Goal: Transaction & Acquisition: Purchase product/service

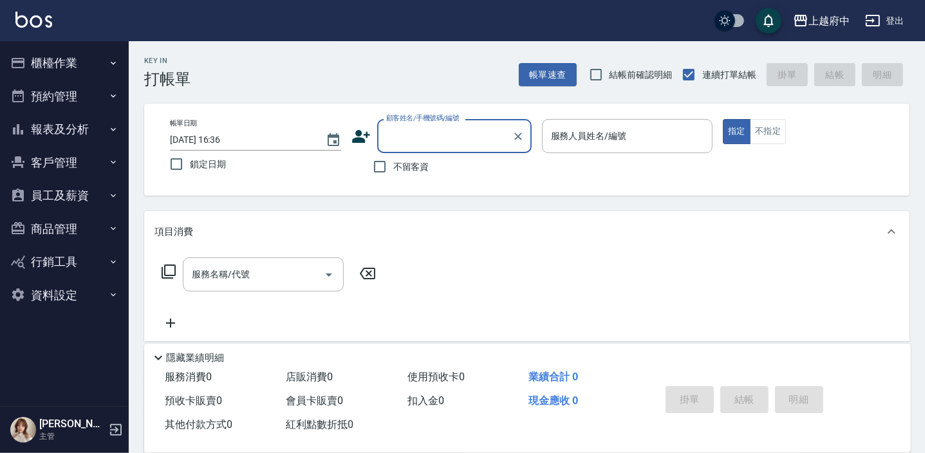
type input "ㄔ"
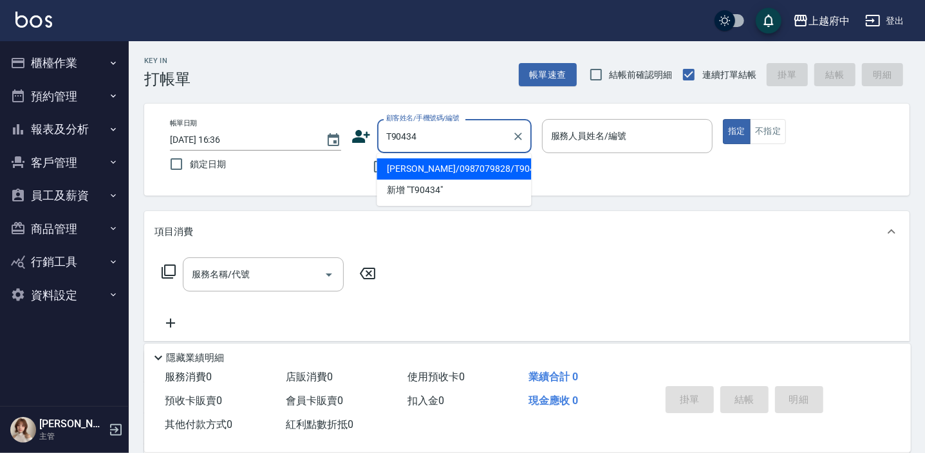
click at [440, 168] on li "[PERSON_NAME]/0987079828/T90434" at bounding box center [453, 168] width 154 height 21
type input "[PERSON_NAME]/0987079828/T90434"
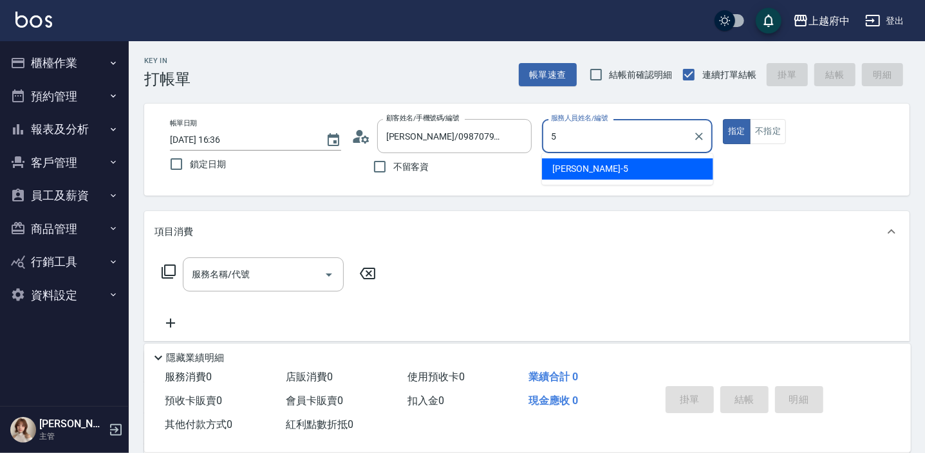
type input "5"
type button "true"
type input "[PERSON_NAME]-5"
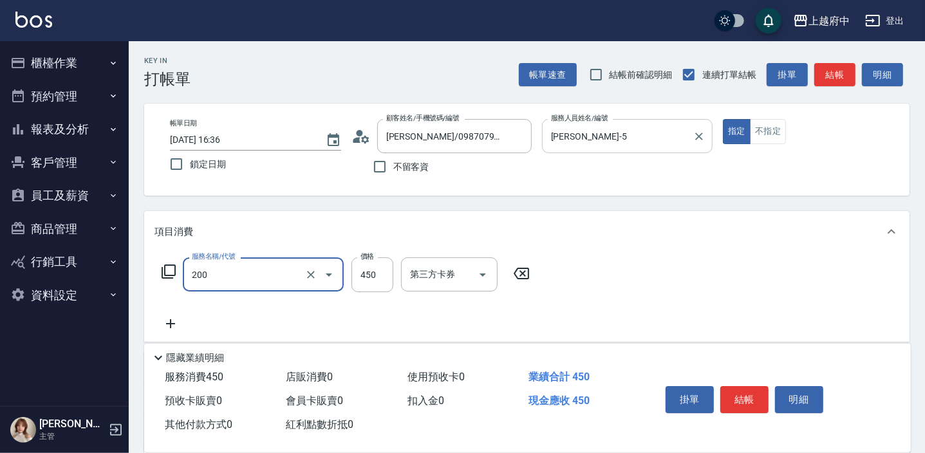
type input "有機洗髮(200)"
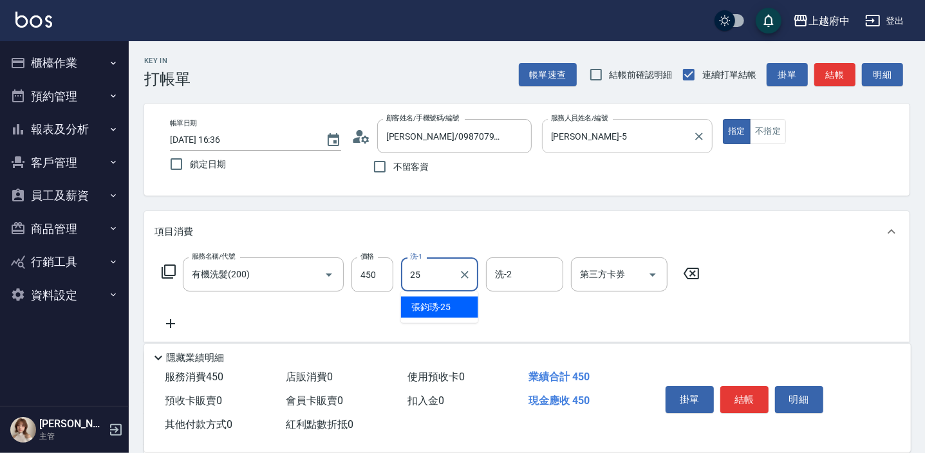
type input "張鈞琇-25"
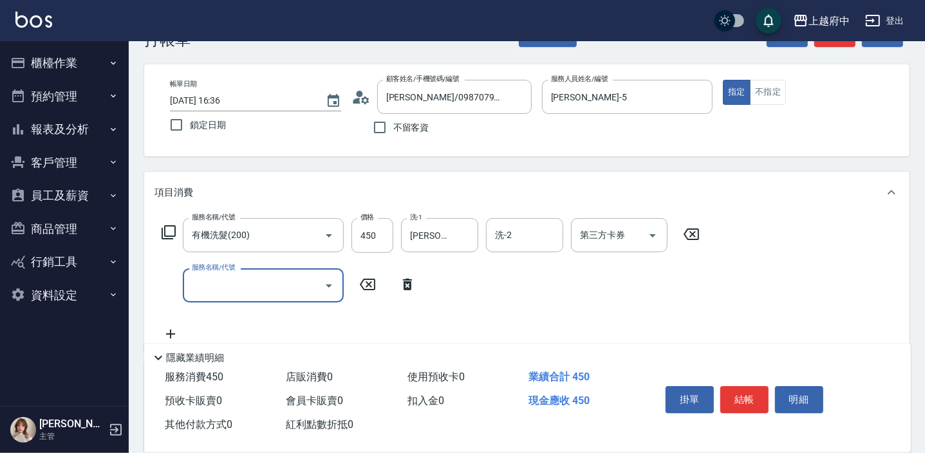
scroll to position [58, 0]
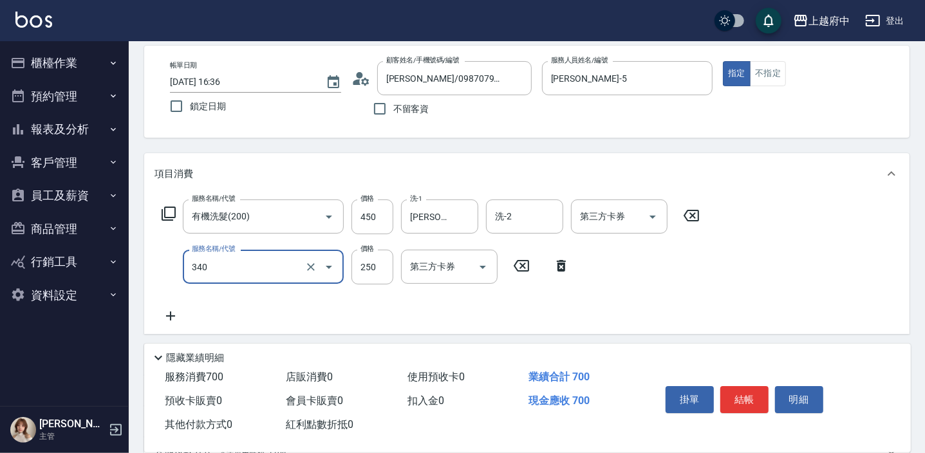
type input "剪髮(340)"
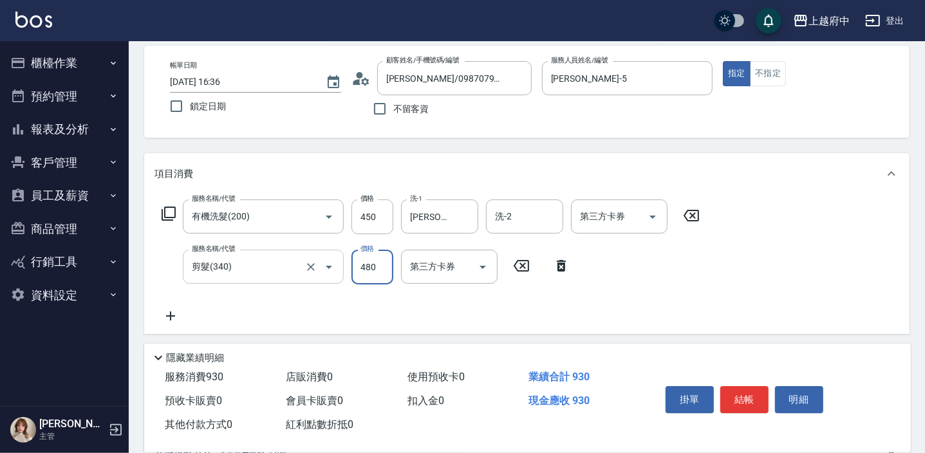
type input "480"
click at [512, 320] on div "服務名稱/代號 有機洗髮(200) 服務名稱/代號 價格 450 價格 洗-1 張鈞琇-25 洗-1 洗-2 洗-2 第三方卡券 第三方卡券 服務名稱/代號 …" at bounding box center [430, 261] width 553 height 124
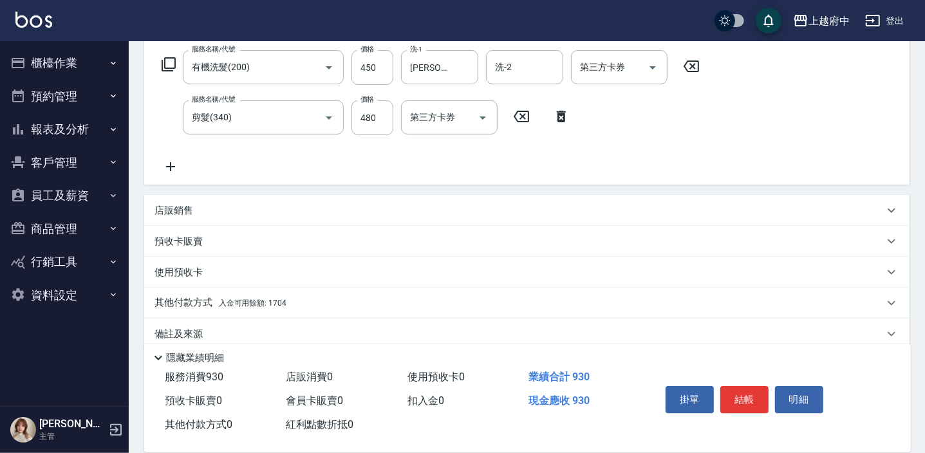
scroll to position [225, 0]
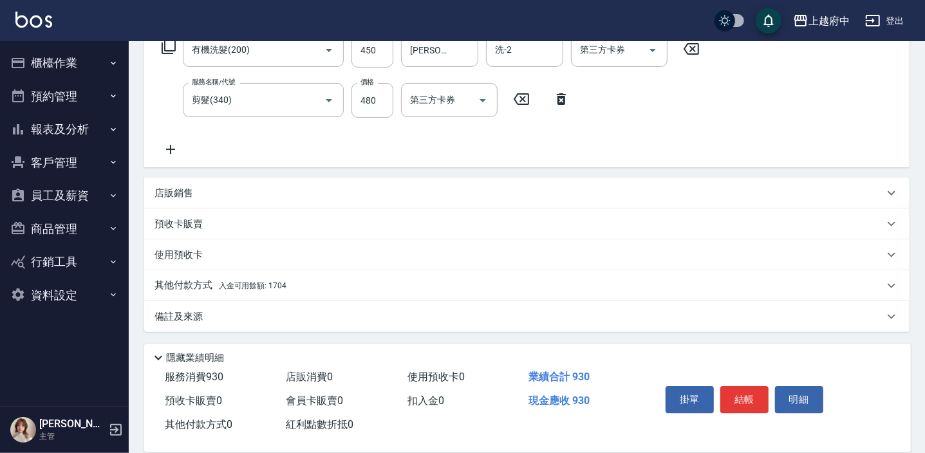
click at [210, 279] on p "其他付款方式 入金可用餘額: 1704" at bounding box center [220, 286] width 132 height 14
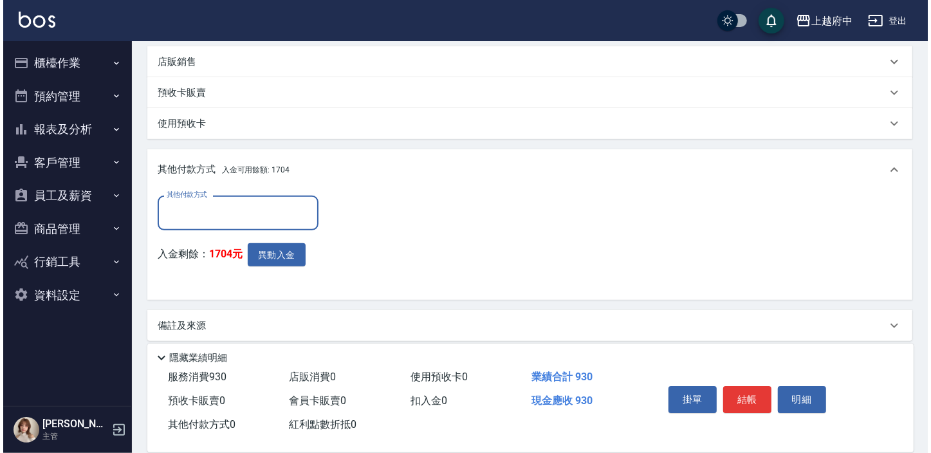
scroll to position [365, 0]
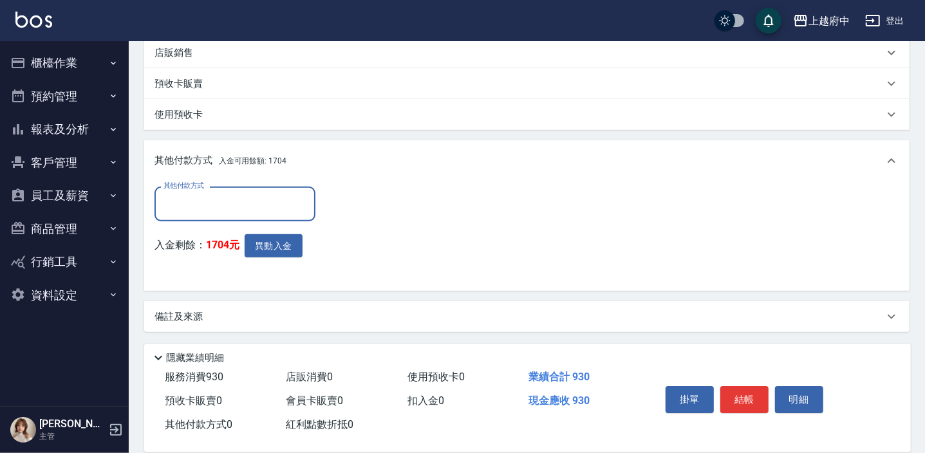
click at [212, 206] on input "其他付款方式" at bounding box center [234, 203] width 149 height 23
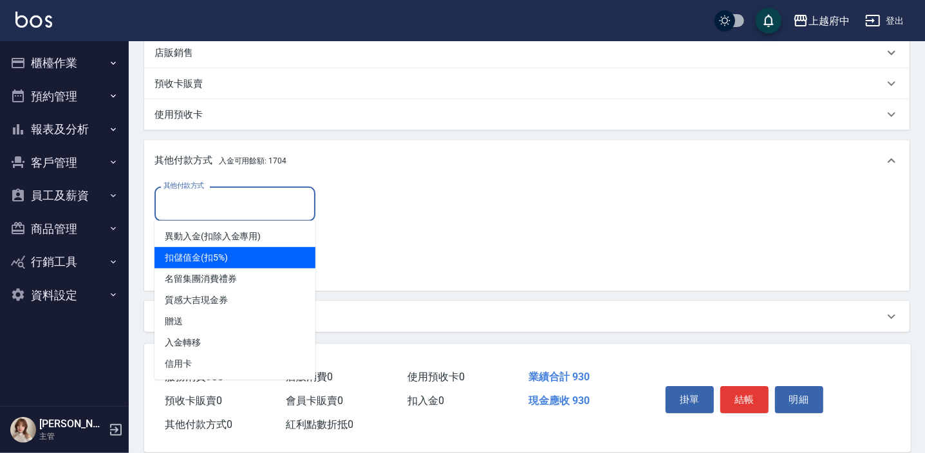
click at [212, 257] on span "扣儲值金(扣5%)" at bounding box center [234, 257] width 161 height 21
type input "扣儲值金(扣5%)"
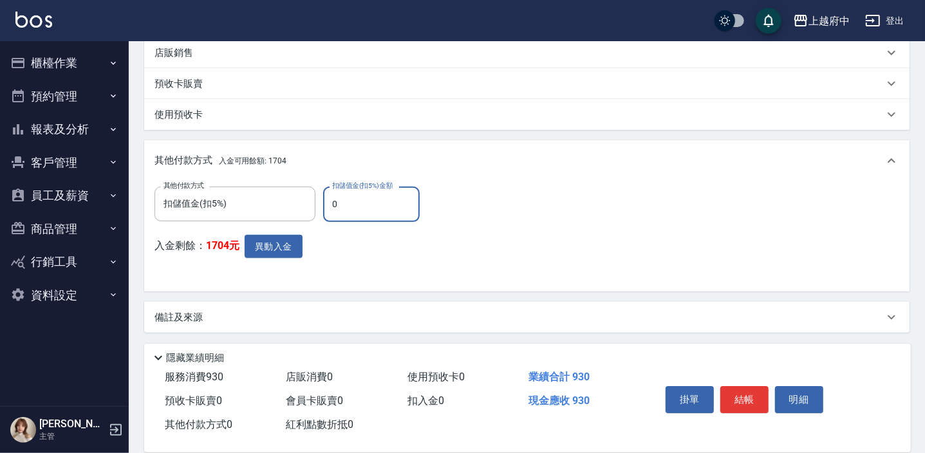
drag, startPoint x: 354, startPoint y: 199, endPoint x: 318, endPoint y: 203, distance: 36.2
click at [318, 203] on div "其他付款方式 扣儲值金(扣5%) 其他付款方式 扣儲值金(扣5%)金額 0 扣儲值金(扣5%)金額" at bounding box center [290, 204] width 273 height 35
type input "930"
click at [268, 243] on button "異動入金" at bounding box center [273, 247] width 58 height 24
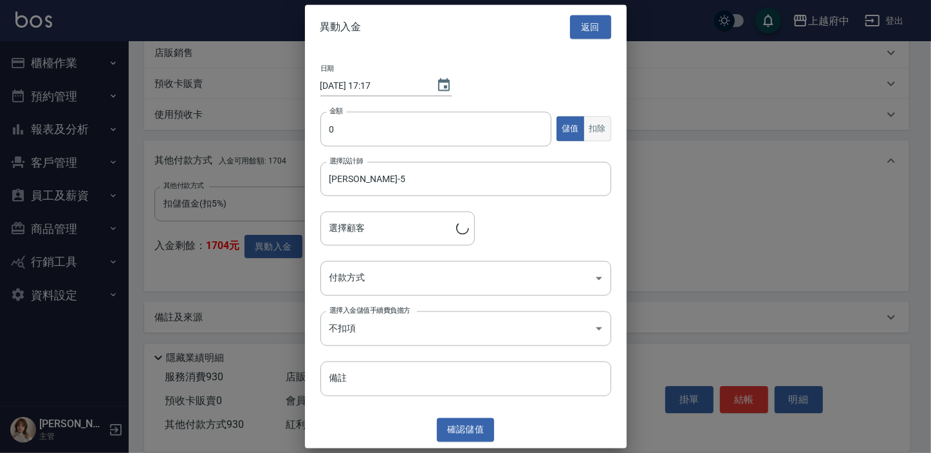
type input "黃俊華/0987079828/T90434"
click at [593, 125] on button "扣除" at bounding box center [598, 128] width 28 height 25
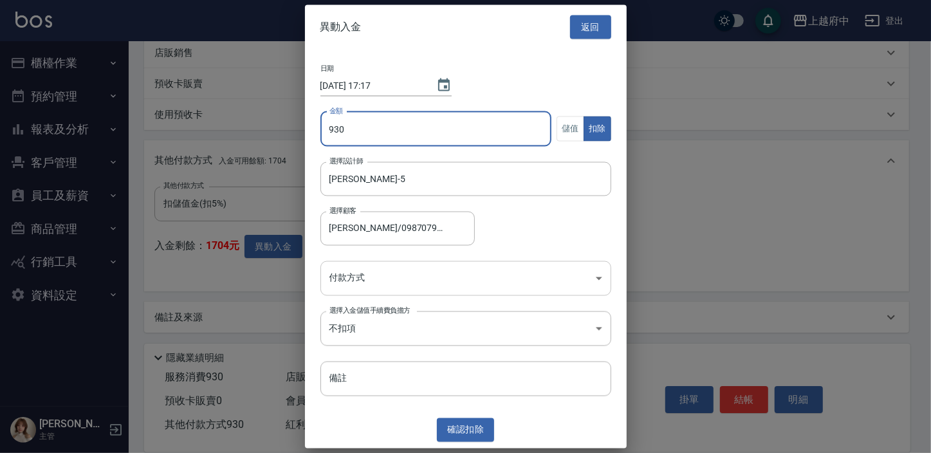
type input "930"
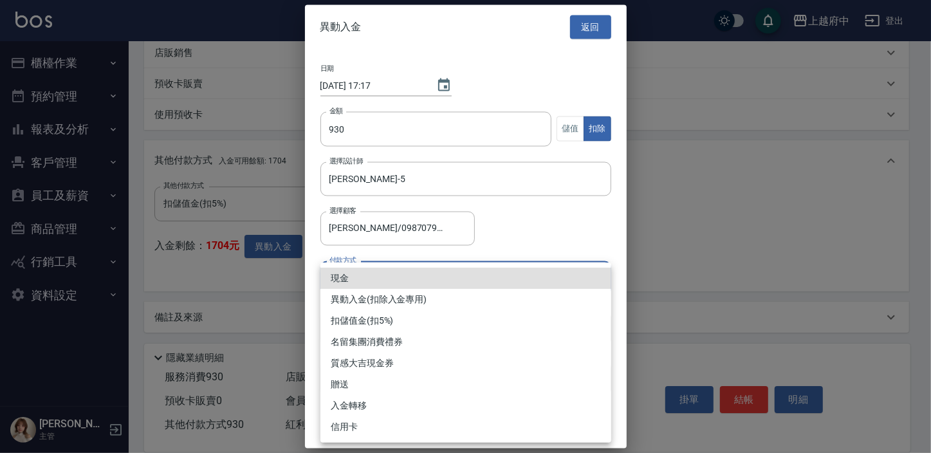
click at [377, 279] on body "上越府中 登出 櫃檯作業 打帳單 帳單列表 掛單列表 營業儀表板 現金收支登錄 材料自購登錄 每日結帳 排班表 現場電腦打卡 預約管理 預約管理 單日預約紀錄…" at bounding box center [465, 44] width 931 height 818
click at [380, 295] on li "異動入金(扣除入金專用)" at bounding box center [465, 299] width 291 height 21
type input "異動入金(扣除入金專用)"
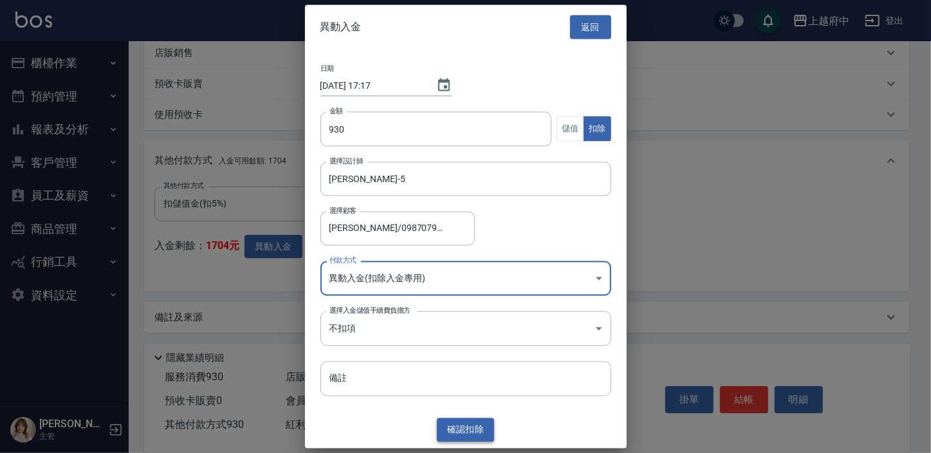
click at [476, 427] on button "確認 扣除" at bounding box center [466, 430] width 58 height 24
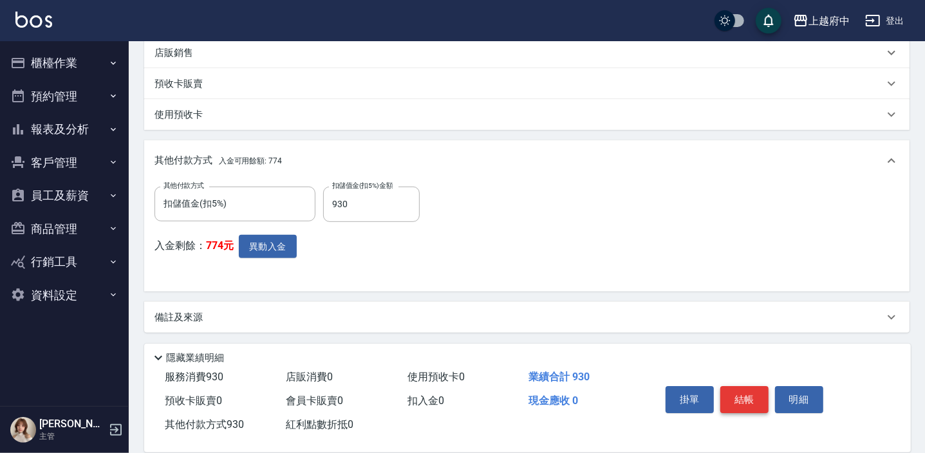
click at [739, 398] on button "結帳" at bounding box center [744, 399] width 48 height 27
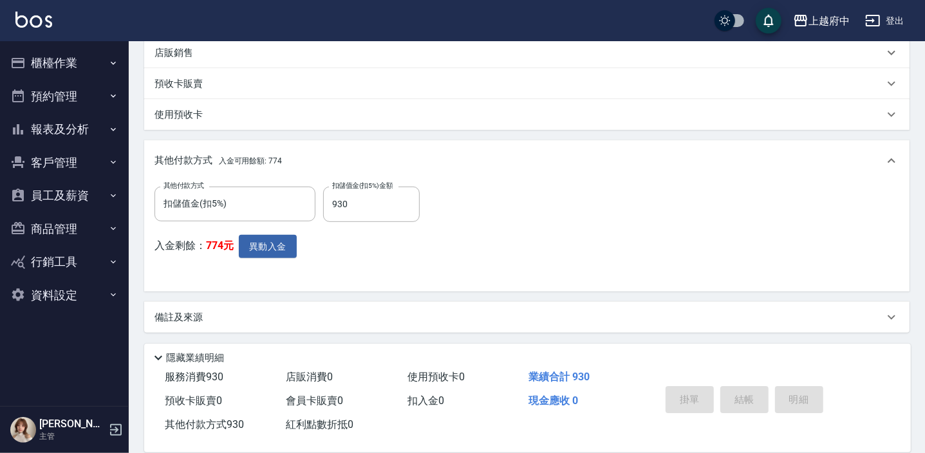
type input "2025/09/14 17:17"
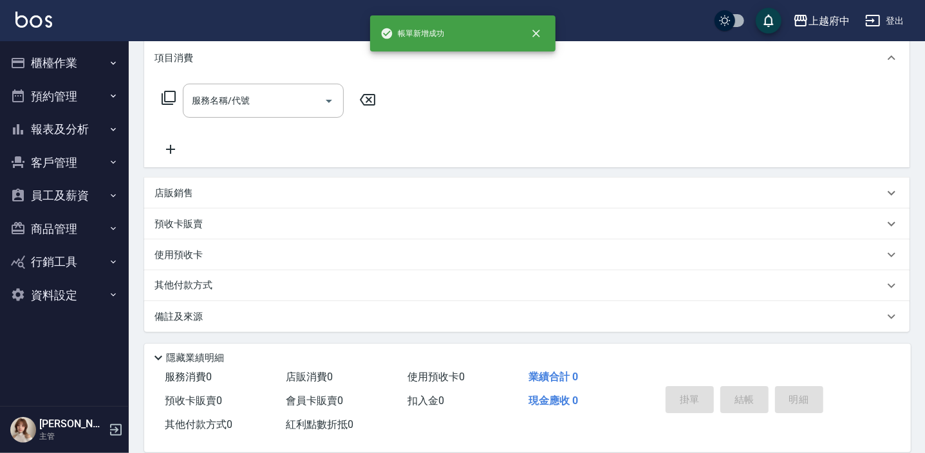
scroll to position [0, 0]
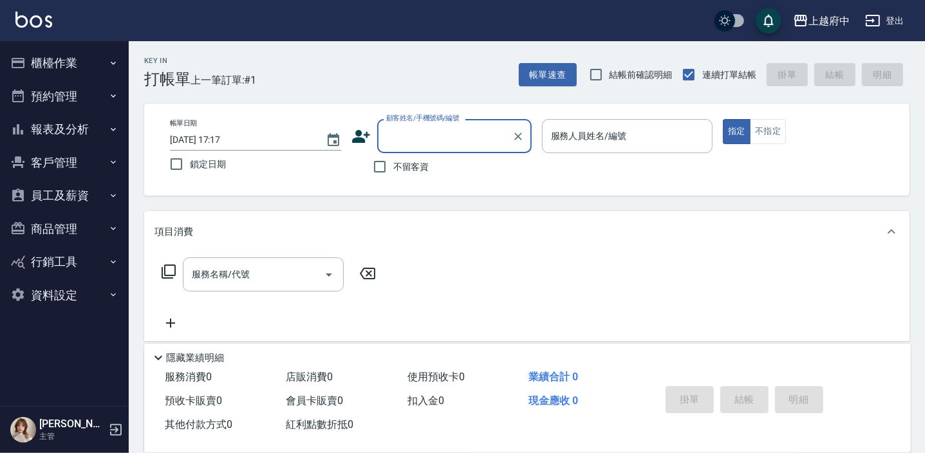
click at [355, 134] on icon at bounding box center [361, 136] width 18 height 13
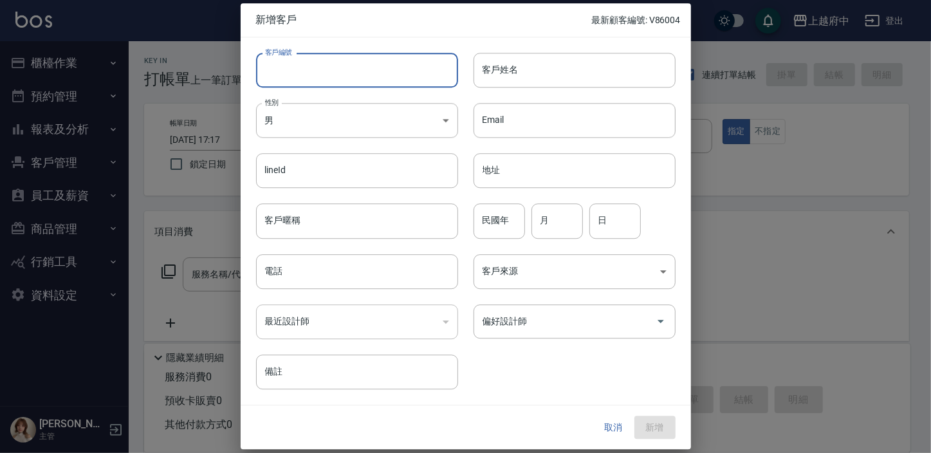
click at [299, 77] on input "客戶編號" at bounding box center [357, 70] width 202 height 35
type input "T916520"
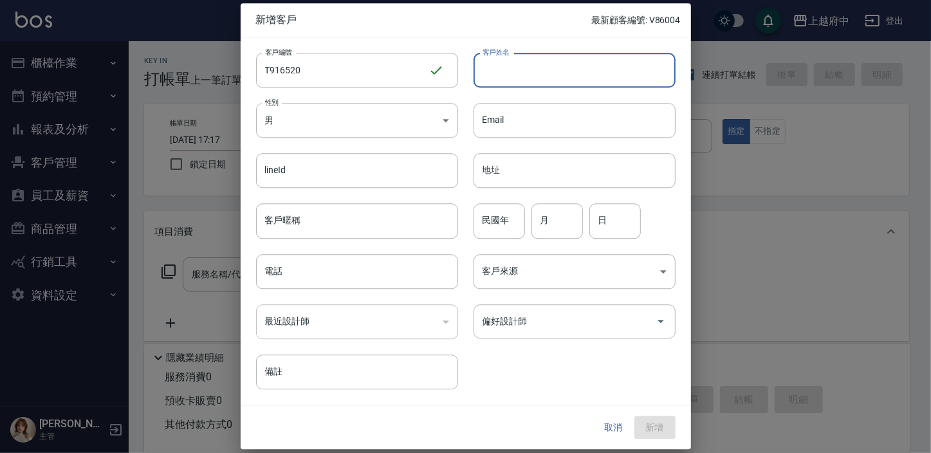
click at [515, 75] on input "客戶姓名" at bounding box center [575, 70] width 202 height 35
type input "[PERSON_NAME]"
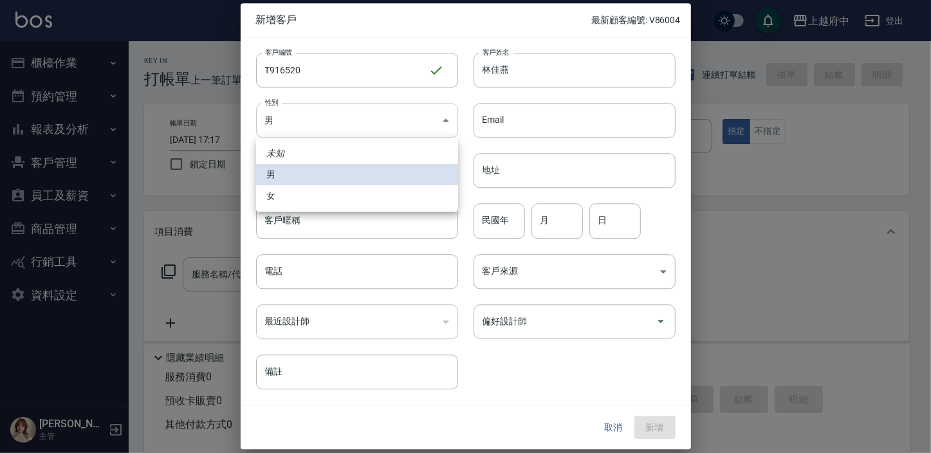
click at [380, 113] on body "上越府中 登出 櫃檯作業 打帳單 帳單列表 掛單列表 營業儀表板 現金收支登錄 材料自購登錄 每日結帳 排班表 現場電腦打卡 預約管理 預約管理 單日預約紀錄…" at bounding box center [465, 313] width 931 height 627
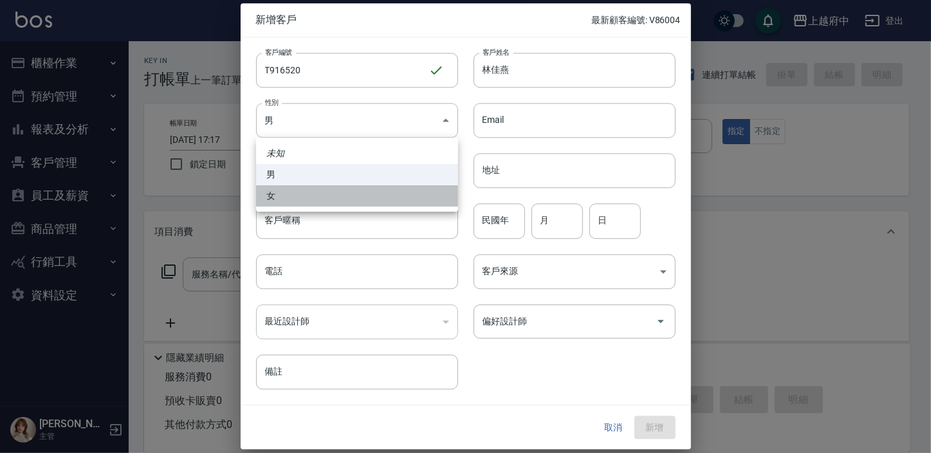
click at [300, 194] on li "女" at bounding box center [357, 195] width 202 height 21
type input "[DEMOGRAPHIC_DATA]"
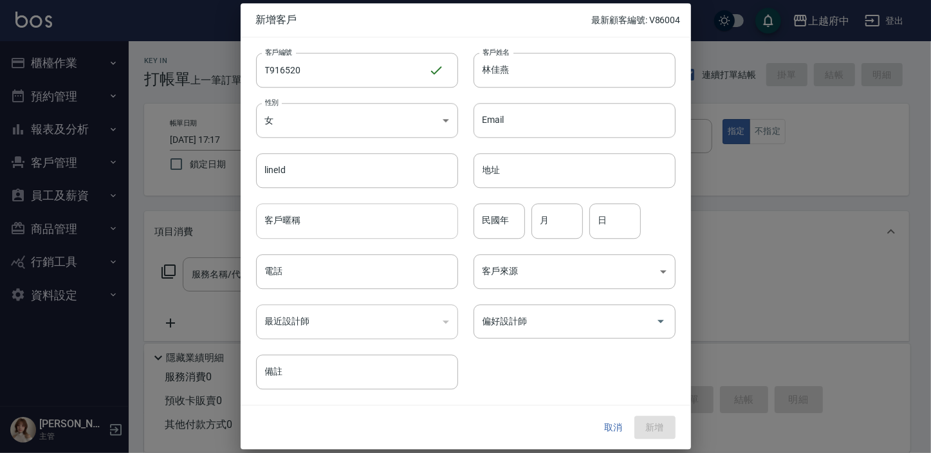
click at [311, 216] on input "客戶暱稱" at bounding box center [357, 221] width 202 height 35
type input "2027/09"
click at [492, 219] on input "民國年" at bounding box center [499, 221] width 51 height 35
click at [548, 214] on input "月" at bounding box center [556, 221] width 51 height 35
type input "12"
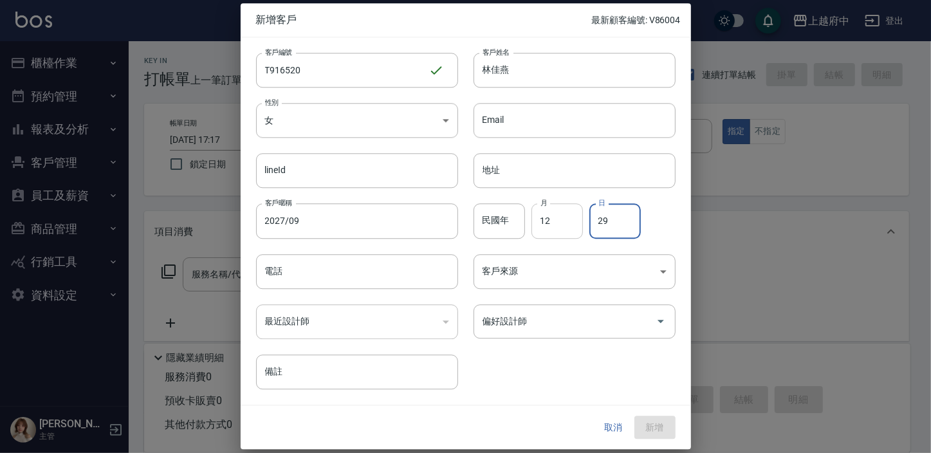
type input "29"
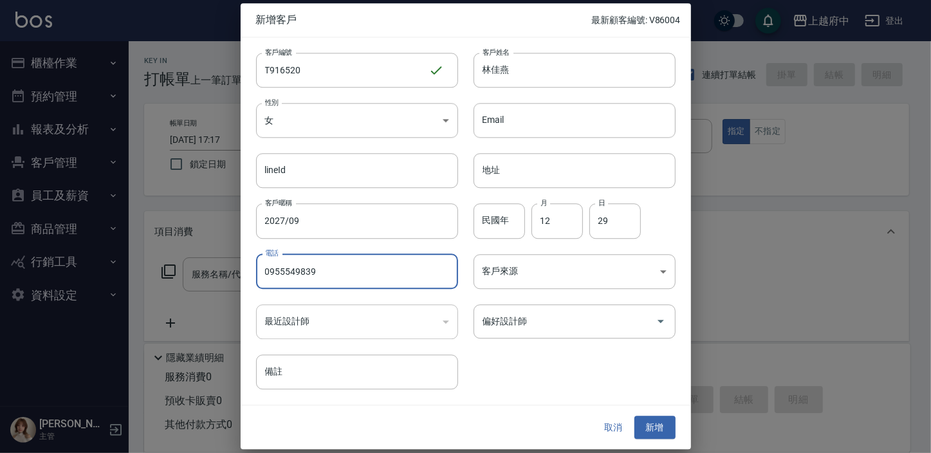
type input "0955549839"
click at [562, 365] on div "客戶編號 T916520 ​ 客戶編號 客戶姓名 林佳燕 客戶姓名 性別 女 FEMALE 性別 Email Email lineId lineId 地址 地…" at bounding box center [458, 213] width 435 height 352
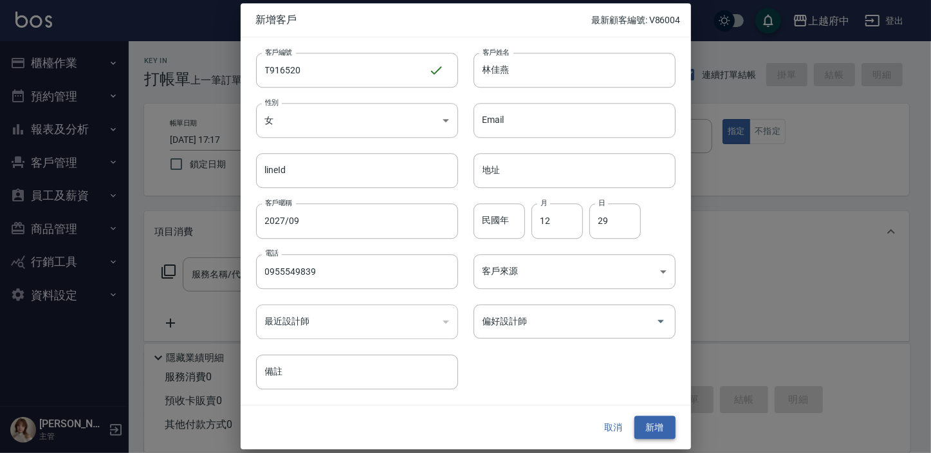
click at [650, 425] on button "新增" at bounding box center [654, 428] width 41 height 24
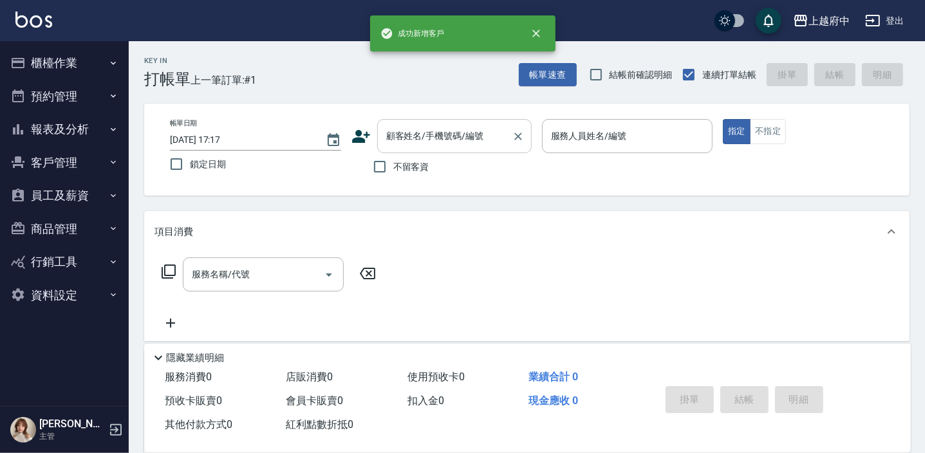
click at [409, 130] on div "顧客姓名/手機號碼/編號 顧客姓名/手機號碼/編號" at bounding box center [454, 136] width 154 height 34
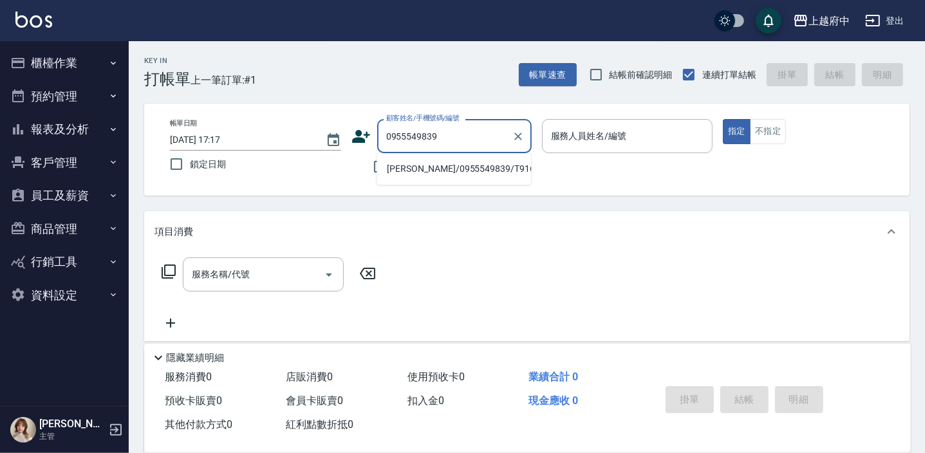
click at [476, 171] on li "林佳燕/0955549839/T916520" at bounding box center [453, 168] width 154 height 21
type input "林佳燕/0955549839/T916520"
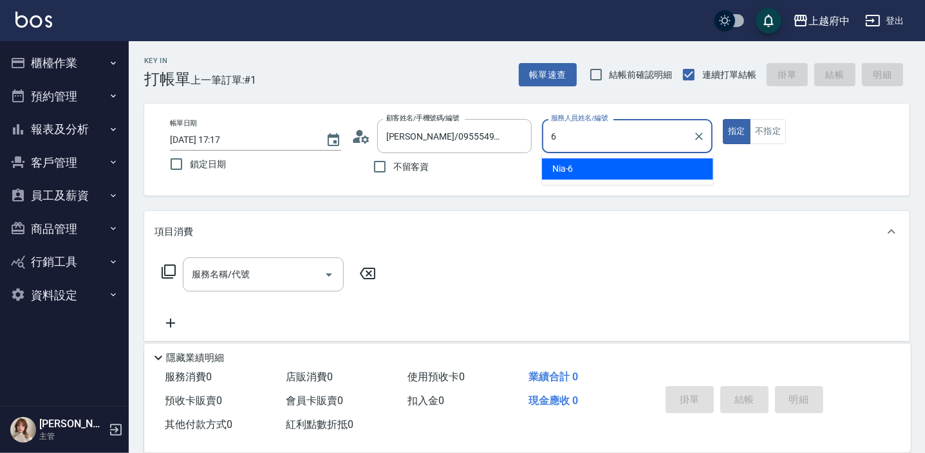
type input "Nia-6"
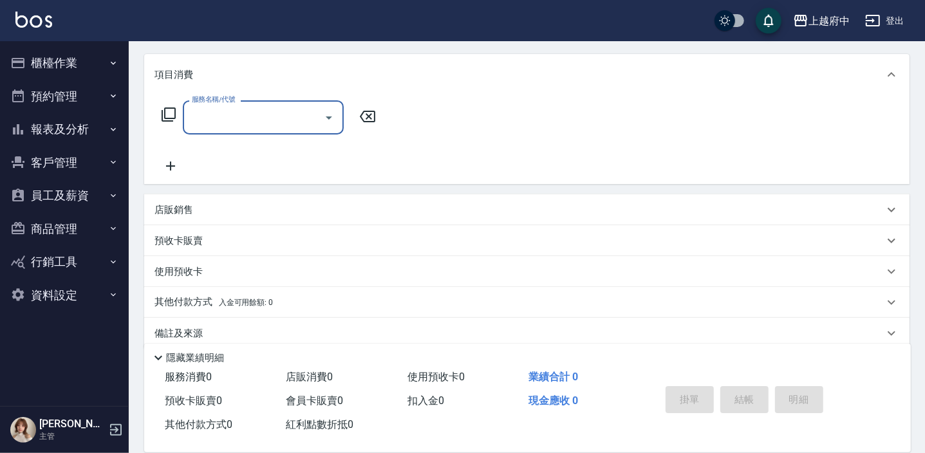
scroll to position [174, 0]
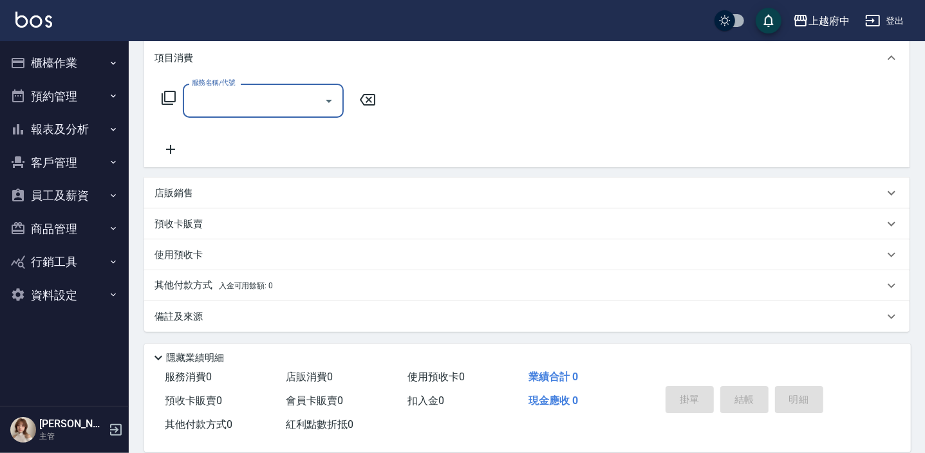
click at [184, 288] on p "其他付款方式 入金可用餘額: 0" at bounding box center [213, 286] width 118 height 14
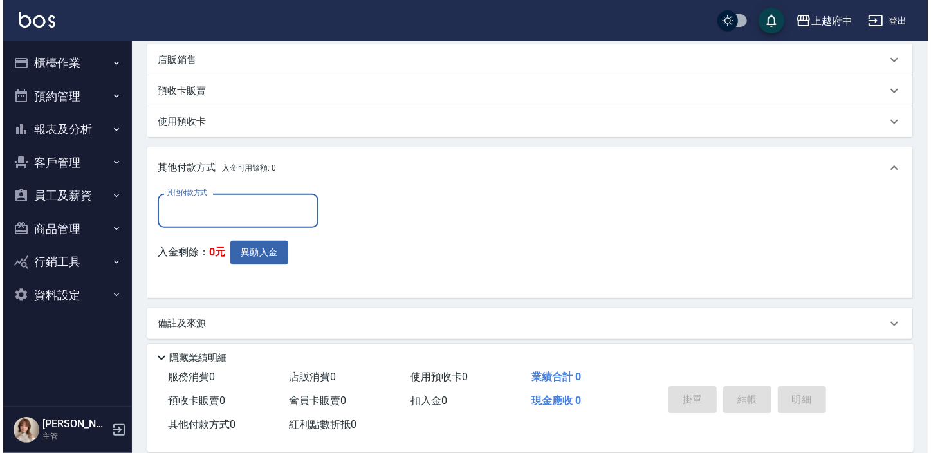
scroll to position [314, 0]
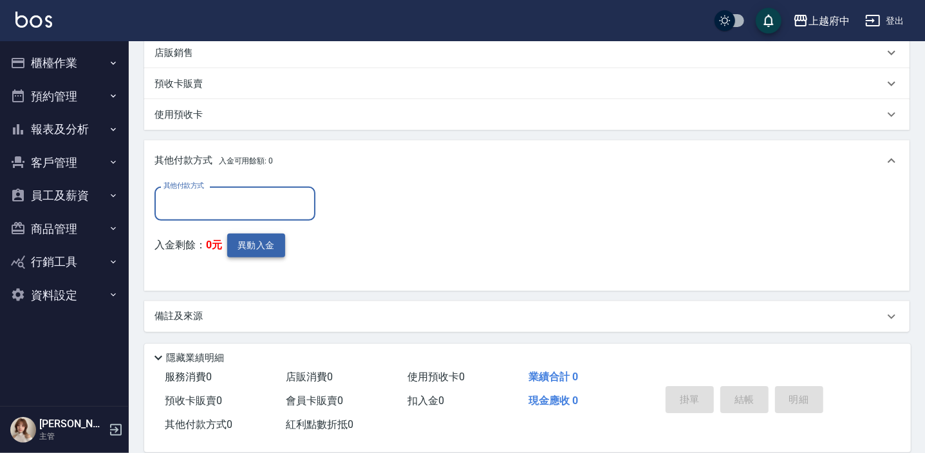
click at [255, 252] on button "異動入金" at bounding box center [256, 246] width 58 height 24
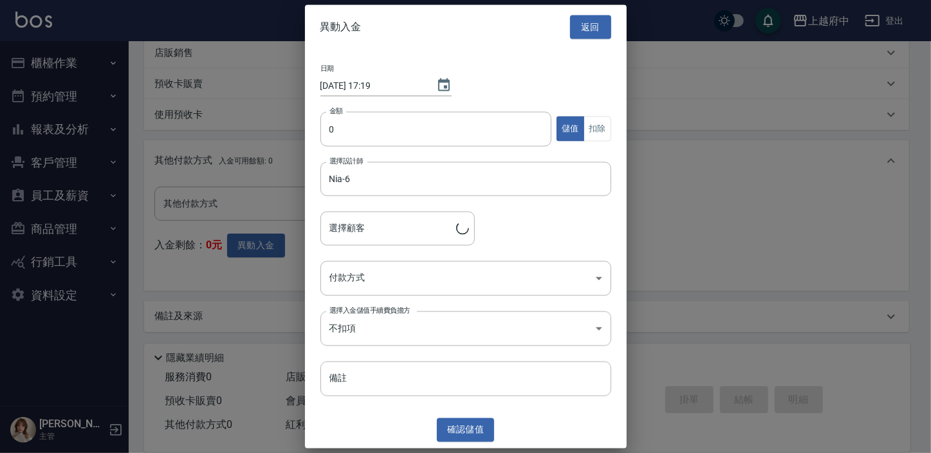
type input "林佳燕/0955549839/T916520"
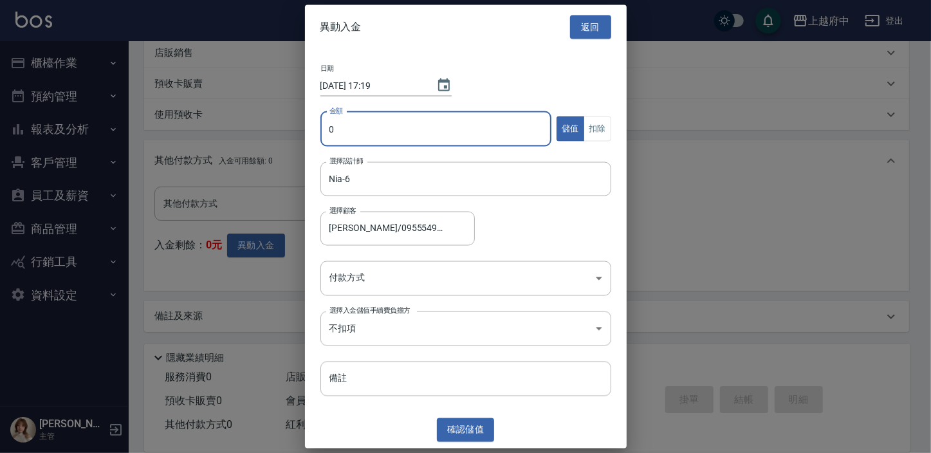
click at [392, 139] on input "0" at bounding box center [436, 128] width 232 height 35
type input "8000"
click at [487, 273] on body "上越府中 登出 櫃檯作業 打帳單 帳單列表 掛單列表 營業儀表板 現金收支登錄 材料自購登錄 每日結帳 排班表 現場電腦打卡 預約管理 預約管理 單日預約紀錄…" at bounding box center [465, 69] width 931 height 767
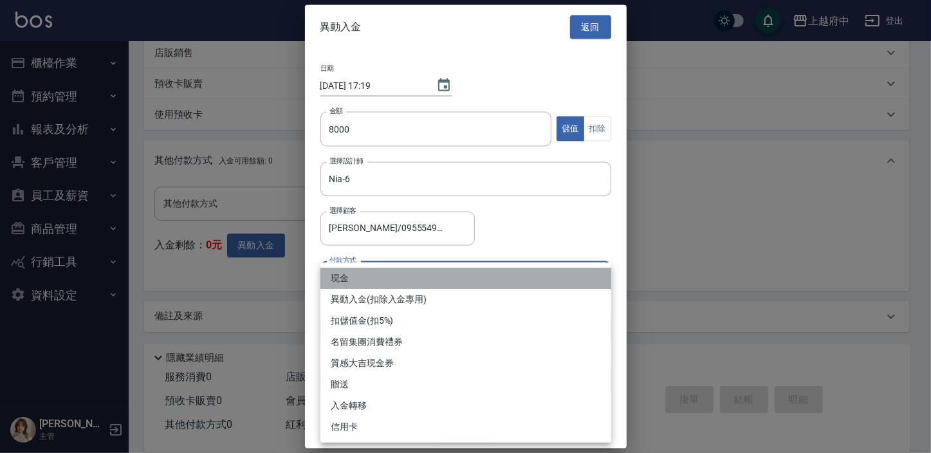
click at [346, 275] on li "現金" at bounding box center [465, 278] width 291 height 21
type input "現金"
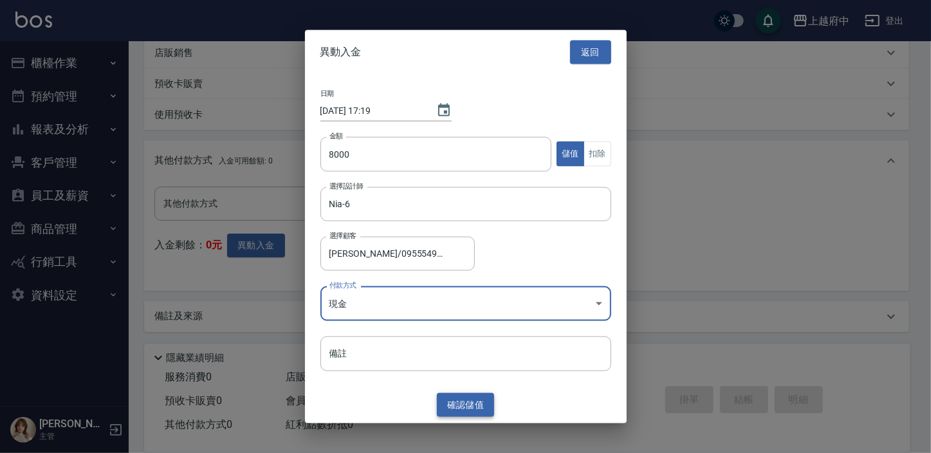
click at [475, 409] on button "確認 儲值" at bounding box center [466, 405] width 58 height 24
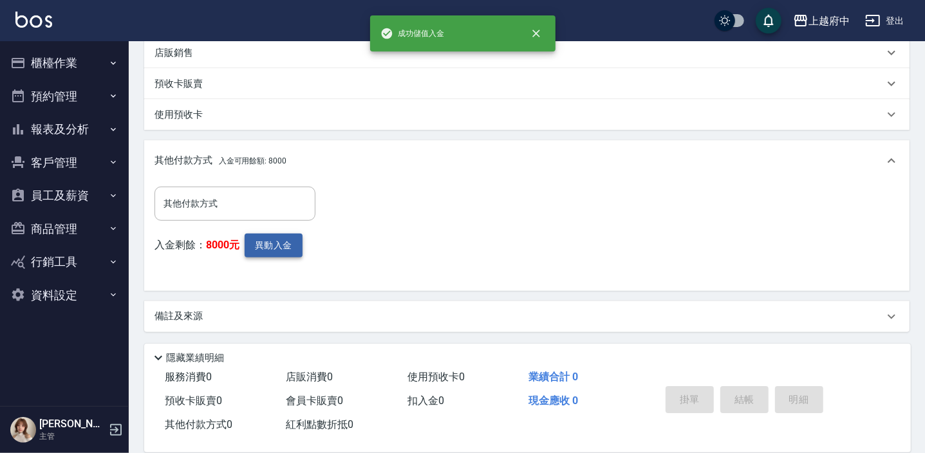
click at [282, 250] on button "異動入金" at bounding box center [273, 246] width 58 height 24
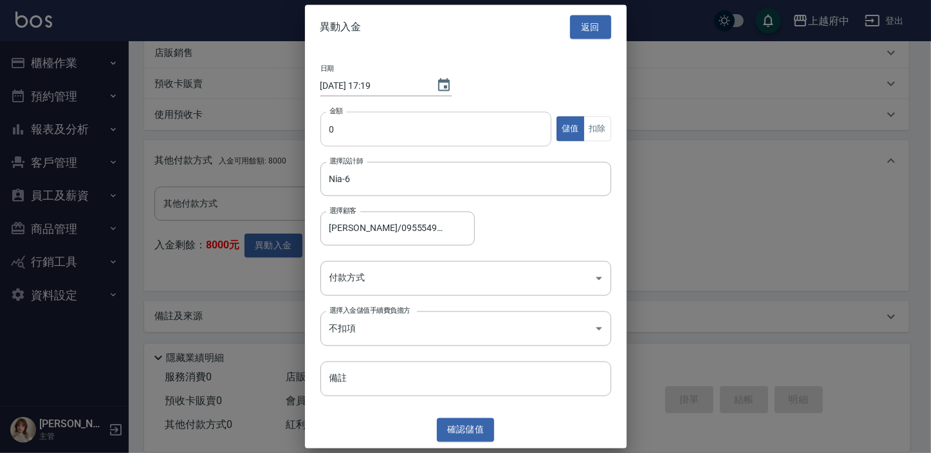
click at [432, 136] on input "0" at bounding box center [436, 128] width 232 height 35
type input "500"
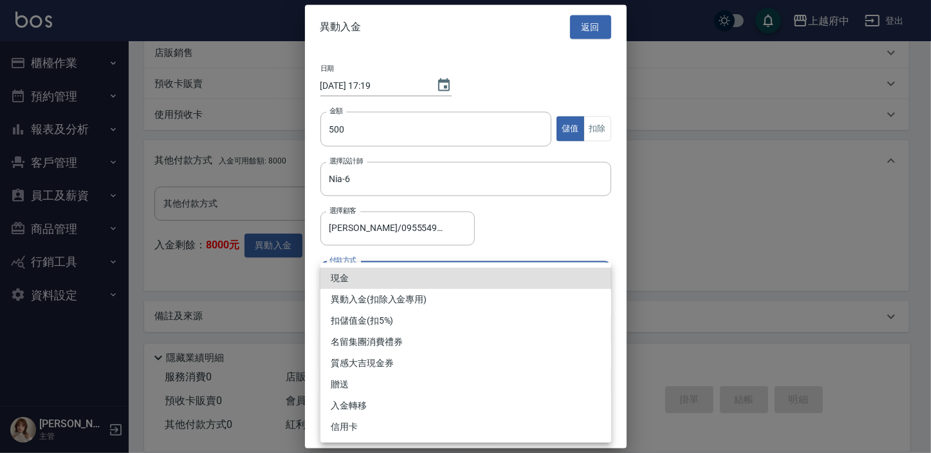
click at [360, 276] on body "上越府中 登出 櫃檯作業 打帳單 帳單列表 掛單列表 營業儀表板 現金收支登錄 材料自購登錄 每日結帳 排班表 現場電腦打卡 預約管理 預約管理 單日預約紀錄…" at bounding box center [465, 69] width 931 height 767
click at [356, 377] on li "贈送" at bounding box center [465, 384] width 291 height 21
type input "贈送"
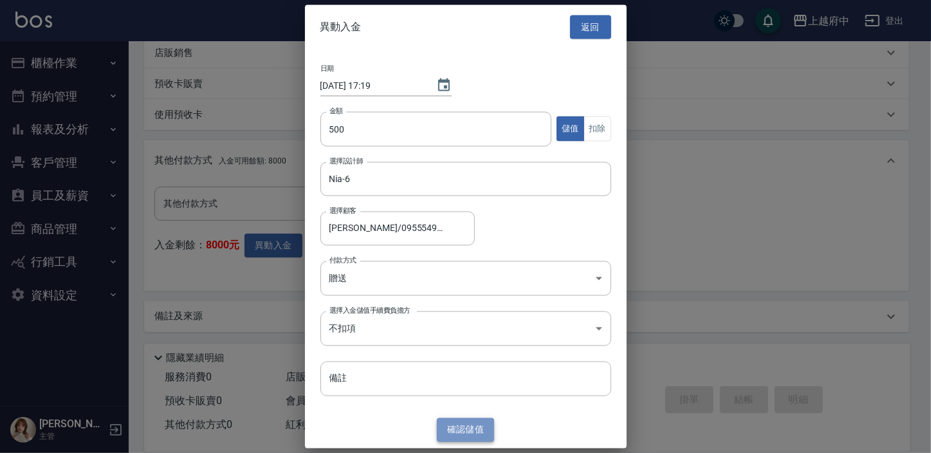
click at [466, 432] on button "確認 儲值" at bounding box center [466, 430] width 58 height 24
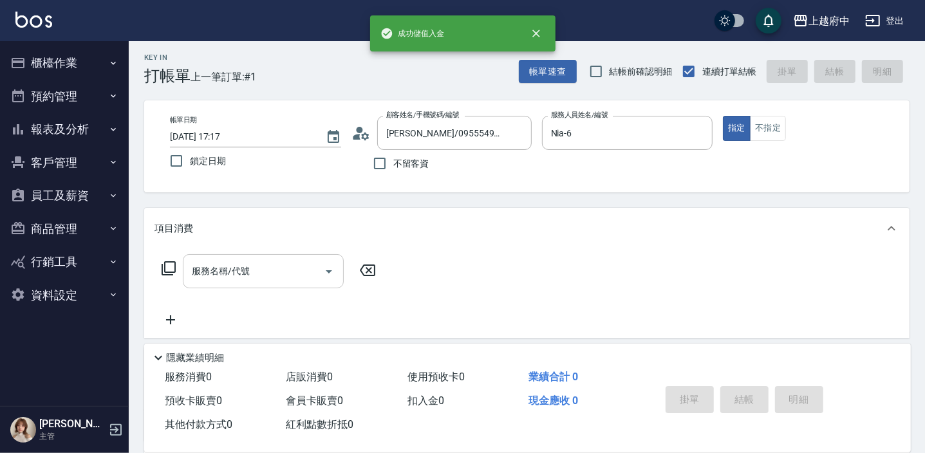
scroll to position [175, 0]
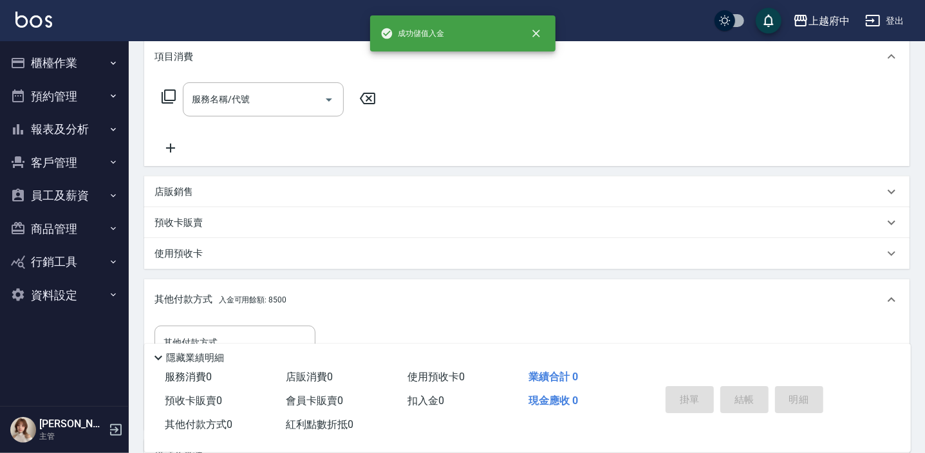
click at [158, 187] on p "店販銷售" at bounding box center [173, 192] width 39 height 14
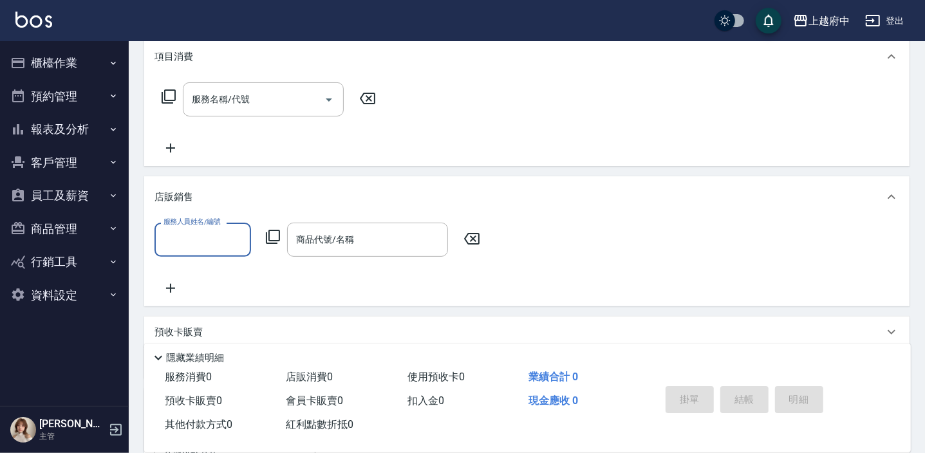
scroll to position [0, 0]
type input "Nia-6"
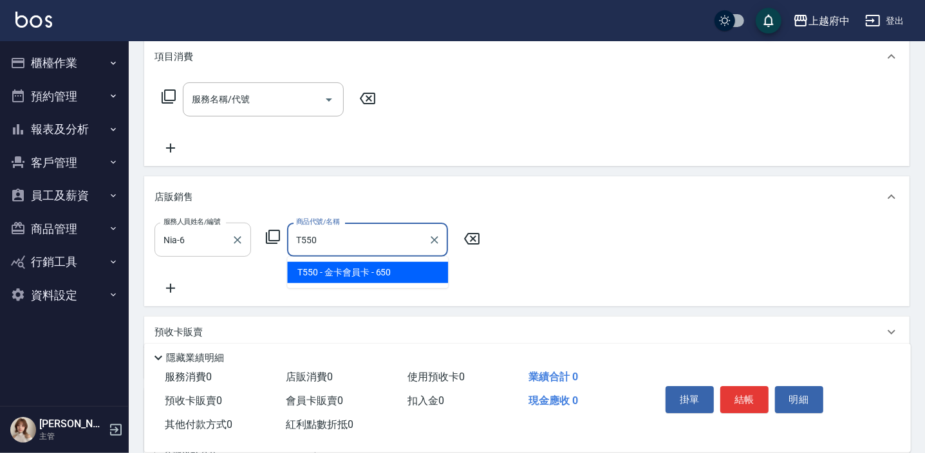
type input "金卡會員卡"
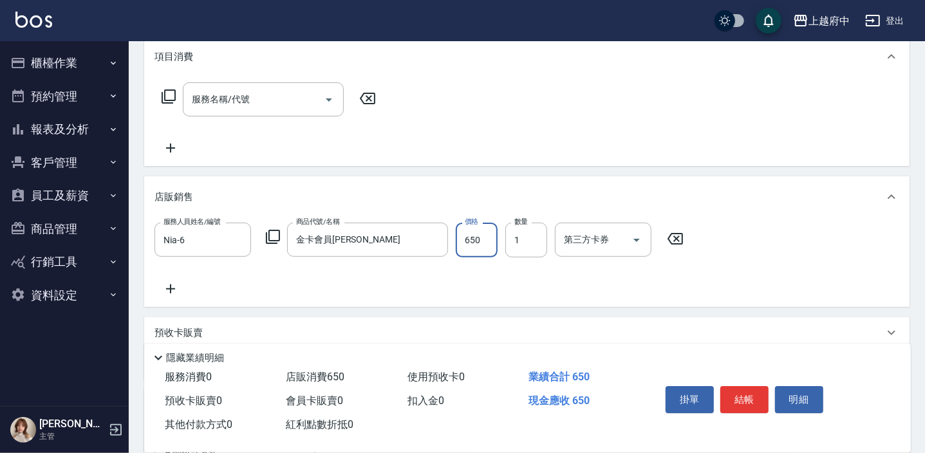
click at [423, 294] on div "服務人員姓名/編號 Nia-6 服務人員姓名/編號 商品代號/名稱 金卡會員卡 商品代號/名稱 價格 650 價格 數量 1 數量 第三方卡券 第三方卡券" at bounding box center [526, 260] width 744 height 74
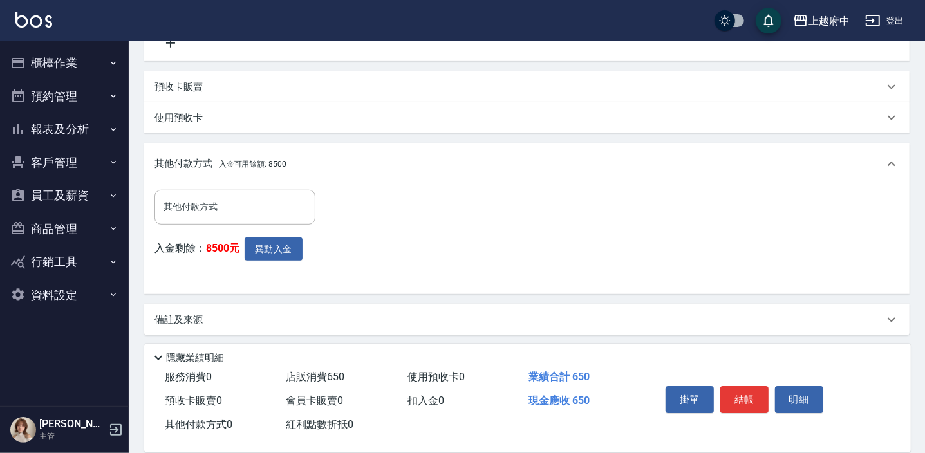
scroll to position [424, 0]
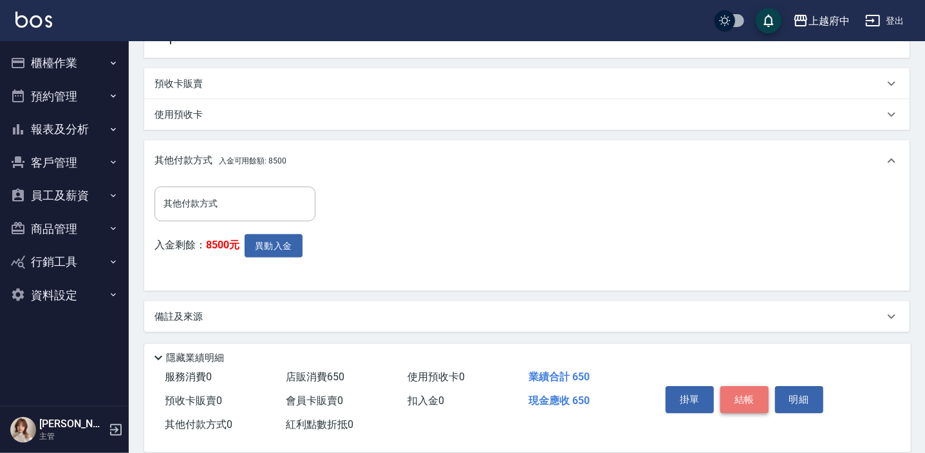
click at [740, 398] on button "結帳" at bounding box center [744, 399] width 48 height 27
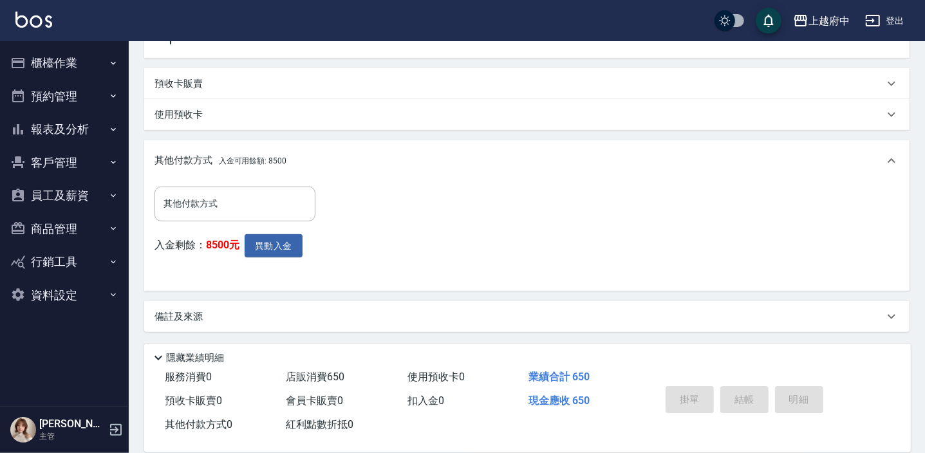
type input "2025/09/14 17:20"
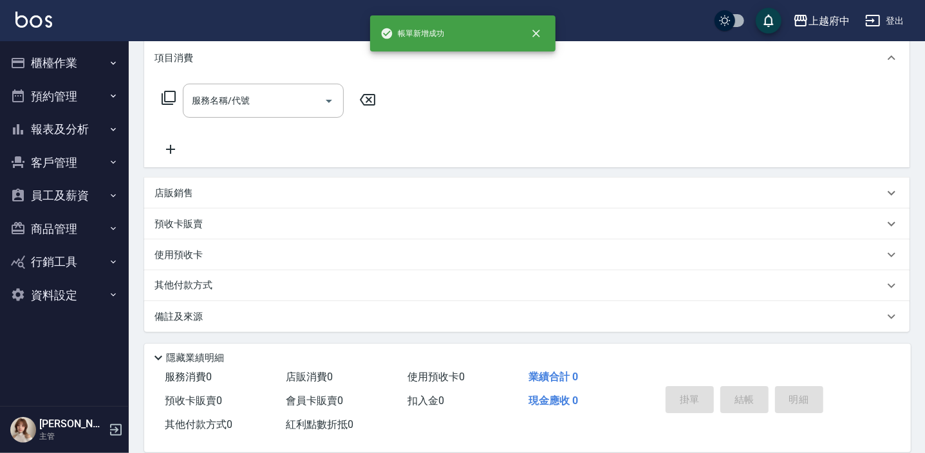
scroll to position [0, 0]
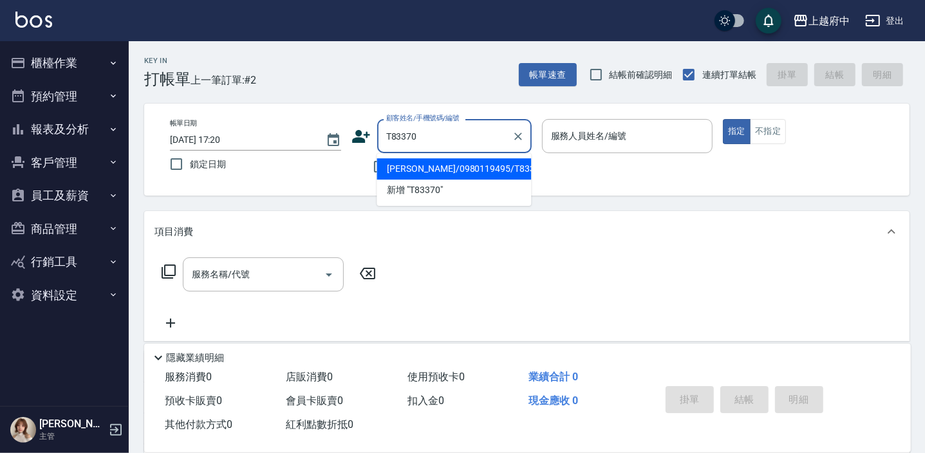
click at [419, 166] on li "黃冠凱/0980119495/T83370" at bounding box center [453, 168] width 154 height 21
type input "黃冠凱/0980119495/T83370"
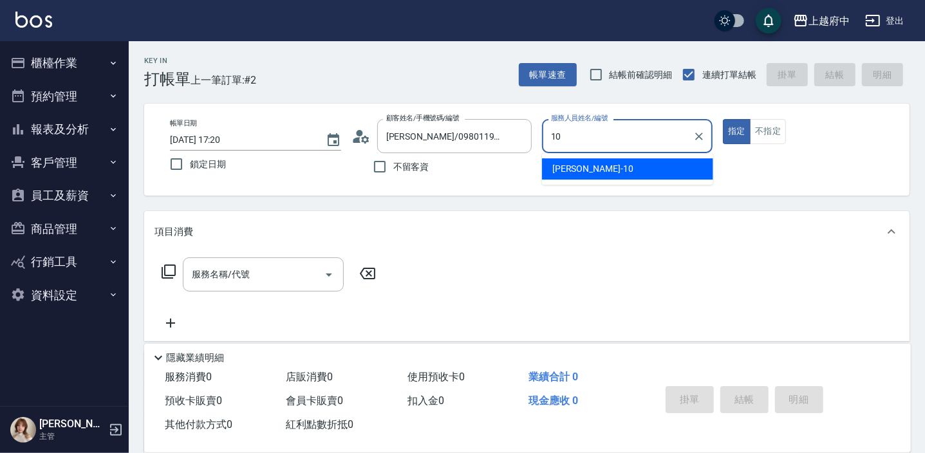
type input "Kevin-10"
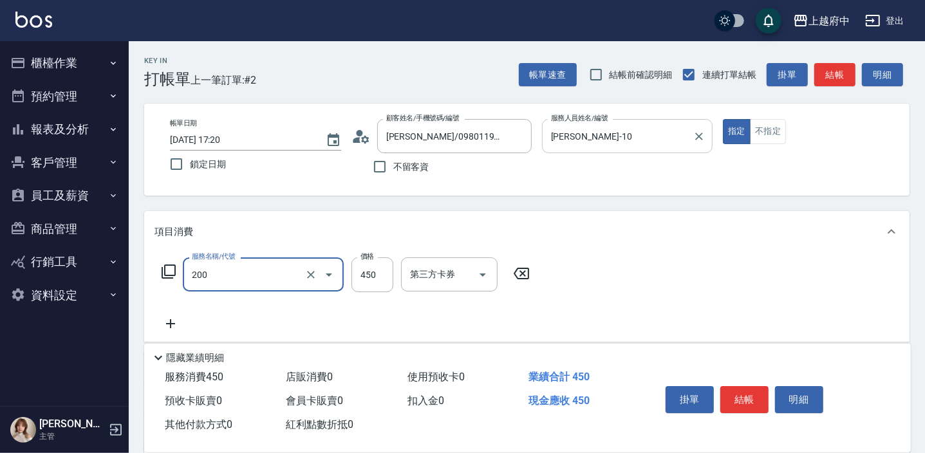
type input "有機洗髮(200)"
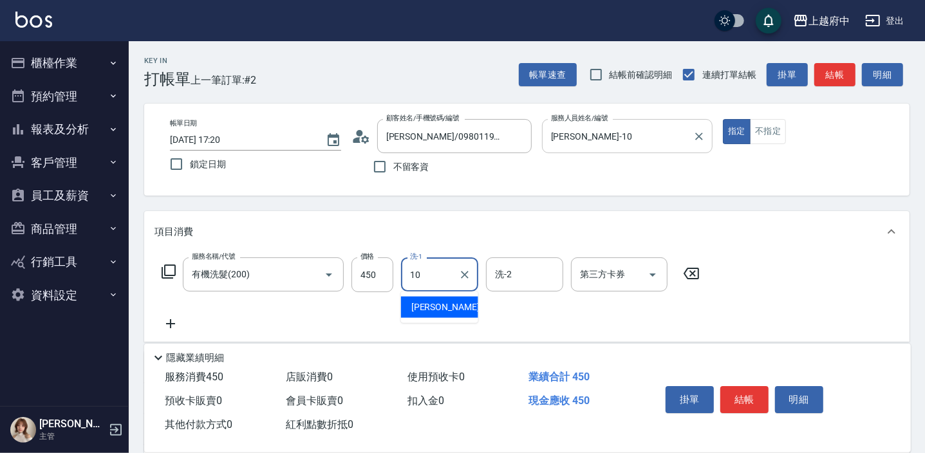
type input "Kevin-10"
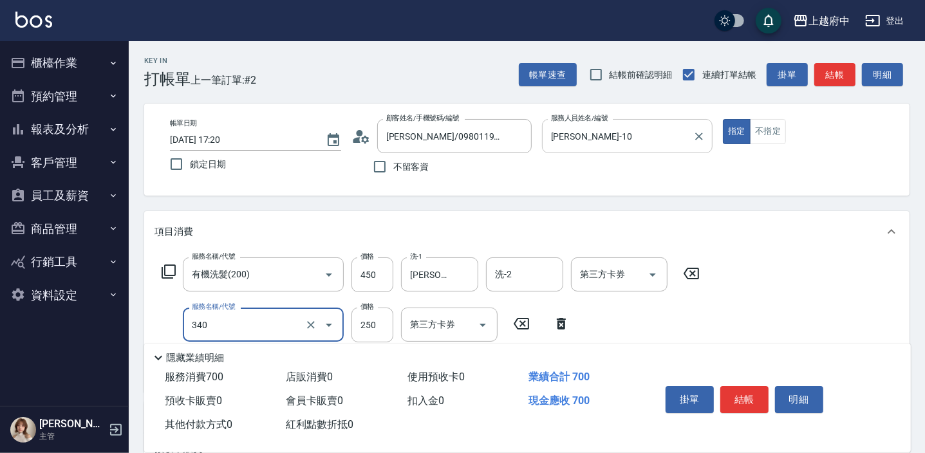
type input "剪髮(340)"
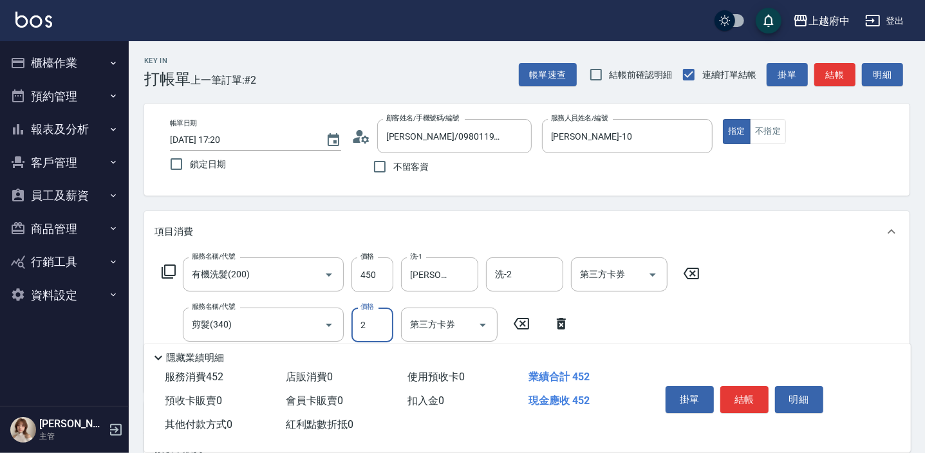
drag, startPoint x: 360, startPoint y: 325, endPoint x: 354, endPoint y: 322, distance: 7.2
click at [354, 322] on input "2" at bounding box center [372, 325] width 42 height 35
type input "180"
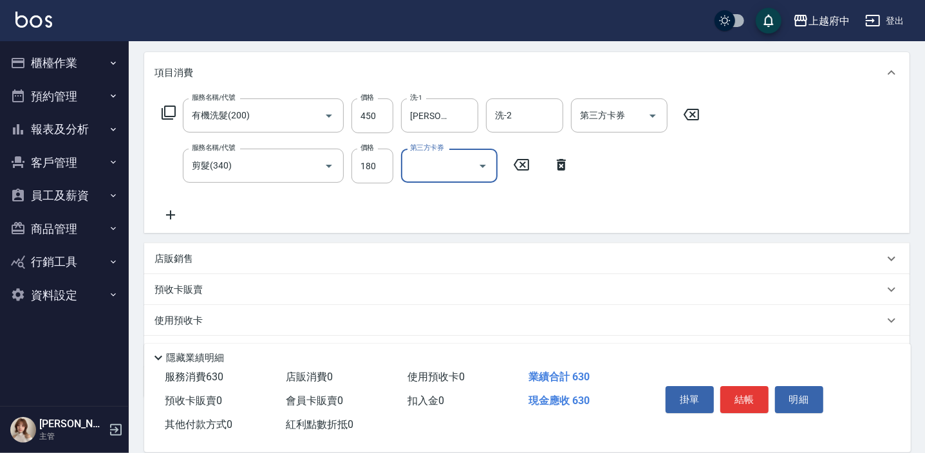
scroll to position [175, 0]
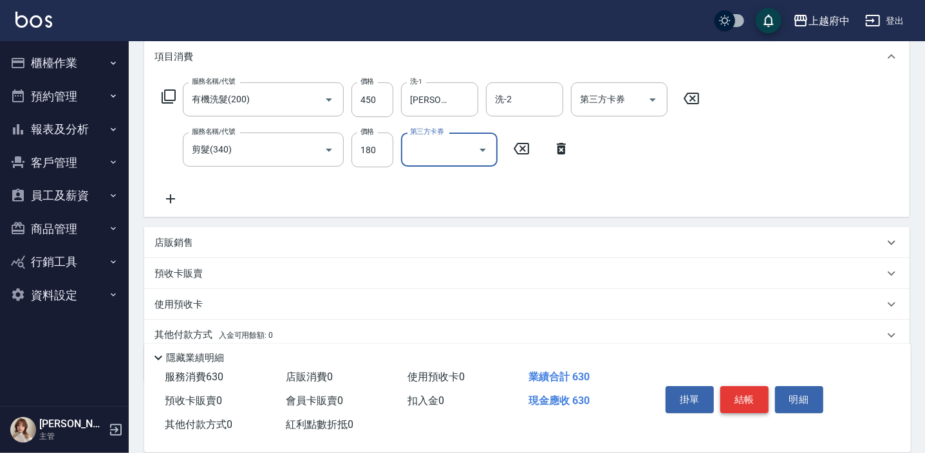
click at [750, 400] on button "結帳" at bounding box center [744, 399] width 48 height 27
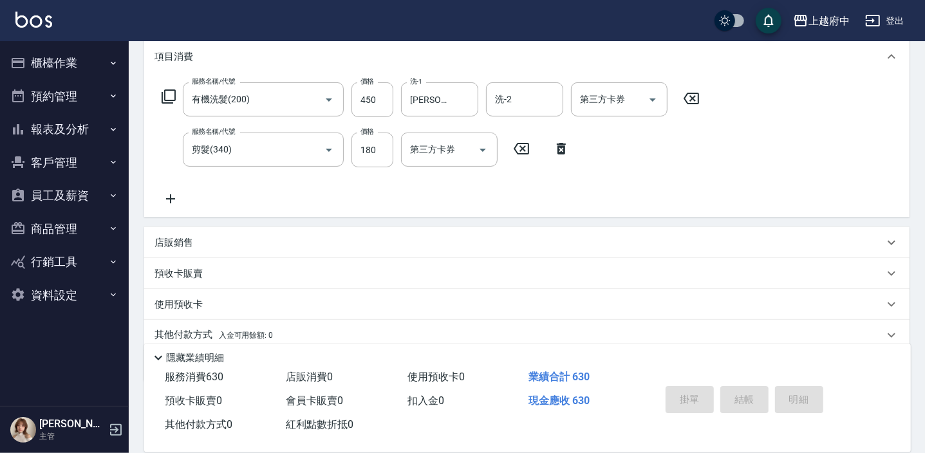
type input "2025/09/14 17:26"
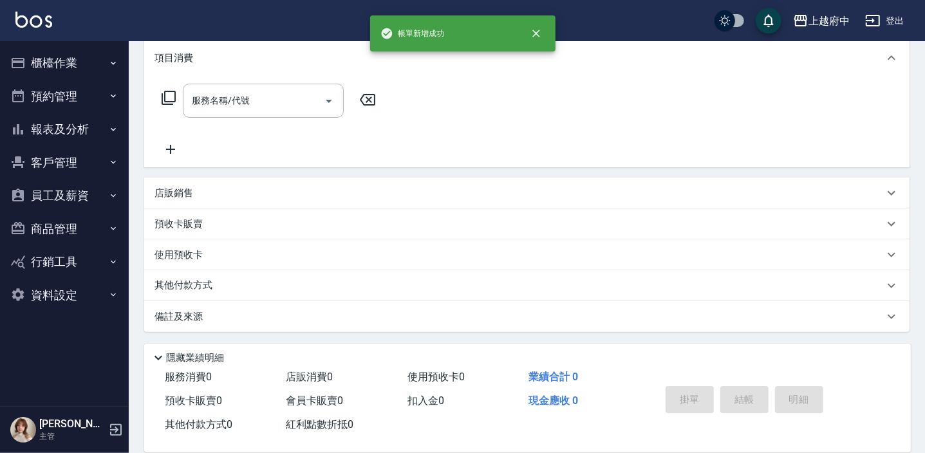
scroll to position [0, 0]
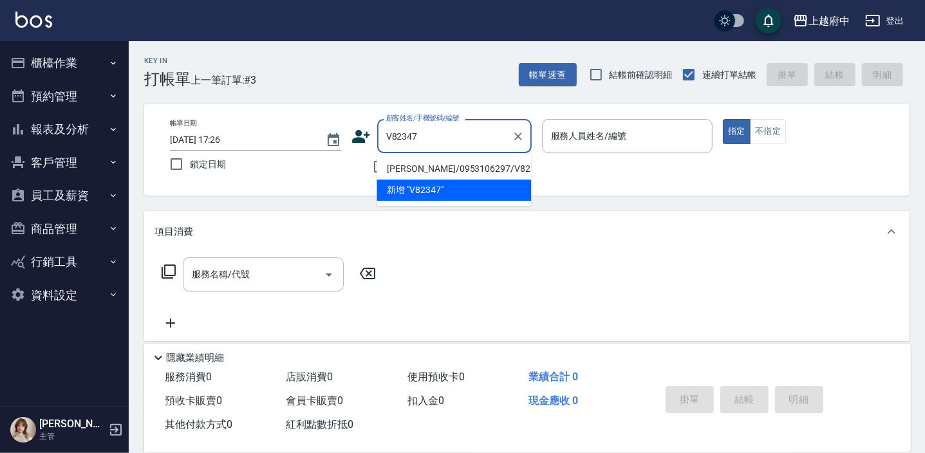
click at [484, 169] on li "盧珮瑛/0953106297/V82347" at bounding box center [453, 168] width 154 height 21
type input "盧珮瑛/0953106297/V82347"
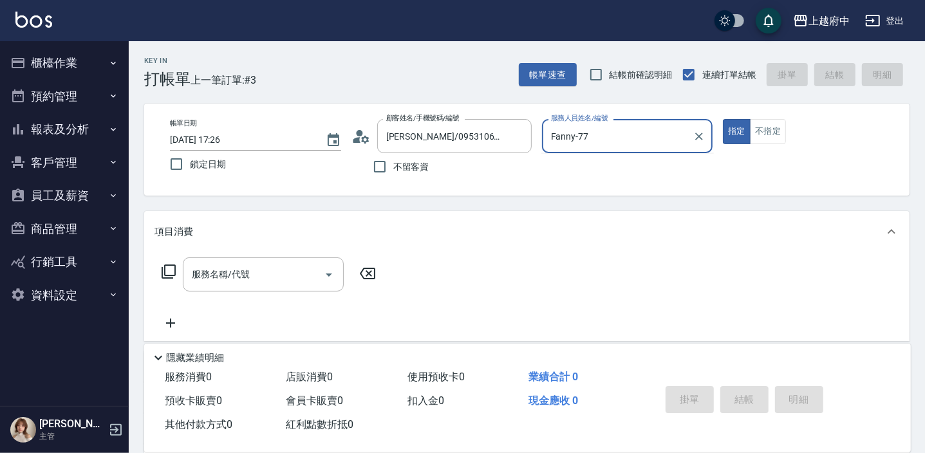
type input "Fanny-7"
click at [723, 119] on button "指定" at bounding box center [737, 131] width 28 height 25
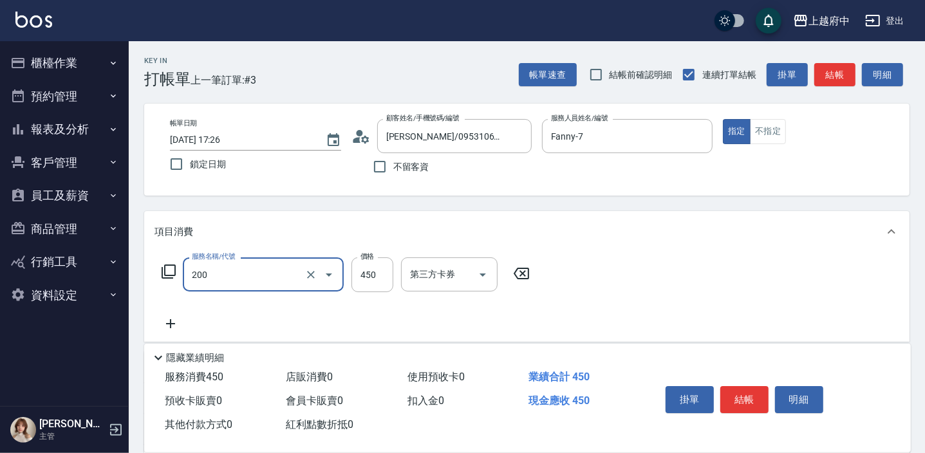
type input "有機洗髮(200)"
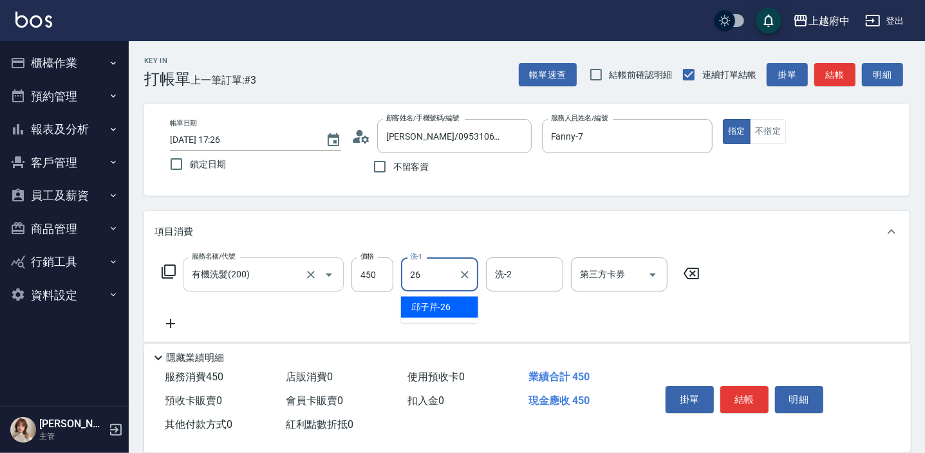
type input "邱子芹-26"
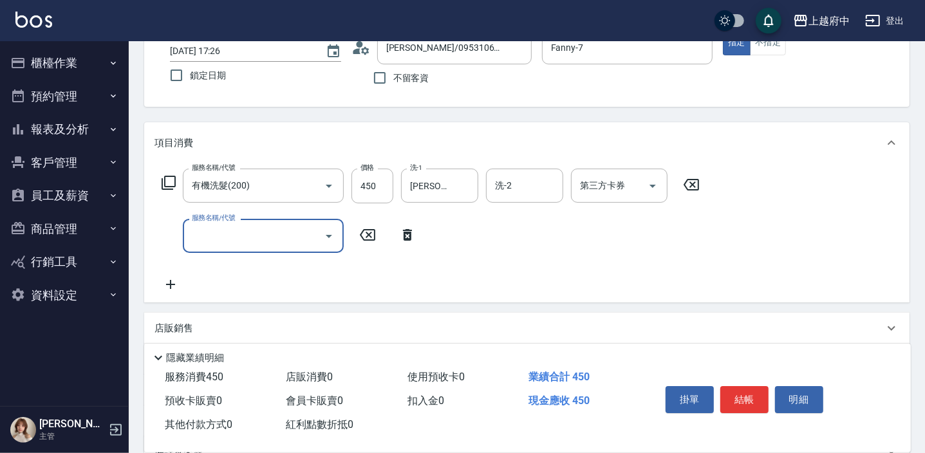
scroll to position [116, 0]
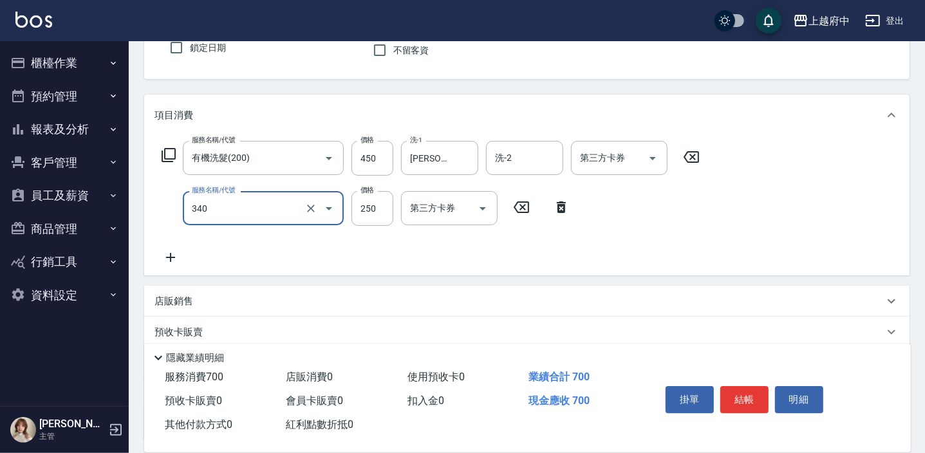
type input "剪髮(340)"
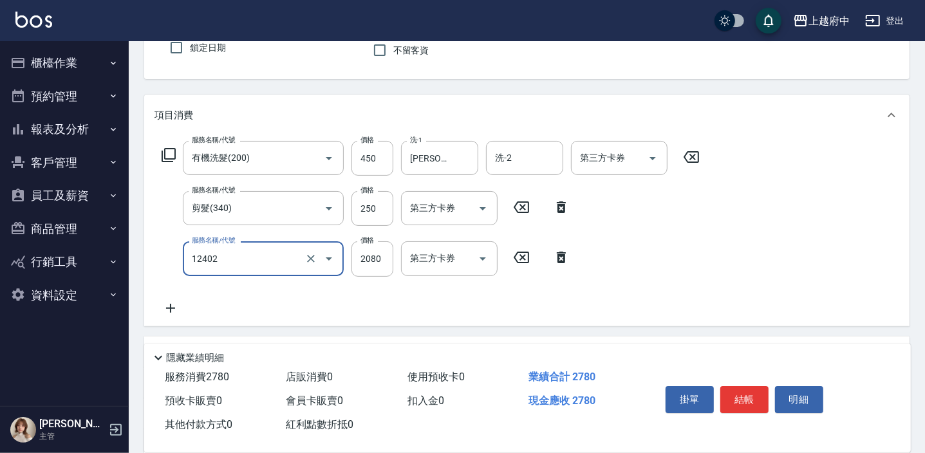
type input "染髮M(12402)"
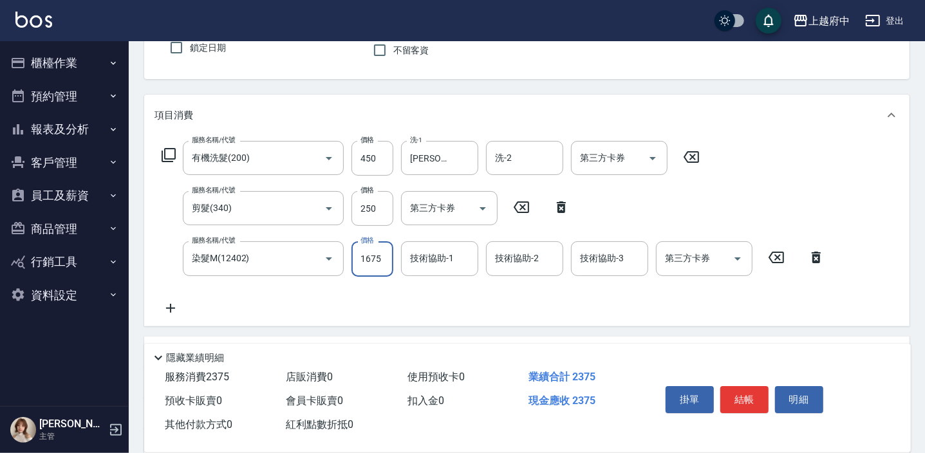
type input "1675"
click at [450, 255] on div "技術協助-1 技術協助-1" at bounding box center [439, 258] width 77 height 34
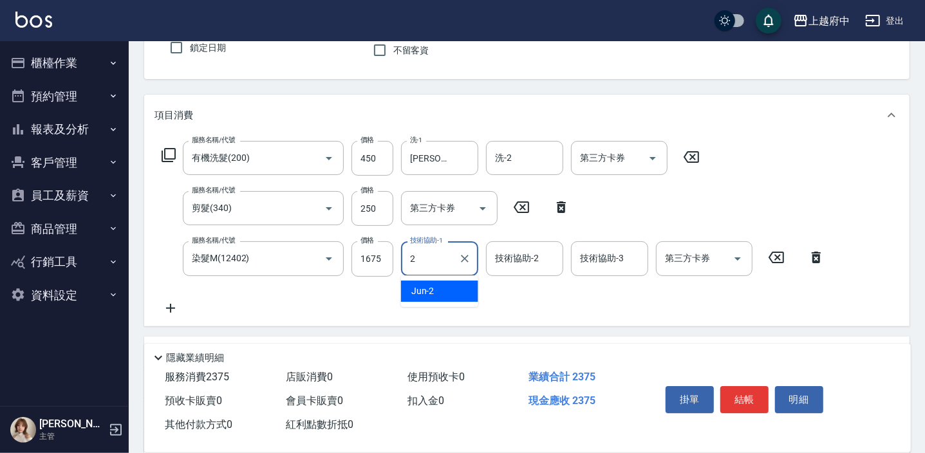
type input "Jun-2"
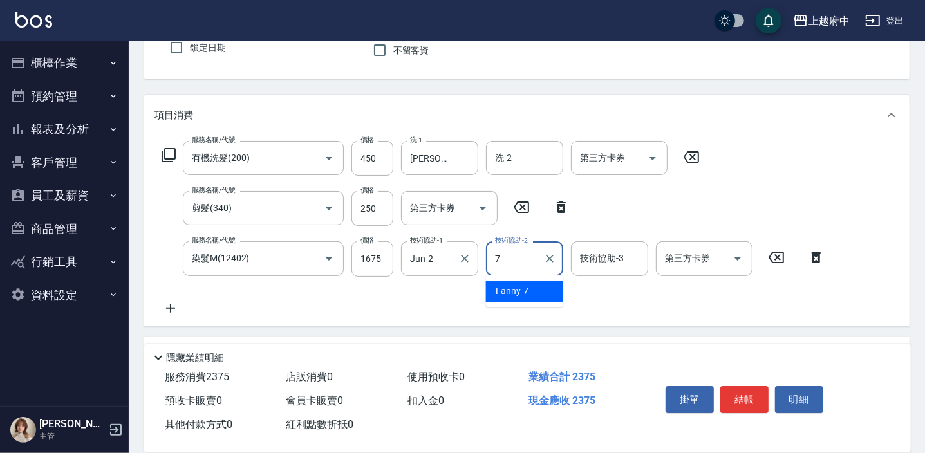
type input "Fanny-7"
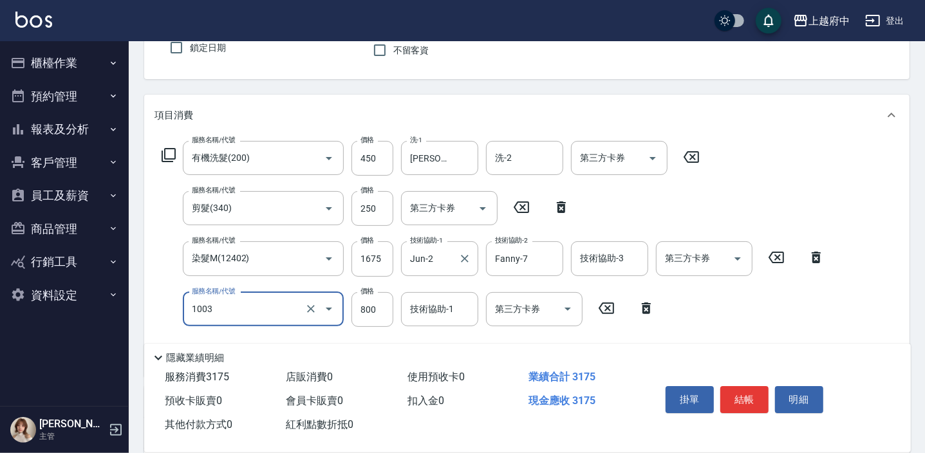
type input "+升級結構染 (含隔離)(1003)"
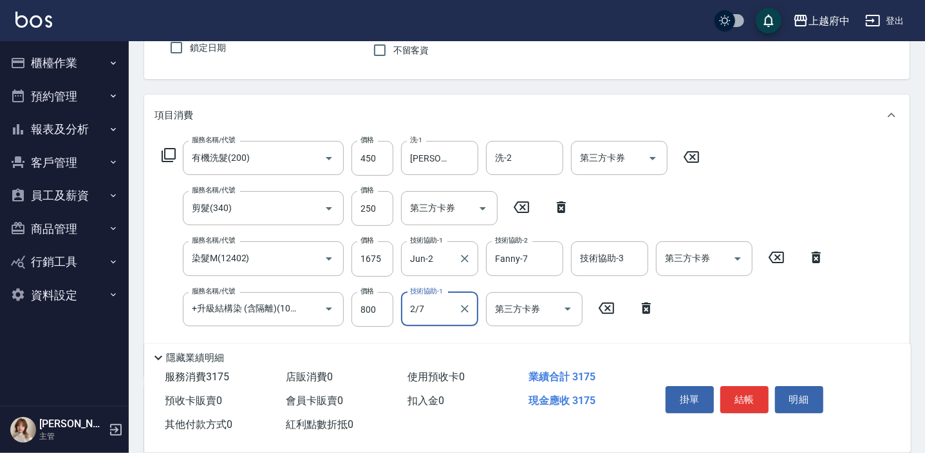
type input "2/7"
click at [450, 320] on div "技術協助-1" at bounding box center [439, 309] width 77 height 34
type input "Jun-2"
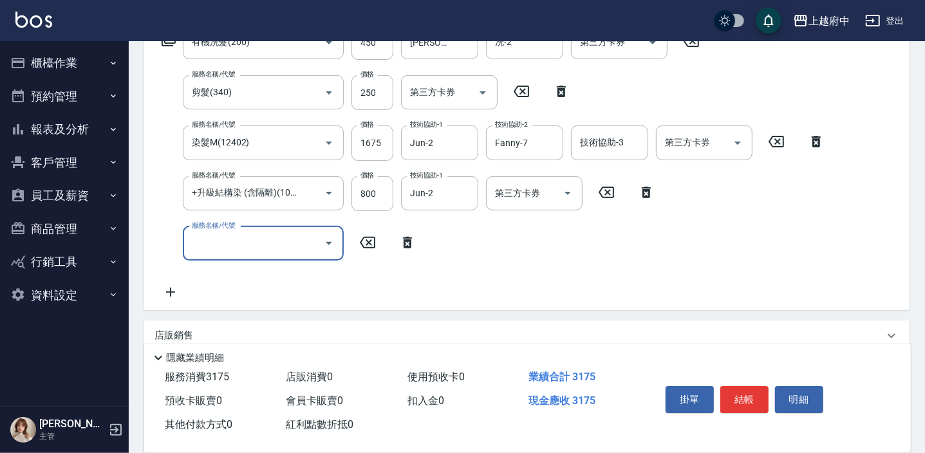
scroll to position [234, 0]
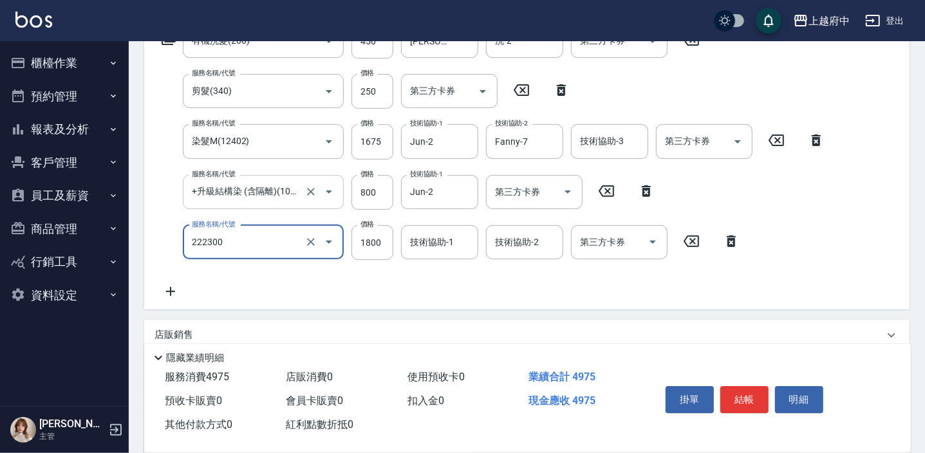
type input "結構三段式(222300)"
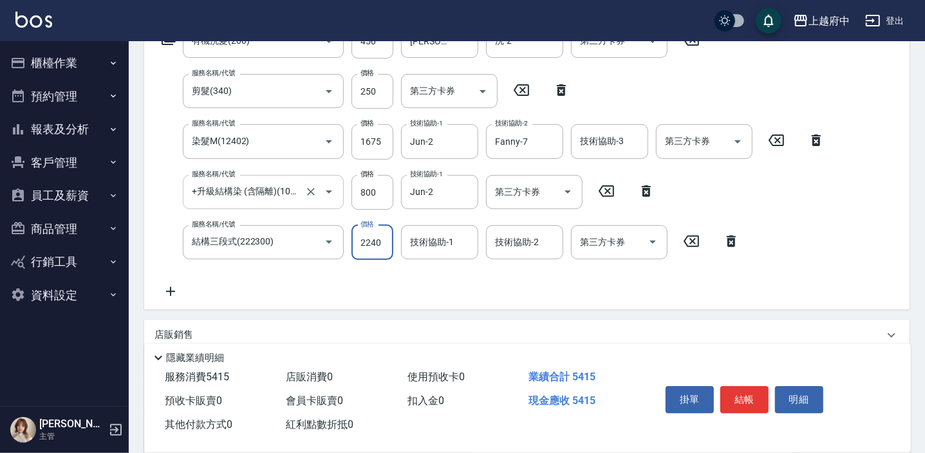
type input "2240"
type input "邱子芹-26"
click at [434, 274] on div "服務名稱/代號 有機洗髮(200) 服務名稱/代號 價格 450 價格 洗-1 邱子芹-26 洗-1 洗-2 洗-2 第三方卡券 第三方卡券 服務名稱/代號 …" at bounding box center [493, 161] width 678 height 275
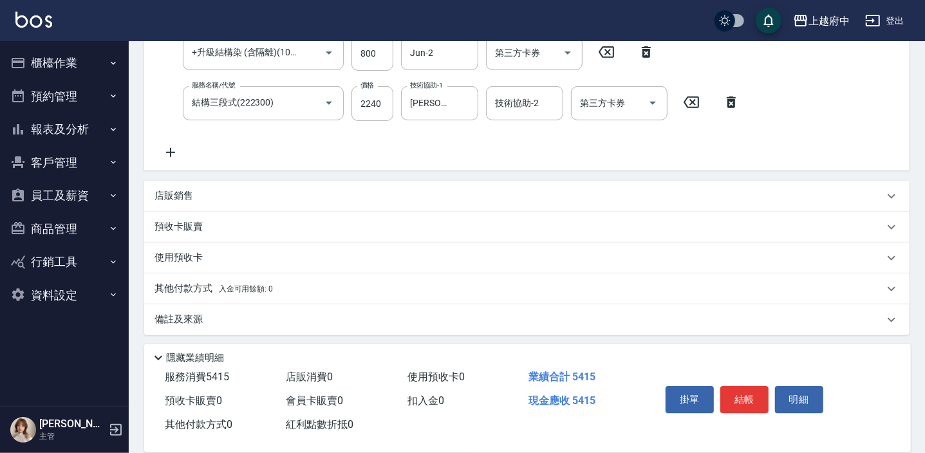
scroll to position [375, 0]
click at [207, 289] on p "其他付款方式 入金可用餘額: 0" at bounding box center [213, 286] width 118 height 14
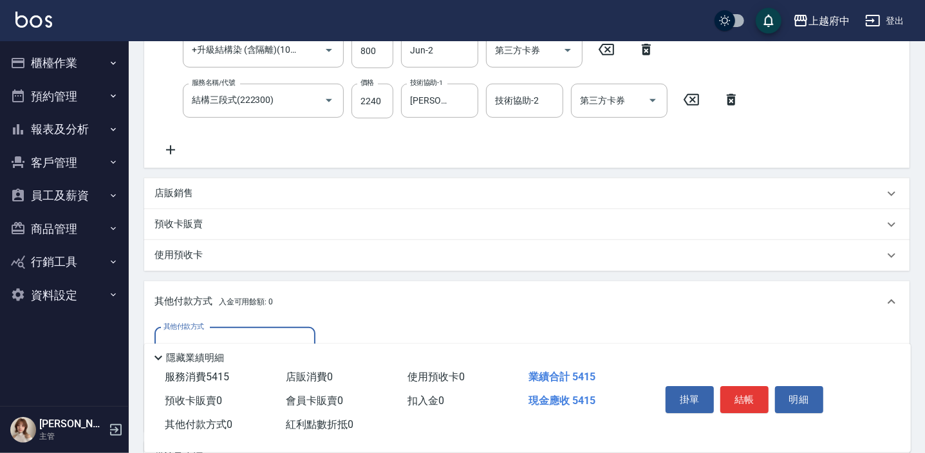
scroll to position [0, 0]
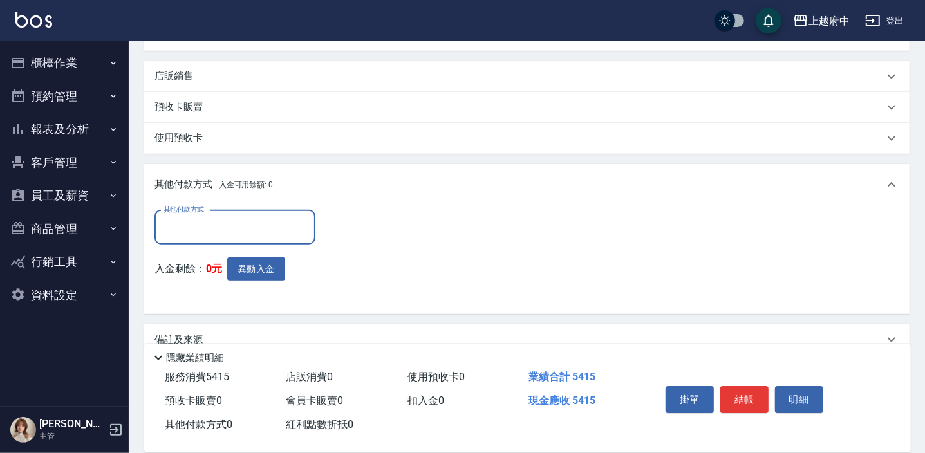
click at [238, 219] on input "其他付款方式" at bounding box center [234, 227] width 149 height 23
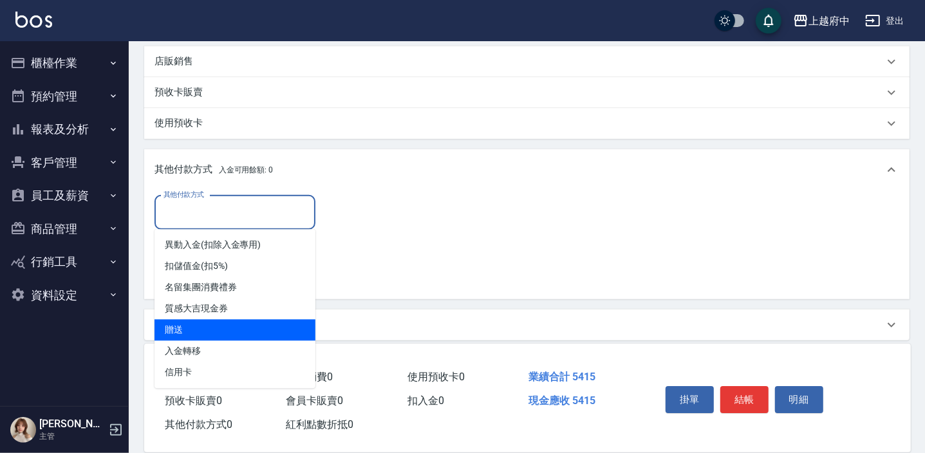
scroll to position [515, 0]
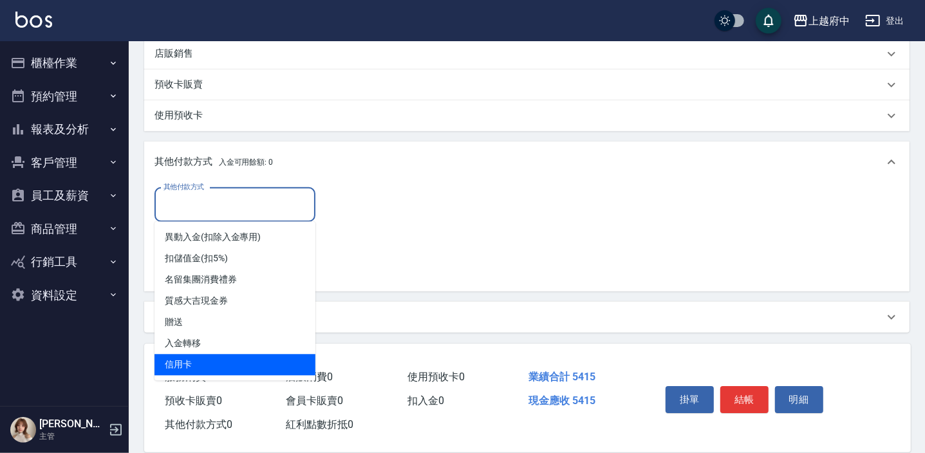
click at [195, 362] on span "信用卡" at bounding box center [234, 365] width 161 height 21
type input "信用卡"
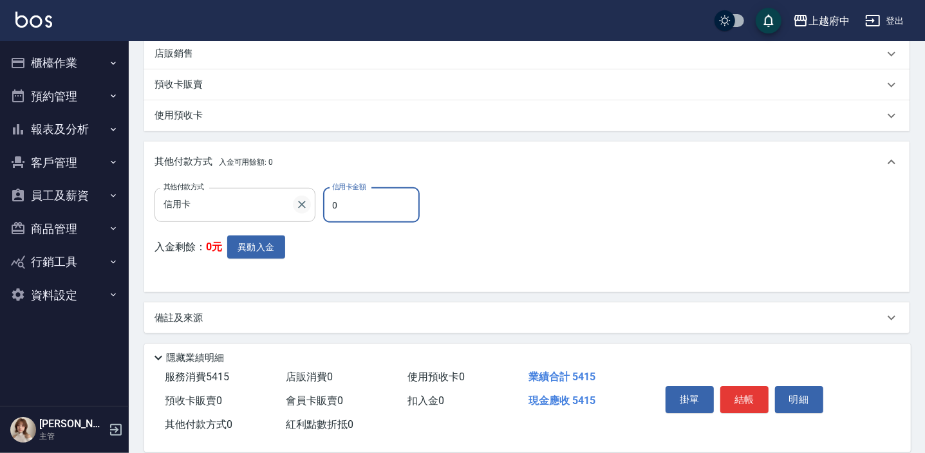
drag, startPoint x: 344, startPoint y: 206, endPoint x: 304, endPoint y: 208, distance: 40.6
click at [304, 208] on div "其他付款方式 信用卡 其他付款方式 信用卡金額 0 信用卡金額" at bounding box center [290, 205] width 273 height 35
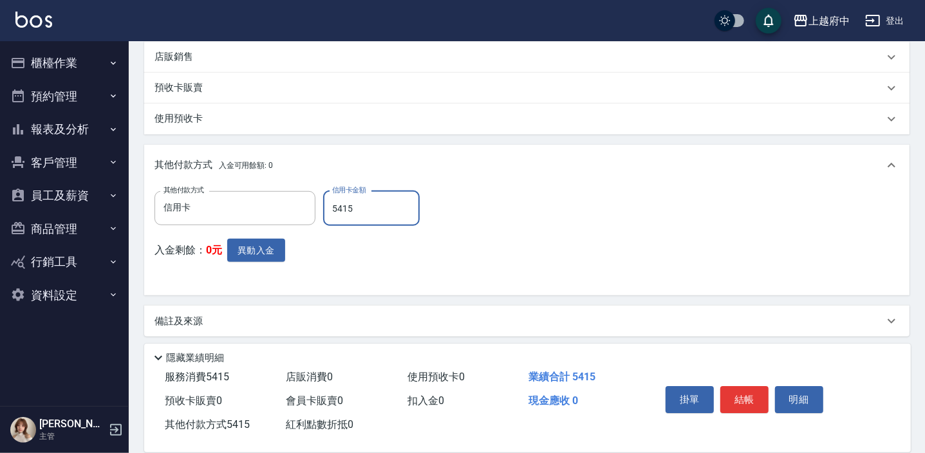
scroll to position [516, 0]
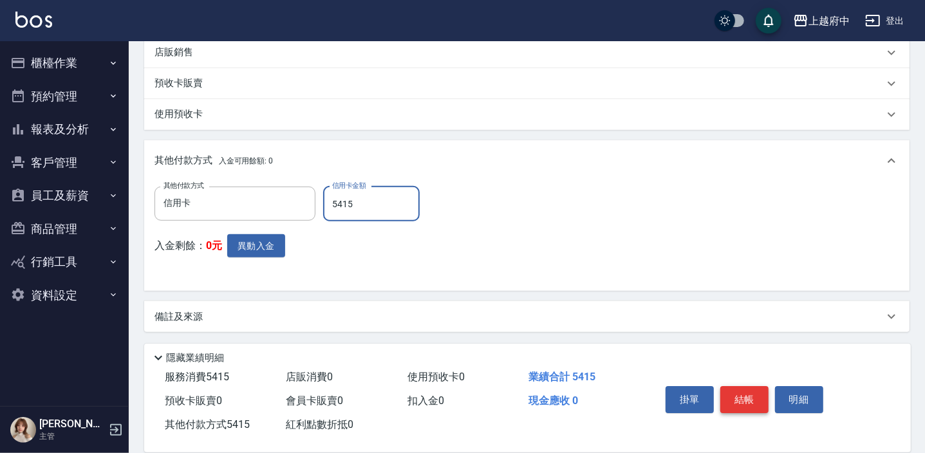
type input "5415"
click at [733, 392] on button "結帳" at bounding box center [744, 399] width 48 height 27
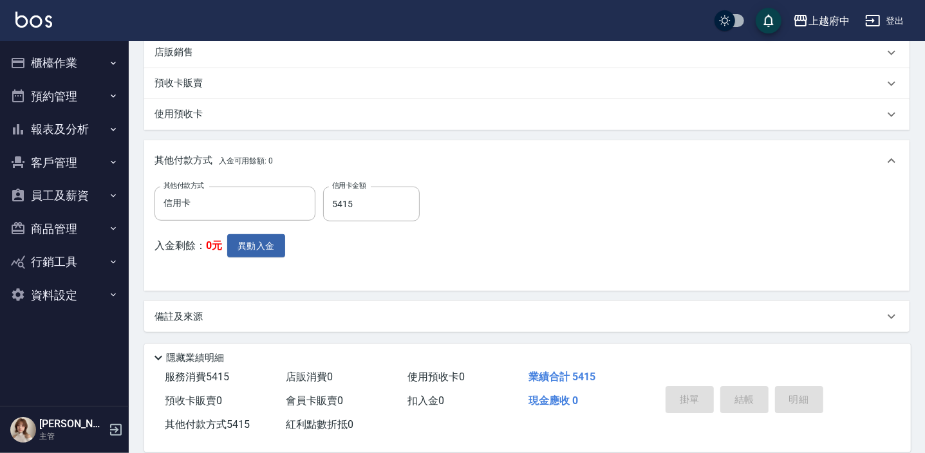
type input "2025/09/14 17:34"
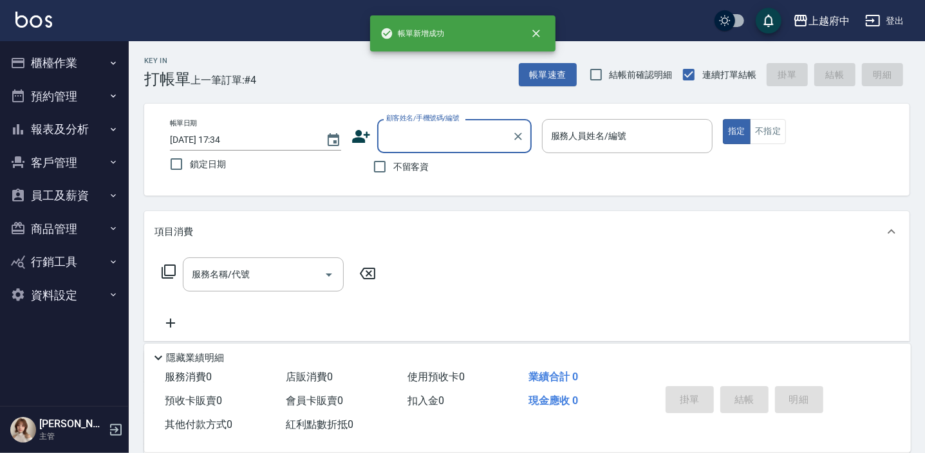
scroll to position [0, 0]
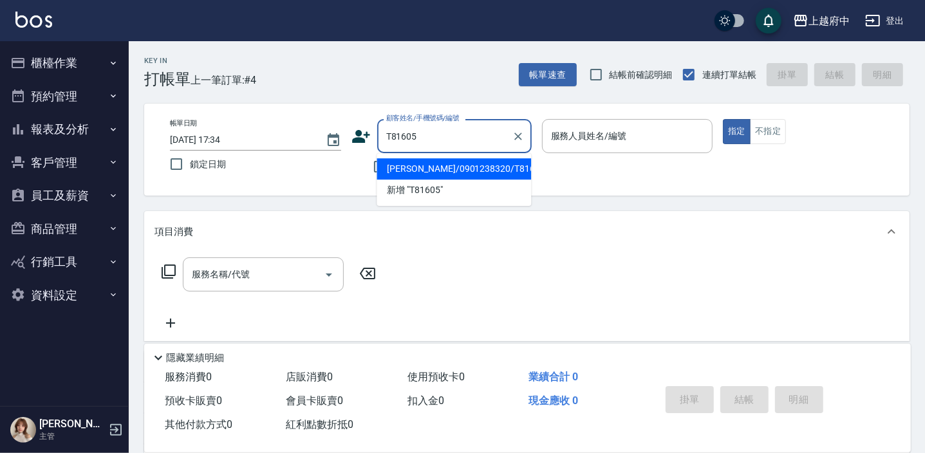
click at [442, 171] on li "楊鈞皓/0901238320/T81605" at bounding box center [453, 168] width 154 height 21
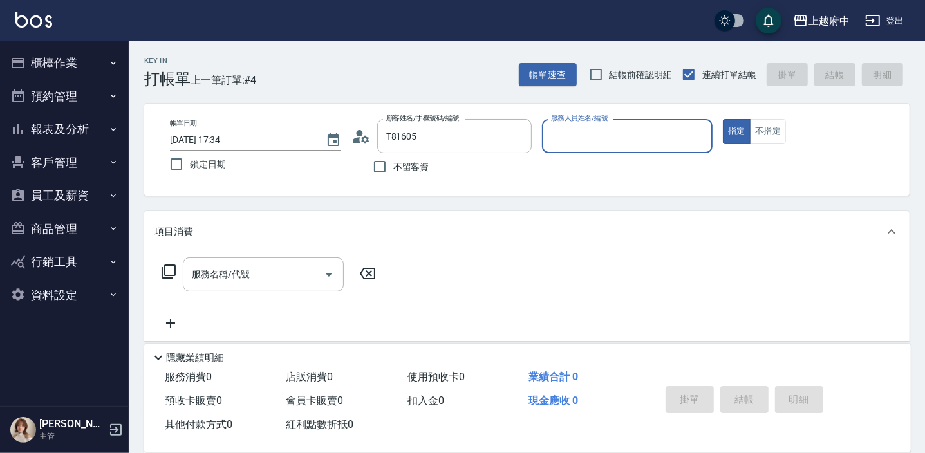
type input "楊鈞皓/0901238320/T81605"
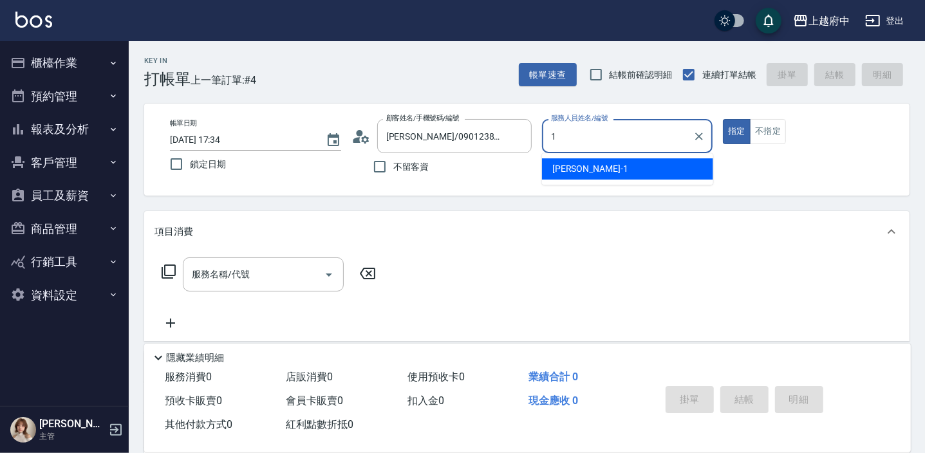
type input "Annie -1"
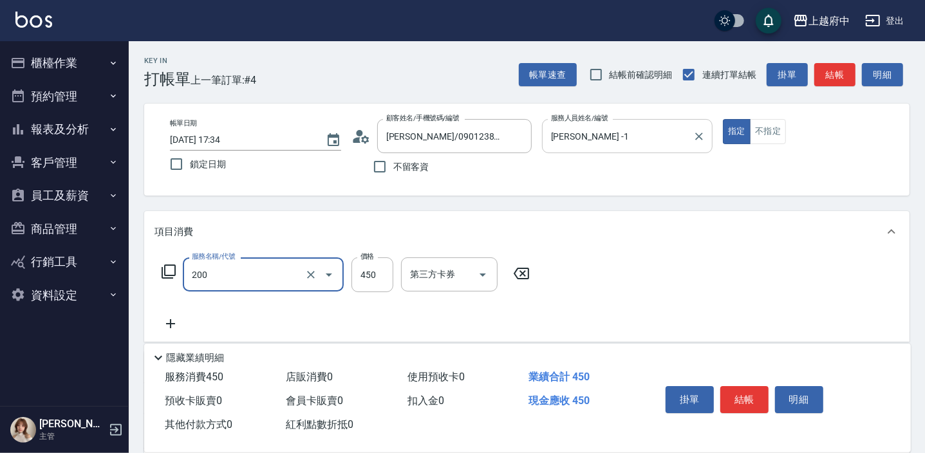
type input "有機洗髮(200)"
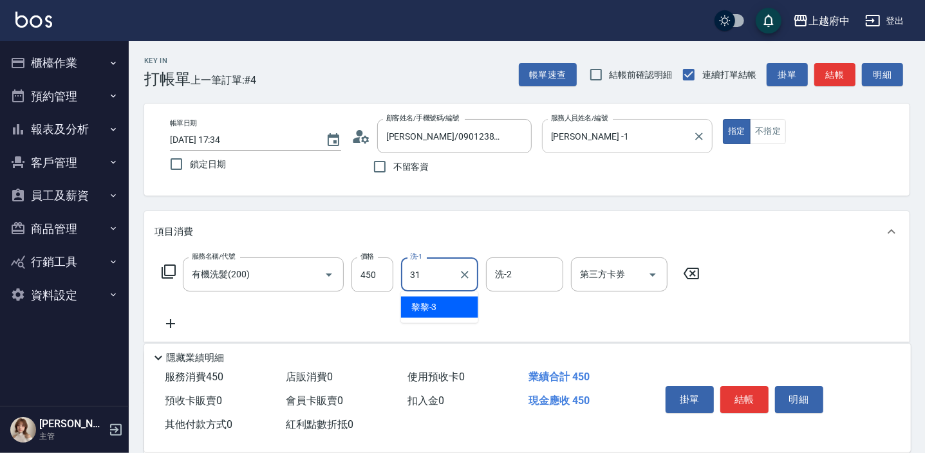
type input "王品云-31"
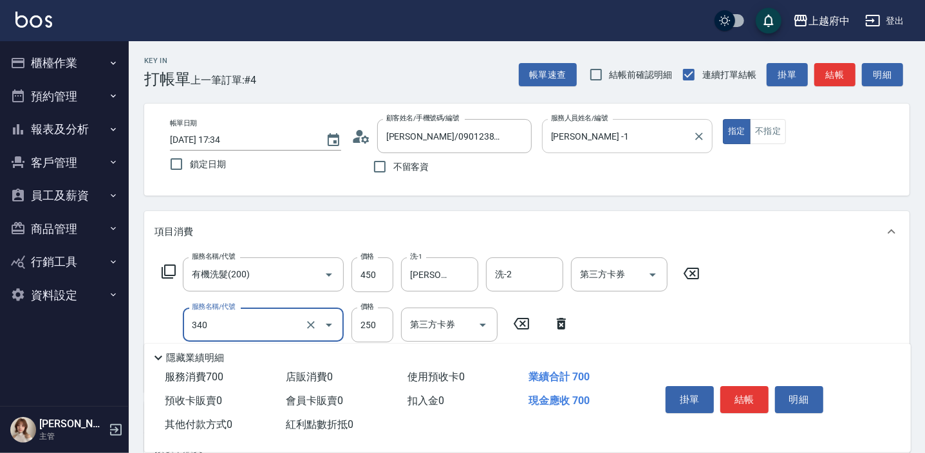
type input "剪髮(340)"
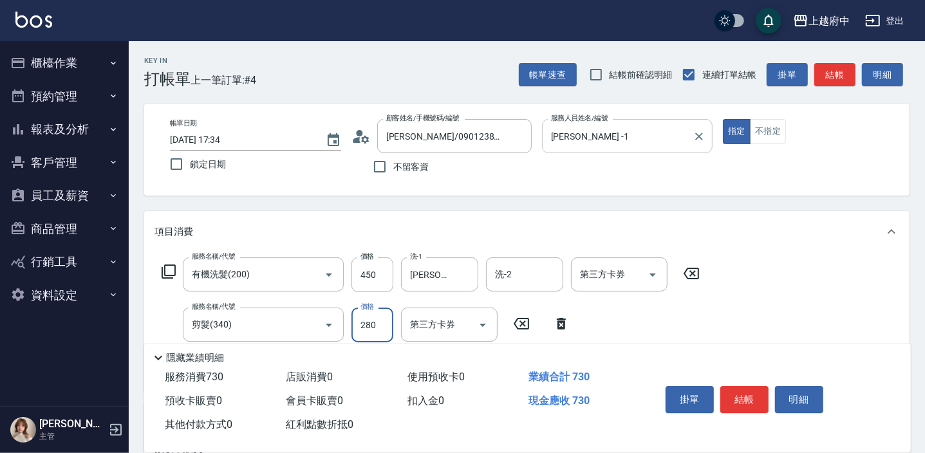
type input "280"
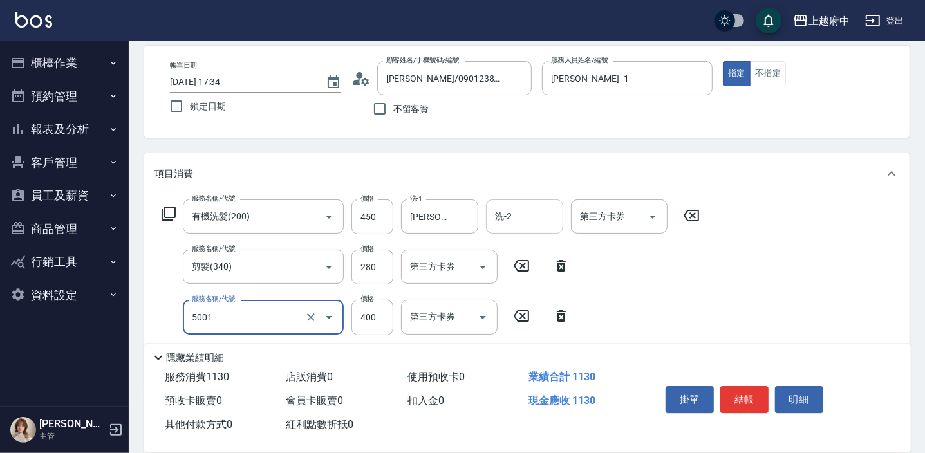
type input "側邊壓貼(5001)"
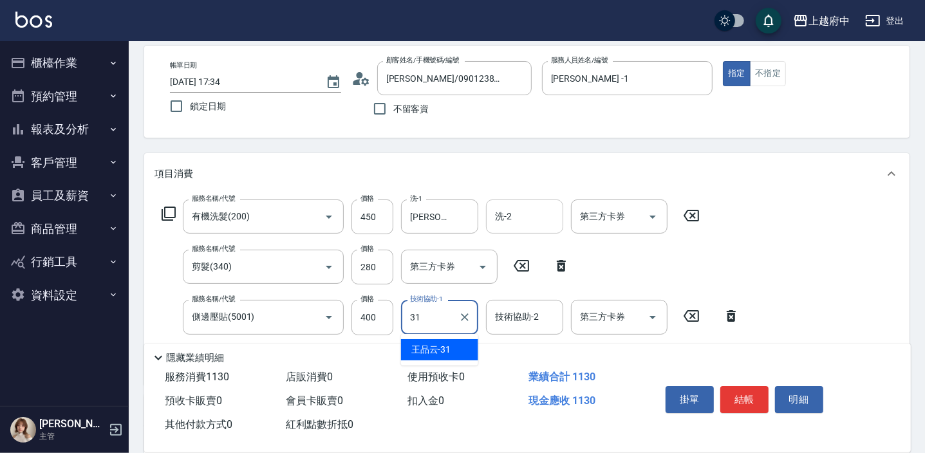
type input "王品云-31"
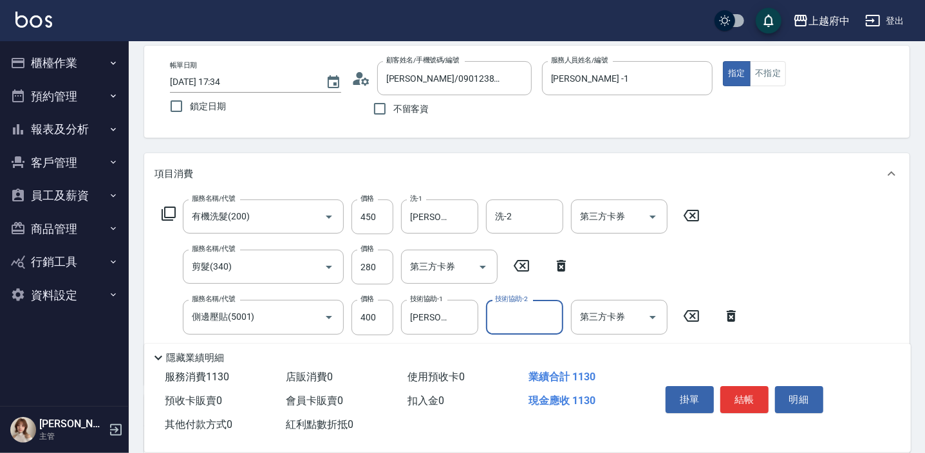
click at [802, 315] on div "服務名稱/代號 有機洗髮(200) 服務名稱/代號 價格 450 價格 洗-1 王品云-31 洗-1 洗-2 洗-2 第三方卡券 第三方卡券 服務名稱/代號 …" at bounding box center [526, 289] width 765 height 190
click at [759, 394] on button "結帳" at bounding box center [744, 399] width 48 height 27
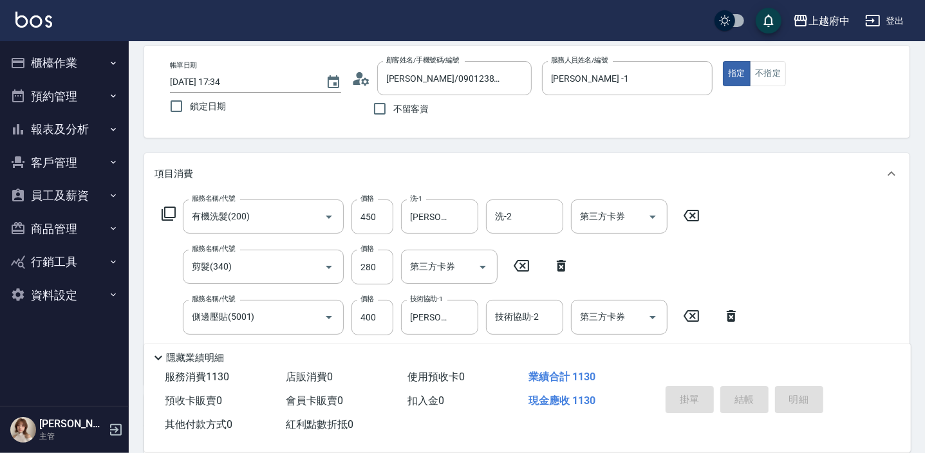
type input "2025/09/14 17:38"
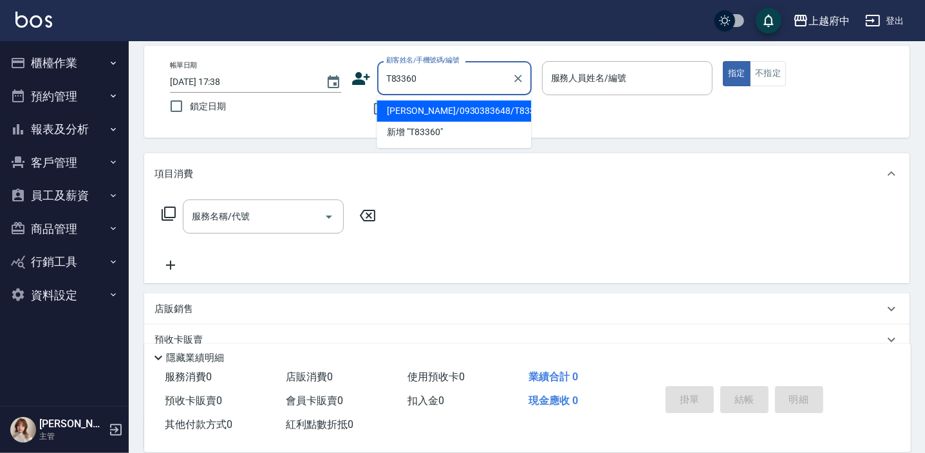
click at [462, 107] on li "黃子豪/0930383648/T83360" at bounding box center [453, 110] width 154 height 21
type input "黃子豪/0930383648/T83360"
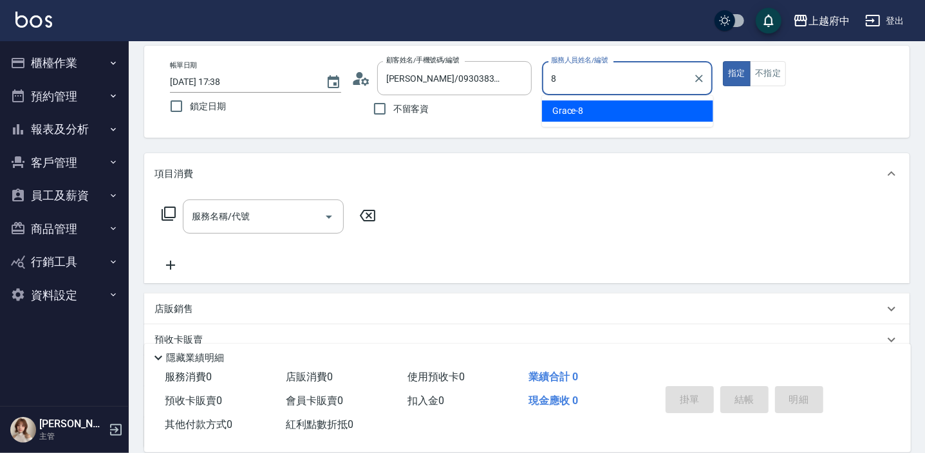
type input "Grace-8"
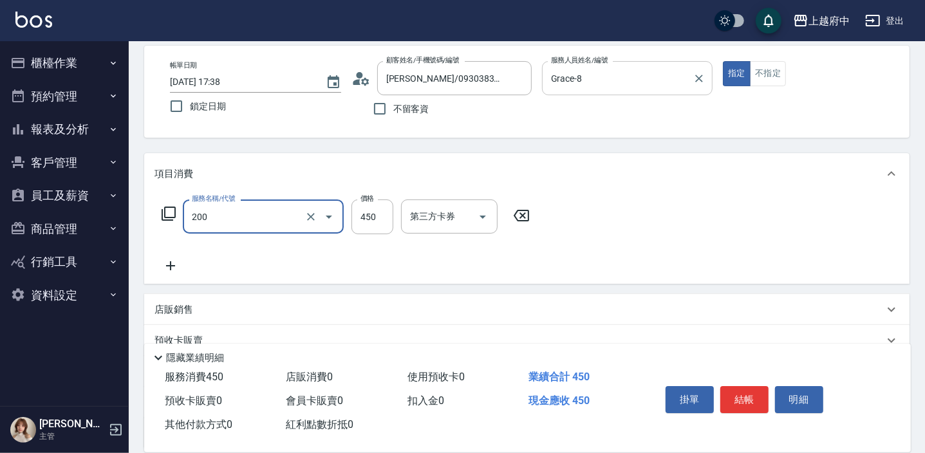
type input "有機洗髮(200)"
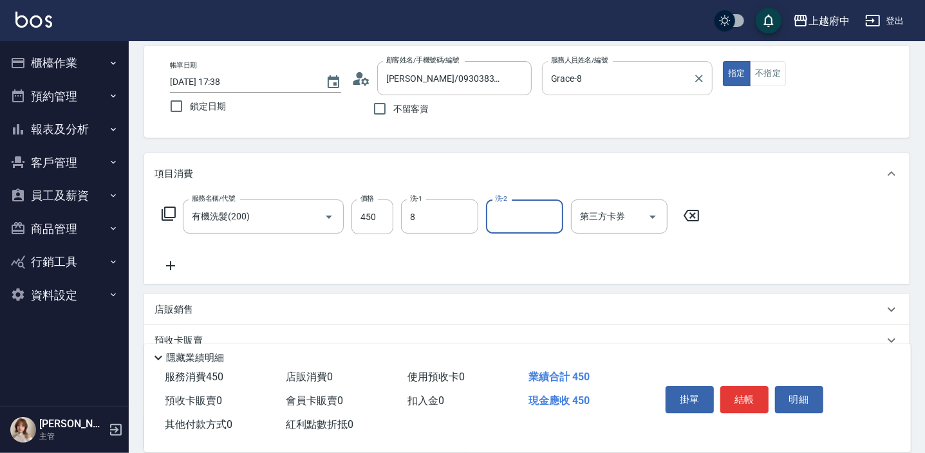
type input "Grace-8"
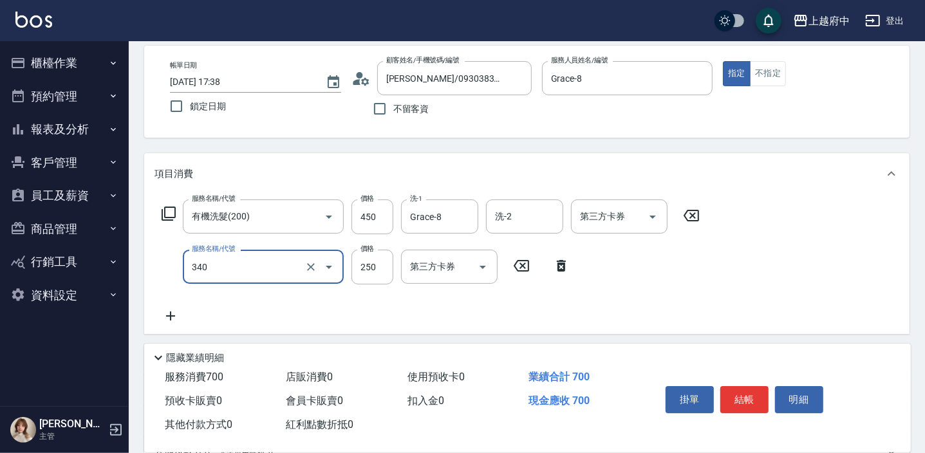
type input "剪髮(340)"
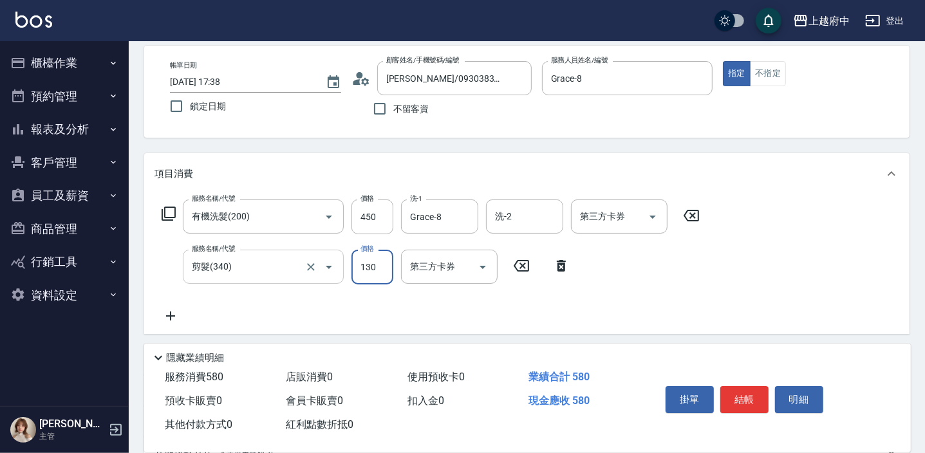
type input "130"
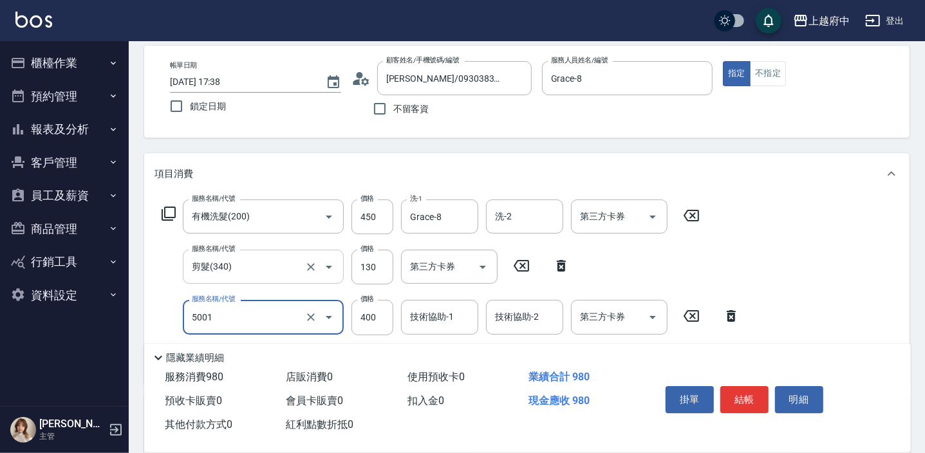
type input "側邊壓貼(5001)"
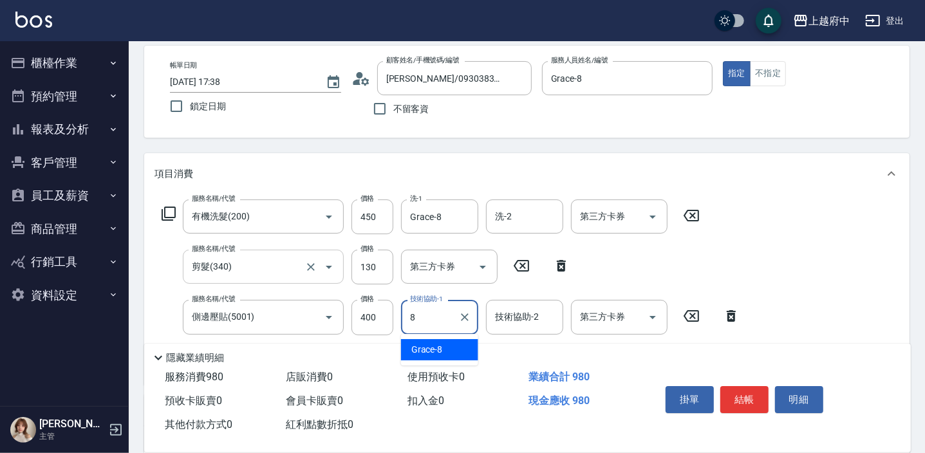
type input "Grace-8"
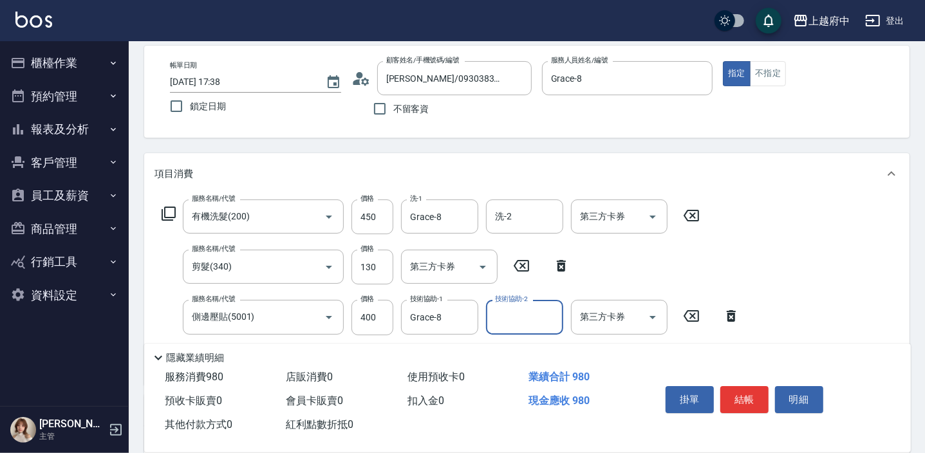
click at [812, 321] on div "服務名稱/代號 有機洗髮(200) 服務名稱/代號 價格 450 價格 洗-1 Grace-8 洗-1 洗-2 洗-2 第三方卡券 第三方卡券 服務名稱/代號…" at bounding box center [526, 289] width 765 height 190
click at [753, 398] on button "結帳" at bounding box center [744, 399] width 48 height 27
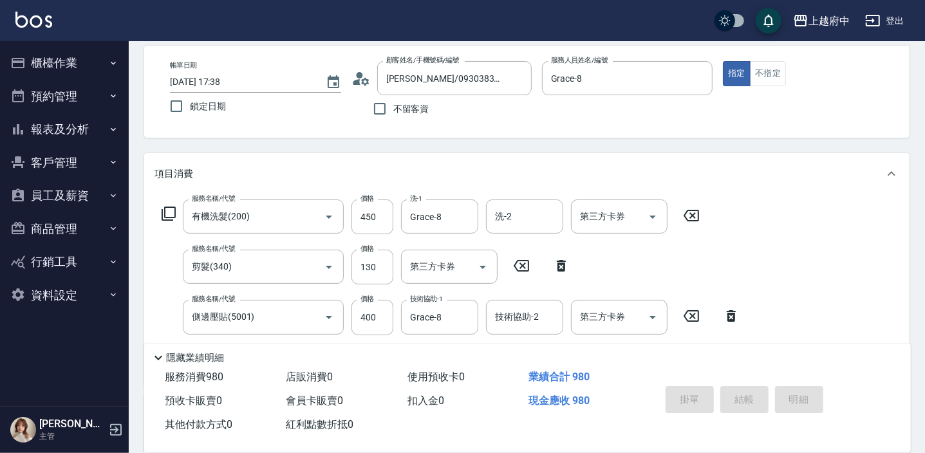
type input "2025/09/14 17:39"
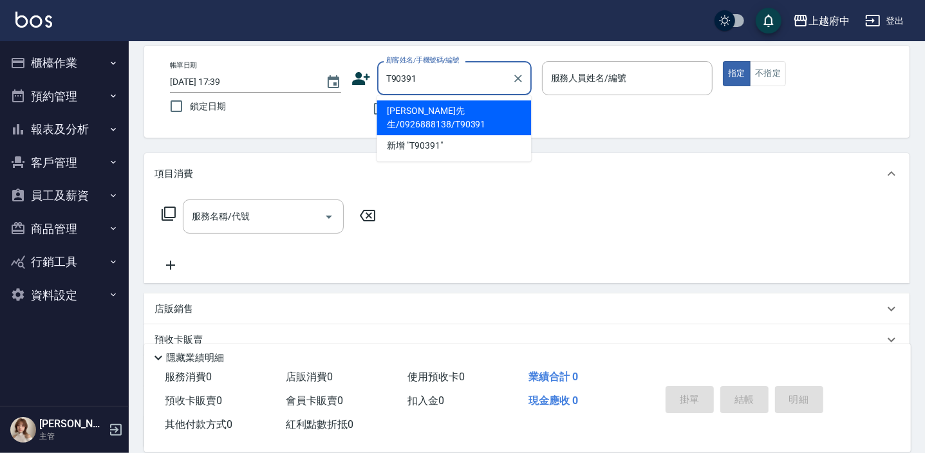
click at [436, 109] on li "蔡先生/0926888138/T90391" at bounding box center [453, 117] width 154 height 35
type input "蔡先生/0926888138/T90391"
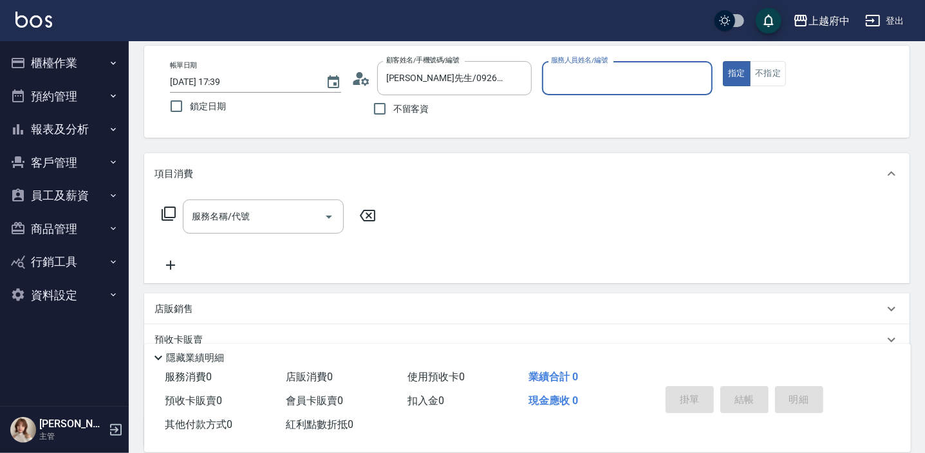
type input "Annie -1"
click at [723, 61] on button "指定" at bounding box center [737, 73] width 28 height 25
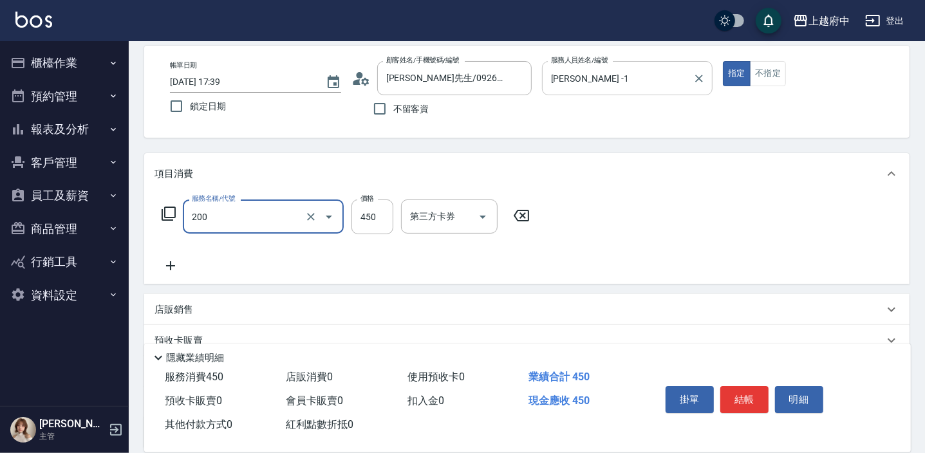
type input "有機洗髮(200)"
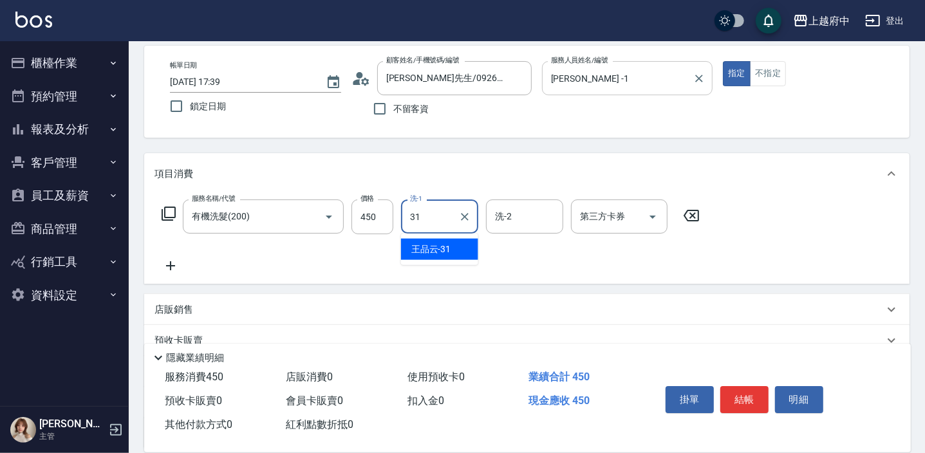
type input "王品云-31"
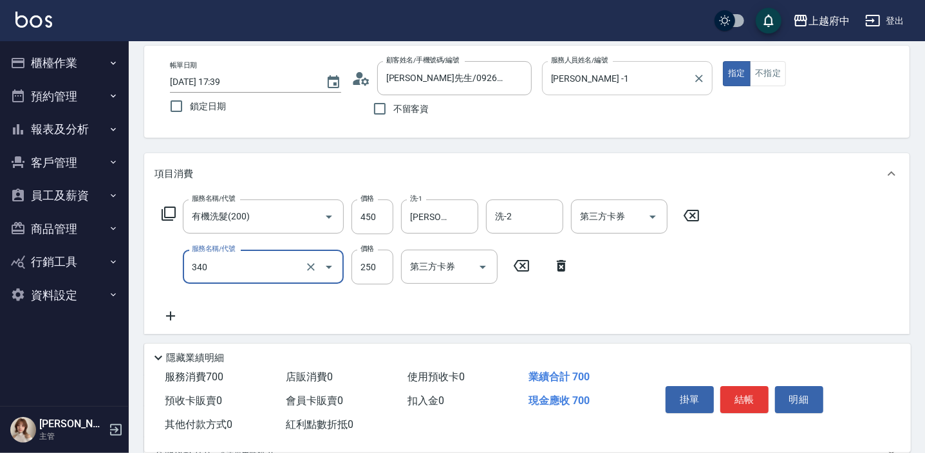
type input "剪髮(340)"
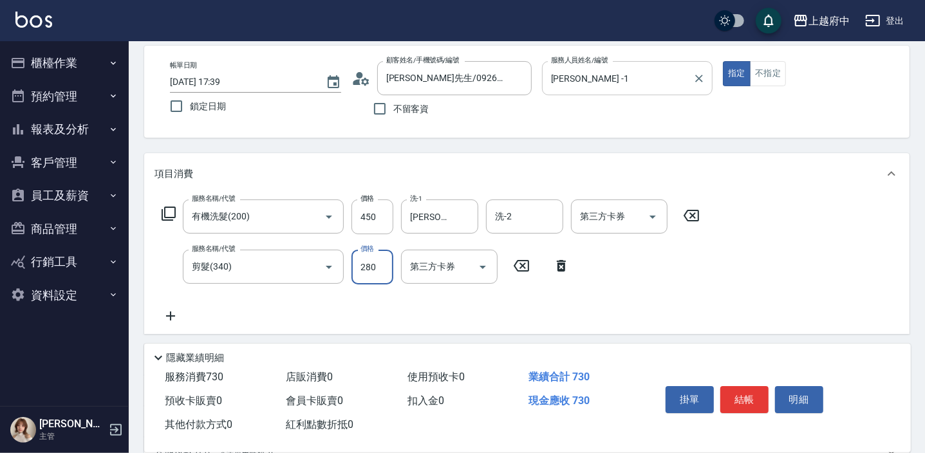
type input "280"
click at [719, 281] on div "服務名稱/代號 有機洗髮(200) 服務名稱/代號 價格 450 價格 洗-1 王品云-31 洗-1 洗-2 洗-2 第三方卡券 第三方卡券 服務名稱/代號 …" at bounding box center [526, 264] width 765 height 140
click at [743, 396] on button "結帳" at bounding box center [744, 399] width 48 height 27
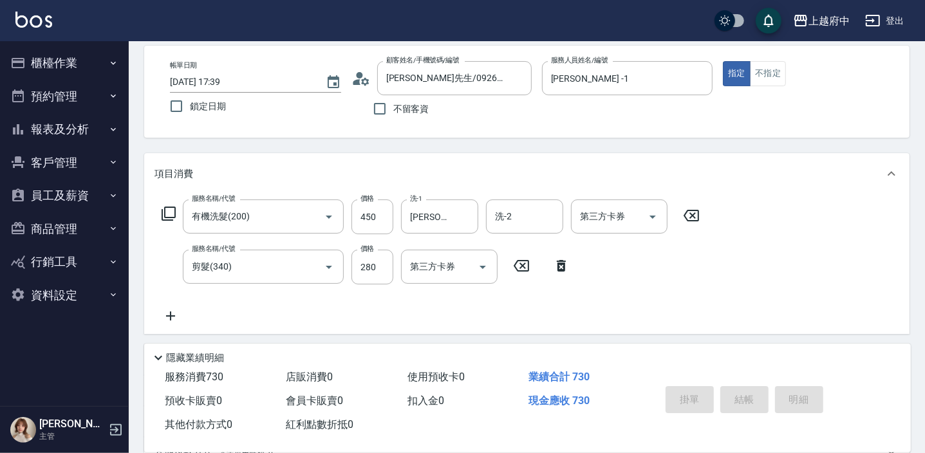
type input "2025/09/14 17:40"
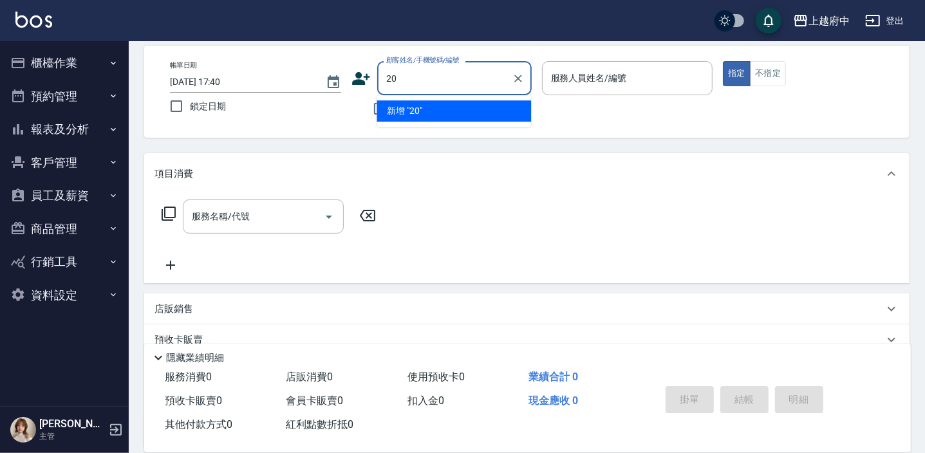
type input "2"
type input "Y"
click at [438, 112] on li "林黃翔/0901289157/T90026" at bounding box center [453, 110] width 154 height 21
type input "林黃翔/0901289157/T90026"
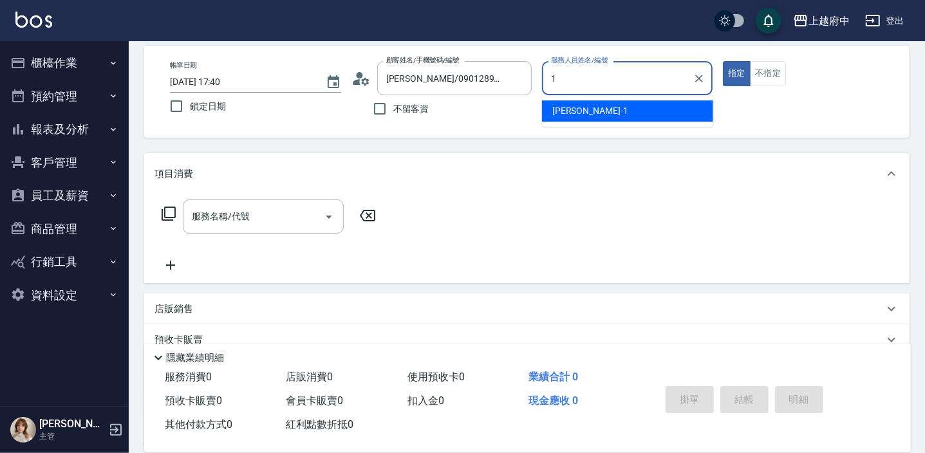
type input "Annie -1"
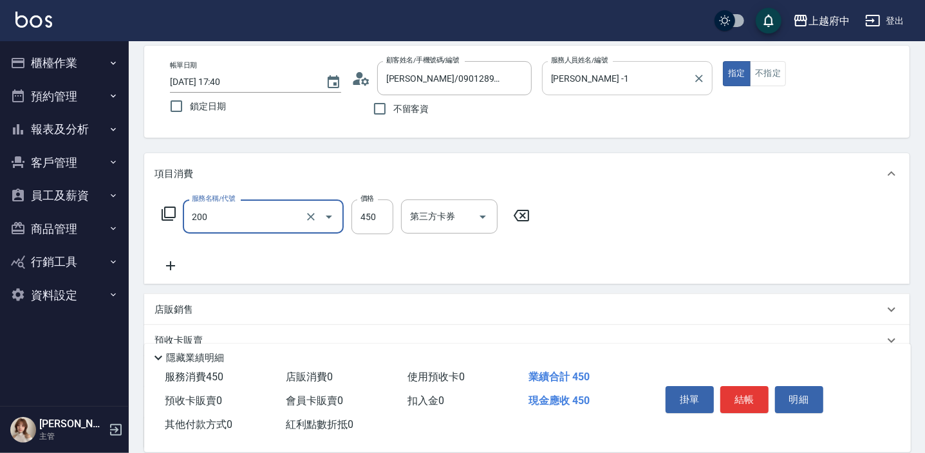
type input "有機洗髮(200)"
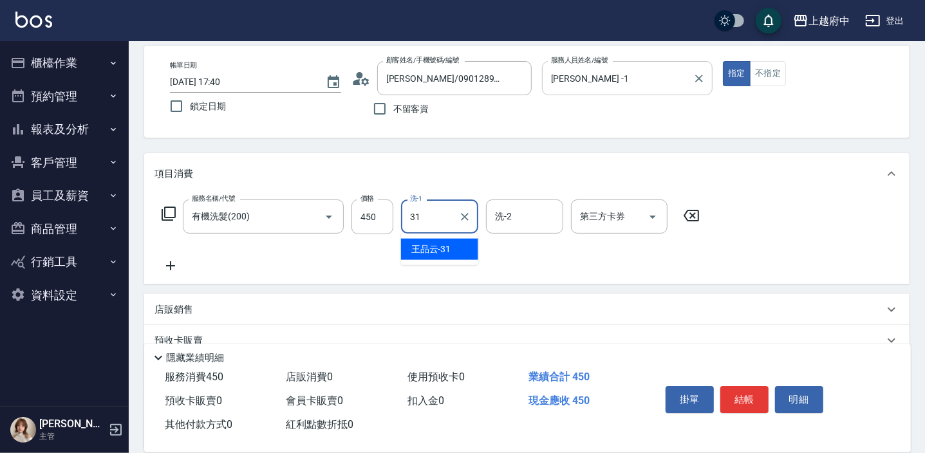
type input "王品云-31"
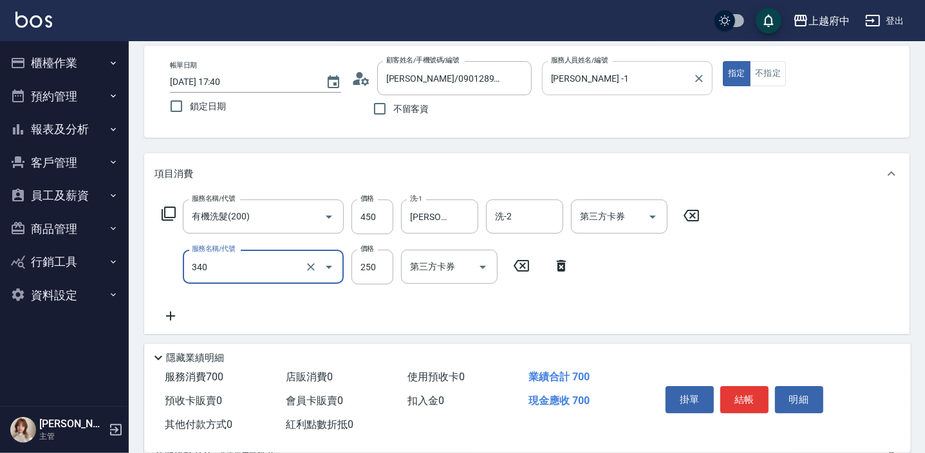
type input "剪髮(340)"
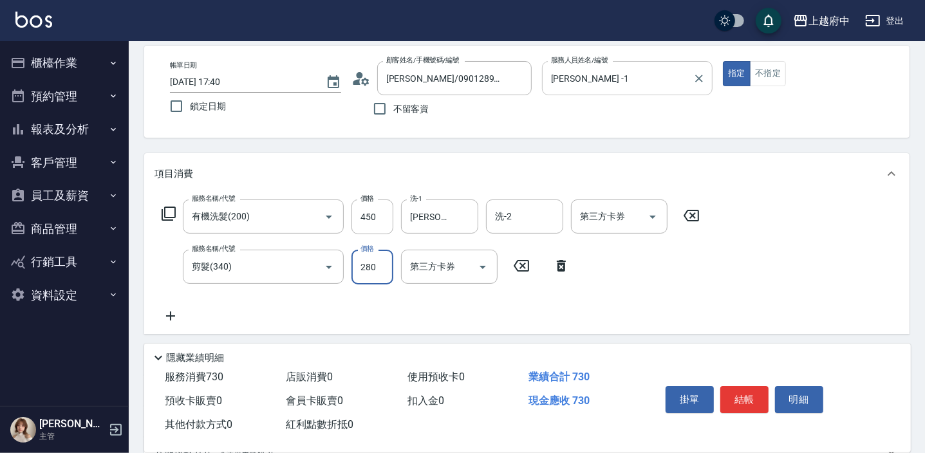
type input "280"
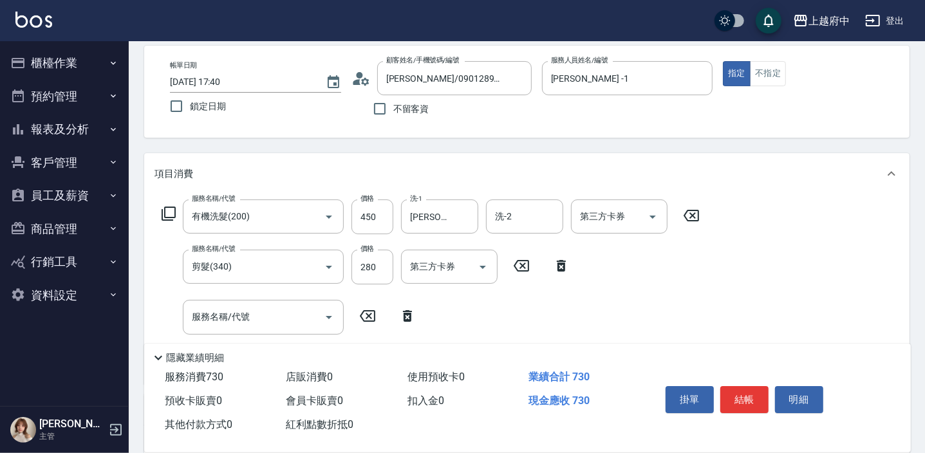
click at [411, 314] on icon at bounding box center [407, 315] width 32 height 15
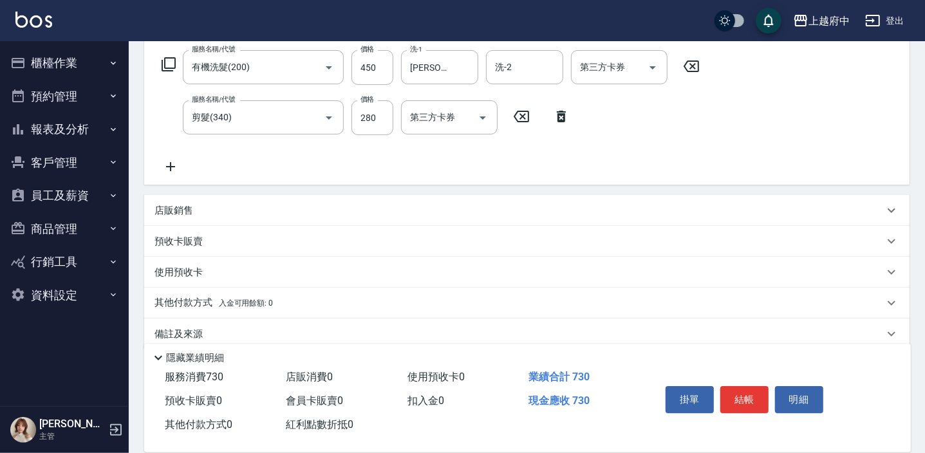
scroll to position [225, 0]
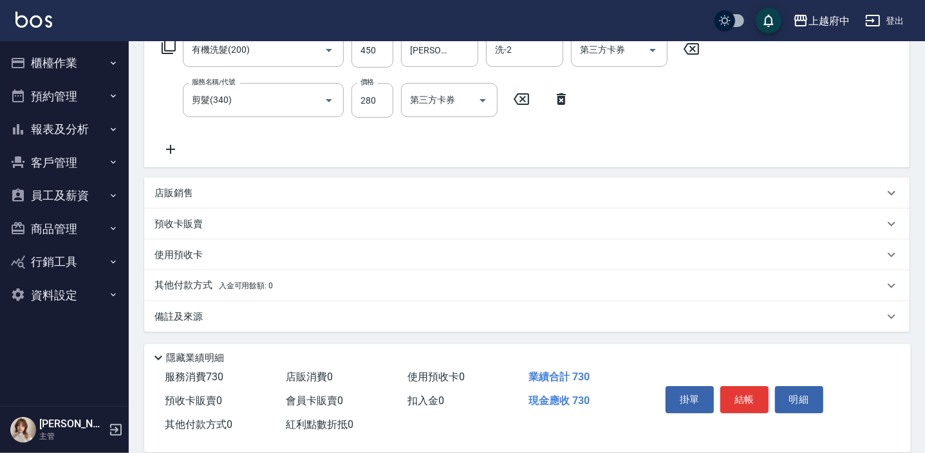
click at [161, 190] on p "店販銷售" at bounding box center [173, 194] width 39 height 14
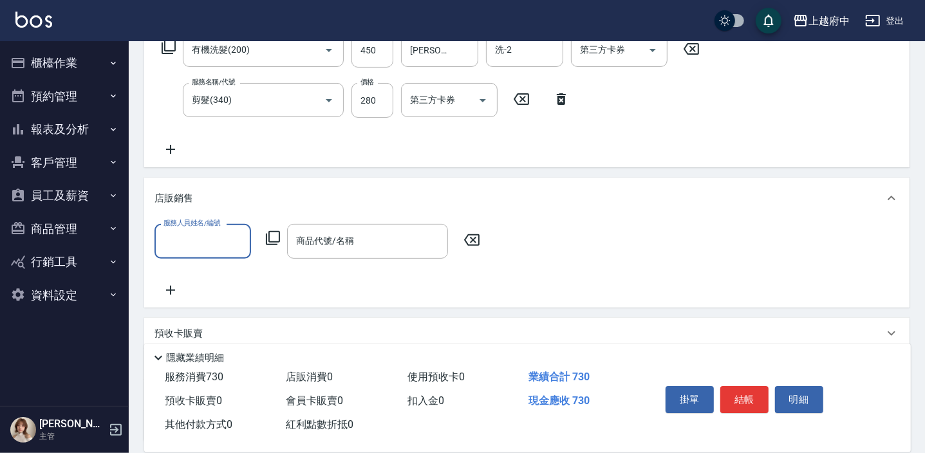
scroll to position [0, 0]
type input "Annie -1"
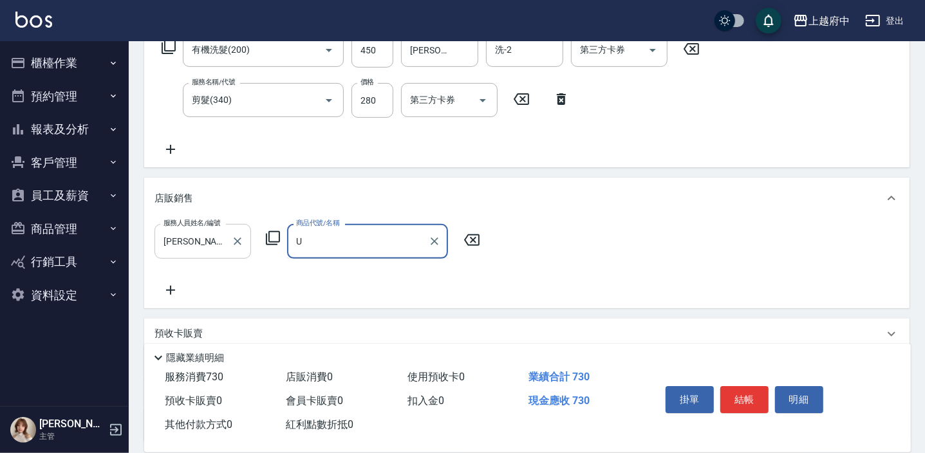
type input "U"
type input "Y"
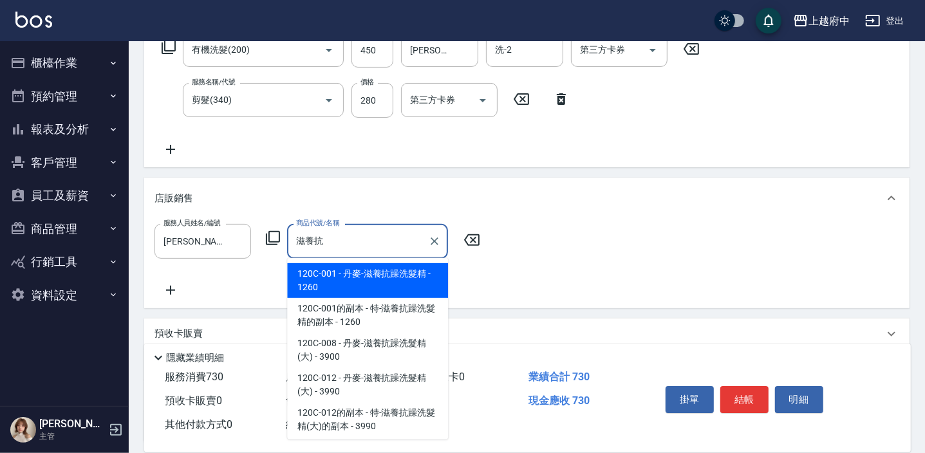
type input "滋養抗"
click at [400, 274] on span "120C-001 - 丹麥-滋養抗躁洗髮精 - 1260" at bounding box center [367, 280] width 161 height 35
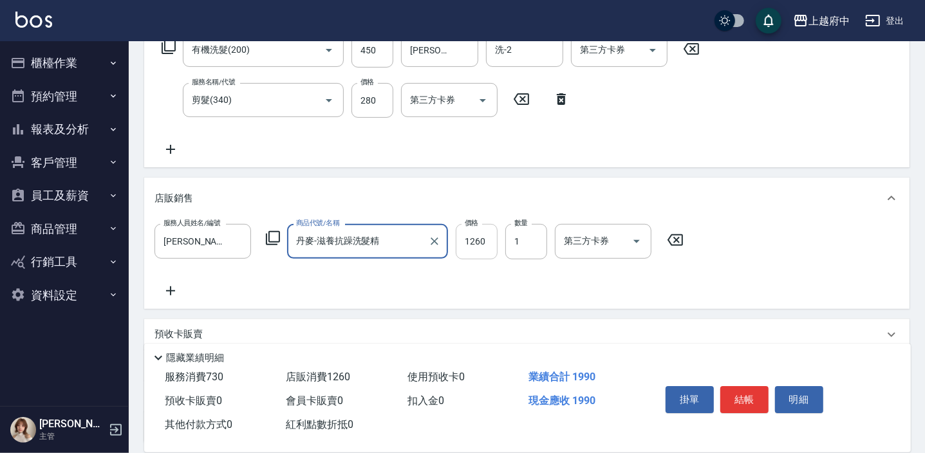
type input "丹麥-滋養抗躁洗髮精"
click at [465, 249] on input "1260" at bounding box center [477, 241] width 42 height 35
type input "1188"
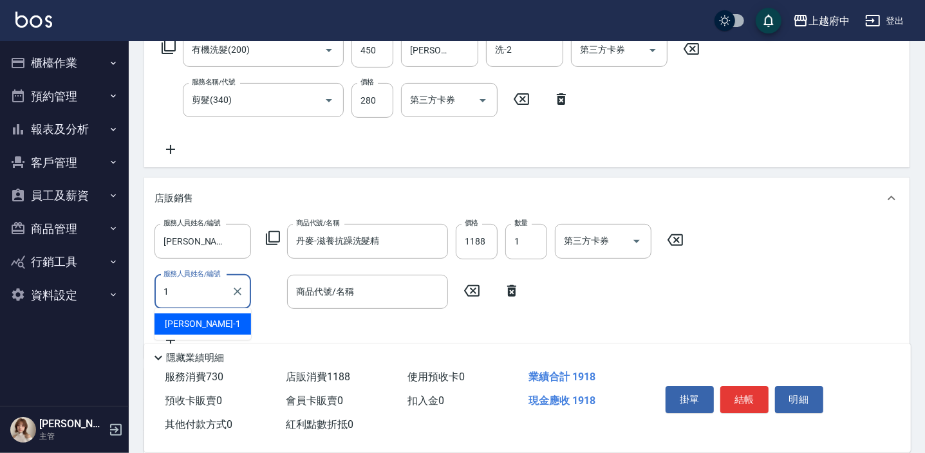
type input "Annie -1"
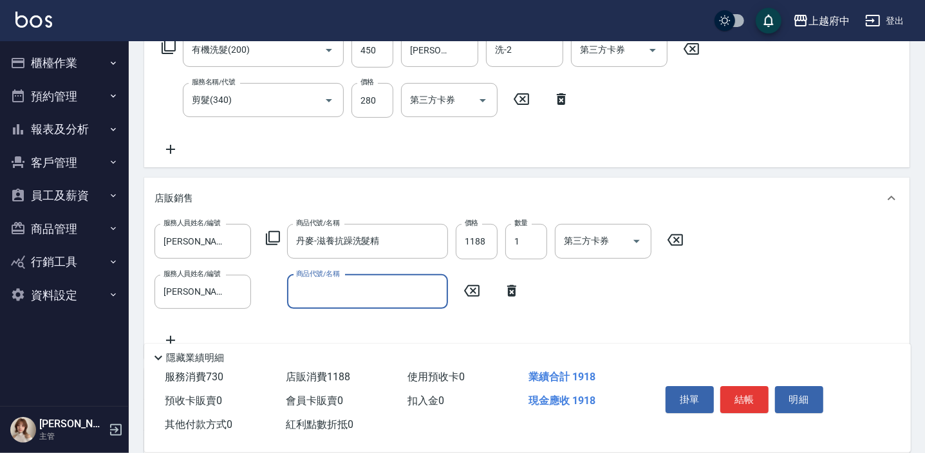
click at [369, 286] on input "商品代號/名稱" at bounding box center [367, 292] width 149 height 23
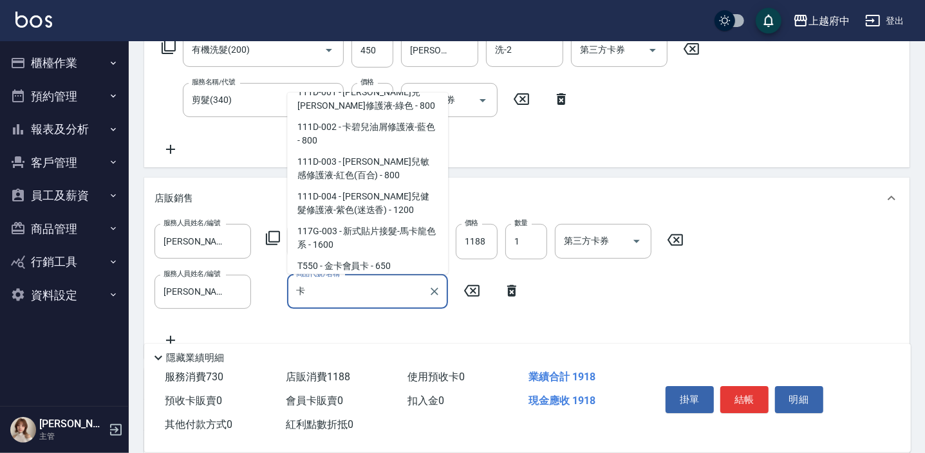
scroll to position [427, 0]
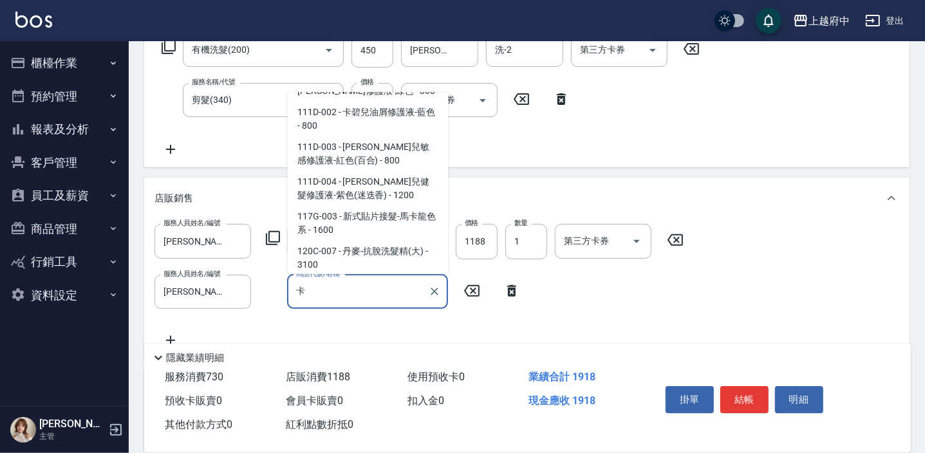
type input "卡碧兒銀杏洗髮精200ml"
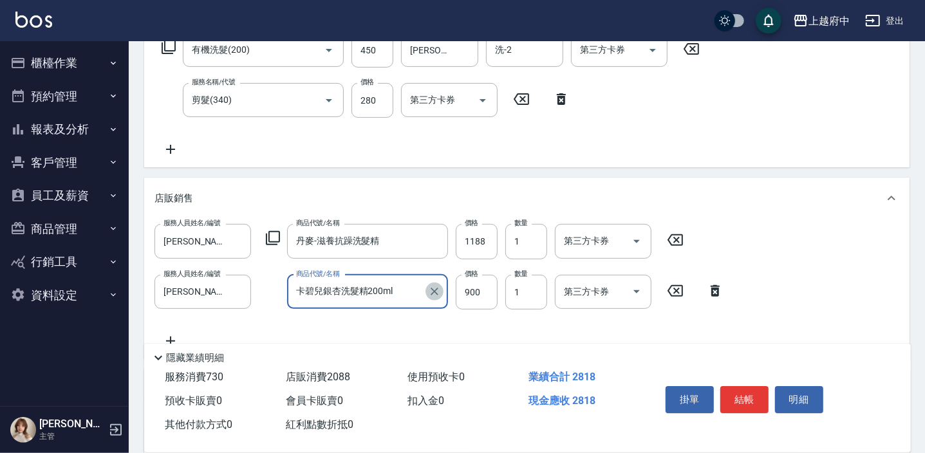
click at [428, 291] on icon "Clear" at bounding box center [434, 291] width 13 height 13
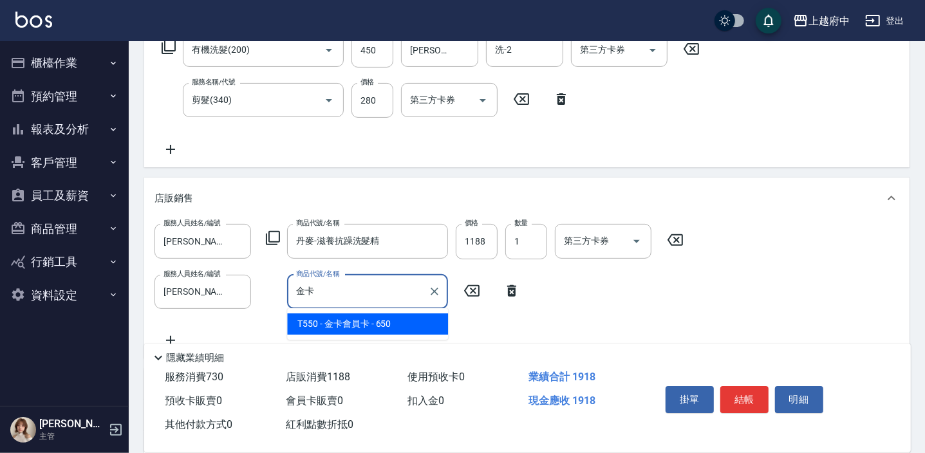
click at [380, 329] on span "T550 - 金卡會員卡 - 650" at bounding box center [367, 323] width 161 height 21
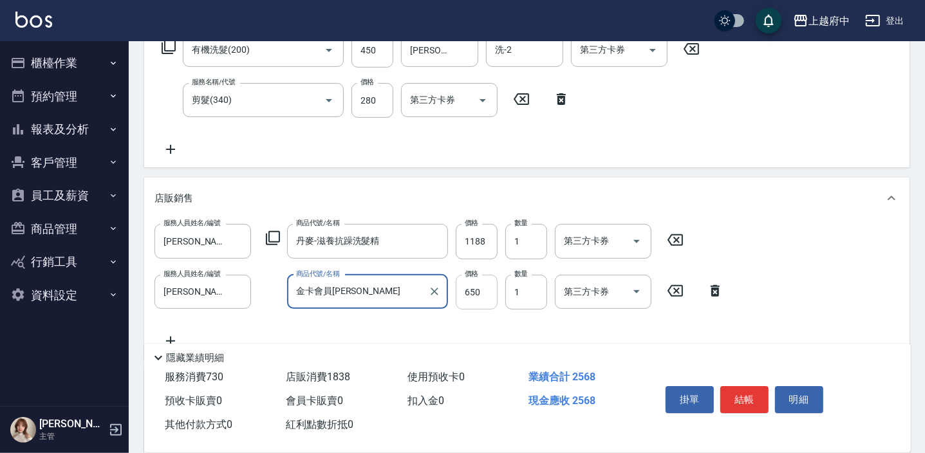
type input "金卡會員卡"
click at [475, 295] on input "650" at bounding box center [477, 292] width 42 height 35
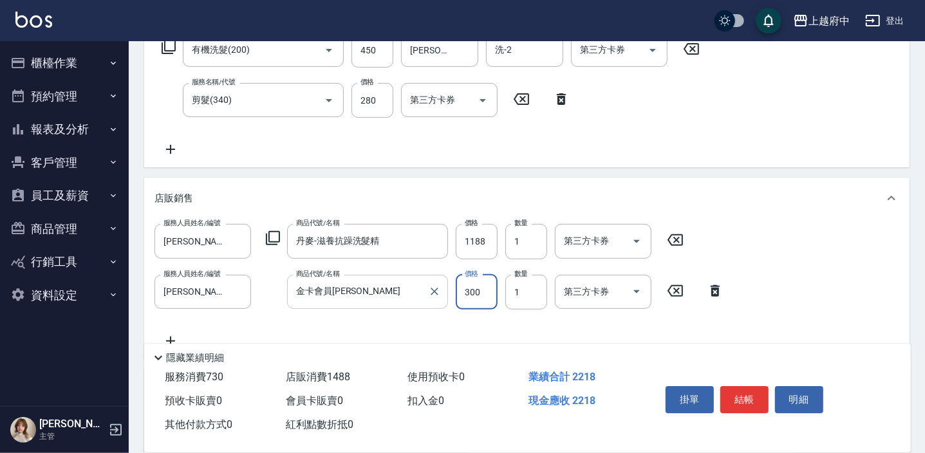
type input "300"
click at [477, 328] on div "服務人員姓名/編號 Annie -1 服務人員姓名/編號 商品代號/名稱 丹麥-滋養抗躁洗髮精 商品代號/名稱 價格 1188 價格 數量 1 數量 第三方卡…" at bounding box center [526, 286] width 744 height 124
click at [515, 326] on div "服務人員姓名/編號 Annie -1 服務人員姓名/編號 商品代號/名稱 丹麥-滋養抗躁洗髮精 商品代號/名稱 價格 1188 價格 數量 1 數量 第三方卡…" at bounding box center [526, 286] width 744 height 124
click at [750, 402] on button "結帳" at bounding box center [744, 399] width 48 height 27
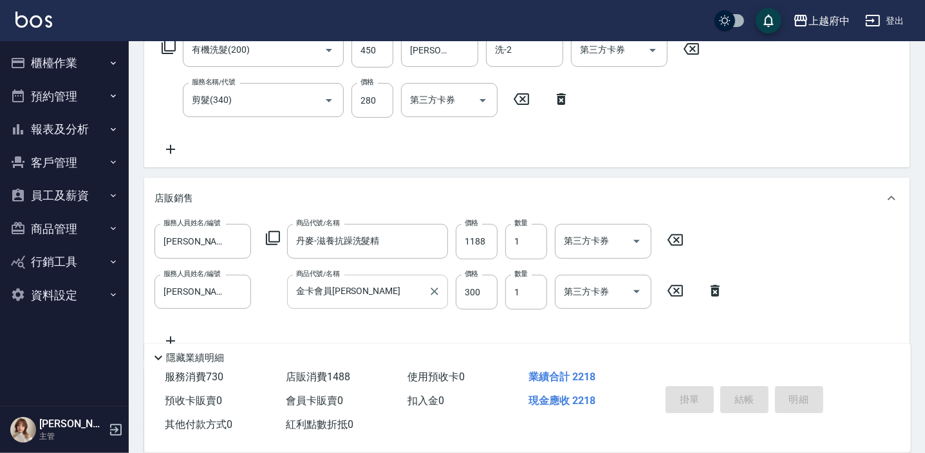
type input "2025/09/14 17:46"
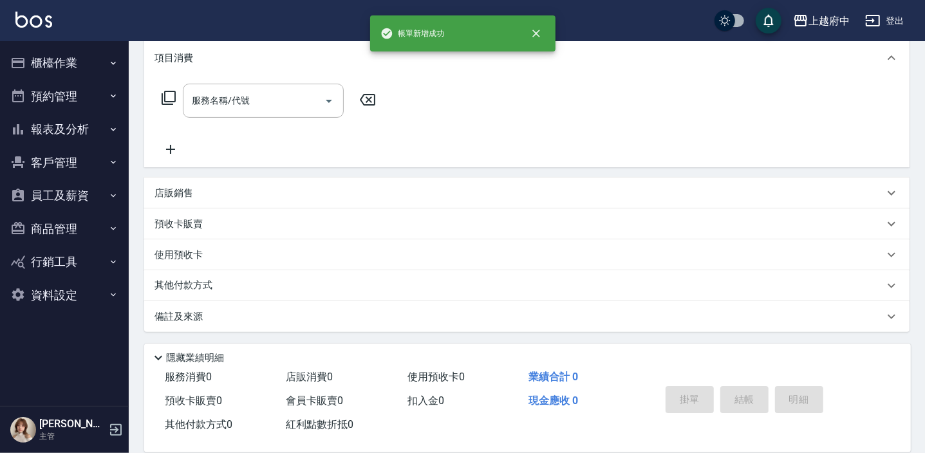
scroll to position [0, 0]
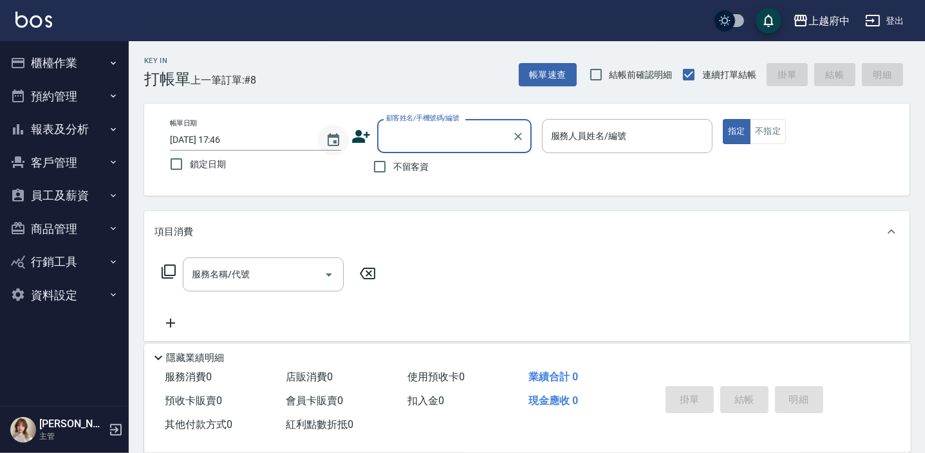
click at [329, 141] on icon "Choose date, selected date is 2025-09-14" at bounding box center [333, 140] width 15 height 15
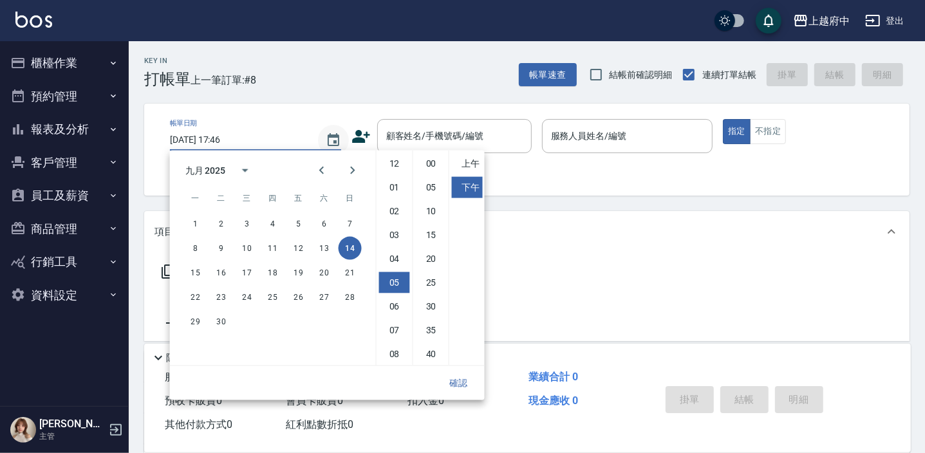
scroll to position [71, 0]
click at [386, 90] on div "Key In 打帳單 上一筆訂單:#8 帳單速查 結帳前確認明細 連續打單結帳 掛單 結帳 明細 帳單日期 2025/09/14 17:46 鎖定日期 顧客姓…" at bounding box center [527, 334] width 796 height 586
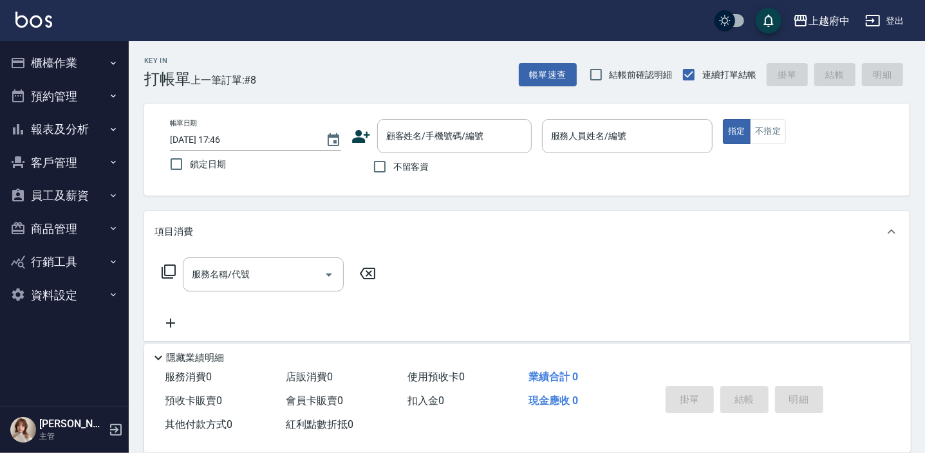
click at [360, 139] on icon at bounding box center [361, 136] width 18 height 13
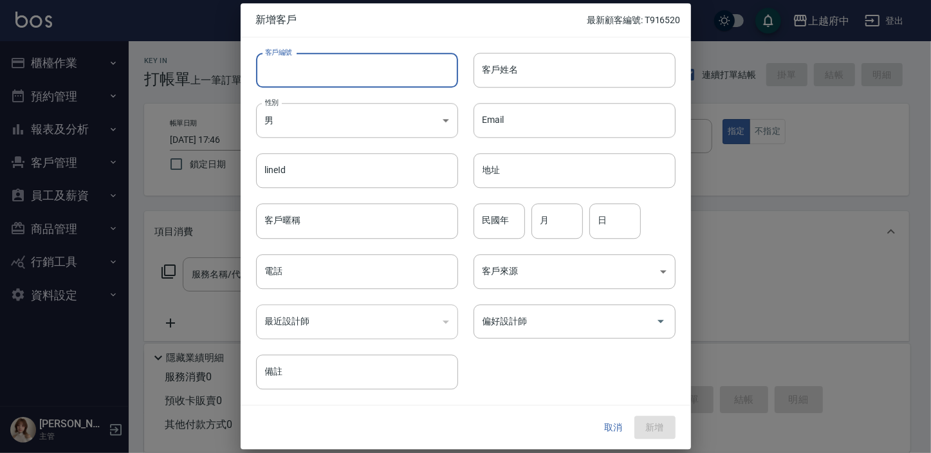
click at [313, 72] on input "客戶編號" at bounding box center [357, 70] width 202 height 35
type input "0978533076"
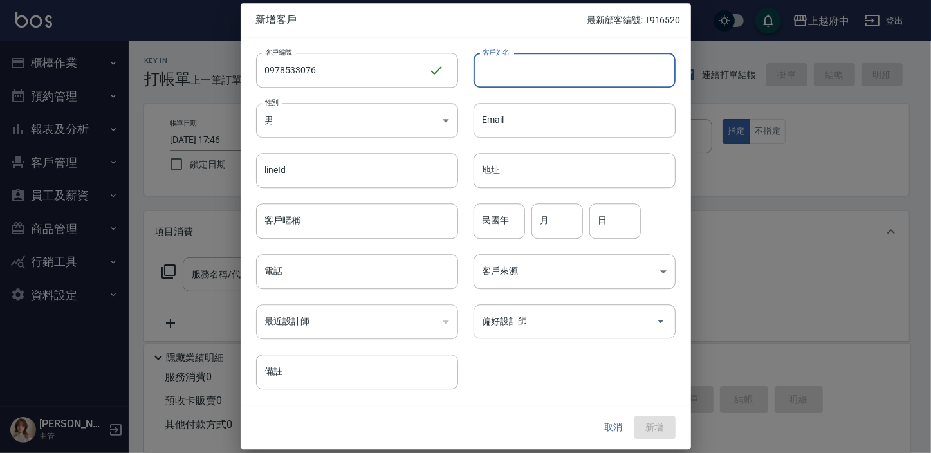
click at [551, 72] on input "客戶姓名" at bounding box center [575, 70] width 202 height 35
type input "[PERSON_NAME]"
click at [314, 216] on input "客戶暱稱" at bounding box center [357, 221] width 202 height 35
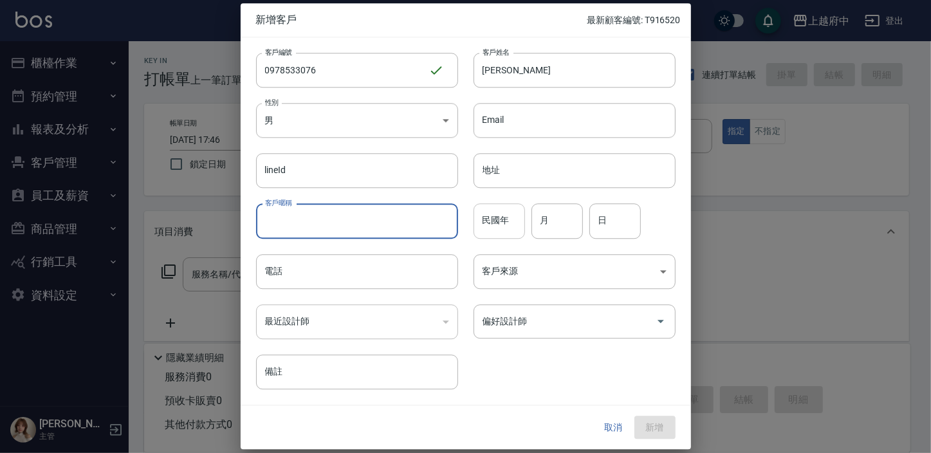
click at [486, 220] on input "民國年" at bounding box center [499, 221] width 51 height 35
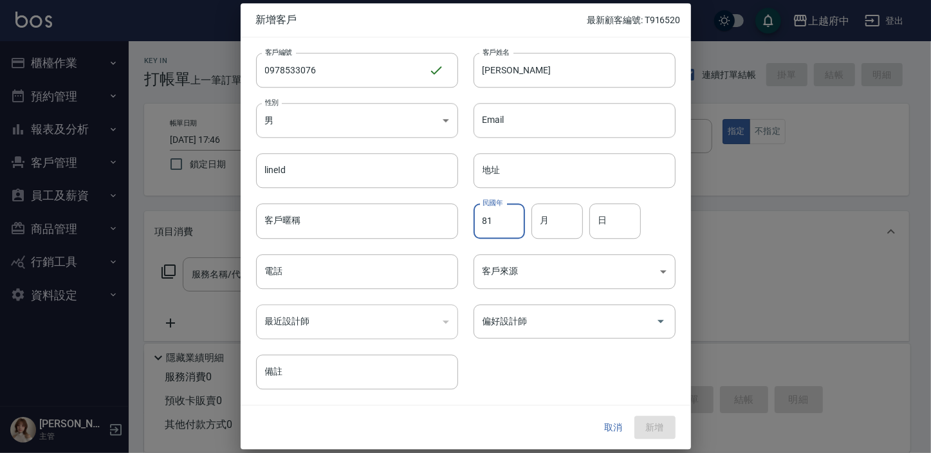
type input "81"
type input "3"
type input "23"
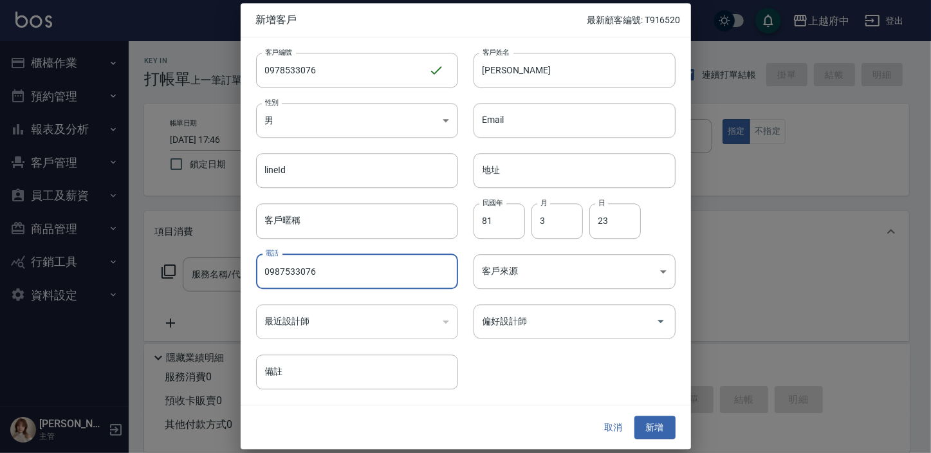
type input "0987533076"
click at [565, 373] on div "客戶編號 0978533076 ​ 客戶編號 客戶姓名 張紋盛 客戶姓名 性別 男 MALE 性別 Email Email lineId lineId 地址 …" at bounding box center [458, 213] width 435 height 352
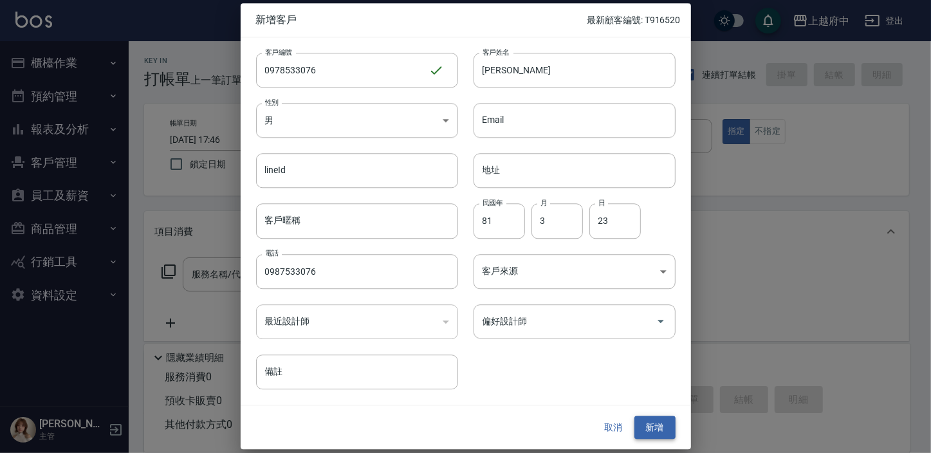
click at [662, 432] on button "新增" at bounding box center [654, 428] width 41 height 24
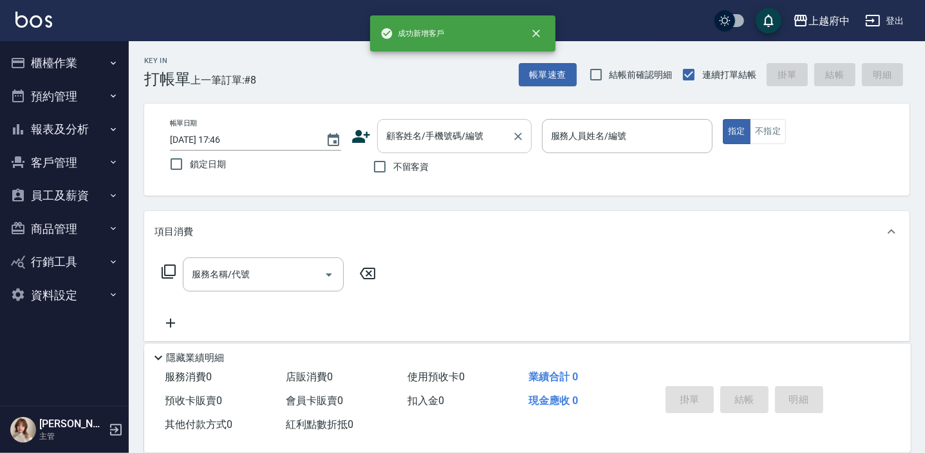
click at [424, 141] on input "顧客姓名/手機號碼/編號" at bounding box center [445, 136] width 124 height 23
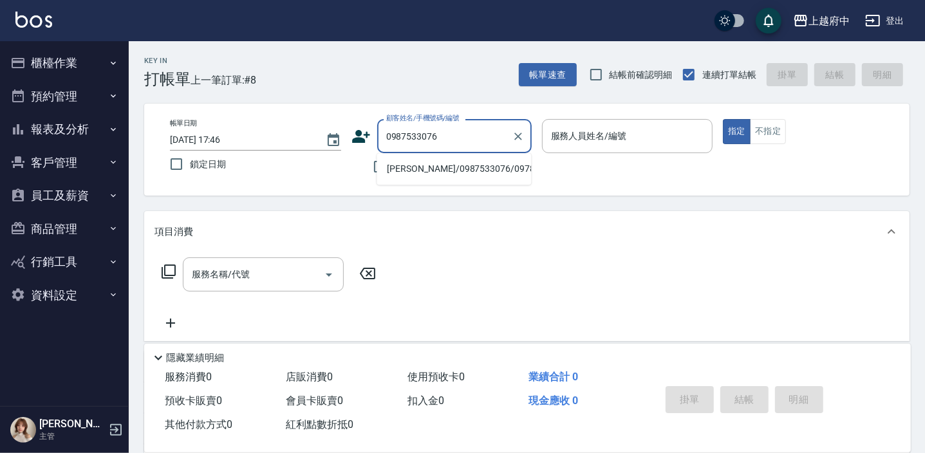
click at [432, 171] on li "張紋盛/0987533076/0978533076" at bounding box center [453, 168] width 154 height 21
type input "張紋盛/0987533076/0978533076"
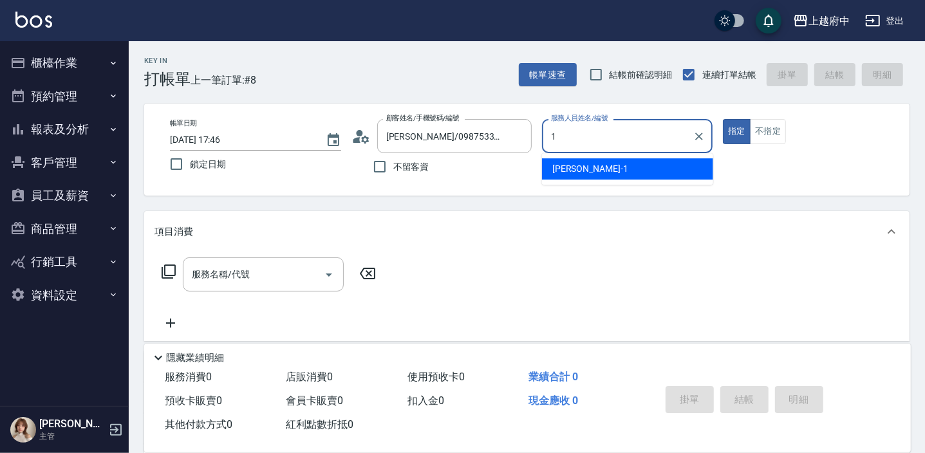
type input "Annie -1"
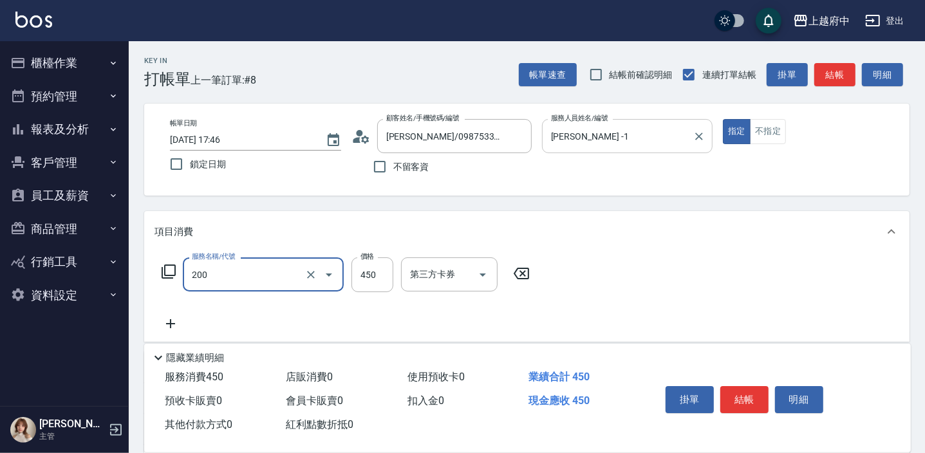
type input "有機洗髮(200)"
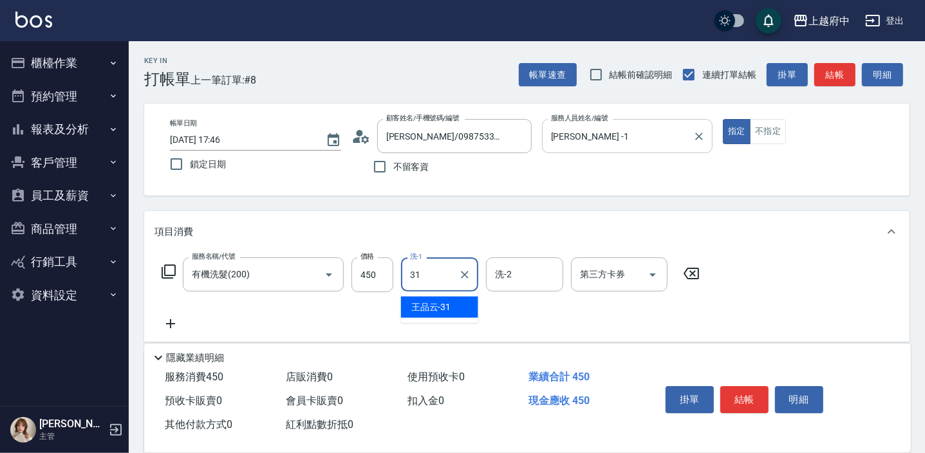
type input "王品云-31"
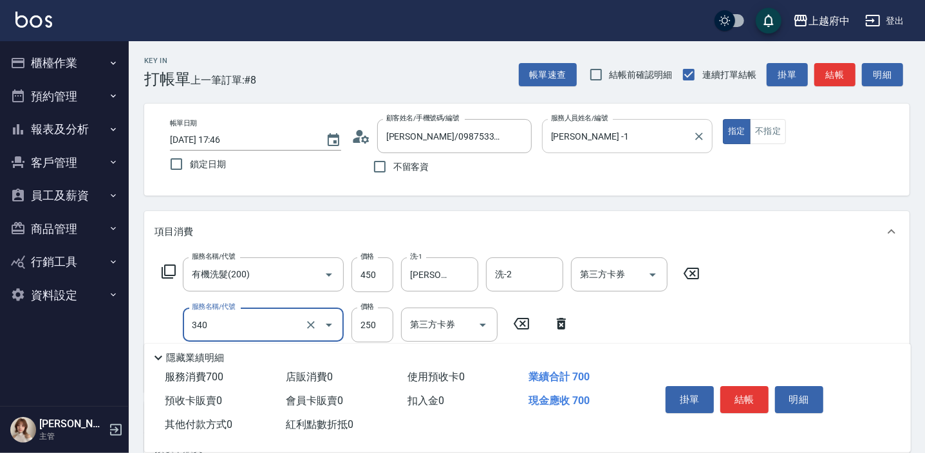
type input "剪髮(340)"
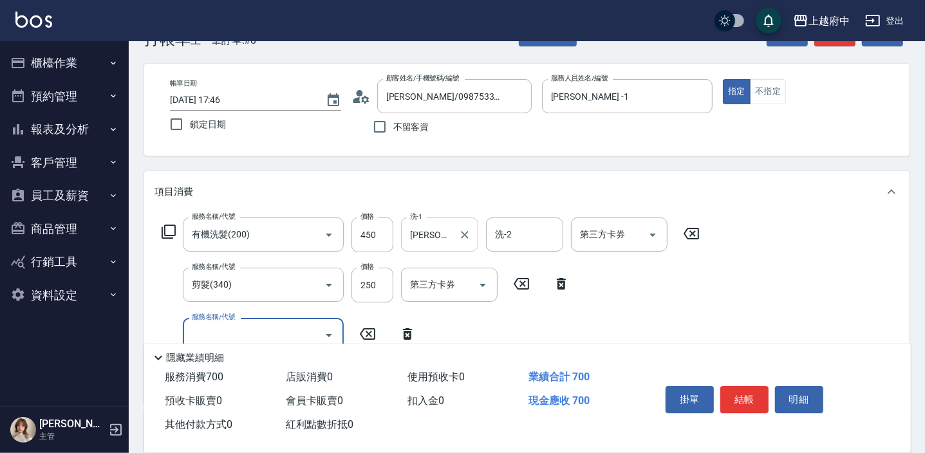
scroll to position [58, 0]
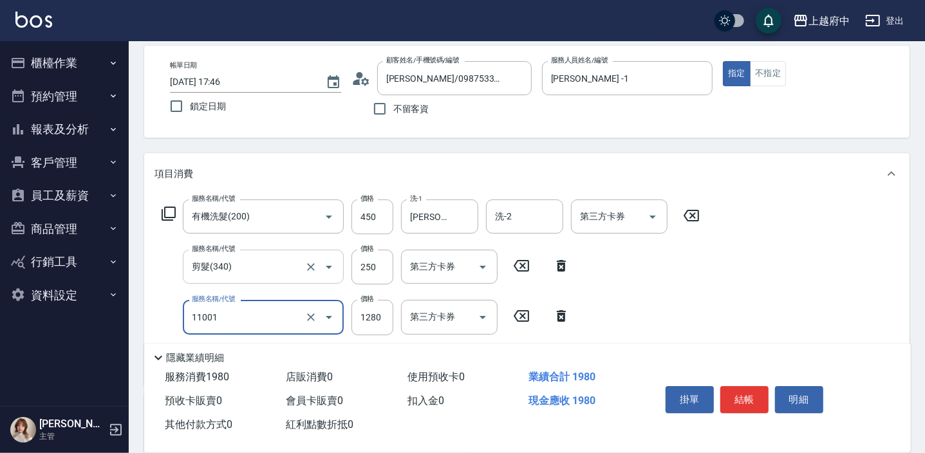
type input "燙髮S(11001)"
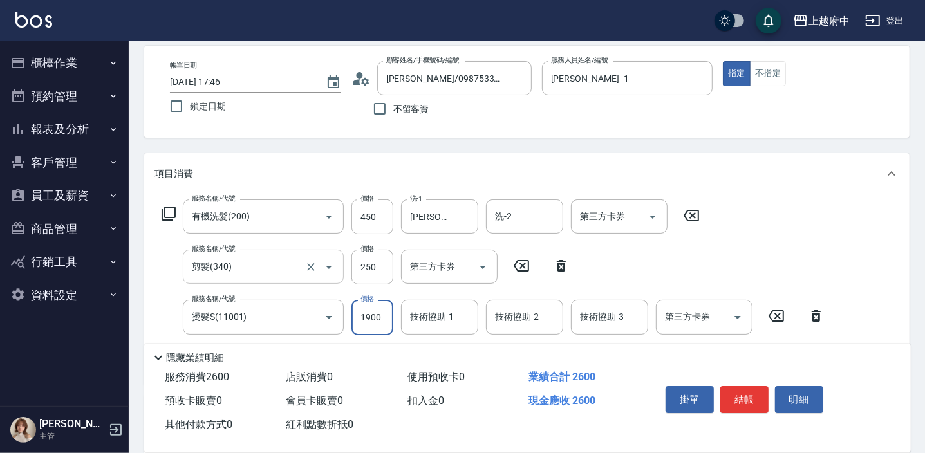
type input "1900"
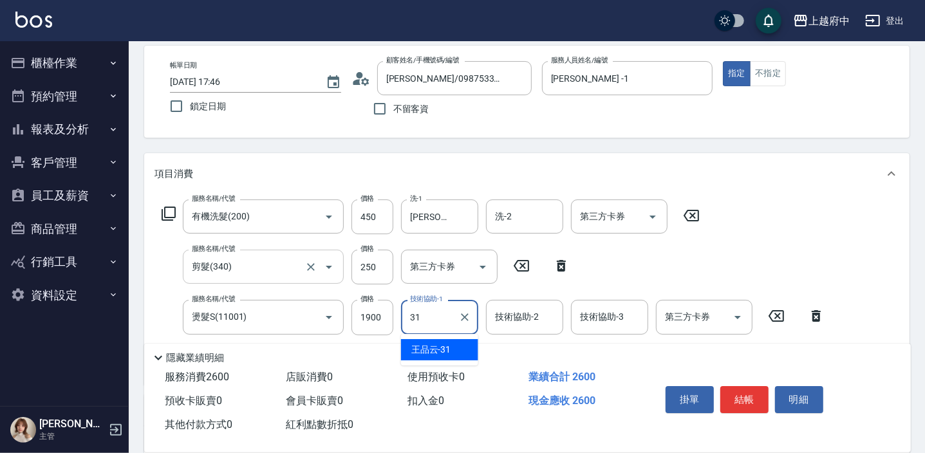
type input "王品云-31"
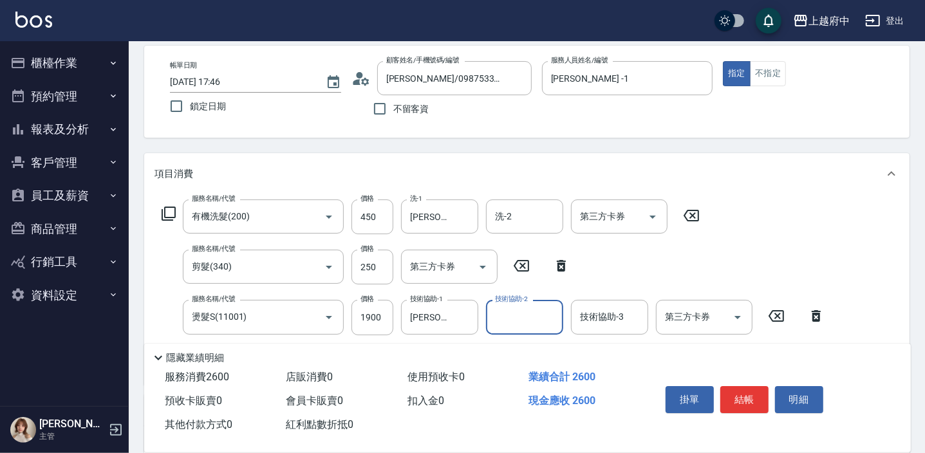
click at [863, 323] on div "服務名稱/代號 有機洗髮(200) 服務名稱/代號 價格 450 價格 洗-1 王品云-31 洗-1 洗-2 洗-2 第三方卡券 第三方卡券 服務名稱/代號 …" at bounding box center [526, 289] width 765 height 190
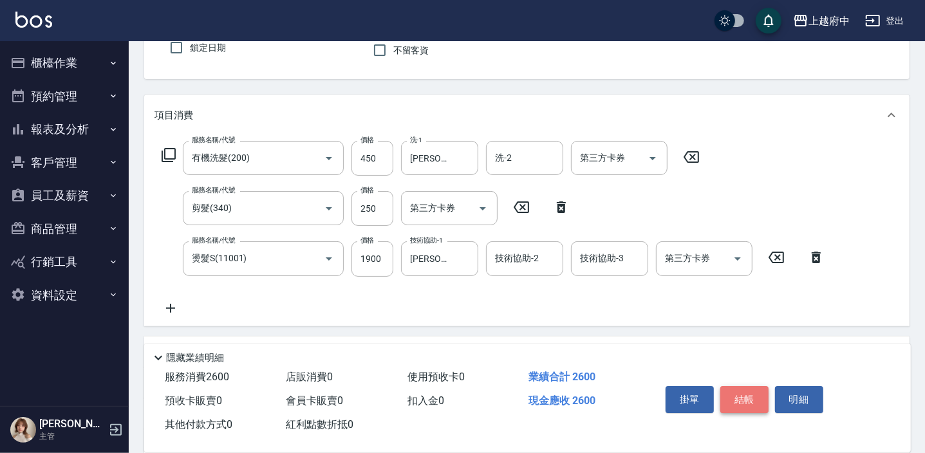
click at [755, 393] on button "結帳" at bounding box center [744, 399] width 48 height 27
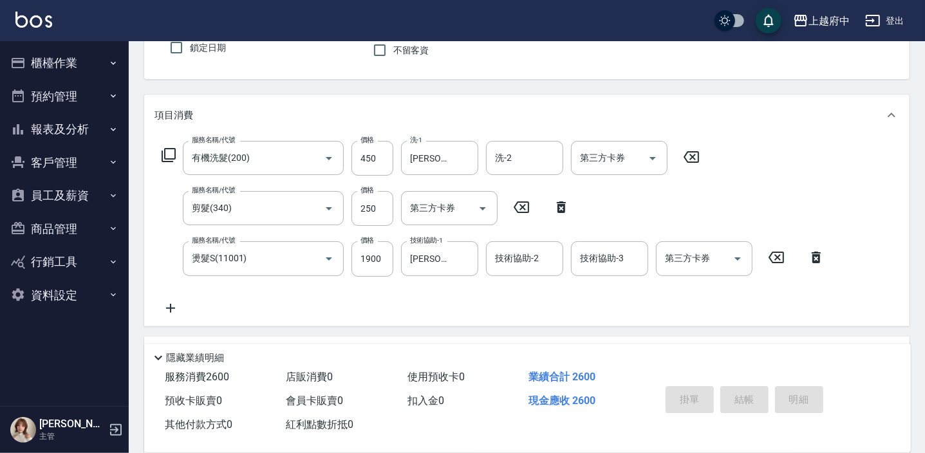
type input "2025/09/14 17:47"
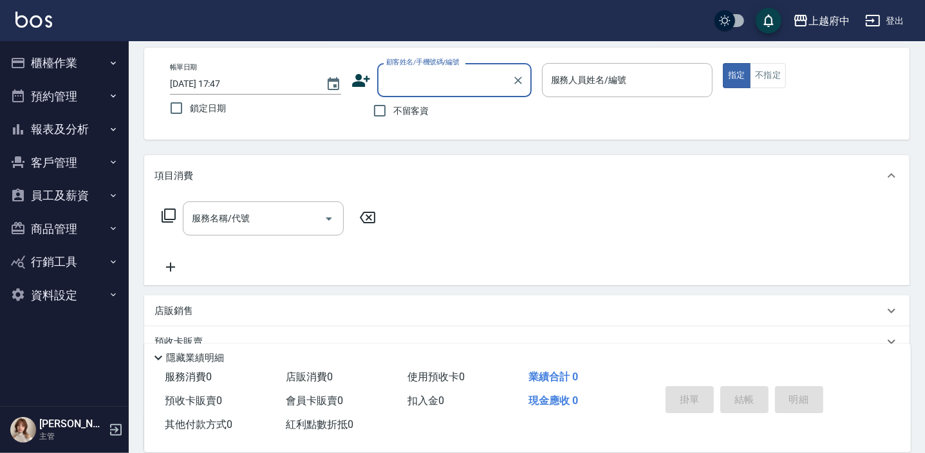
scroll to position [0, 0]
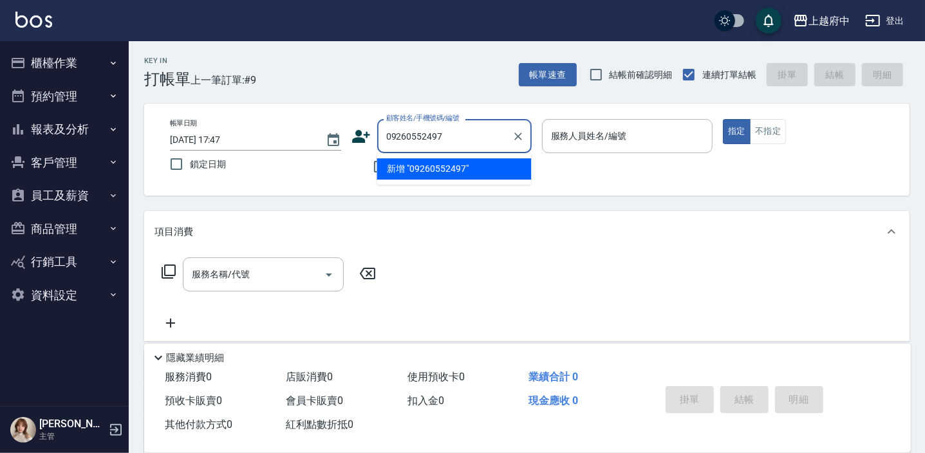
click at [405, 138] on input "09260552497" at bounding box center [445, 136] width 124 height 23
click at [423, 135] on input "09220552497" at bounding box center [445, 136] width 124 height 23
click at [405, 138] on input "0922052497" at bounding box center [445, 136] width 124 height 23
click at [421, 169] on li "魏啟峻/0922052497/A71933" at bounding box center [453, 168] width 154 height 21
type input "魏啟峻/0922052497/A71933"
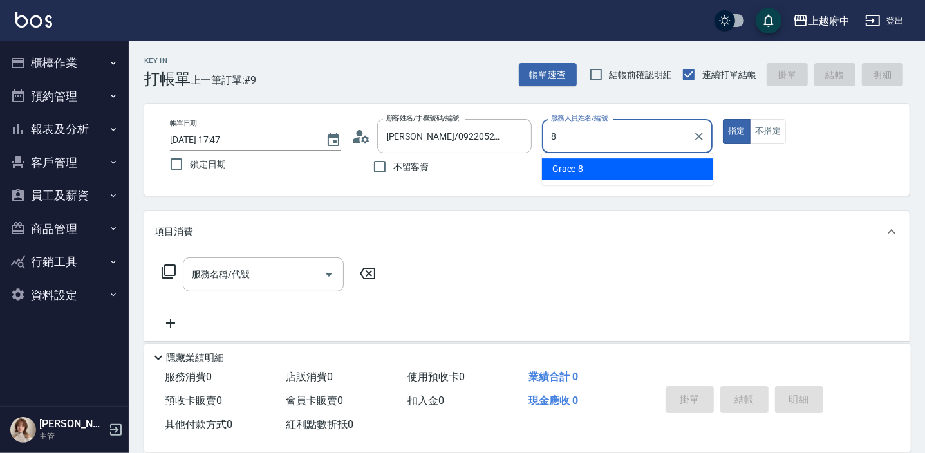
type input "Grace-8"
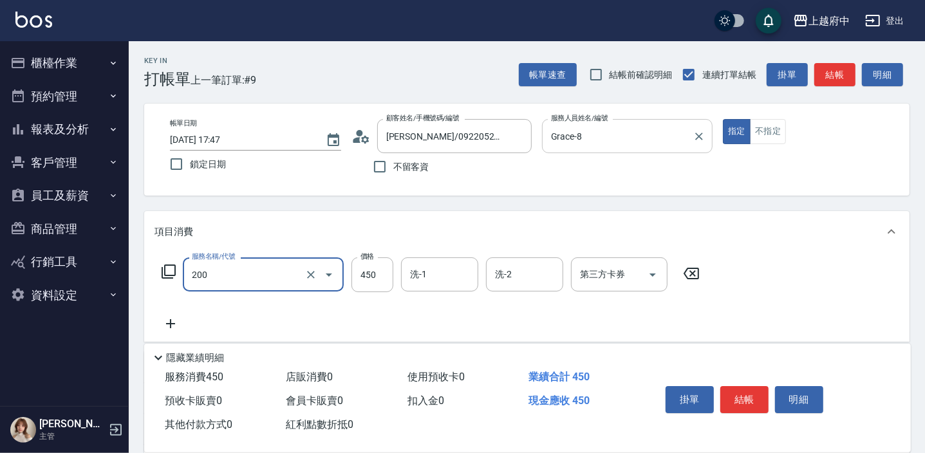
type input "有機洗髮(200)"
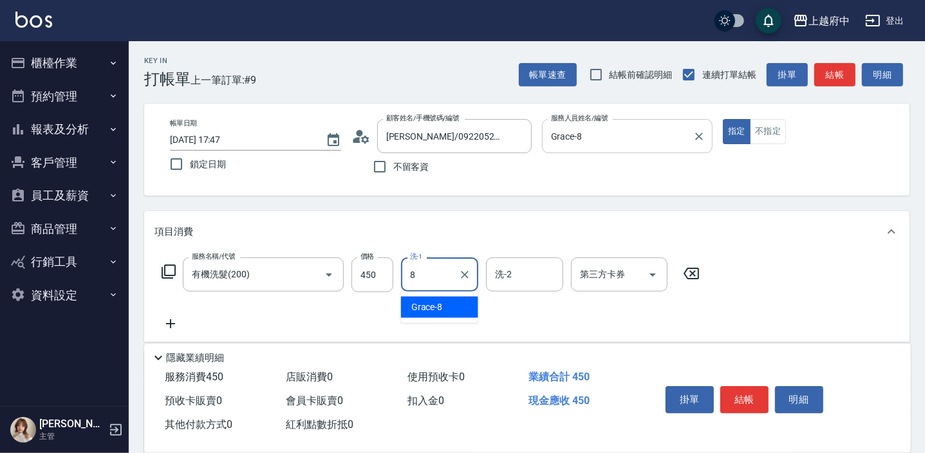
type input "Grace-8"
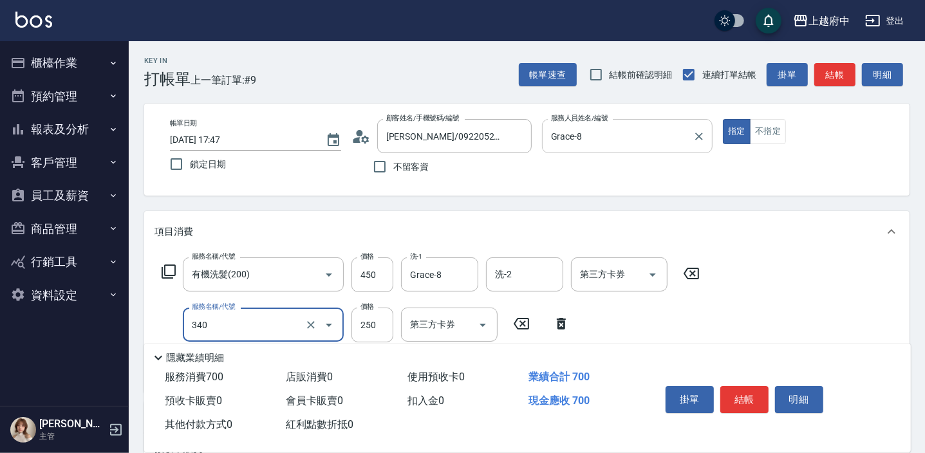
type input "剪髮(340)"
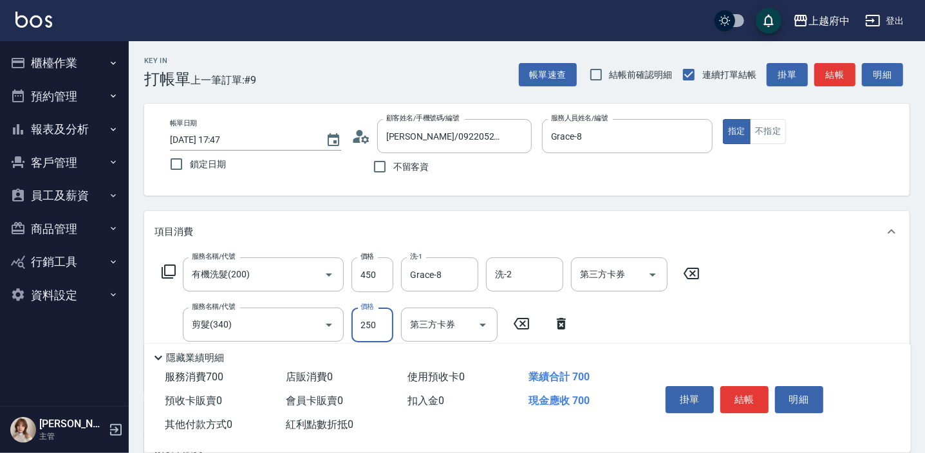
click at [771, 308] on div "服務名稱/代號 有機洗髮(200) 服務名稱/代號 價格 450 價格 洗-1 Grace-8 洗-1 洗-2 洗-2 第三方卡券 第三方卡券 服務名稱/代號…" at bounding box center [526, 322] width 765 height 140
click at [777, 315] on div "服務名稱/代號 有機洗髮(200) 服務名稱/代號 價格 450 價格 洗-1 Grace-8 洗-1 洗-2 洗-2 第三方卡券 第三方卡券 服務名稱/代號…" at bounding box center [526, 322] width 765 height 140
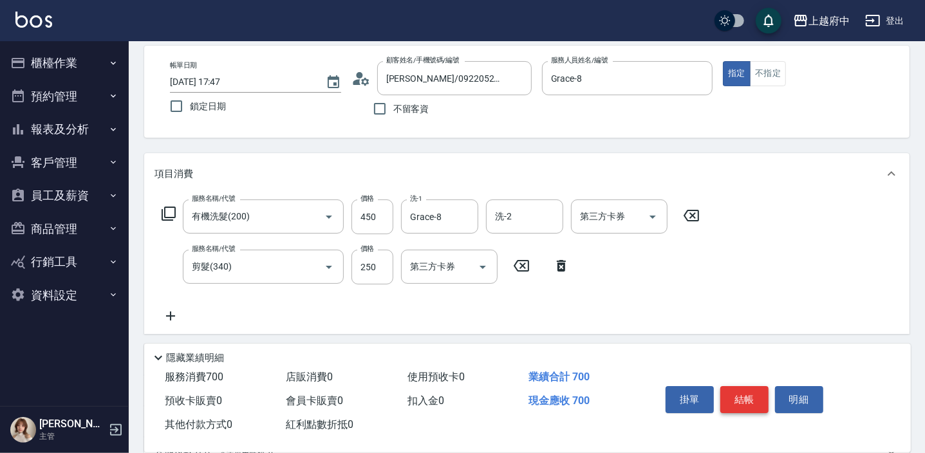
click at [754, 399] on button "結帳" at bounding box center [744, 399] width 48 height 27
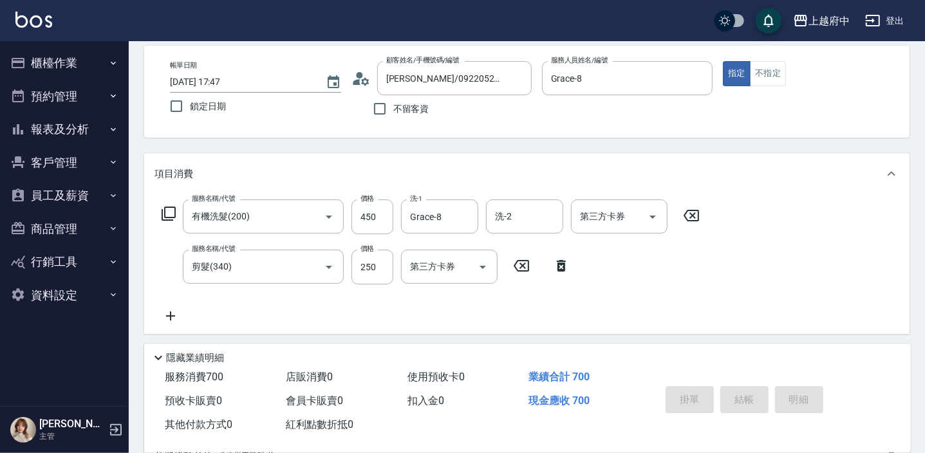
type input "2025/09/14 17:51"
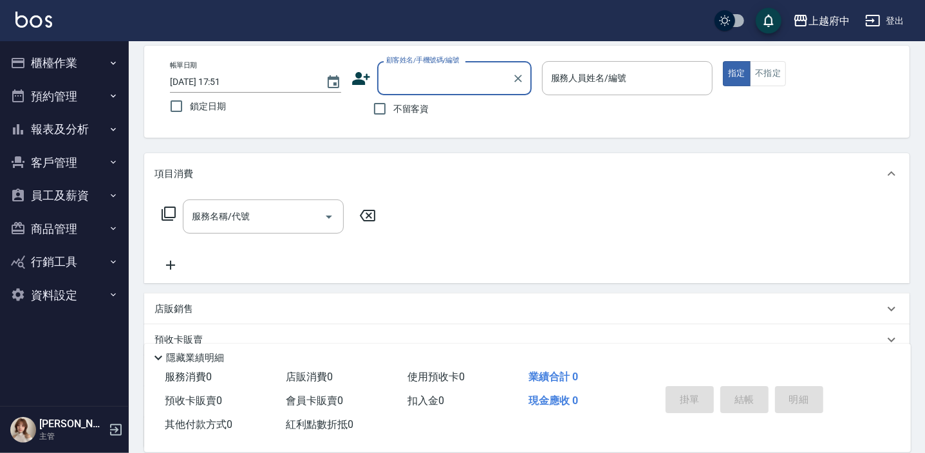
type input "ㄒ"
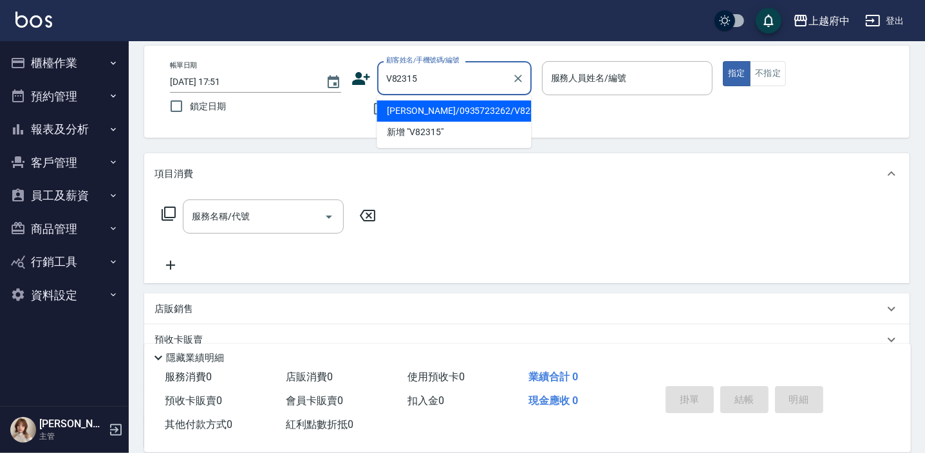
click at [417, 106] on li "吳伯安/0935723262/V82315" at bounding box center [453, 110] width 154 height 21
type input "吳伯安/0935723262/V82315"
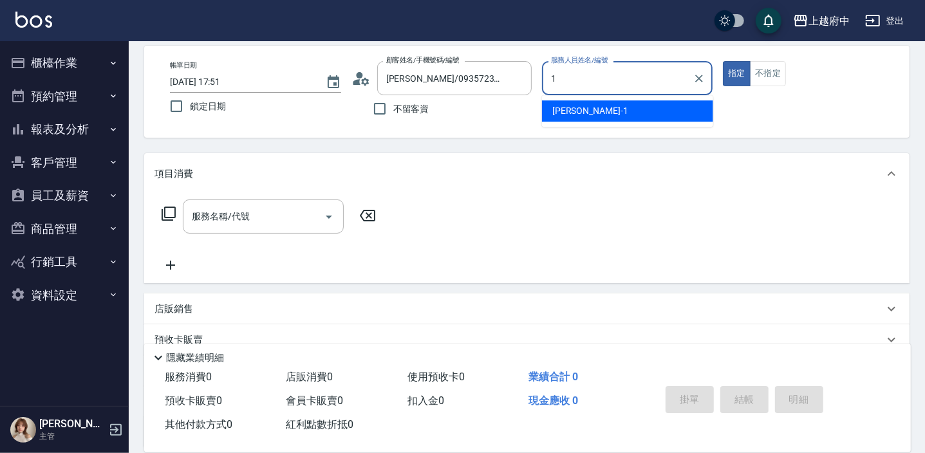
type input "Annie -1"
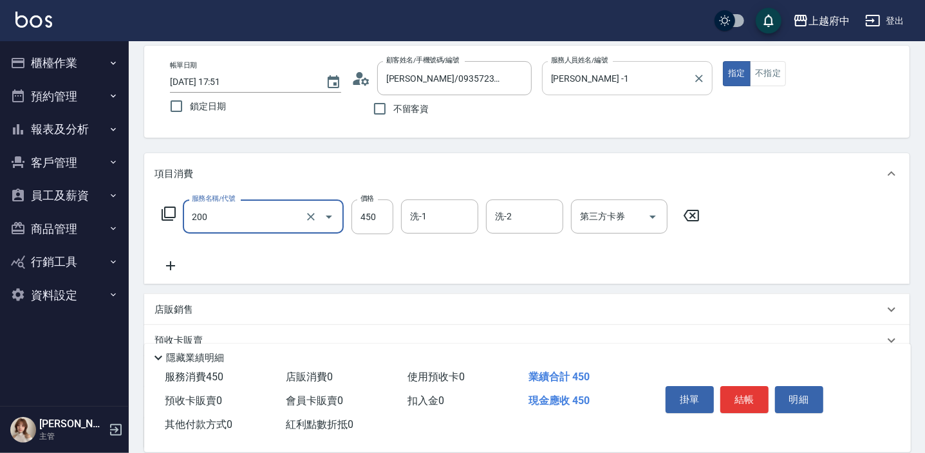
type input "有機洗髮(200)"
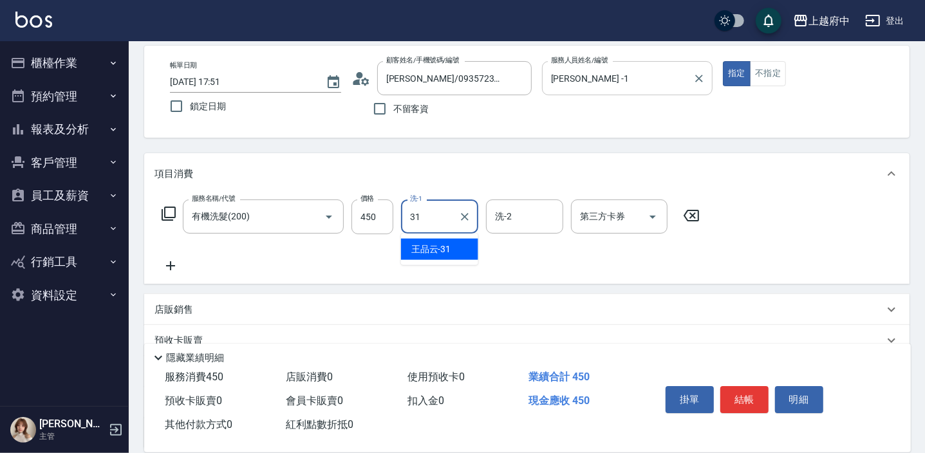
type input "王品云-31"
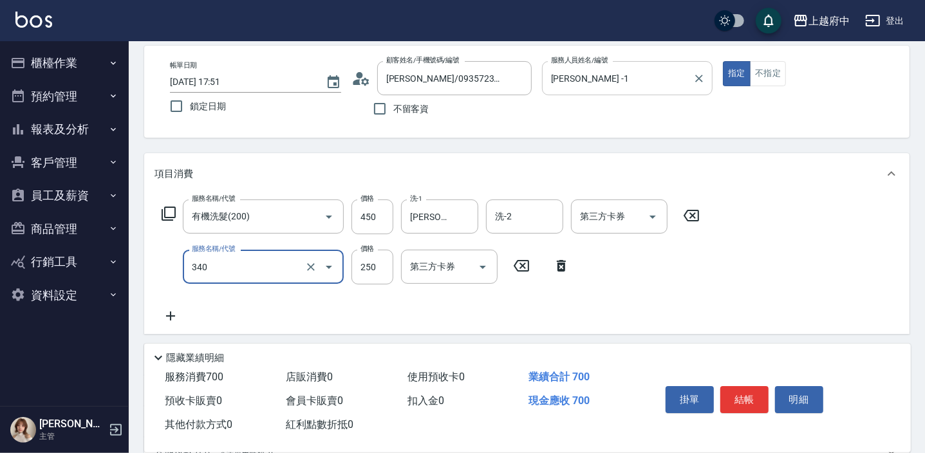
type input "剪髮(340)"
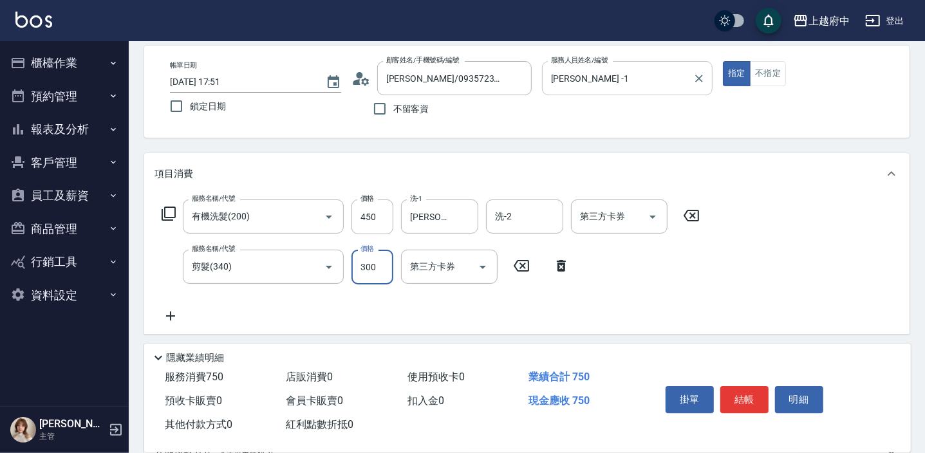
type input "300"
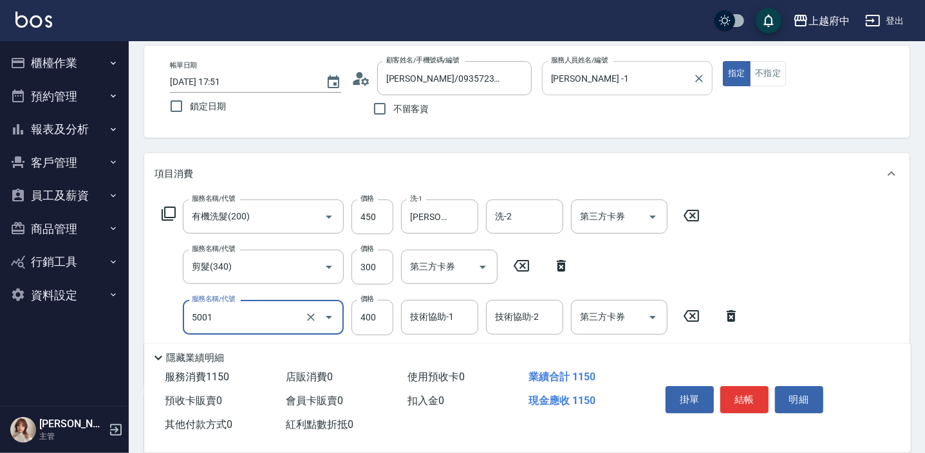
type input "側邊壓貼(5001)"
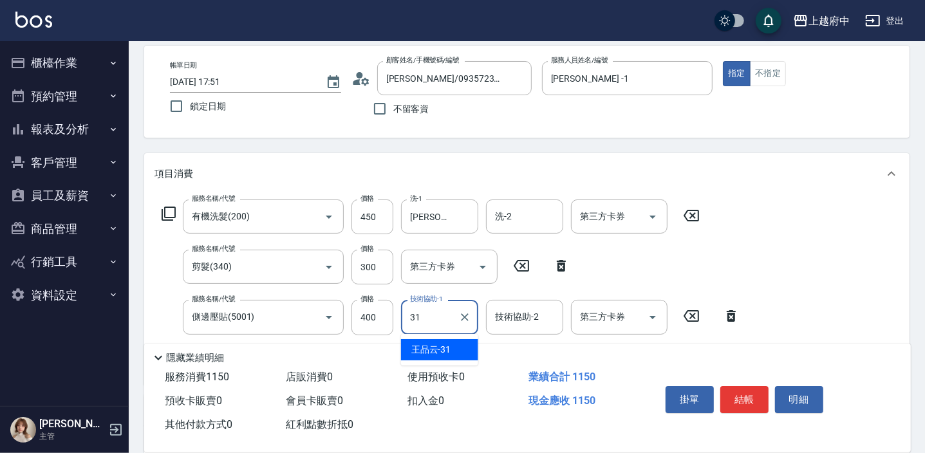
type input "王品云-31"
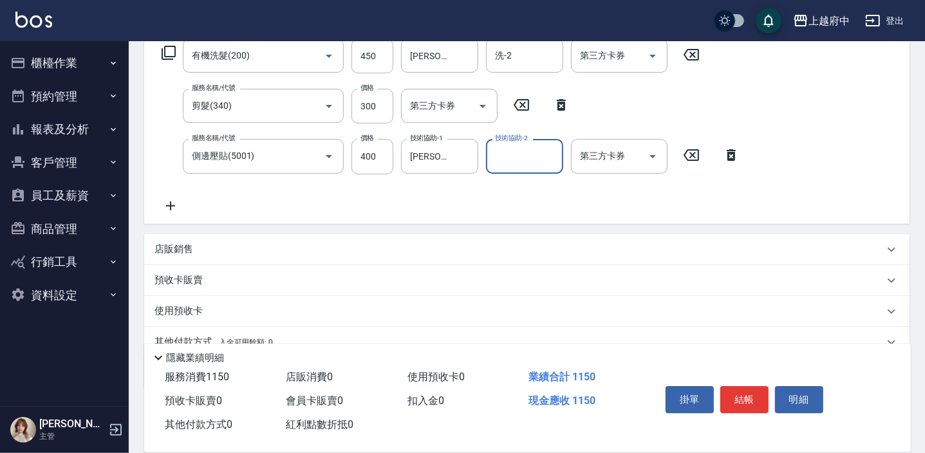
scroll to position [275, 0]
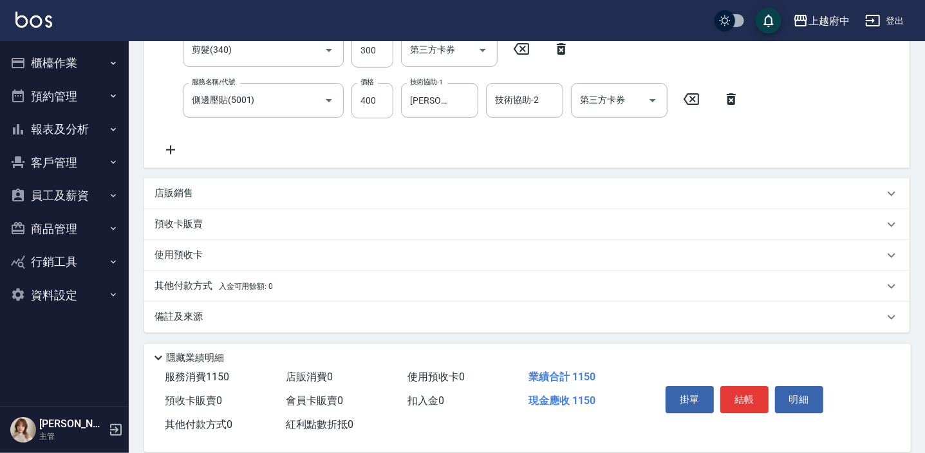
drag, startPoint x: 185, startPoint y: 201, endPoint x: 199, endPoint y: 204, distance: 14.5
click at [185, 200] on div "店販銷售" at bounding box center [526, 193] width 765 height 31
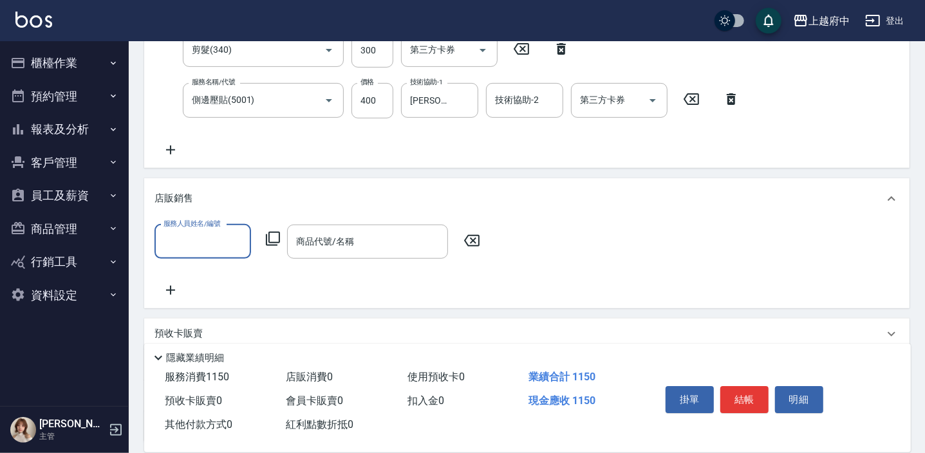
scroll to position [0, 0]
type input "Annie -1"
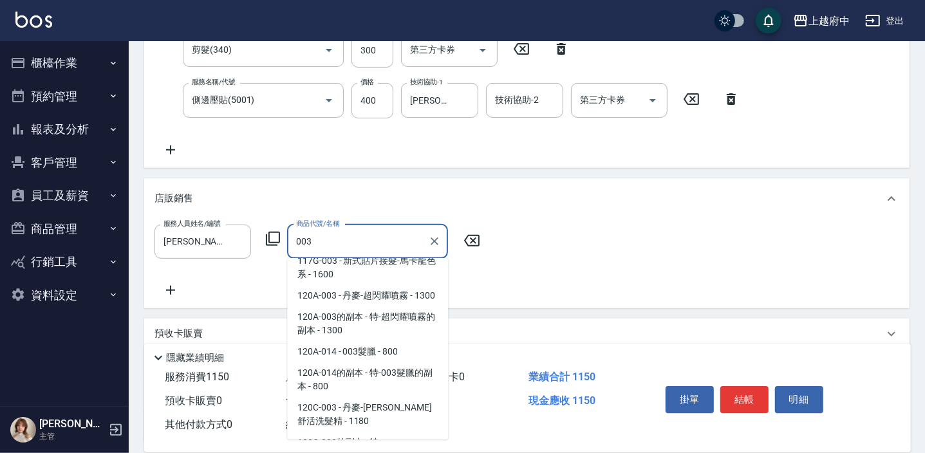
scroll to position [585, 0]
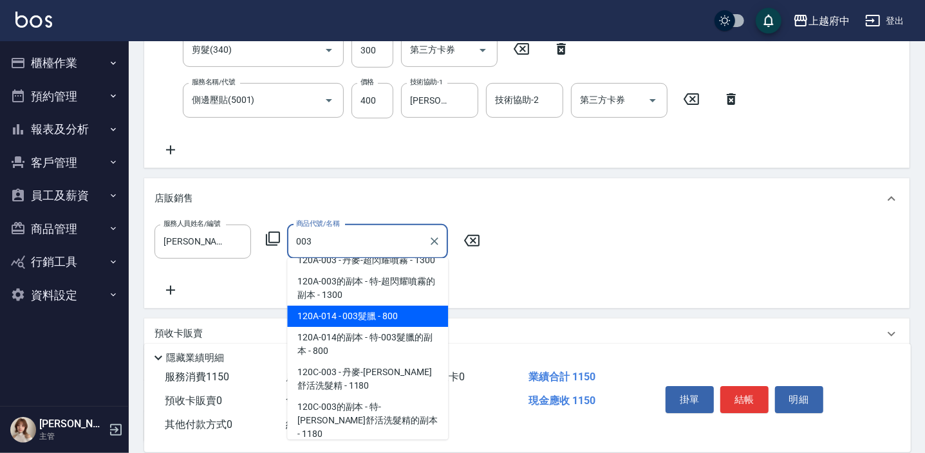
click at [377, 327] on span "120A-014 - 003髮臘 - 800" at bounding box center [367, 316] width 161 height 21
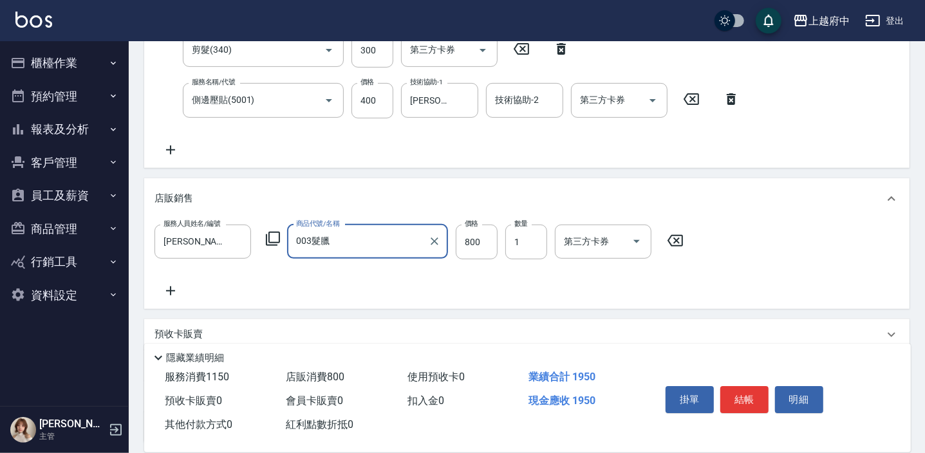
type input "003髮臘"
click at [466, 294] on div "服務人員姓名/編號 Annie -1 服務人員姓名/編號 商品代號/名稱 003髮臘 商品代號/名稱 價格 800 價格 數量 1 數量 第三方卡券 第三方卡券" at bounding box center [526, 262] width 744 height 74
click at [742, 399] on button "結帳" at bounding box center [744, 399] width 48 height 27
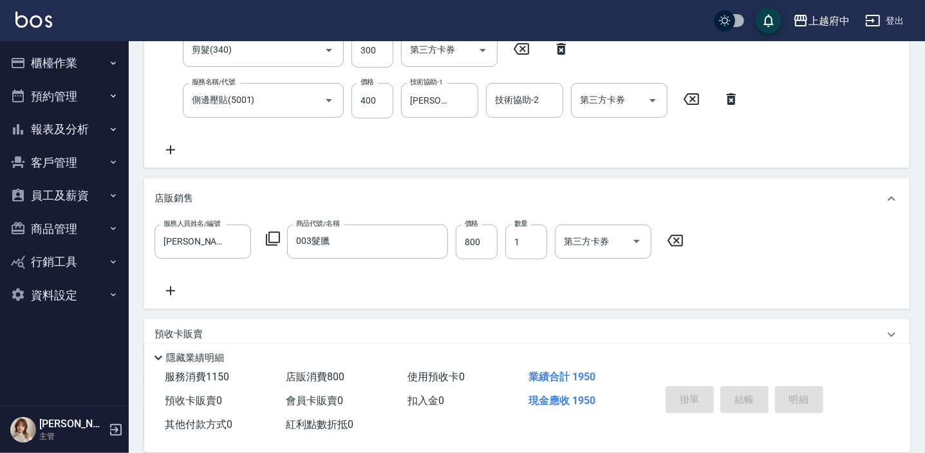
type input "2025/09/14 17:56"
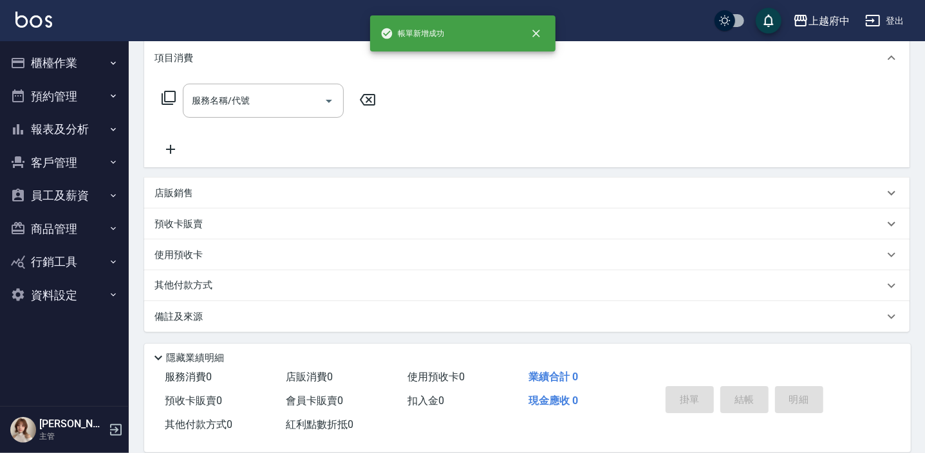
scroll to position [0, 0]
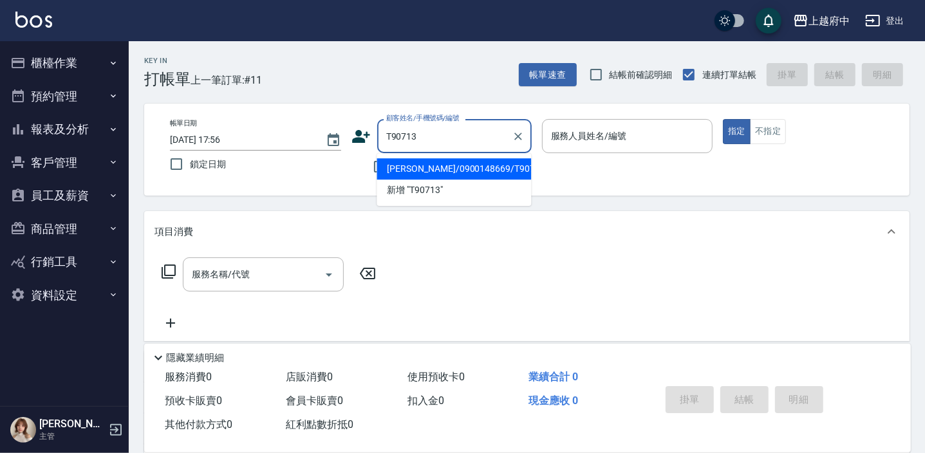
click at [426, 172] on li "劉子睿/0900148669/T90713" at bounding box center [453, 168] width 154 height 21
type input "劉子睿/0900148669/T90713"
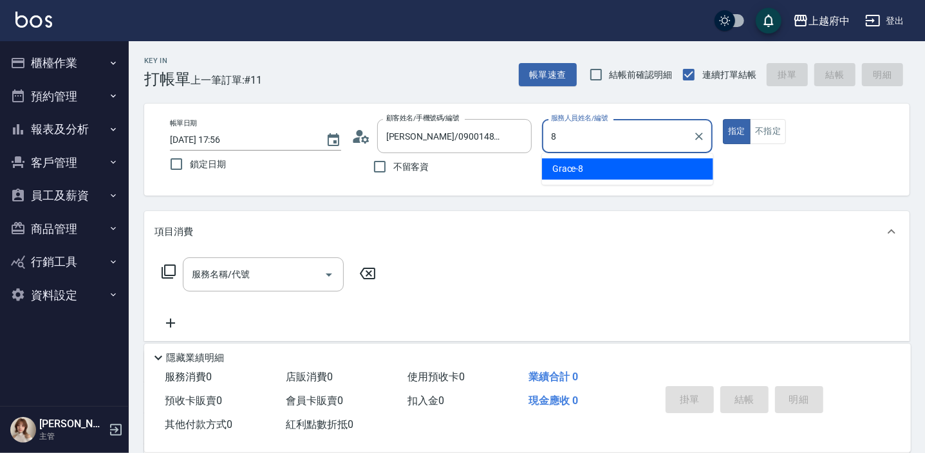
type input "Grace-8"
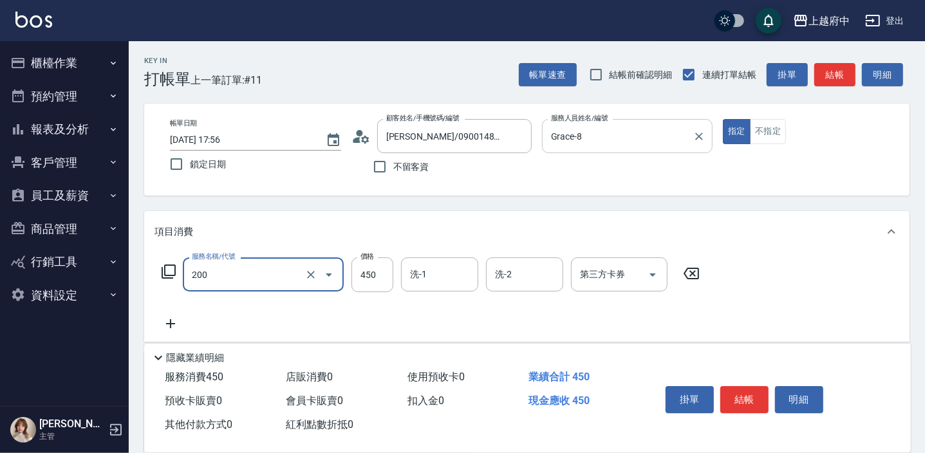
type input "有機洗髮(200)"
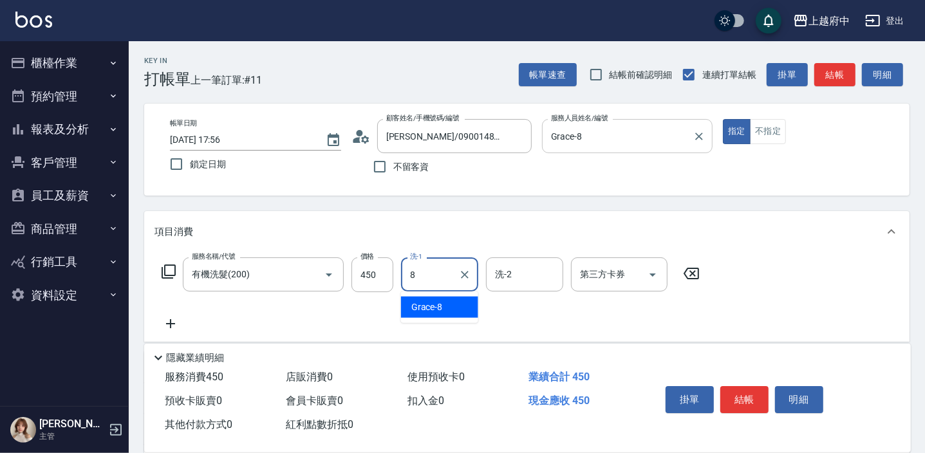
type input "Grace-8"
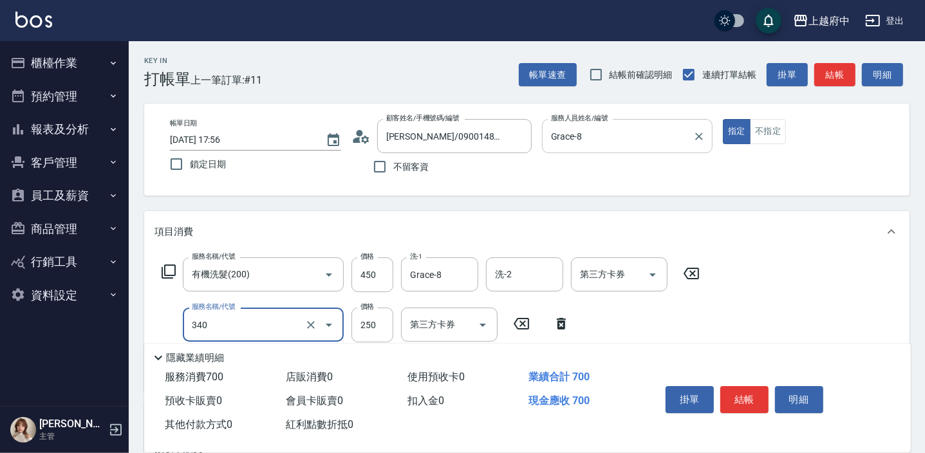
type input "剪髮(340)"
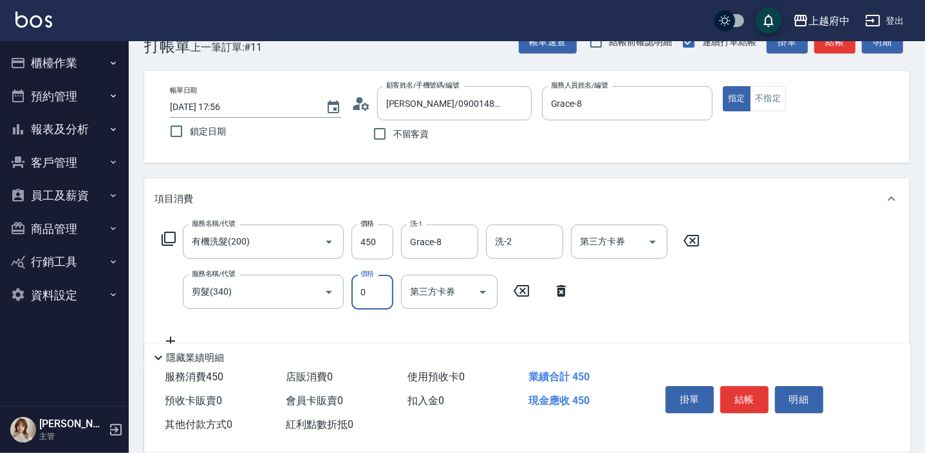
scroll to position [58, 0]
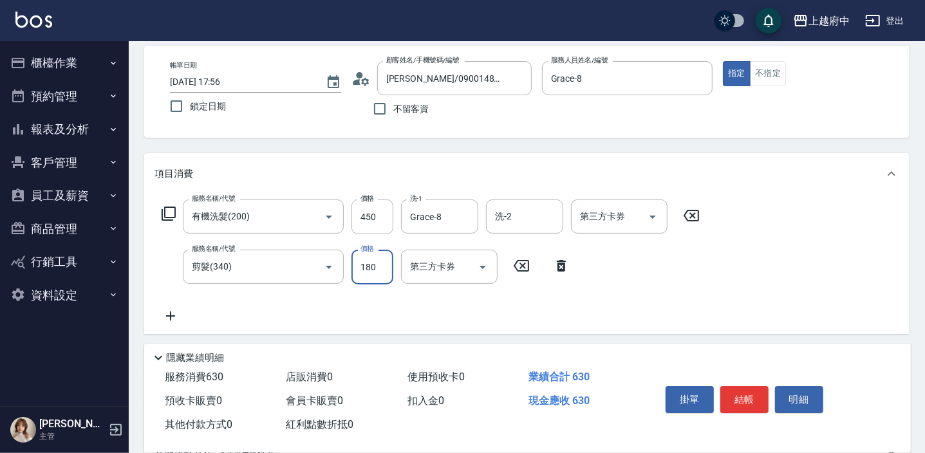
type input "180"
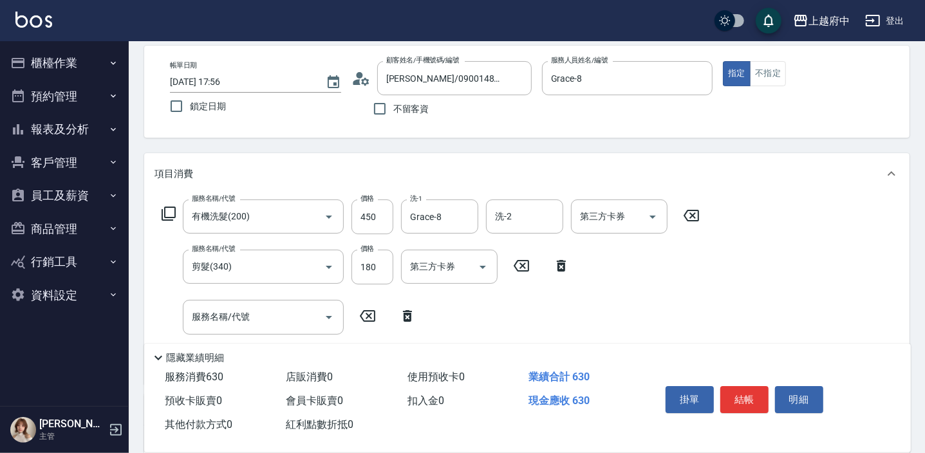
click at [407, 314] on icon at bounding box center [407, 316] width 9 height 12
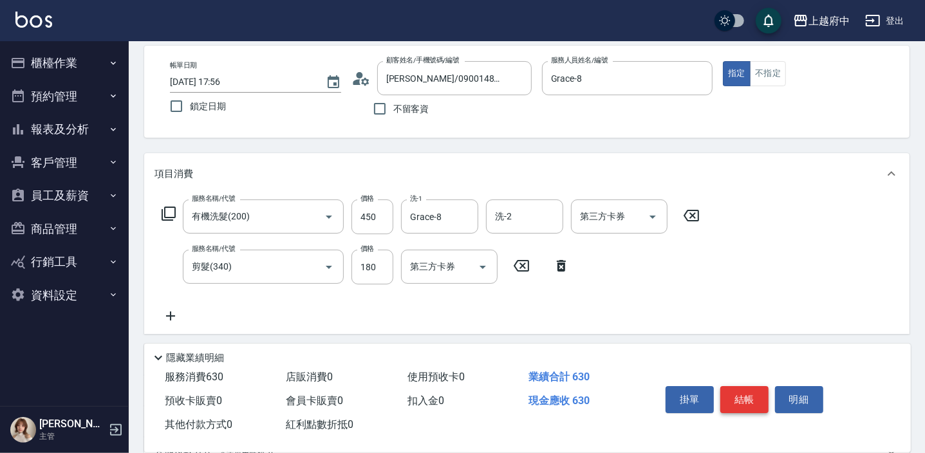
click at [742, 396] on button "結帳" at bounding box center [744, 399] width 48 height 27
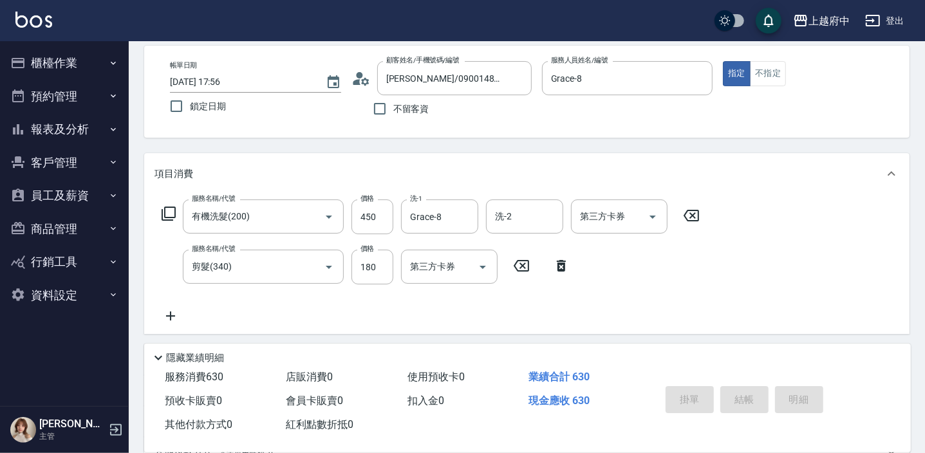
type input "2025/09/14 17:58"
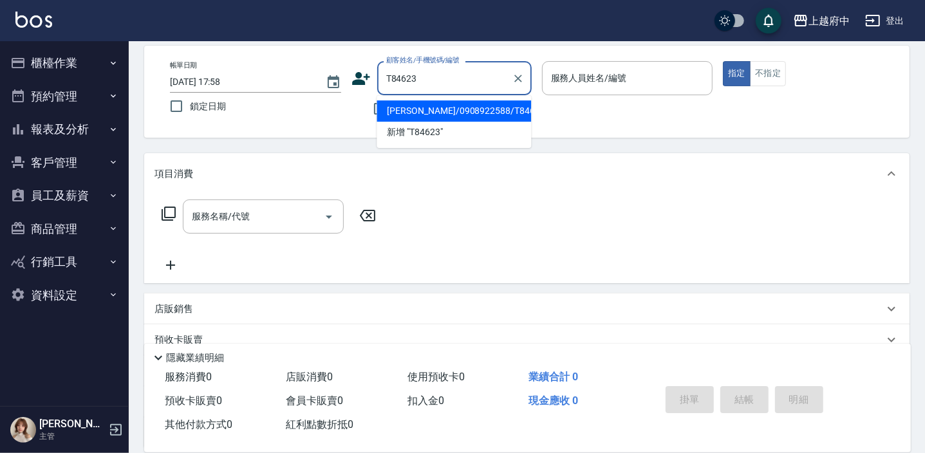
click at [427, 103] on li "羅浩凱/0908922588/T84623" at bounding box center [453, 110] width 154 height 21
type input "羅浩凱/0908922588/T84623"
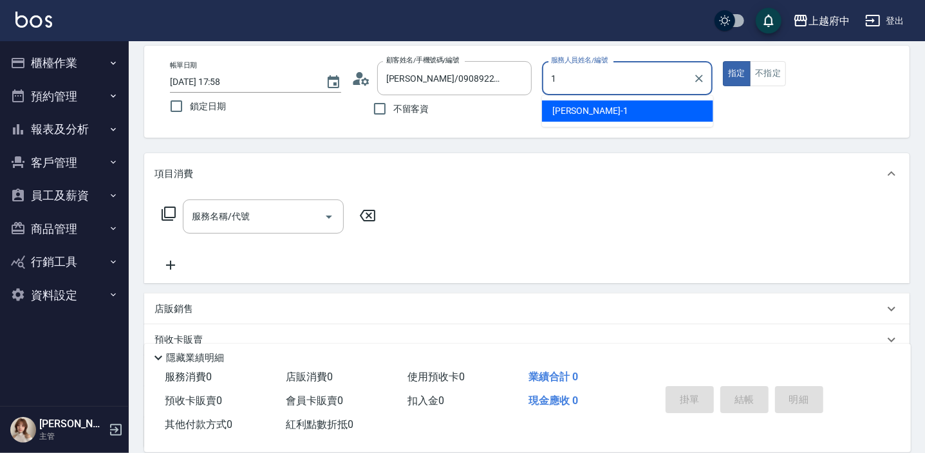
type input "Annie -1"
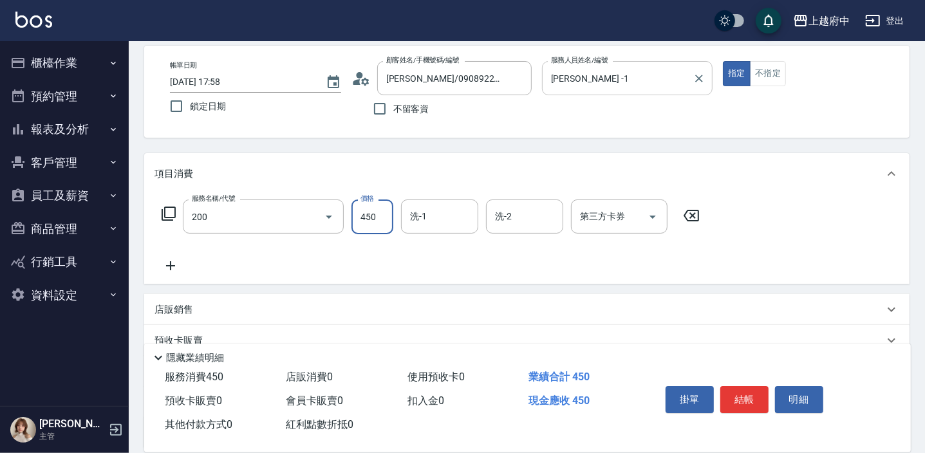
type input "有機洗髮(200)"
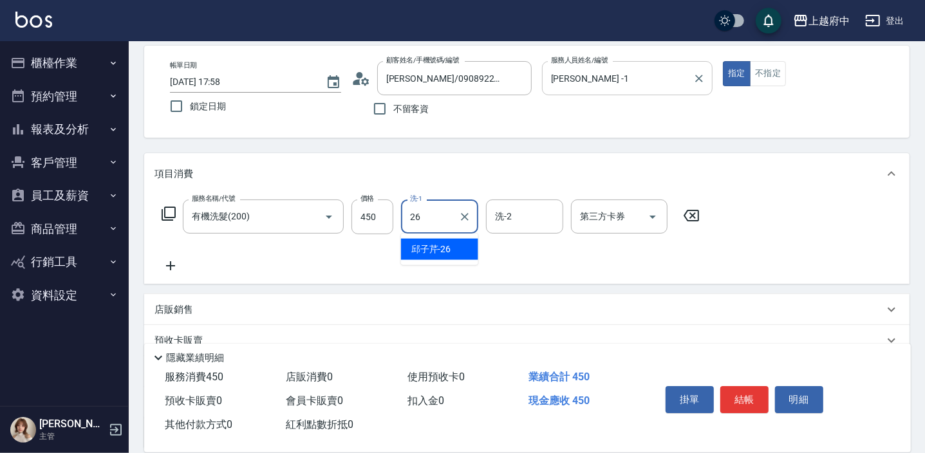
type input "邱子芹-26"
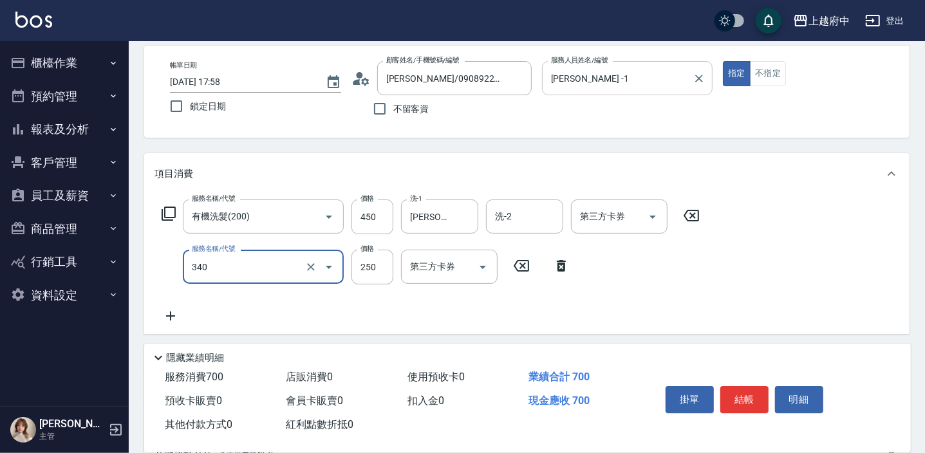
type input "剪髮(340)"
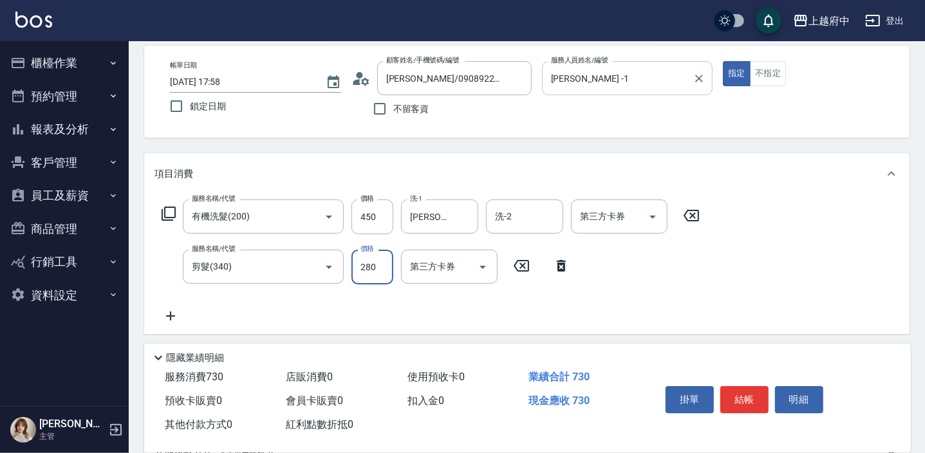
type input "280"
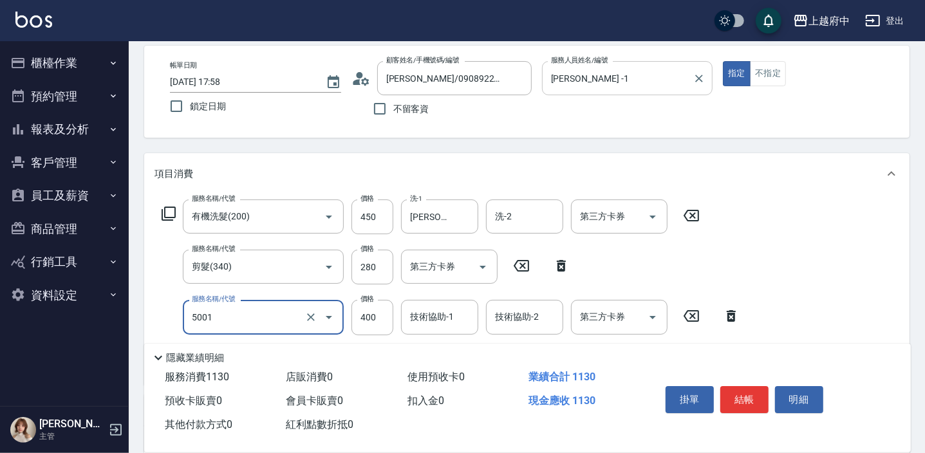
type input "側邊壓貼(5001)"
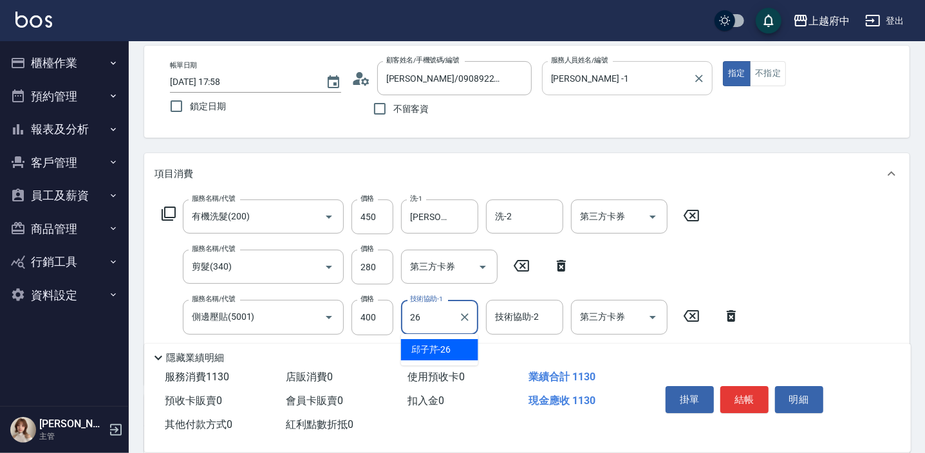
type input "邱子芹-26"
click at [798, 311] on div "服務名稱/代號 有機洗髮(200) 服務名稱/代號 價格 450 價格 洗-1 邱子芹-26 洗-1 洗-2 洗-2 第三方卡券 第三方卡券 服務名稱/代號 …" at bounding box center [526, 289] width 765 height 190
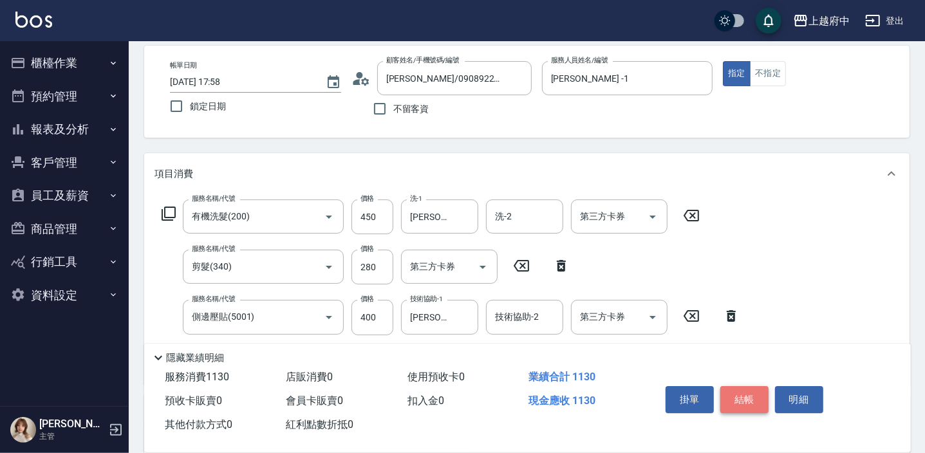
click at [748, 396] on button "結帳" at bounding box center [744, 399] width 48 height 27
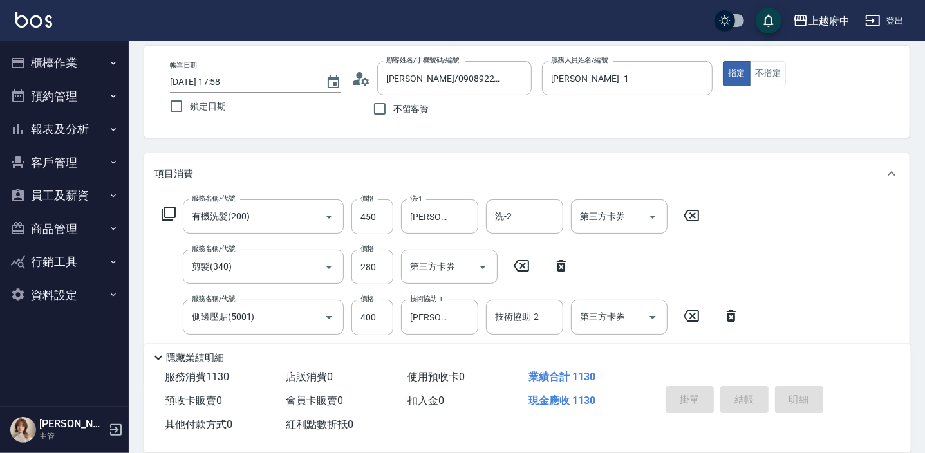
type input "2025/09/14 17:59"
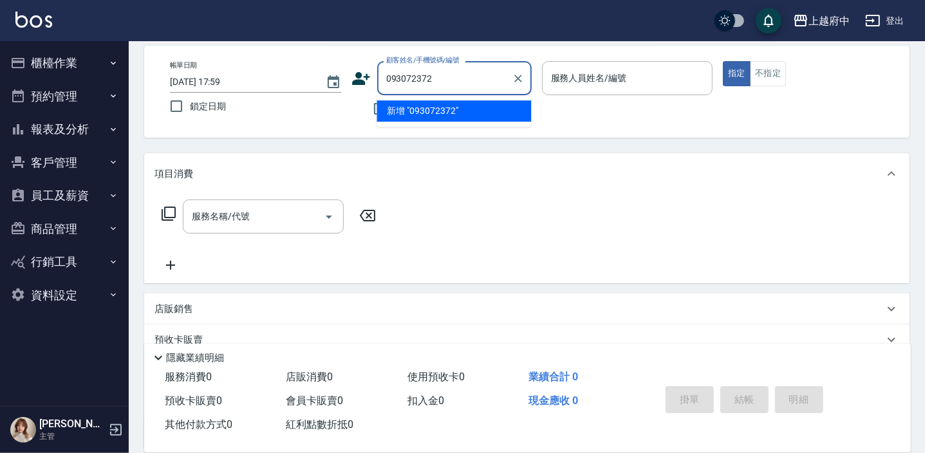
type input "0930723722"
click at [519, 76] on icon "Clear" at bounding box center [518, 79] width 8 height 8
click at [390, 104] on input "不留客資" at bounding box center [379, 108] width 27 height 27
checkbox input "true"
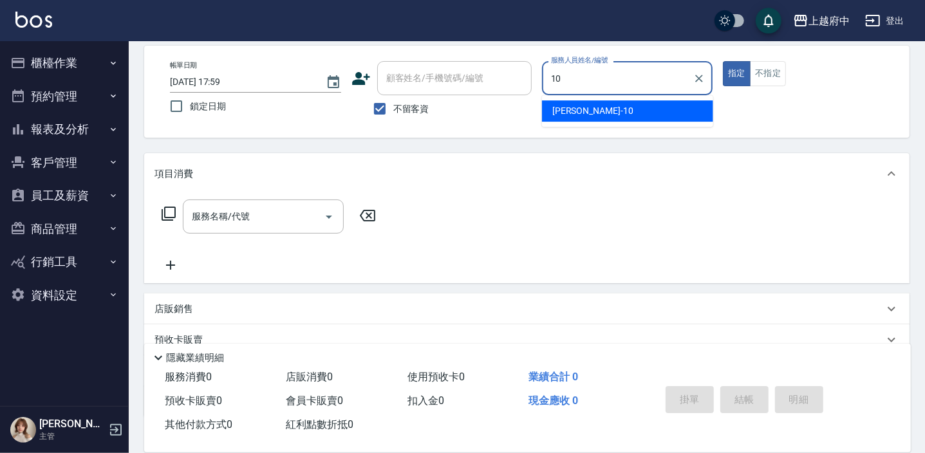
type input "Kevin-10"
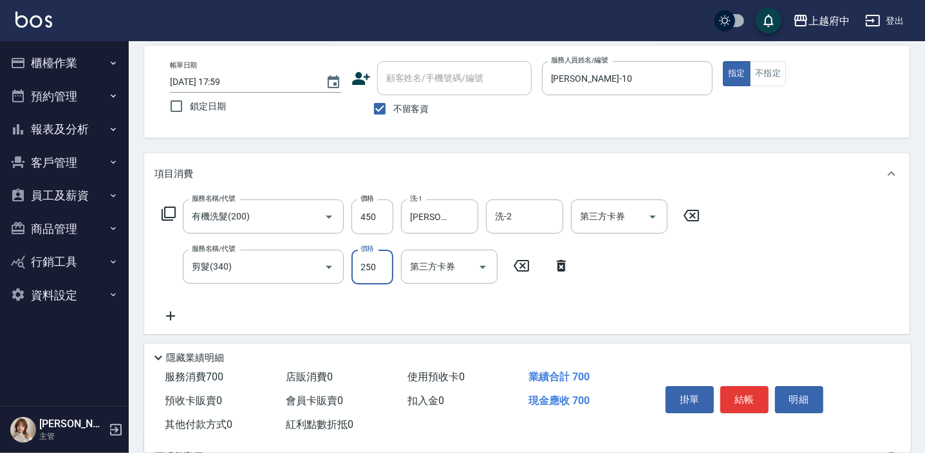
click at [672, 282] on div "服務名稱/代號 有機洗髮(200) 服務名稱/代號 價格 450 價格 洗-1 Kevin-10 洗-1 洗-2 洗-2 第三方卡券 第三方卡券 服務名稱/代…" at bounding box center [430, 261] width 553 height 124
click at [750, 396] on button "結帳" at bounding box center [744, 399] width 48 height 27
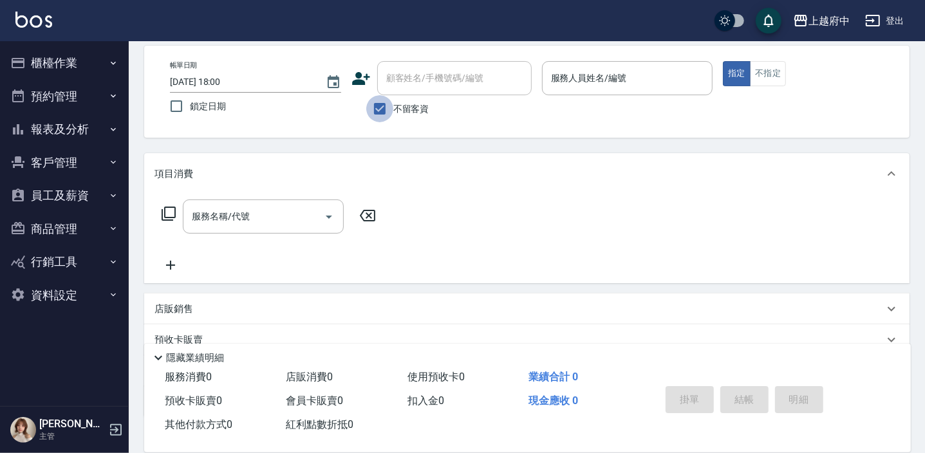
click at [382, 103] on input "不留客資" at bounding box center [379, 108] width 27 height 27
click at [364, 81] on icon at bounding box center [361, 78] width 18 height 13
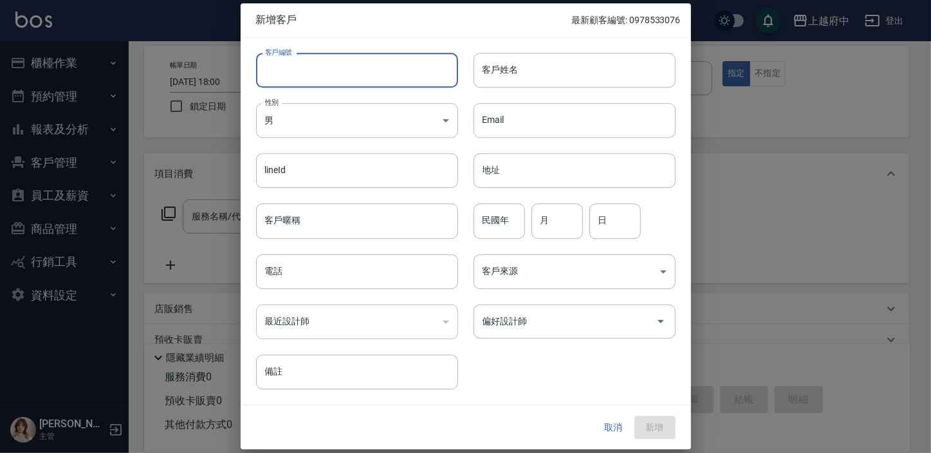
click at [338, 76] on input "客戶編號" at bounding box center [357, 70] width 202 height 35
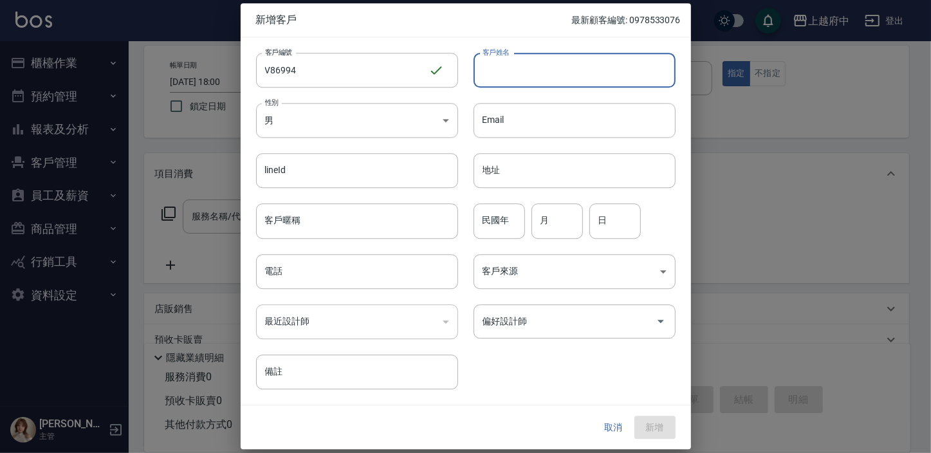
click at [533, 64] on input "客戶姓名" at bounding box center [575, 70] width 202 height 35
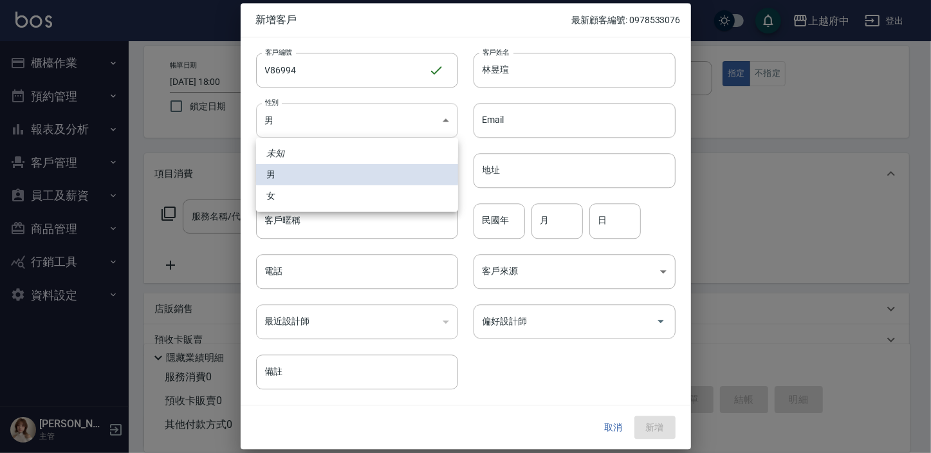
click at [340, 131] on body "上越府中 登出 櫃檯作業 打帳單 帳單列表 掛單列表 營業儀表板 現金收支登錄 材料自購登錄 每日結帳 排班表 現場電腦打卡 預約管理 預約管理 單日預約紀錄…" at bounding box center [465, 255] width 931 height 627
click at [327, 199] on li "女" at bounding box center [357, 195] width 202 height 21
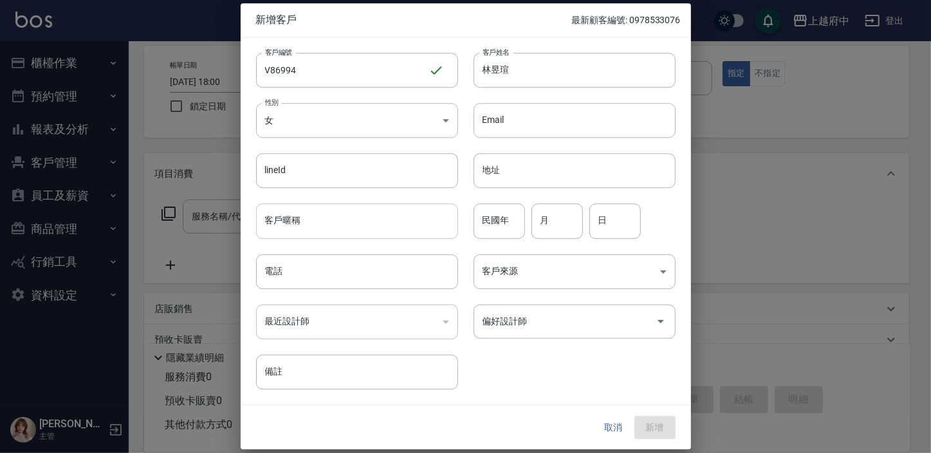
click at [366, 214] on input "客戶暱稱" at bounding box center [357, 221] width 202 height 35
click at [504, 228] on input "民國年" at bounding box center [499, 221] width 51 height 35
click at [548, 360] on div "客戶編號 V86994 ​ 客戶編號 客戶姓名 林昱瑄 客戶姓名 性別 女 FEMALE 性別 Email Email lineId lineId 地址 地址…" at bounding box center [458, 213] width 435 height 352
click at [668, 425] on button "新增" at bounding box center [654, 428] width 41 height 24
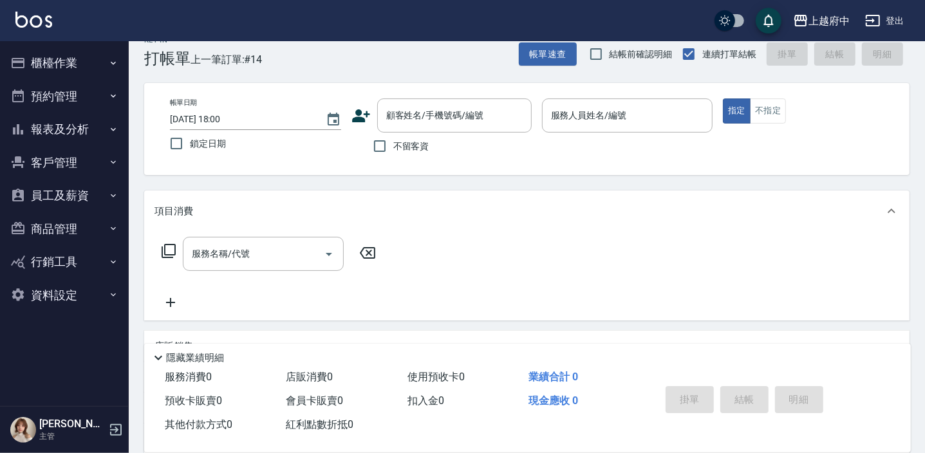
scroll to position [0, 0]
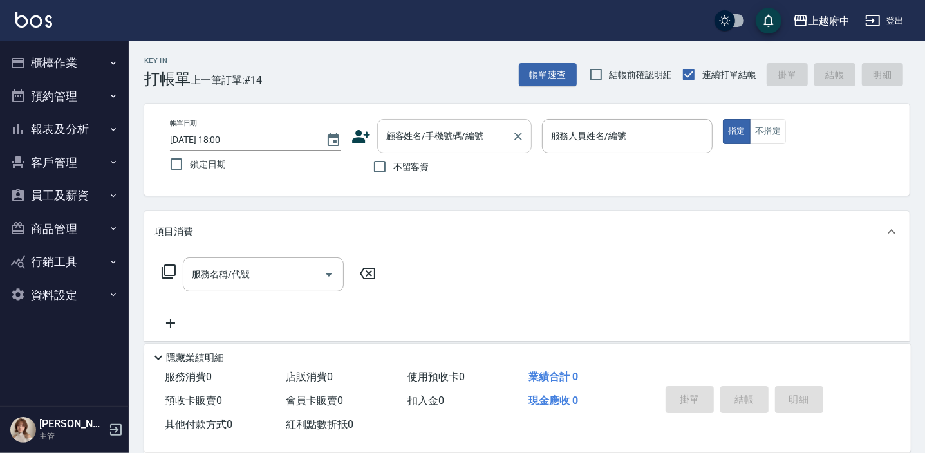
click at [418, 141] on div "顧客姓名/手機號碼/編號 顧客姓名/手機號碼/編號" at bounding box center [454, 136] width 154 height 34
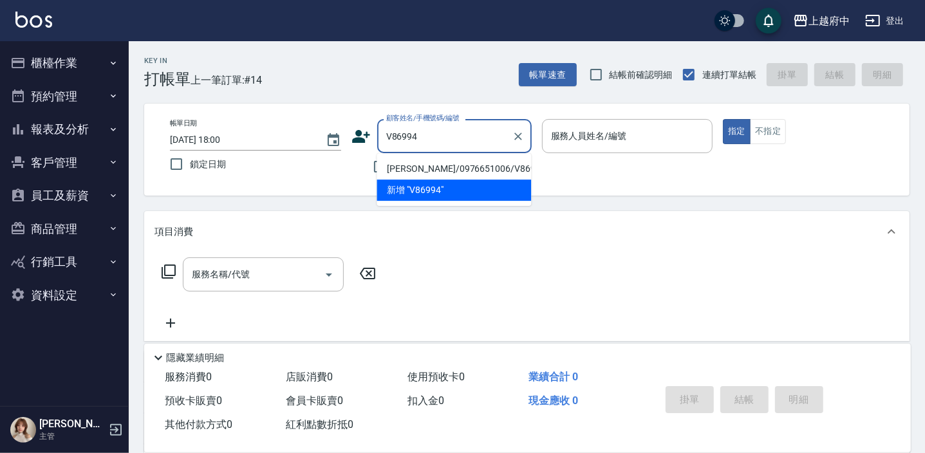
click at [463, 169] on li "林昱瑄/0976651006/V86994" at bounding box center [453, 168] width 154 height 21
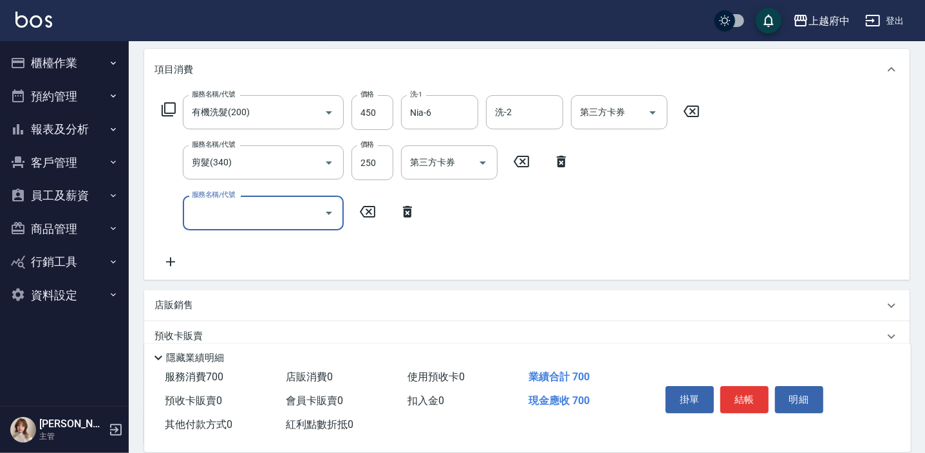
scroll to position [175, 0]
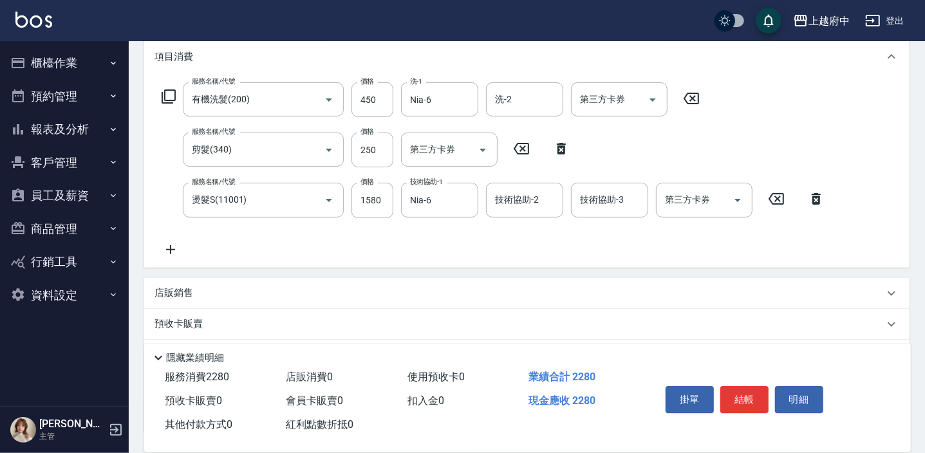
click at [473, 251] on div "服務名稱/代號 有機洗髮(200) 服務名稱/代號 價格 450 價格 洗-1 Nia-6 洗-1 洗-2 洗-2 第三方卡券 第三方卡券 服務名稱/代號 剪…" at bounding box center [493, 169] width 678 height 174
click at [187, 288] on p "店販銷售" at bounding box center [173, 293] width 39 height 14
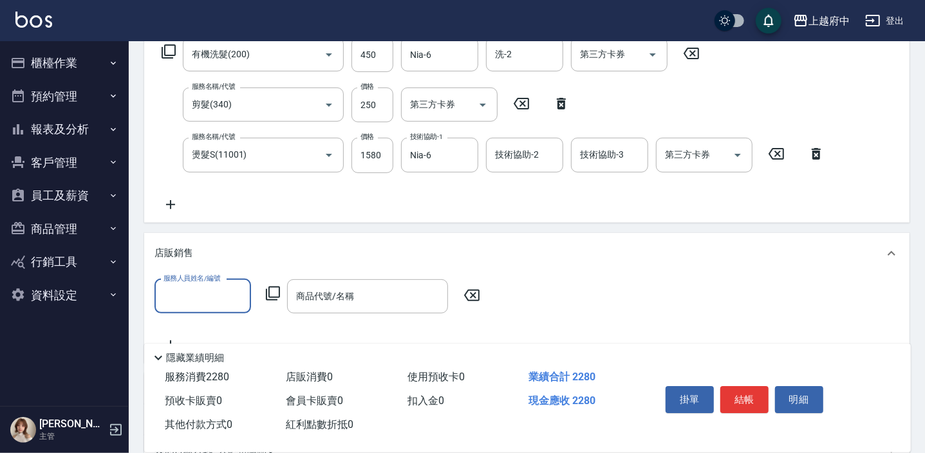
scroll to position [292, 0]
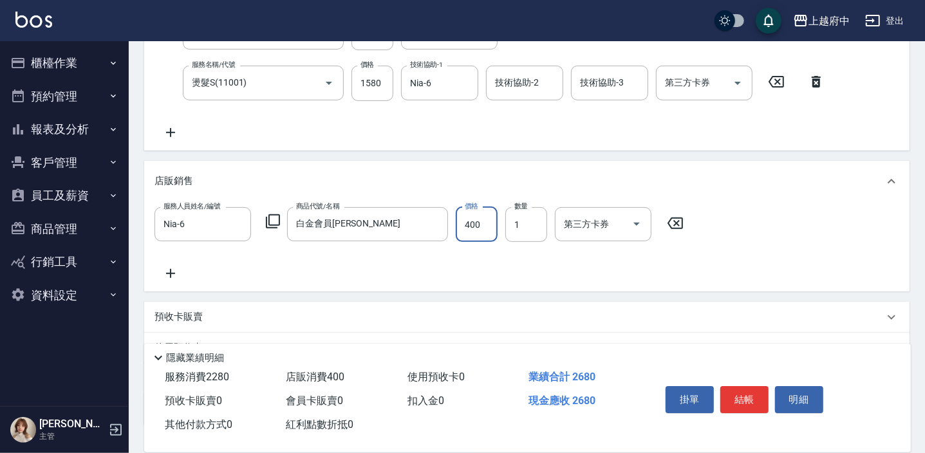
click at [392, 276] on div "服務人員姓名/編號 Nia-6 服務人員姓名/編號 商品代號/名稱 白金會員卡 商品代號/名稱 價格 400 價格 數量 1 數量 第三方卡券 第三方卡券" at bounding box center [526, 244] width 744 height 74
click at [748, 399] on button "結帳" at bounding box center [744, 399] width 48 height 27
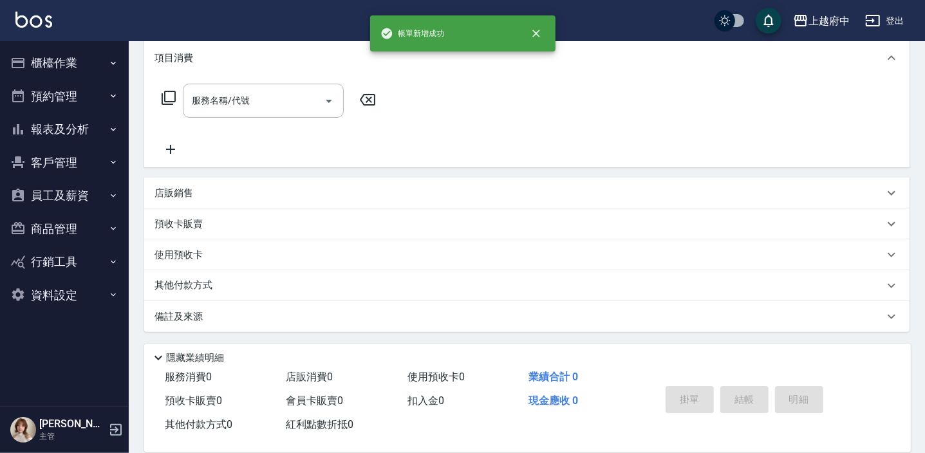
scroll to position [0, 0]
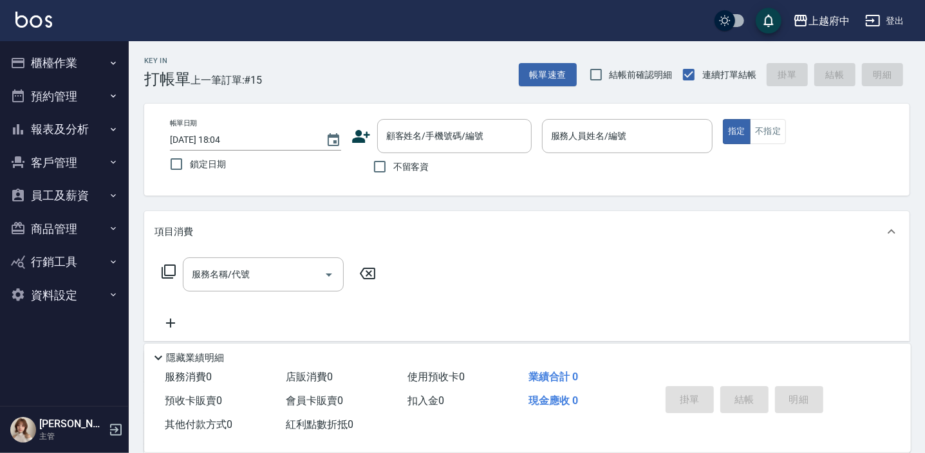
click at [368, 138] on icon at bounding box center [360, 136] width 19 height 19
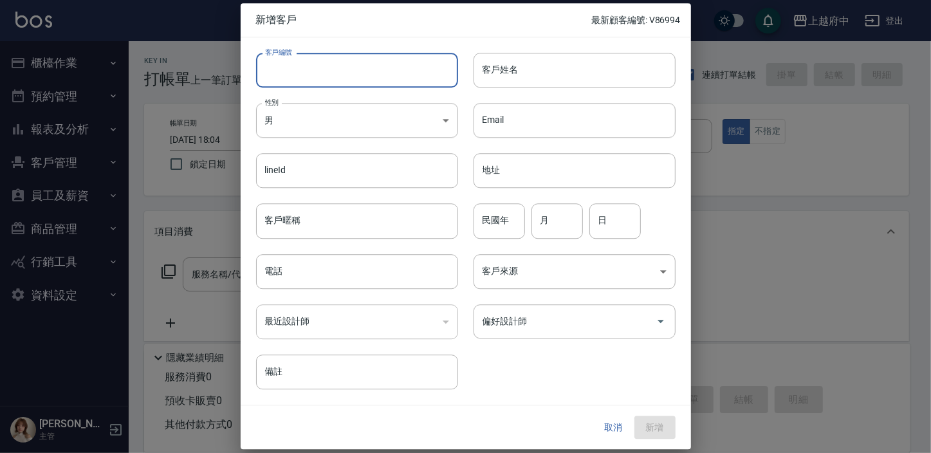
click at [300, 69] on input "客戶編號" at bounding box center [357, 70] width 202 height 35
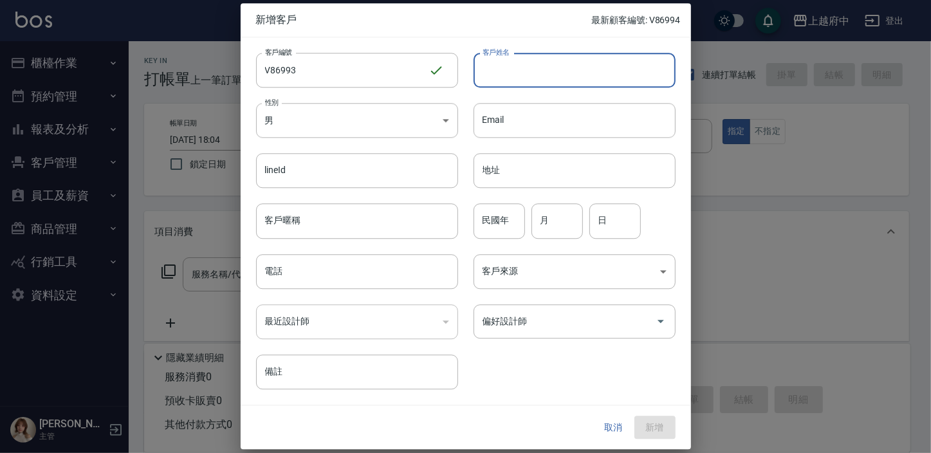
click at [521, 65] on input "客戶姓名" at bounding box center [575, 70] width 202 height 35
click at [322, 217] on input "客戶暱稱" at bounding box center [357, 221] width 202 height 35
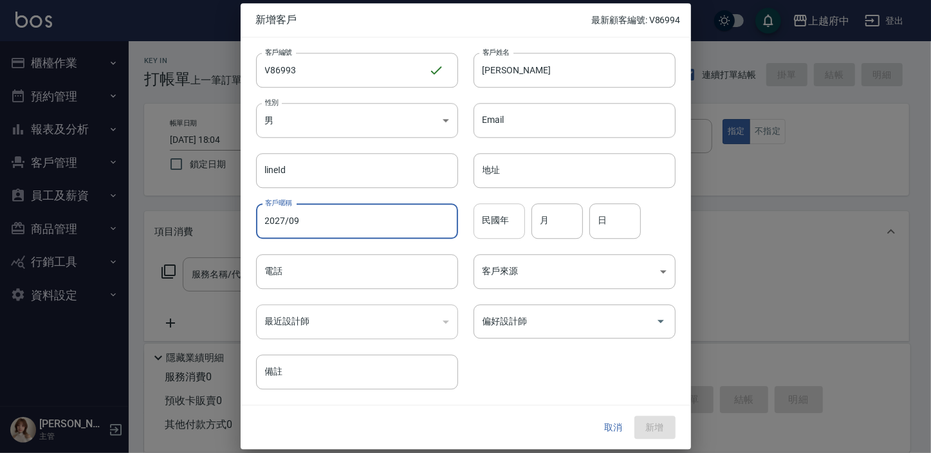
click at [499, 218] on input "民國年" at bounding box center [499, 221] width 51 height 35
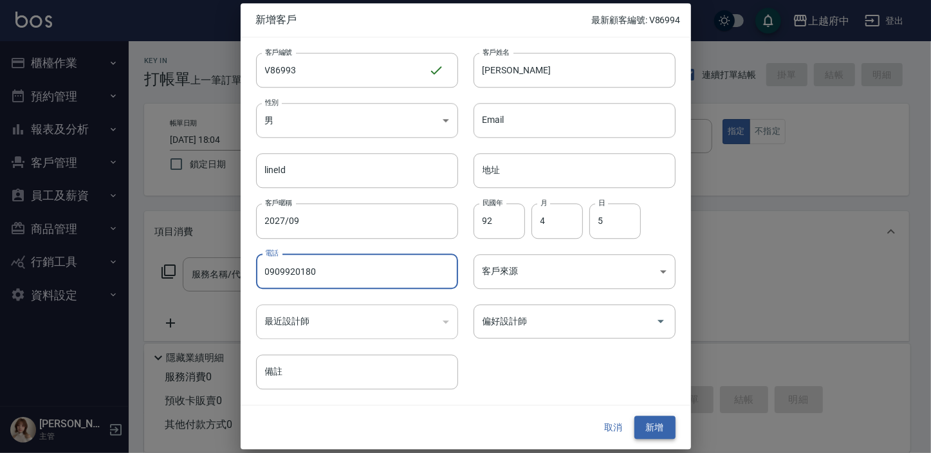
click at [656, 420] on button "新增" at bounding box center [654, 428] width 41 height 24
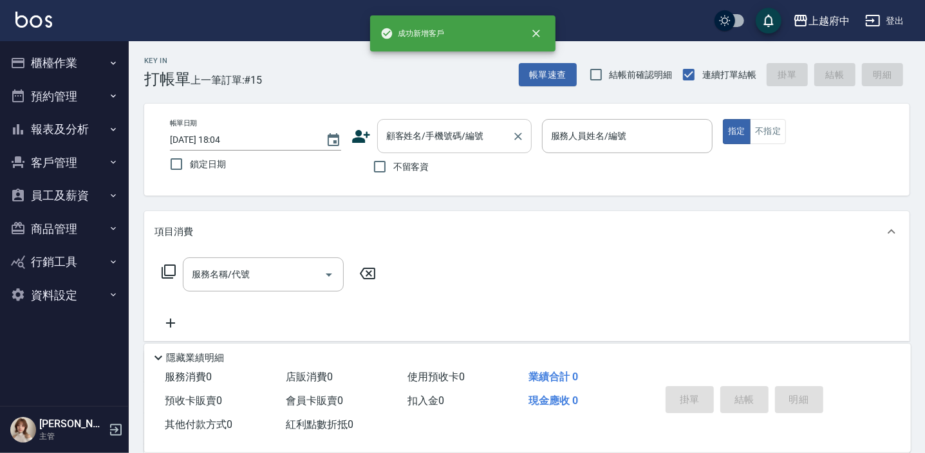
click at [401, 147] on div "顧客姓名/手機號碼/編號" at bounding box center [454, 136] width 154 height 34
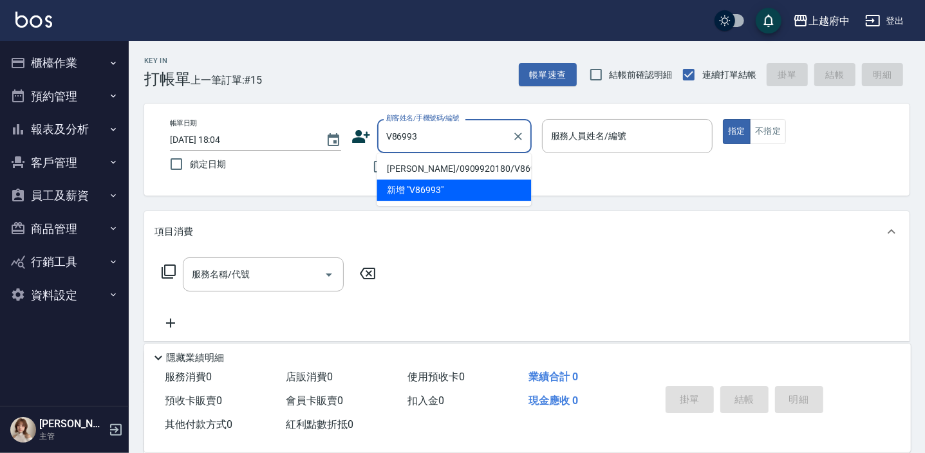
click at [439, 171] on li "龔永泰/0909920180/V86993" at bounding box center [453, 168] width 154 height 21
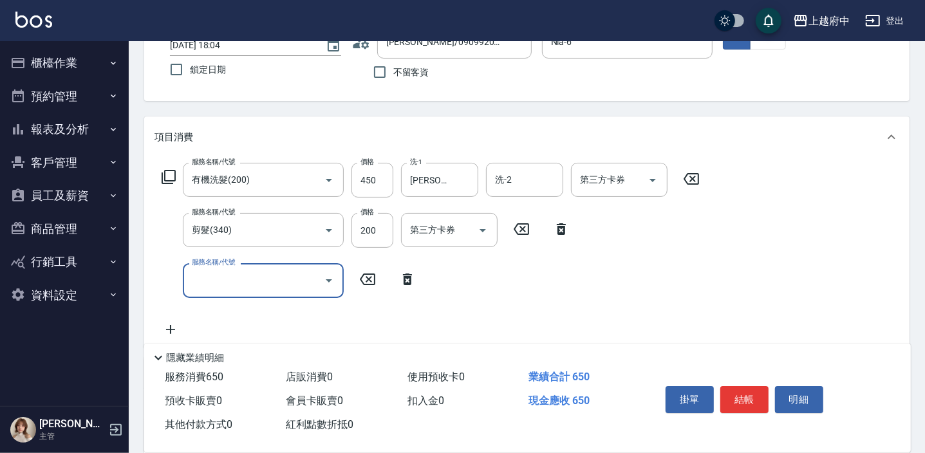
scroll to position [116, 0]
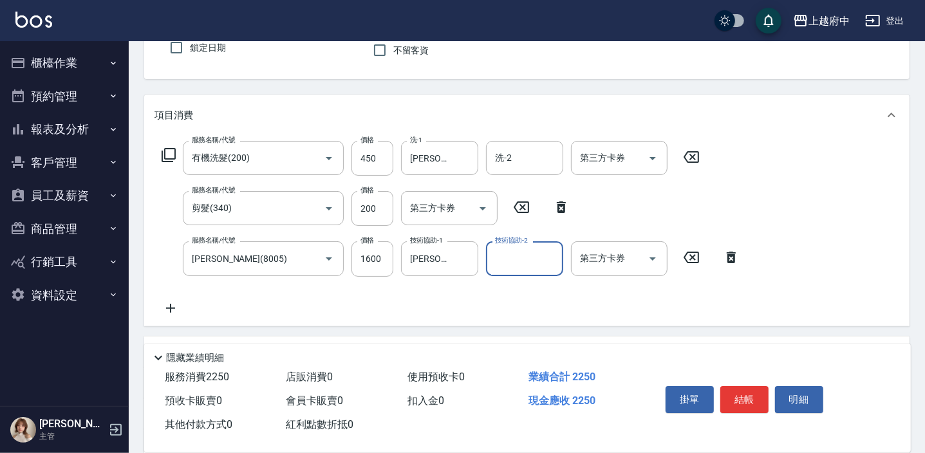
click at [427, 306] on div "服務名稱/代號 有機洗髮(200) 服務名稱/代號 價格 450 價格 洗-1 張鈞琇-25 洗-1 洗-2 洗-2 第三方卡券 第三方卡券 服務名稱/代號 …" at bounding box center [450, 228] width 593 height 174
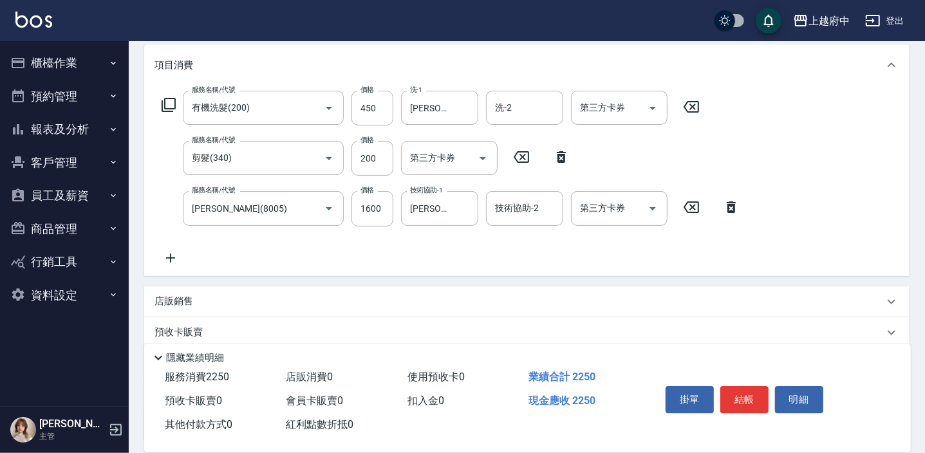
scroll to position [234, 0]
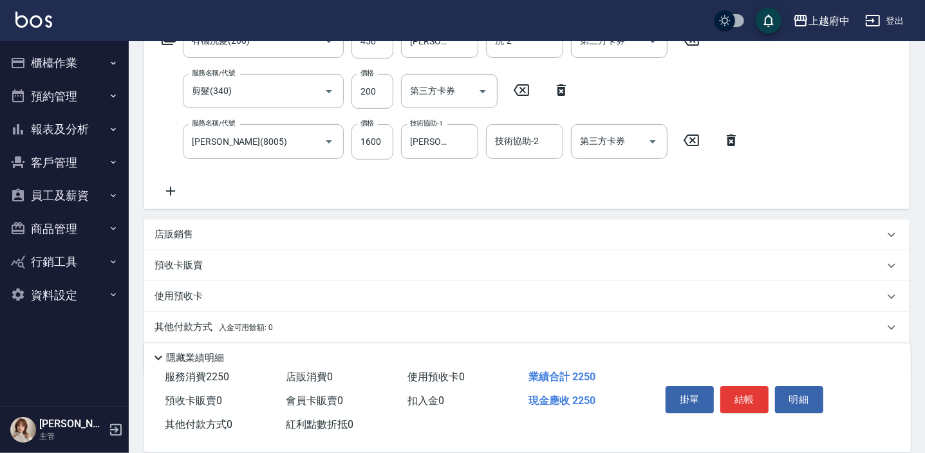
click at [178, 237] on p "店販銷售" at bounding box center [173, 235] width 39 height 14
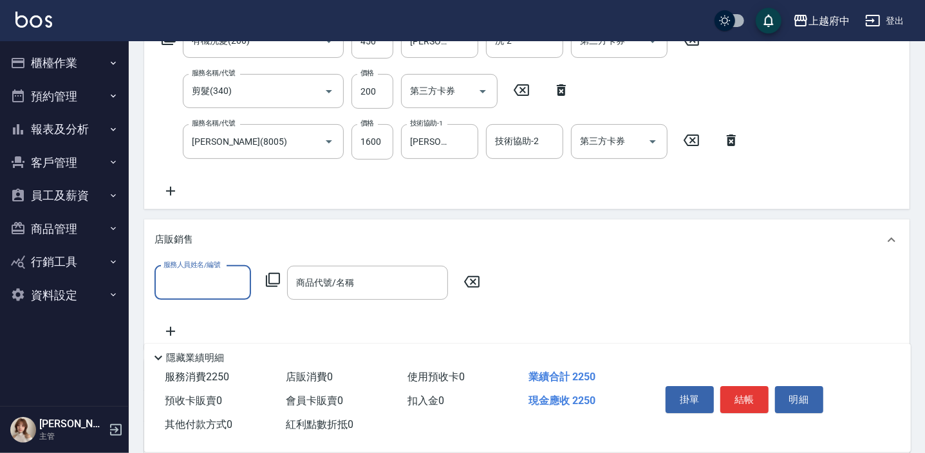
scroll to position [0, 0]
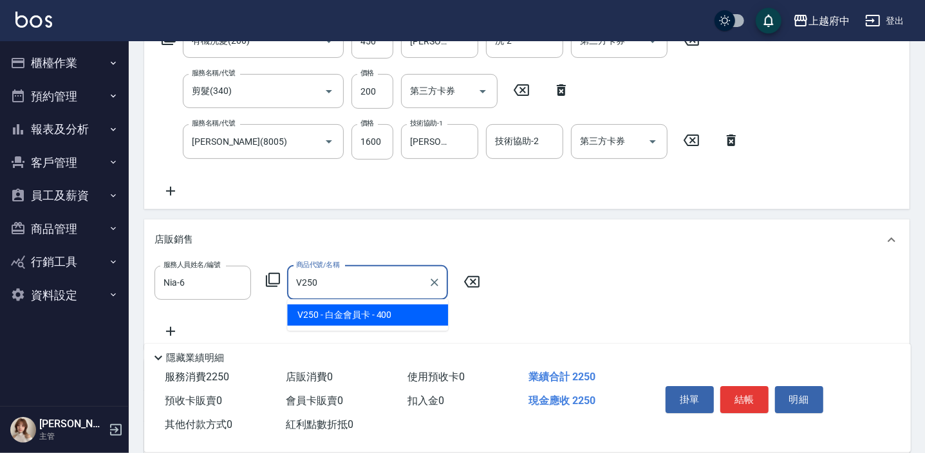
click at [385, 310] on span "V250 - 白金會員卡 - 400" at bounding box center [367, 314] width 161 height 21
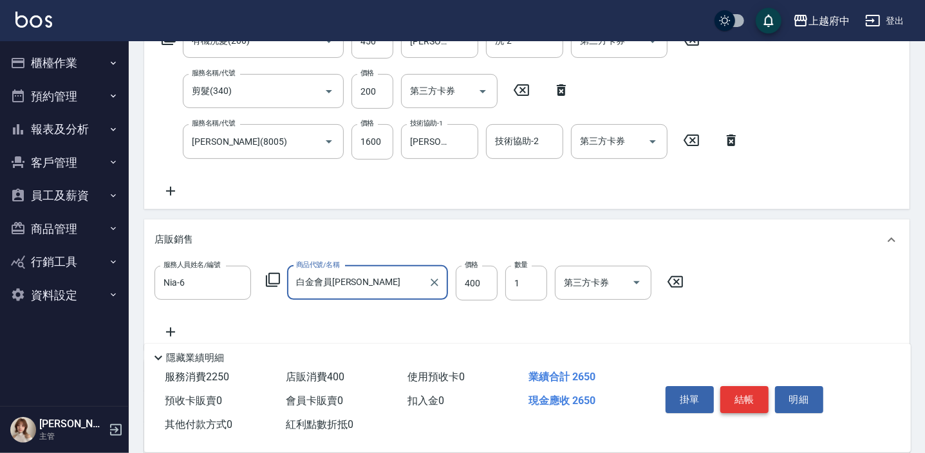
click at [757, 399] on button "結帳" at bounding box center [744, 399] width 48 height 27
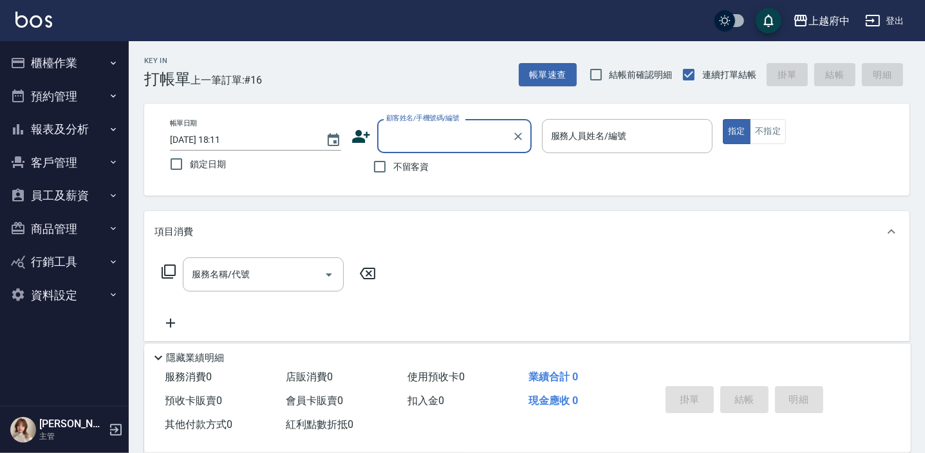
click at [51, 64] on button "櫃檯作業" at bounding box center [64, 62] width 118 height 33
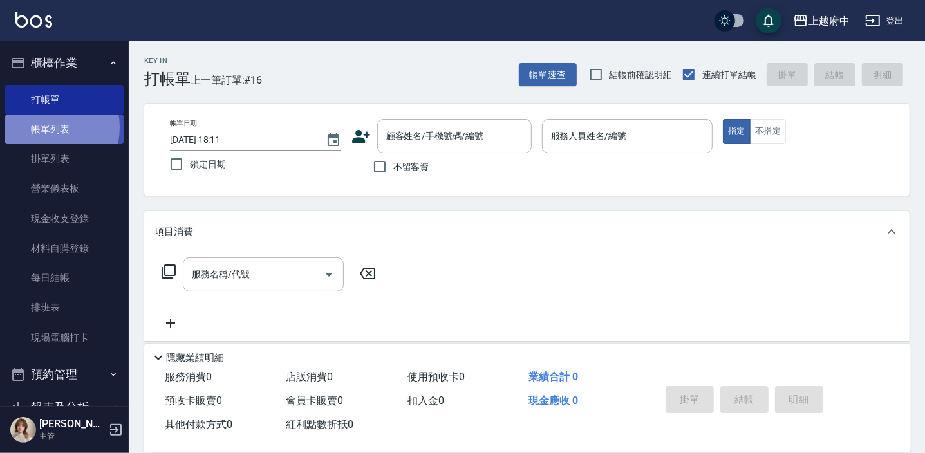
click at [42, 127] on link "帳單列表" at bounding box center [64, 130] width 118 height 30
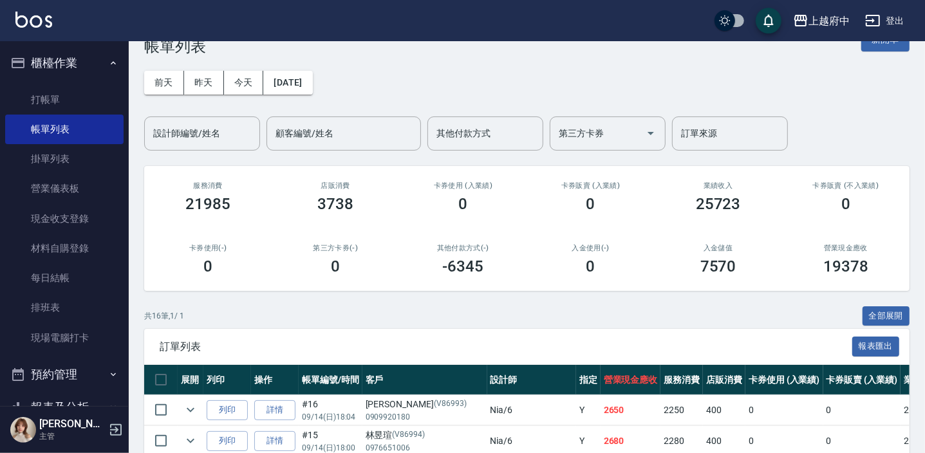
scroll to position [58, 0]
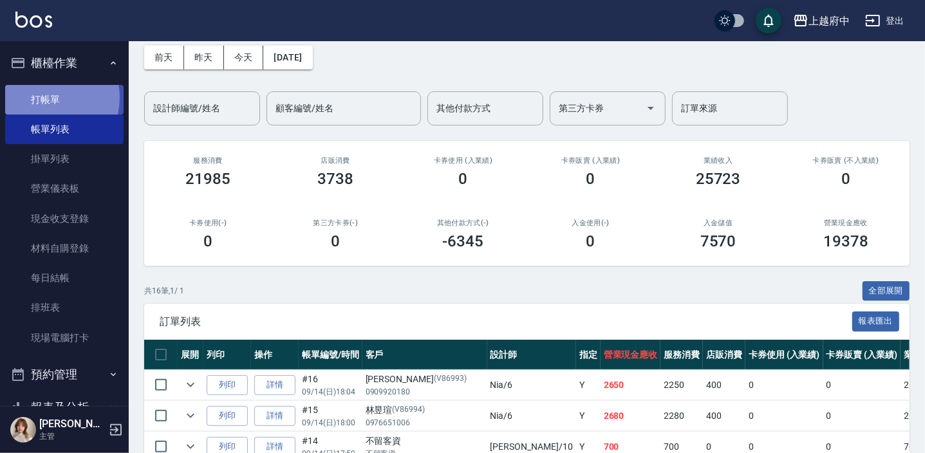
click at [50, 97] on link "打帳單" at bounding box center [64, 100] width 118 height 30
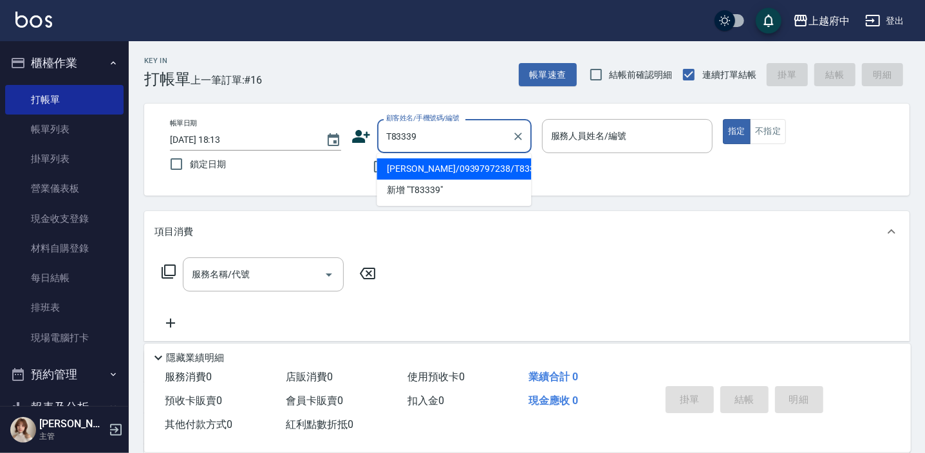
click at [450, 172] on li "李姿慧/0939797238/T83339" at bounding box center [453, 168] width 154 height 21
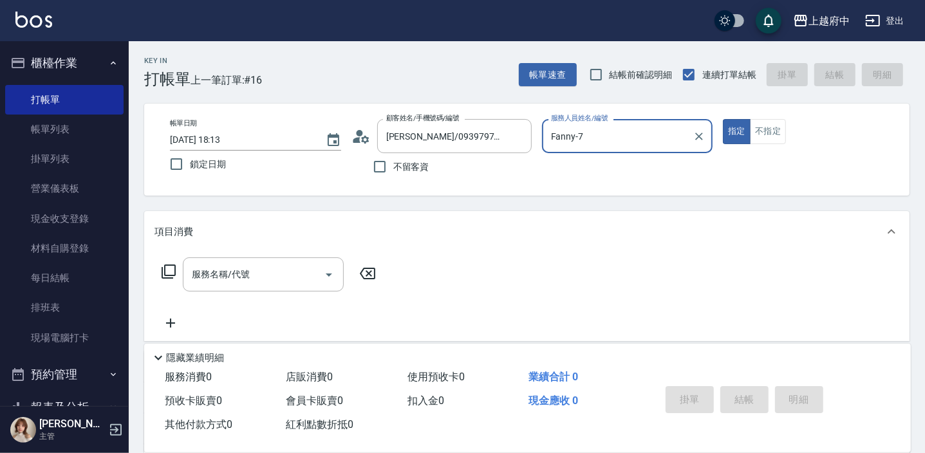
click at [723, 119] on button "指定" at bounding box center [737, 131] width 28 height 25
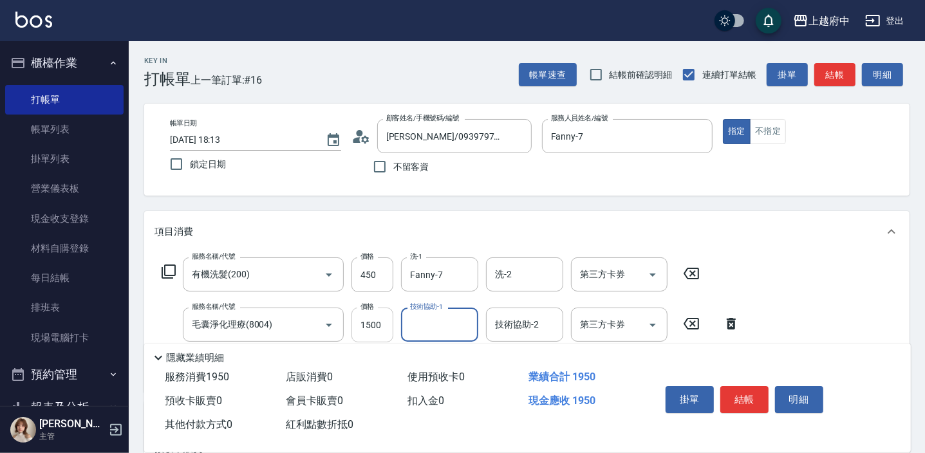
click at [364, 326] on input "1500" at bounding box center [372, 325] width 42 height 35
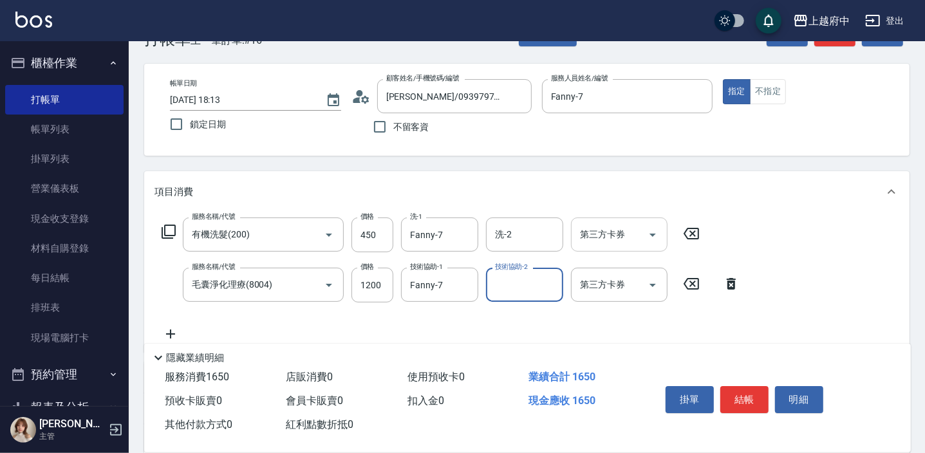
scroll to position [58, 0]
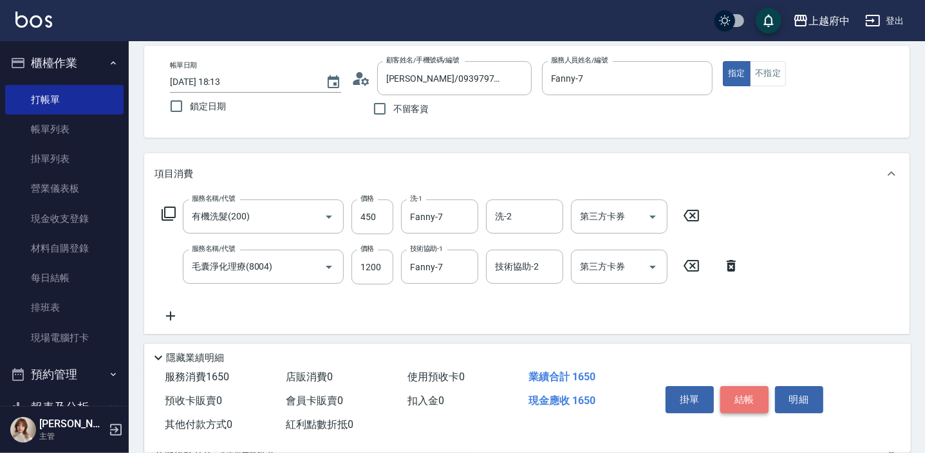
click at [746, 396] on button "結帳" at bounding box center [744, 399] width 48 height 27
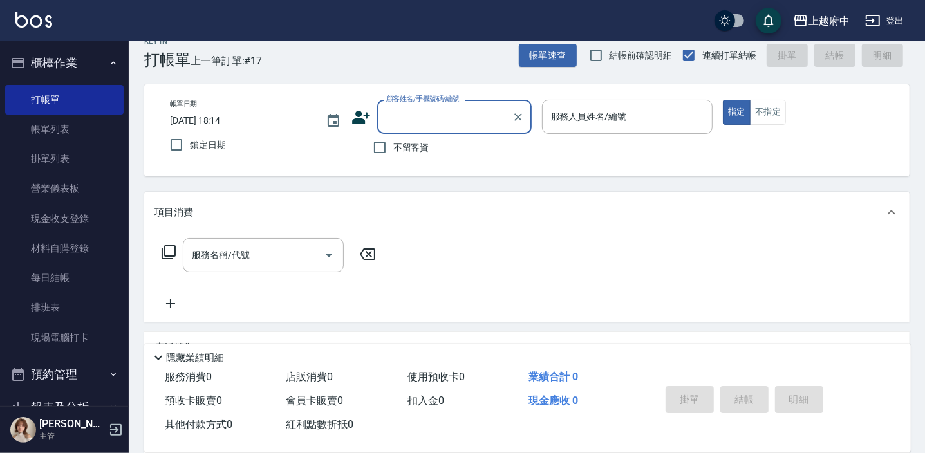
scroll to position [0, 0]
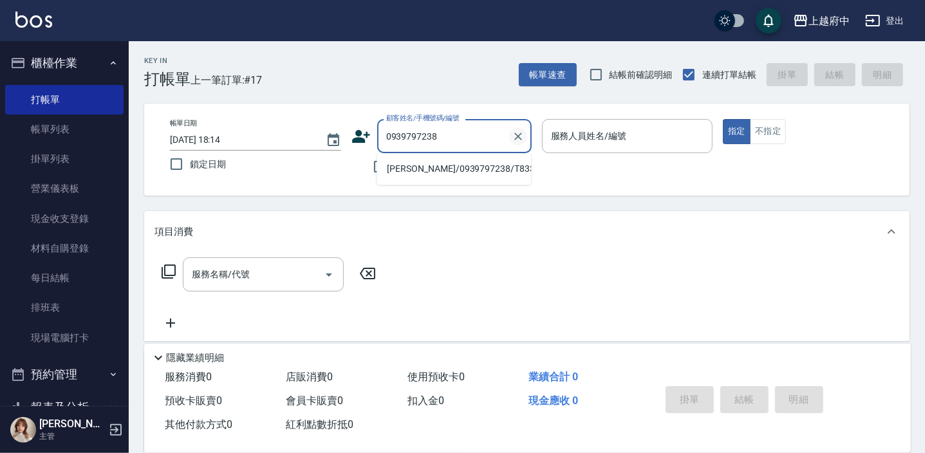
click at [515, 136] on icon "Clear" at bounding box center [518, 136] width 13 height 13
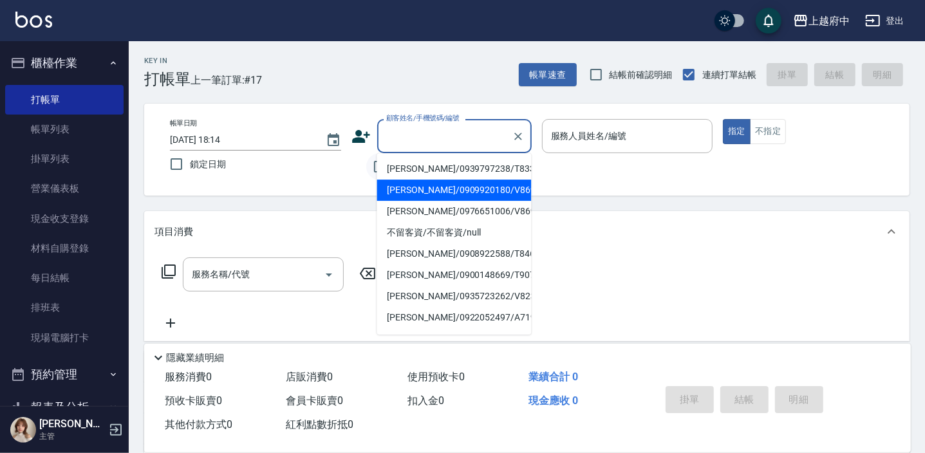
click at [374, 168] on input "不留客資" at bounding box center [379, 166] width 27 height 27
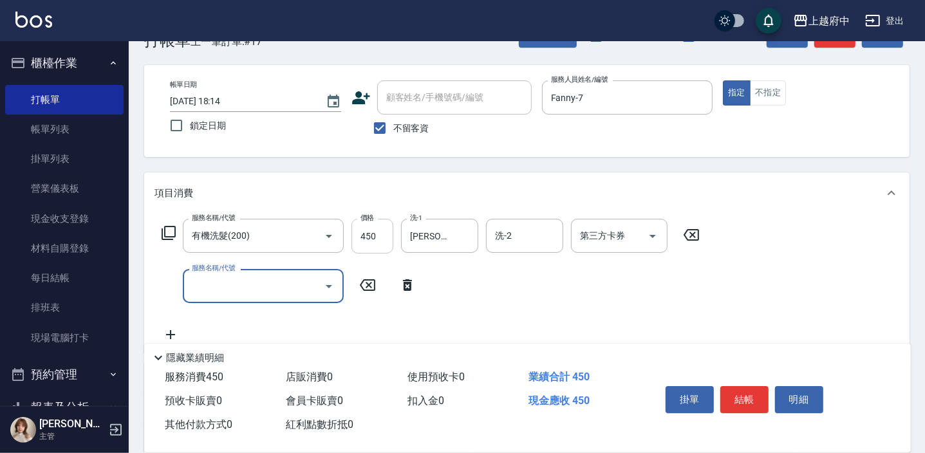
scroll to position [58, 0]
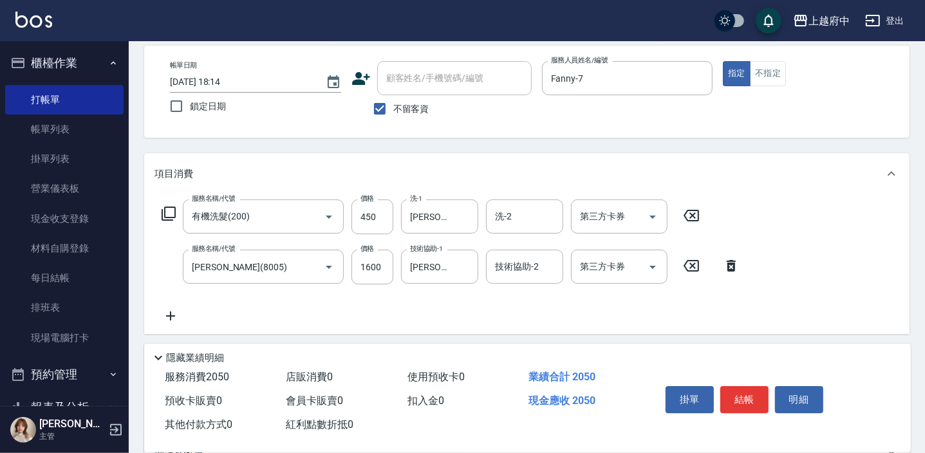
click at [516, 317] on div "服務名稱/代號 有機洗髮(200) 服務名稱/代號 價格 450 價格 洗-1 邱子芹-26 洗-1 洗-2 洗-2 第三方卡券 第三方卡券 服務名稱/代號 …" at bounding box center [450, 261] width 593 height 124
click at [753, 400] on button "結帳" at bounding box center [744, 399] width 48 height 27
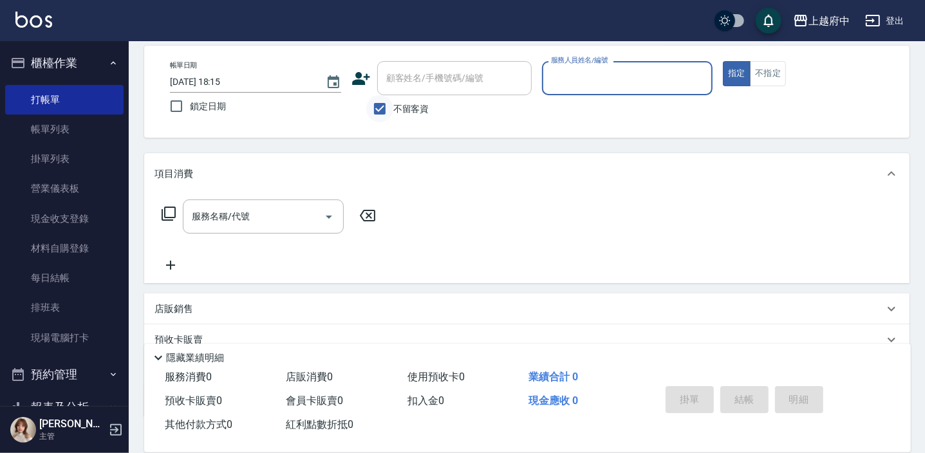
click at [377, 105] on input "不留客資" at bounding box center [379, 108] width 27 height 27
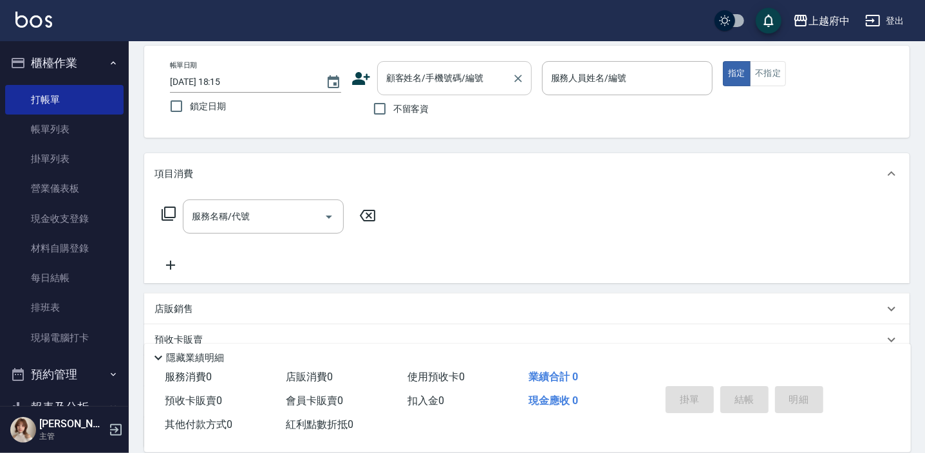
click at [394, 86] on input "顧客姓名/手機號碼/編號" at bounding box center [445, 78] width 124 height 23
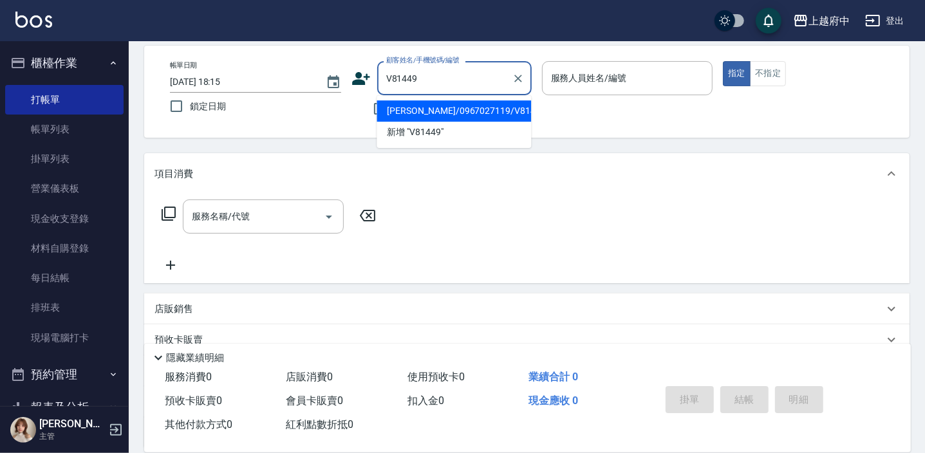
click at [430, 116] on li "鍾侑秦/0967027119/V81449" at bounding box center [453, 110] width 154 height 21
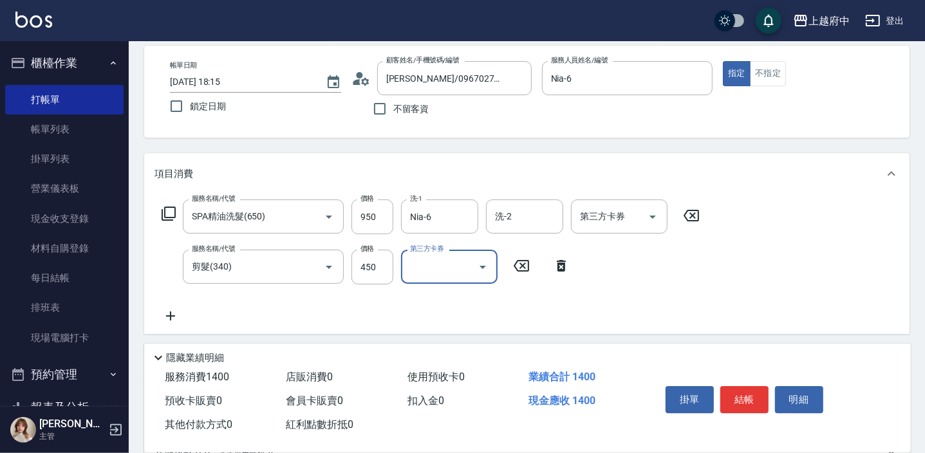
click at [610, 300] on div "服務名稱/代號 SPA精油洗髮(650) 服務名稱/代號 價格 950 價格 洗-1 Nia-6 洗-1 洗-2 洗-2 第三方卡券 第三方卡券 服務名稱/代…" at bounding box center [430, 261] width 553 height 124
click at [729, 392] on button "結帳" at bounding box center [744, 399] width 48 height 27
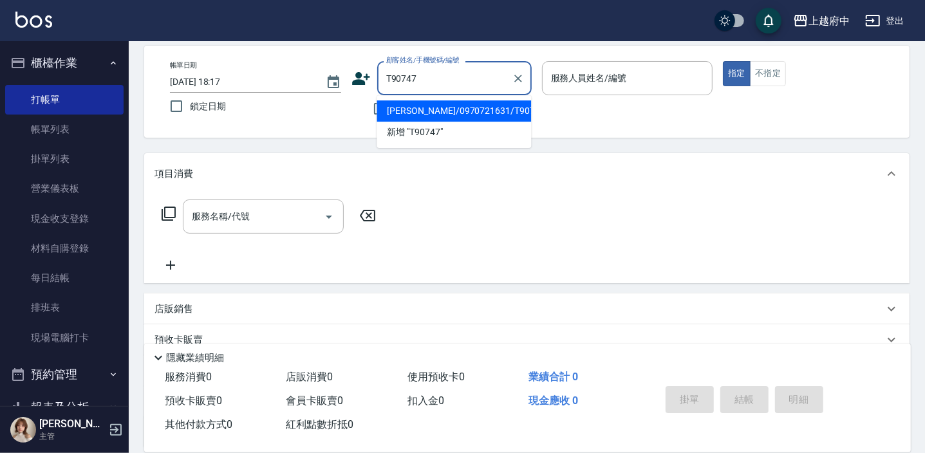
drag, startPoint x: 416, startPoint y: 108, endPoint x: 576, endPoint y: 118, distance: 159.9
click at [416, 108] on li "楊智堯/0970721631/T90747" at bounding box center [453, 110] width 154 height 21
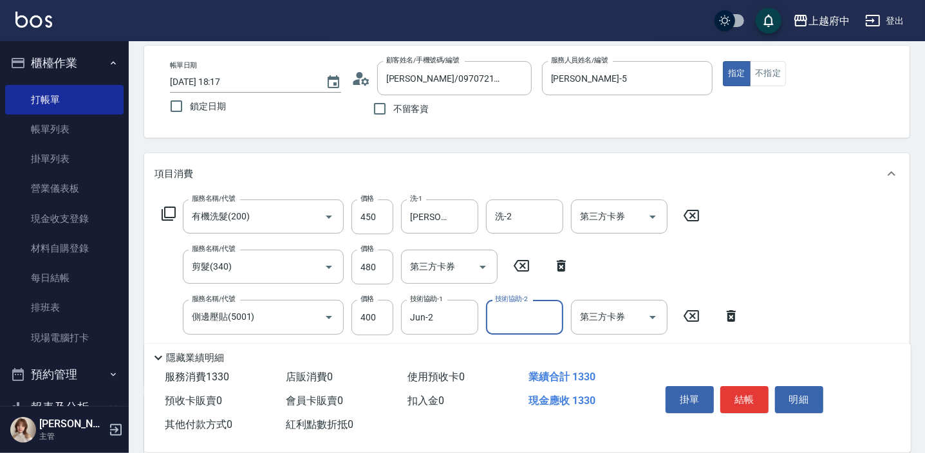
drag, startPoint x: 824, startPoint y: 327, endPoint x: 831, endPoint y: 319, distance: 11.0
click at [824, 327] on div "服務名稱/代號 有機洗髮(200) 服務名稱/代號 價格 450 價格 洗-1 邱子芹-26 洗-1 洗-2 洗-2 第三方卡券 第三方卡券 服務名稱/代號 …" at bounding box center [526, 289] width 765 height 190
click at [746, 400] on button "結帳" at bounding box center [744, 399] width 48 height 27
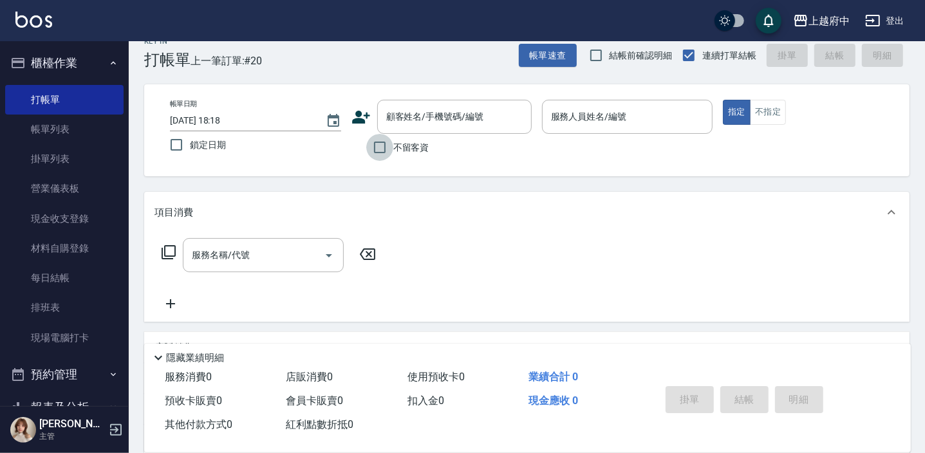
scroll to position [0, 0]
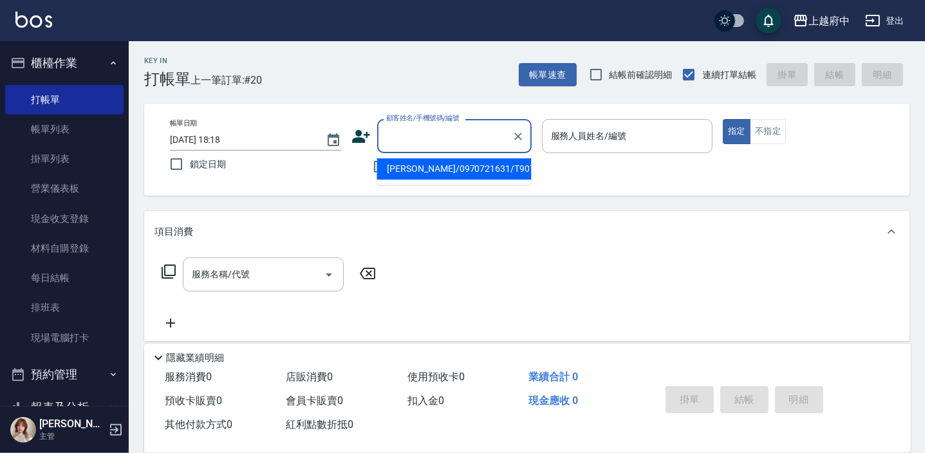
click at [425, 135] on input "顧客姓名/手機號碼/編號" at bounding box center [445, 136] width 124 height 23
click at [432, 165] on li "蔡承釗/0930205559/T81714" at bounding box center [453, 168] width 154 height 21
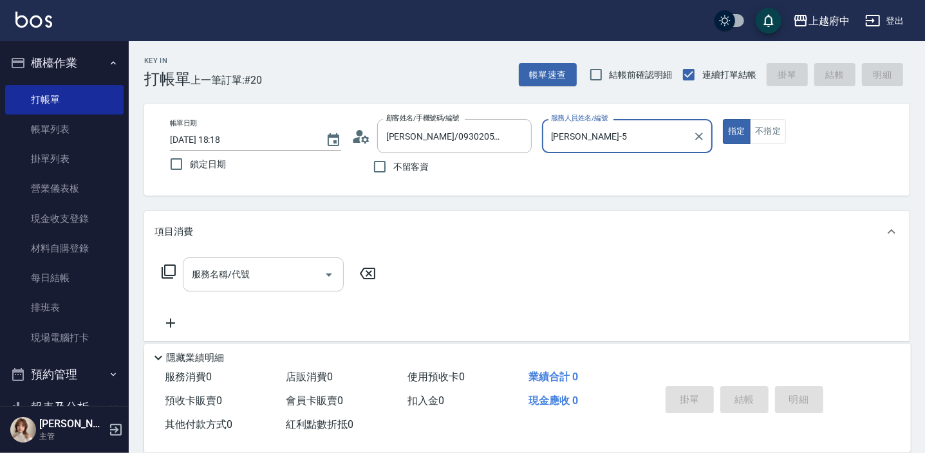
click at [259, 268] on input "服務名稱/代號" at bounding box center [254, 274] width 130 height 23
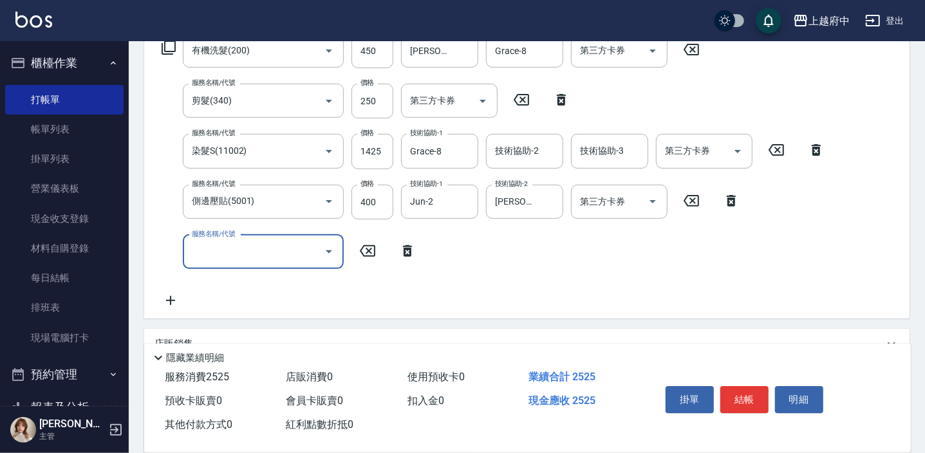
scroll to position [234, 0]
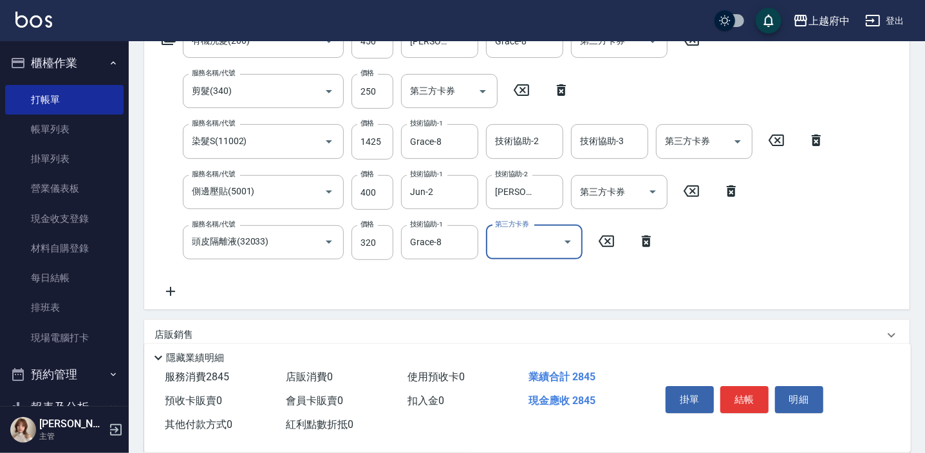
click at [408, 289] on div "服務名稱/代號 有機洗髮(200) 服務名稱/代號 價格 450 價格 洗-1 張鈞琇-25 洗-1 洗-2 Grace-8 洗-2 第三方卡券 第三方卡券 …" at bounding box center [493, 161] width 678 height 275
click at [743, 388] on button "結帳" at bounding box center [744, 399] width 48 height 27
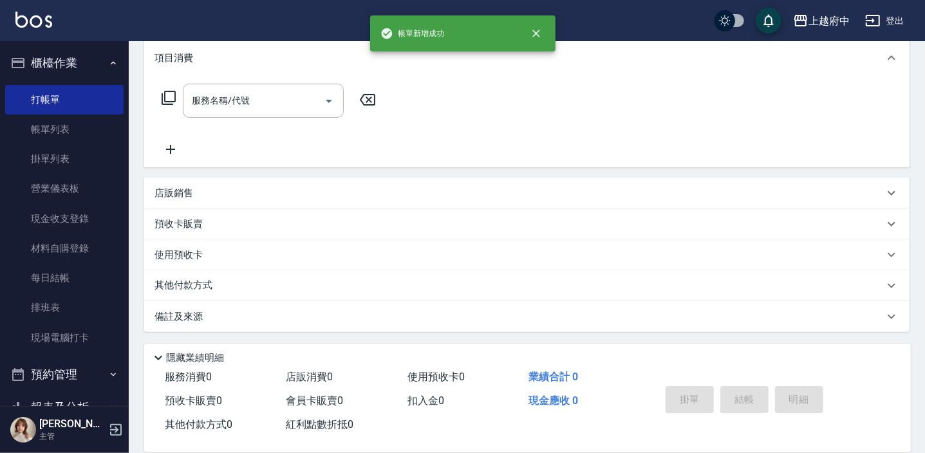
scroll to position [0, 0]
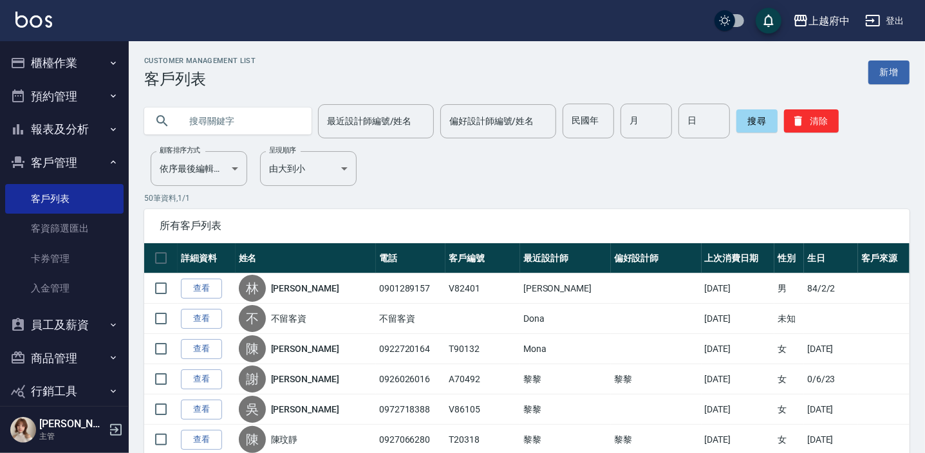
click at [217, 124] on input "text" at bounding box center [240, 121] width 121 height 35
type input "V82401"
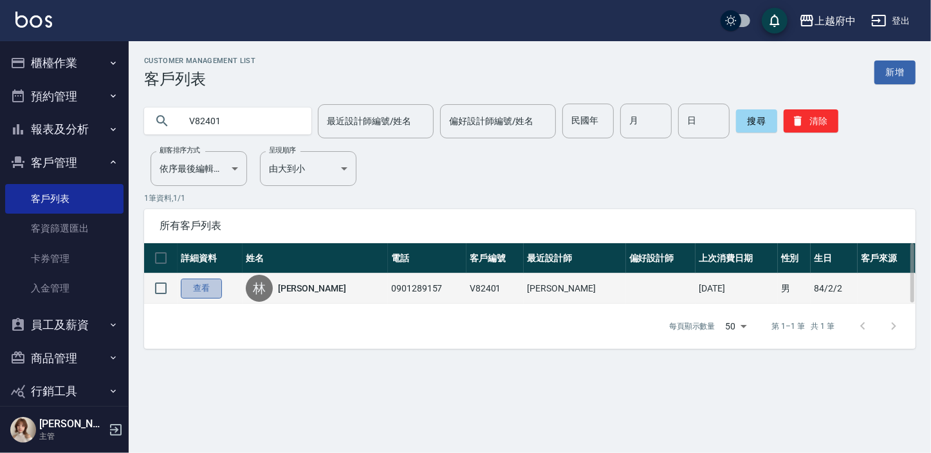
click at [212, 282] on link "查看" at bounding box center [201, 289] width 41 height 20
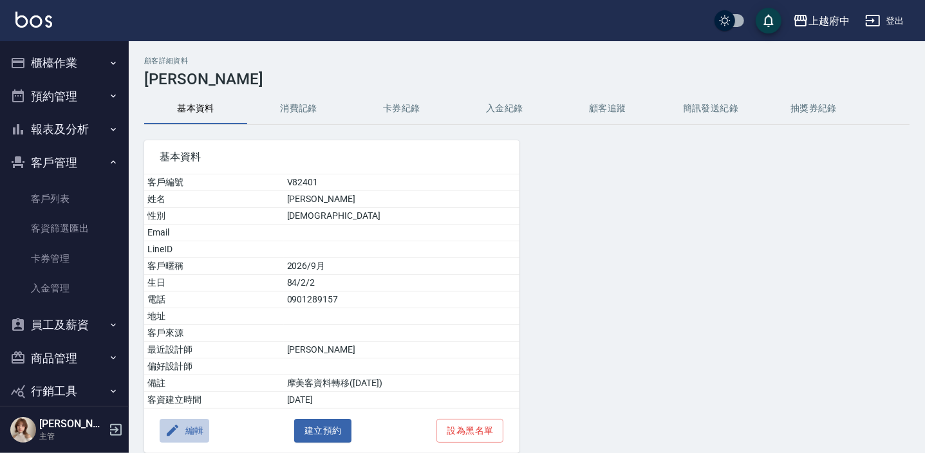
click at [189, 430] on button "編輯" at bounding box center [185, 431] width 50 height 24
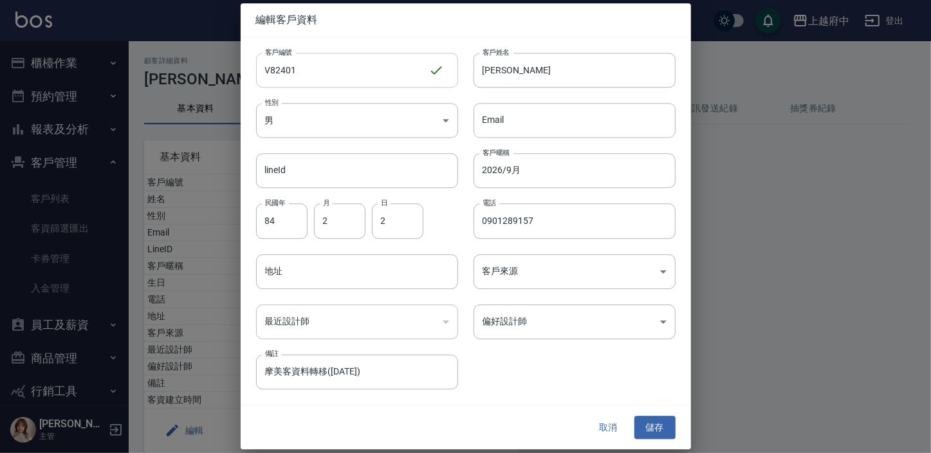
click at [320, 69] on input "V82401" at bounding box center [342, 70] width 172 height 35
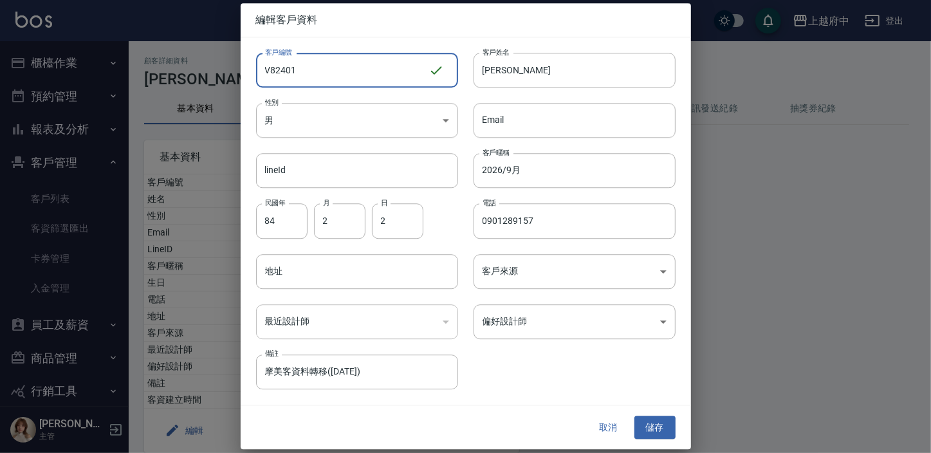
drag, startPoint x: 326, startPoint y: 78, endPoint x: 234, endPoint y: 66, distance: 92.9
click at [234, 66] on div "編輯客戶資料 客戶編號 V82401 ​ 客戶編號 客戶姓名 林黃翔 客戶姓名 性別 男 MALE 性別 Email Email lineId lineId …" at bounding box center [465, 226] width 931 height 453
type input "T90026"
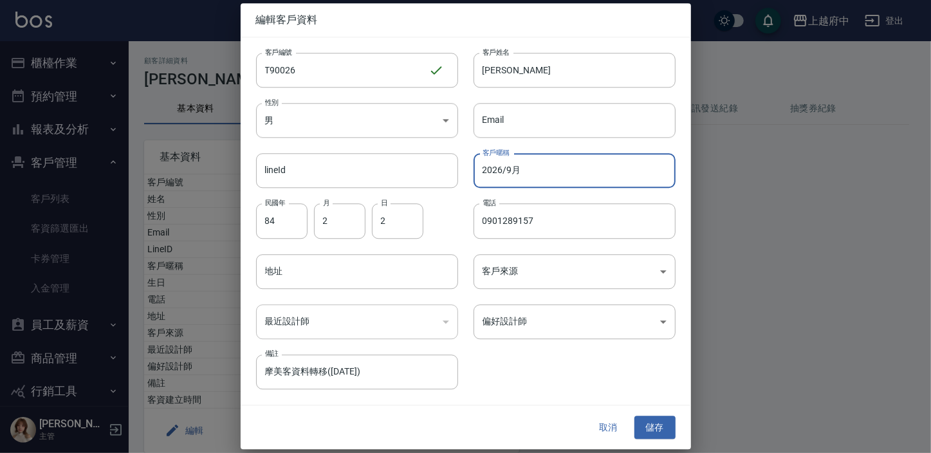
drag, startPoint x: 528, startPoint y: 172, endPoint x: 479, endPoint y: 158, distance: 51.7
click at [479, 158] on input "2026/9月" at bounding box center [575, 171] width 202 height 35
type input "2027/09"
click at [610, 349] on div "客戶編號 T90026 ​ 客戶編號 客戶姓名 林黃翔 客戶姓名 性別 男 MALE 性別 Email Email lineId lineId 客戶暱稱 20…" at bounding box center [458, 213] width 435 height 352
click at [658, 418] on button "儲存" at bounding box center [654, 428] width 41 height 24
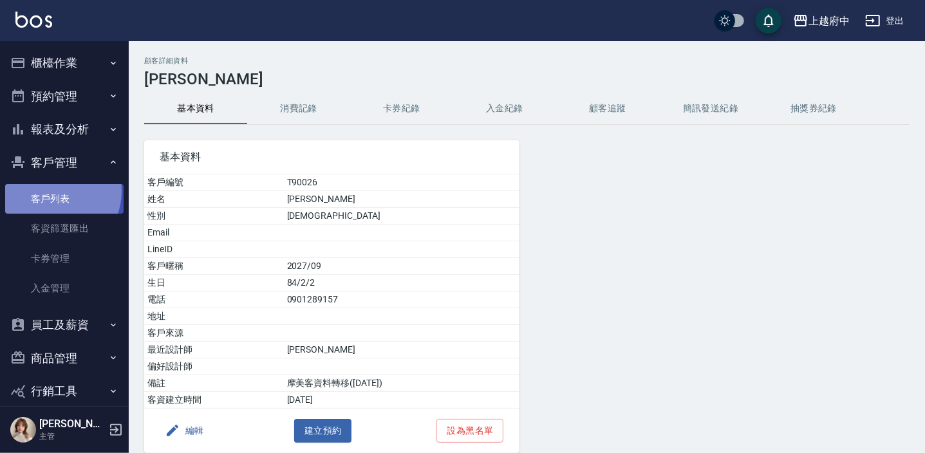
click at [51, 191] on link "客戶列表" at bounding box center [64, 199] width 118 height 30
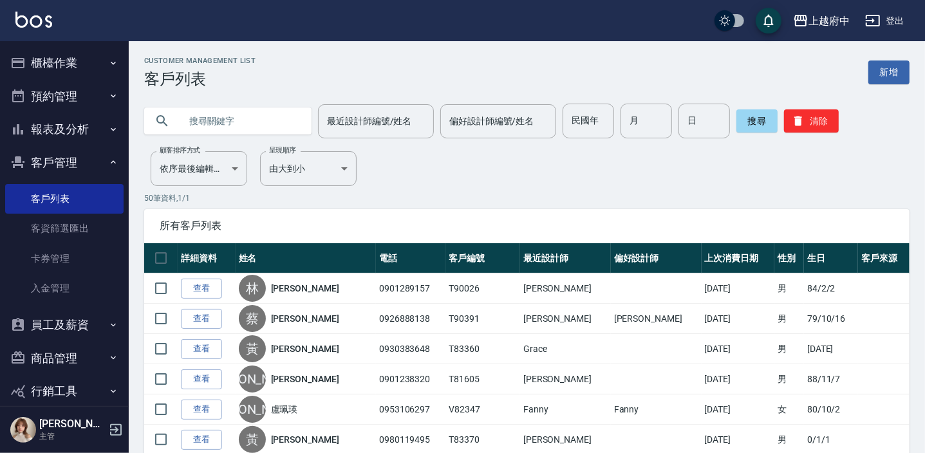
click at [263, 122] on input "text" at bounding box center [240, 121] width 121 height 35
type input "0988347403"
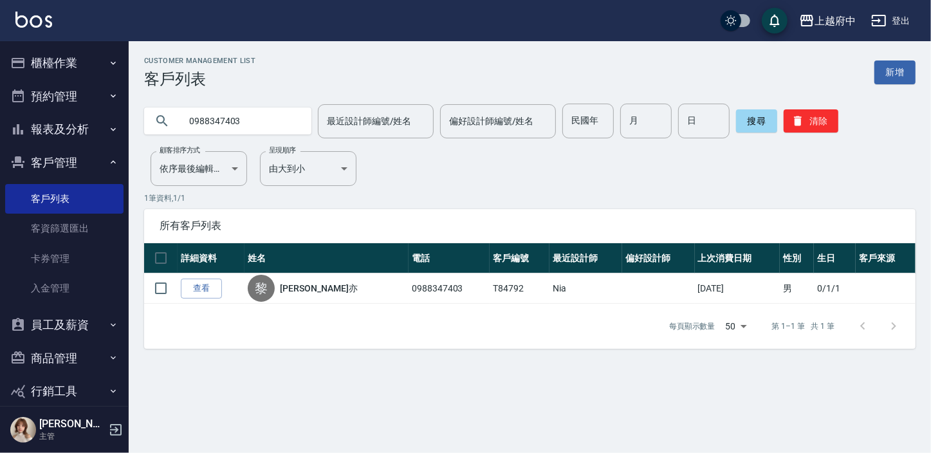
click at [212, 281] on link "查看" at bounding box center [201, 289] width 41 height 20
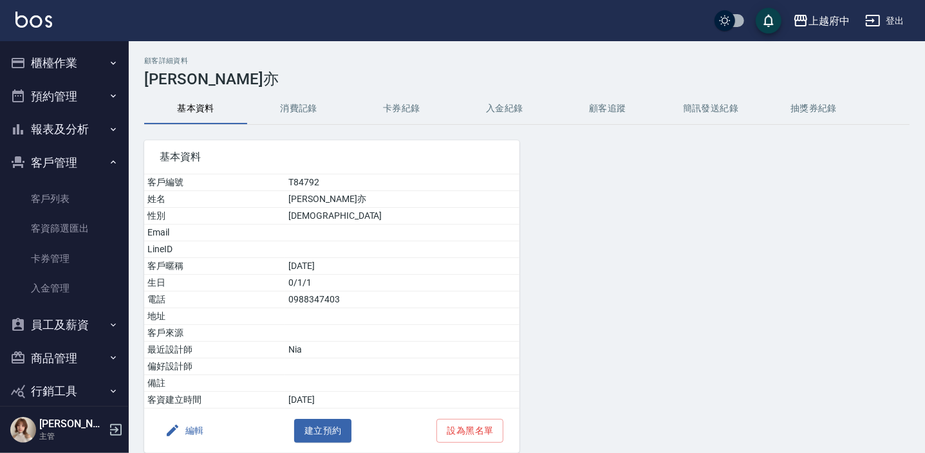
drag, startPoint x: 60, startPoint y: 193, endPoint x: 111, endPoint y: 5, distance: 194.5
click at [60, 193] on link "客戶列表" at bounding box center [64, 199] width 118 height 30
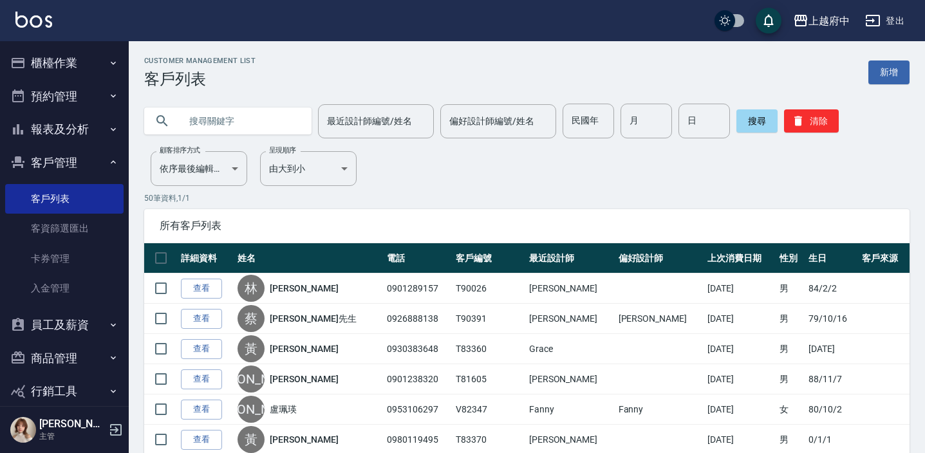
click at [233, 125] on input "text" at bounding box center [240, 121] width 121 height 35
paste input "0988630967"
type input "0988630967"
click at [753, 128] on button "搜尋" at bounding box center [756, 120] width 41 height 23
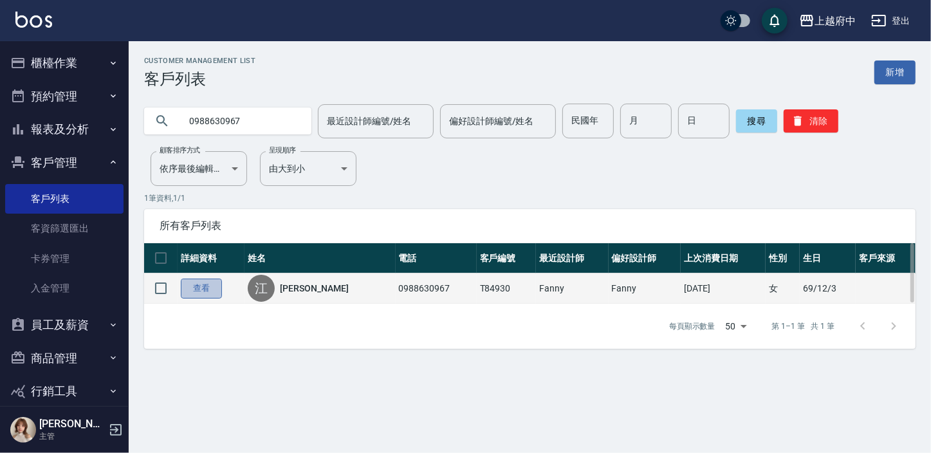
click at [207, 282] on link "查看" at bounding box center [201, 289] width 41 height 20
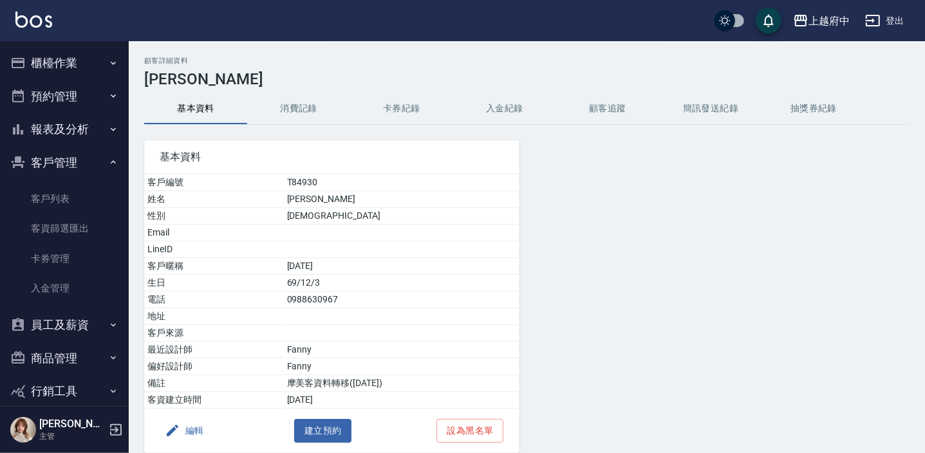
click at [295, 115] on button "消費記錄" at bounding box center [298, 108] width 103 height 31
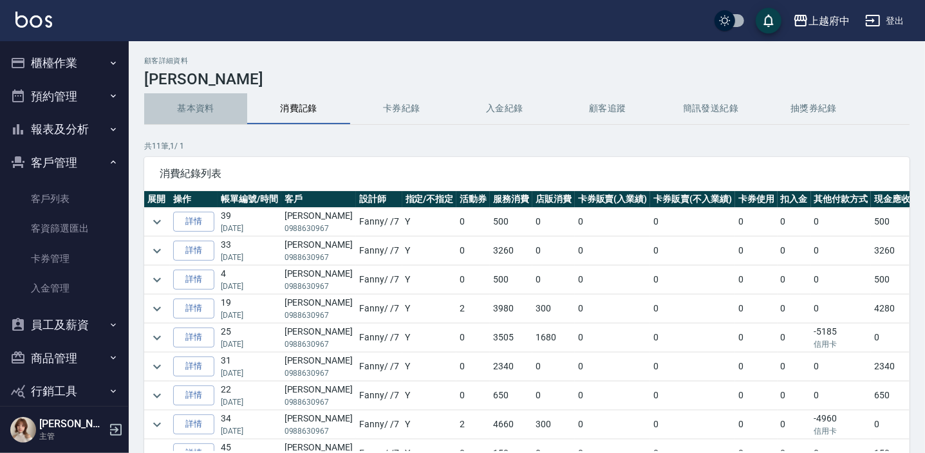
click at [203, 109] on button "基本資料" at bounding box center [195, 108] width 103 height 31
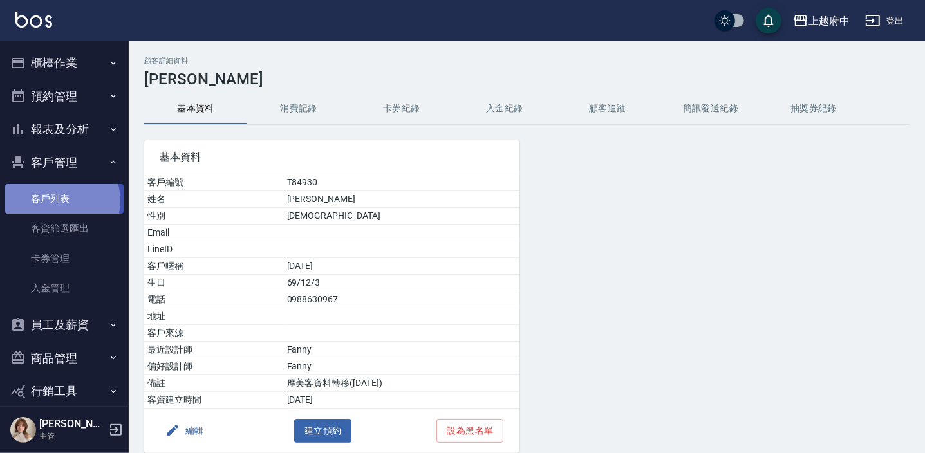
click at [57, 201] on link "客戶列表" at bounding box center [64, 199] width 118 height 30
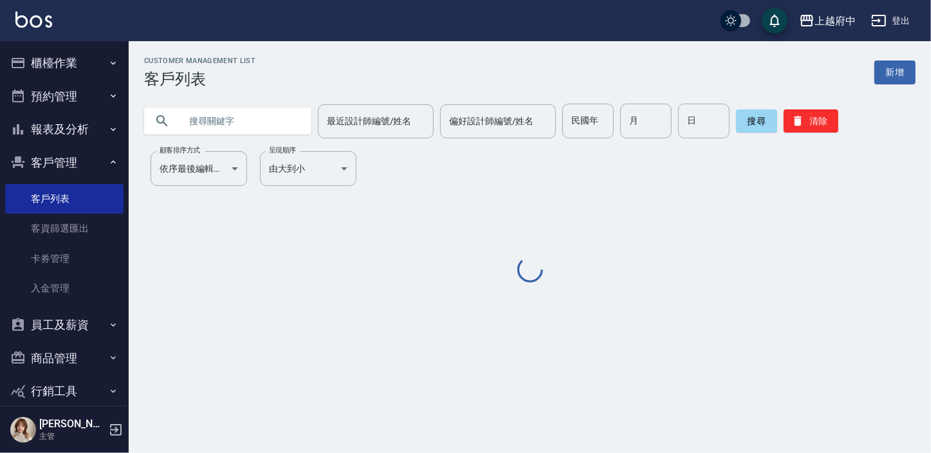
click at [201, 116] on input "text" at bounding box center [240, 121] width 121 height 35
paste input "0989536747"
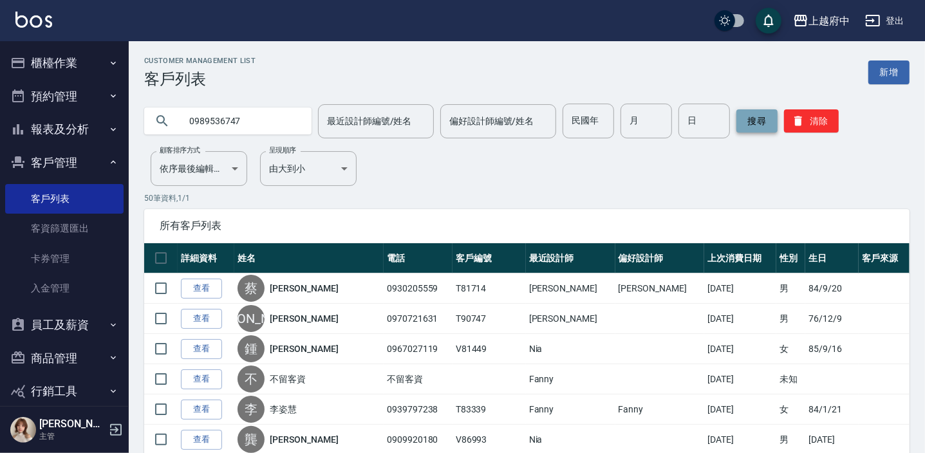
type input "0989536747"
click at [748, 120] on button "搜尋" at bounding box center [756, 120] width 41 height 23
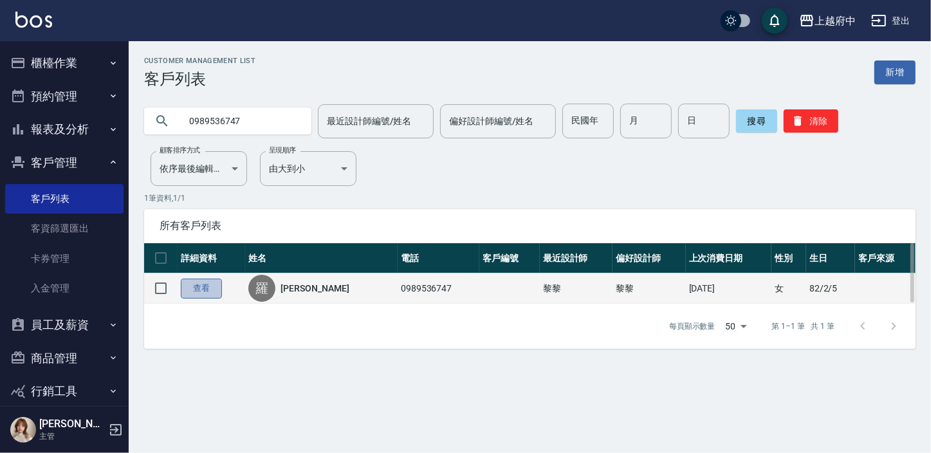
click at [210, 291] on link "查看" at bounding box center [201, 289] width 41 height 20
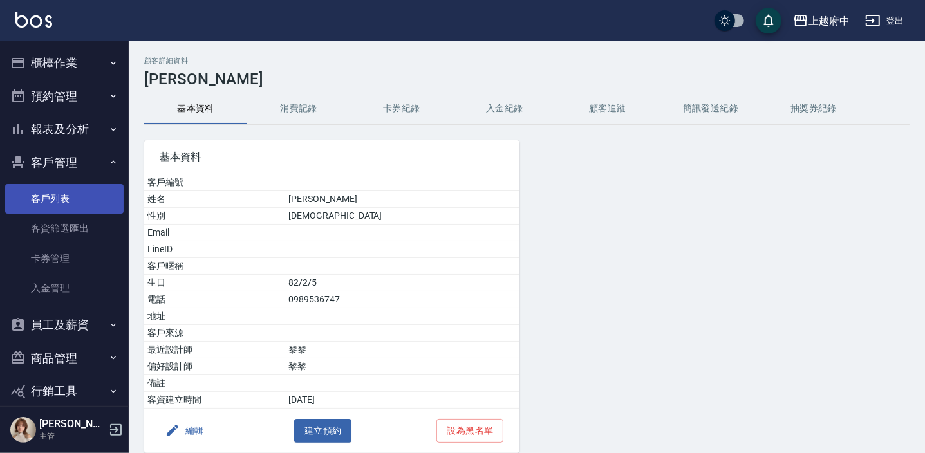
click at [50, 201] on link "客戶列表" at bounding box center [64, 199] width 118 height 30
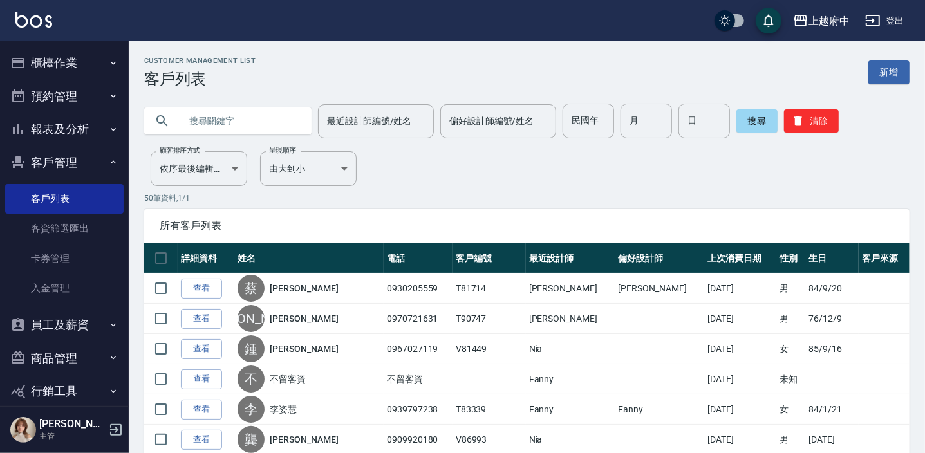
click at [251, 130] on input "text" at bounding box center [240, 121] width 121 height 35
paste input "0988630967"
type input "0988630967"
click at [751, 122] on button "搜尋" at bounding box center [756, 120] width 41 height 23
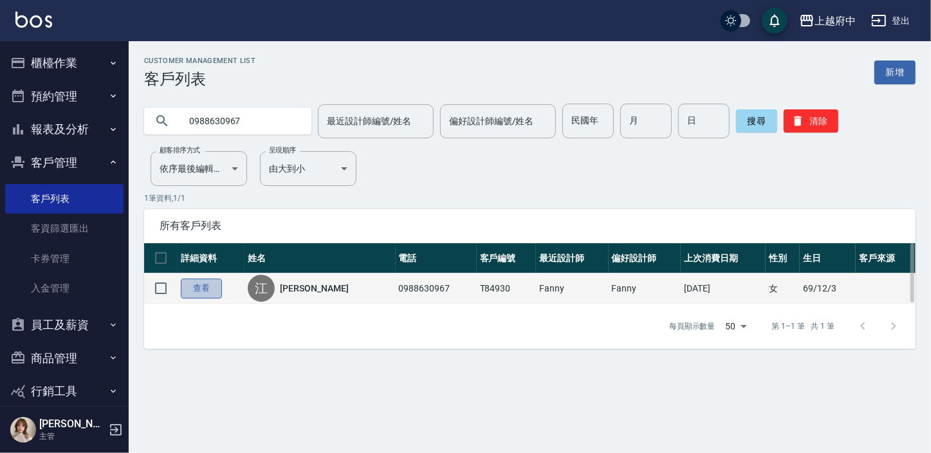
click at [204, 289] on link "查看" at bounding box center [201, 289] width 41 height 20
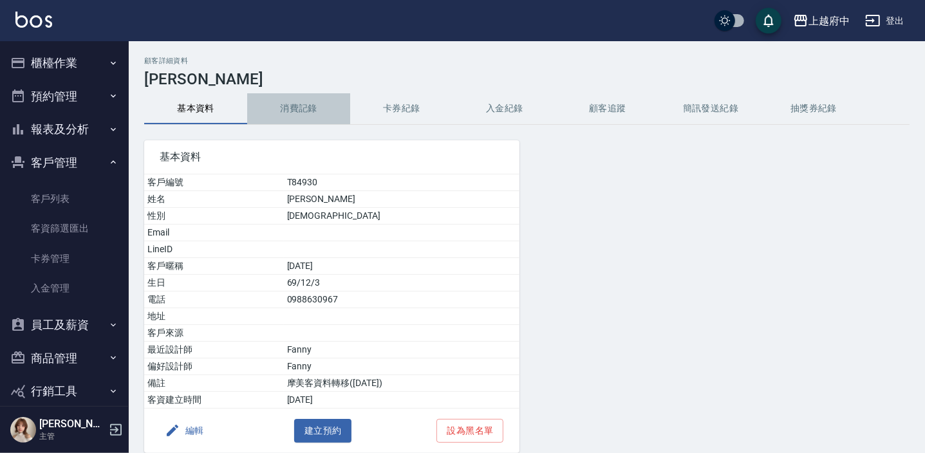
click at [297, 109] on button "消費記錄" at bounding box center [298, 108] width 103 height 31
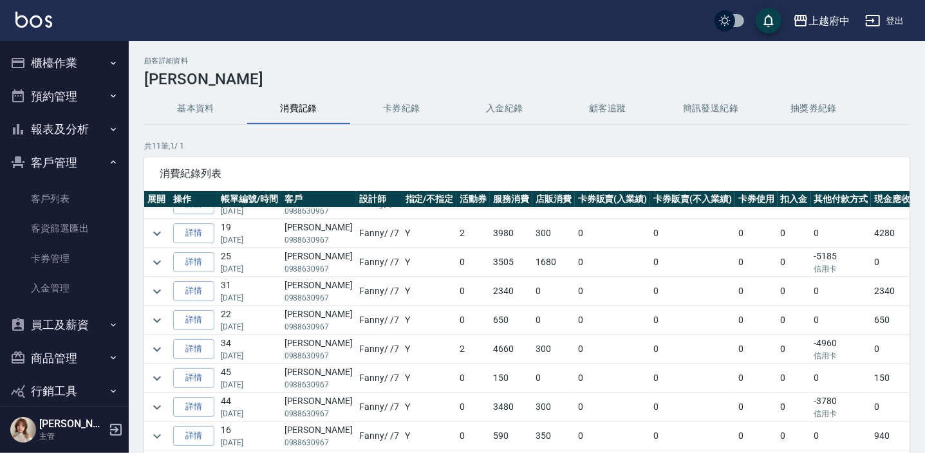
scroll to position [82, 0]
click at [177, 109] on button "基本資料" at bounding box center [195, 108] width 103 height 31
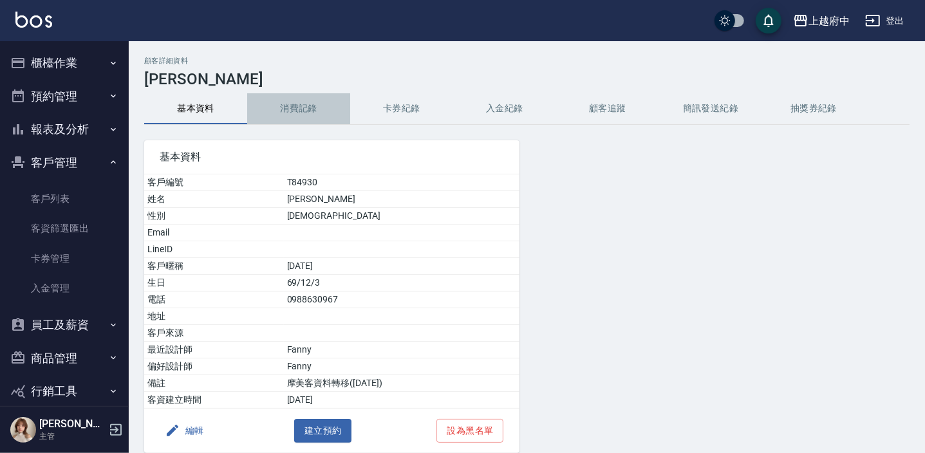
click at [311, 110] on button "消費記錄" at bounding box center [298, 108] width 103 height 31
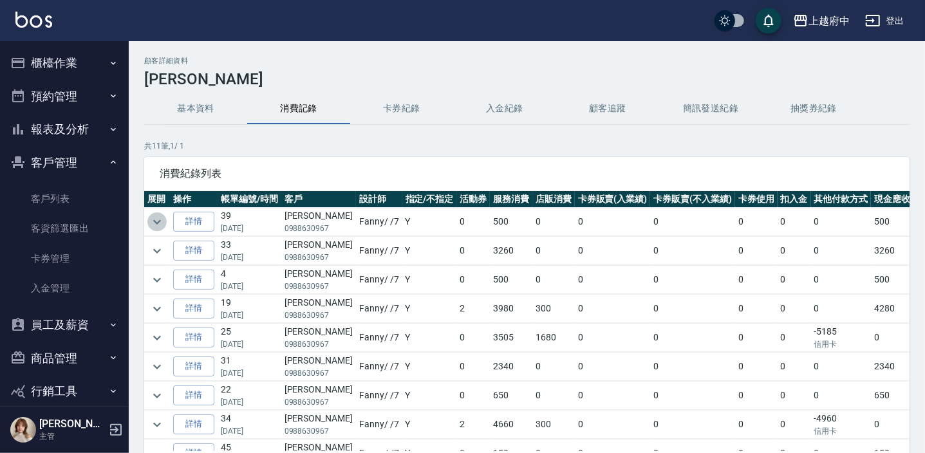
click at [165, 217] on button "expand row" at bounding box center [156, 221] width 19 height 19
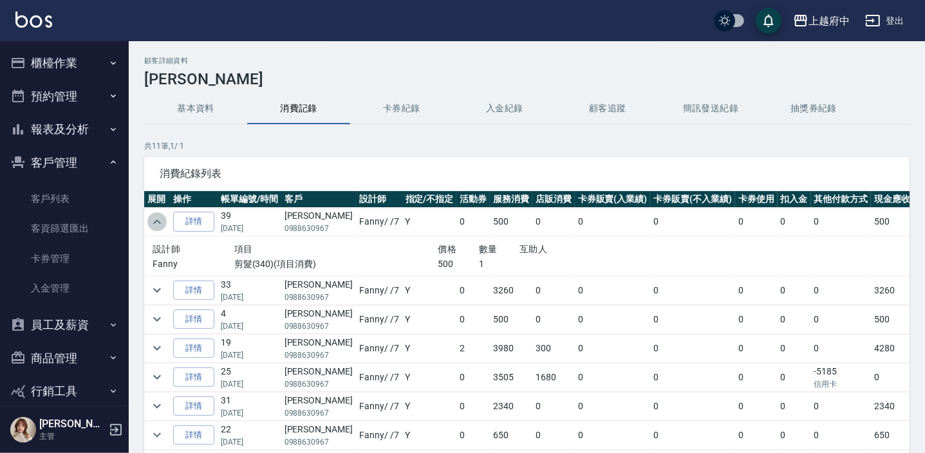
click at [165, 217] on button "expand row" at bounding box center [156, 221] width 19 height 19
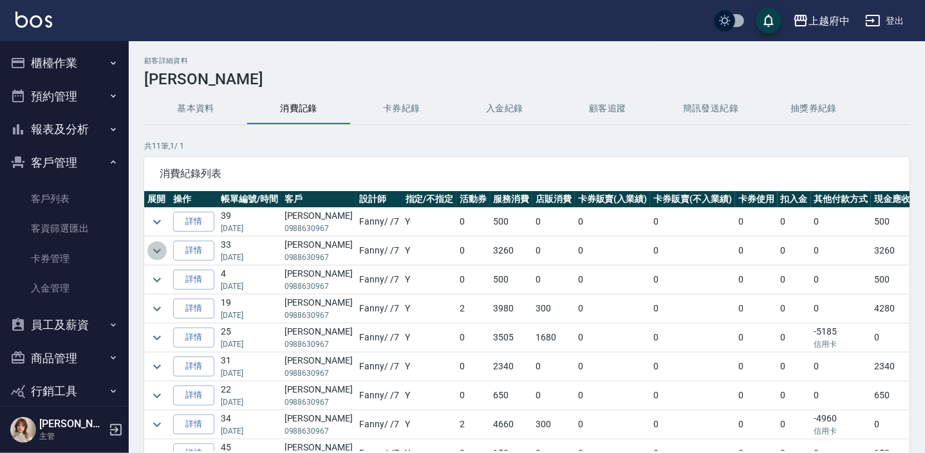
click at [154, 243] on icon "expand row" at bounding box center [156, 250] width 15 height 15
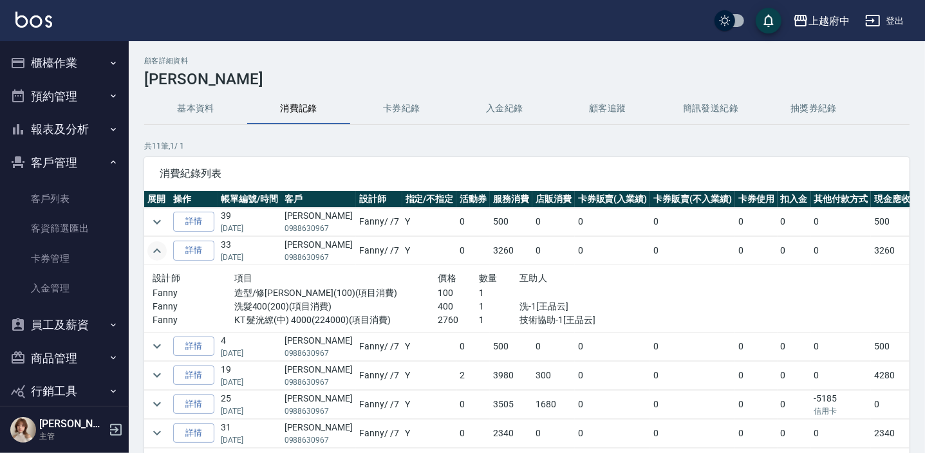
click at [154, 243] on icon "expand row" at bounding box center [156, 250] width 15 height 15
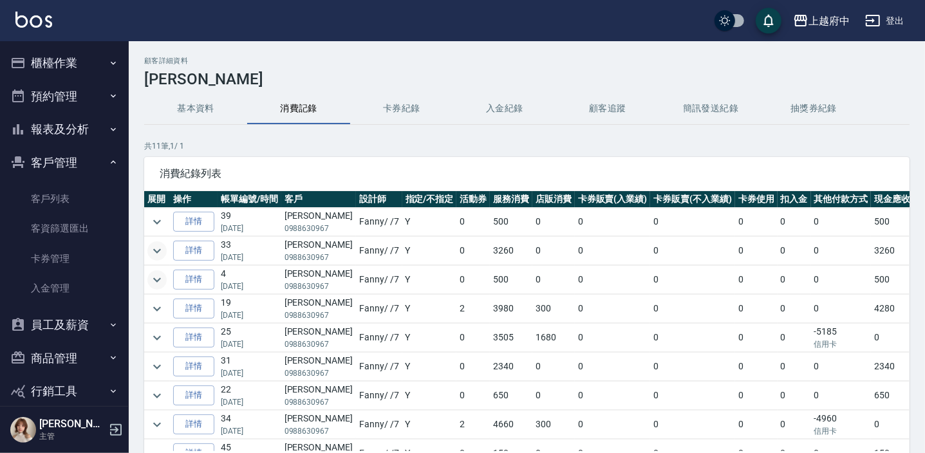
click at [155, 276] on icon "expand row" at bounding box center [156, 279] width 15 height 15
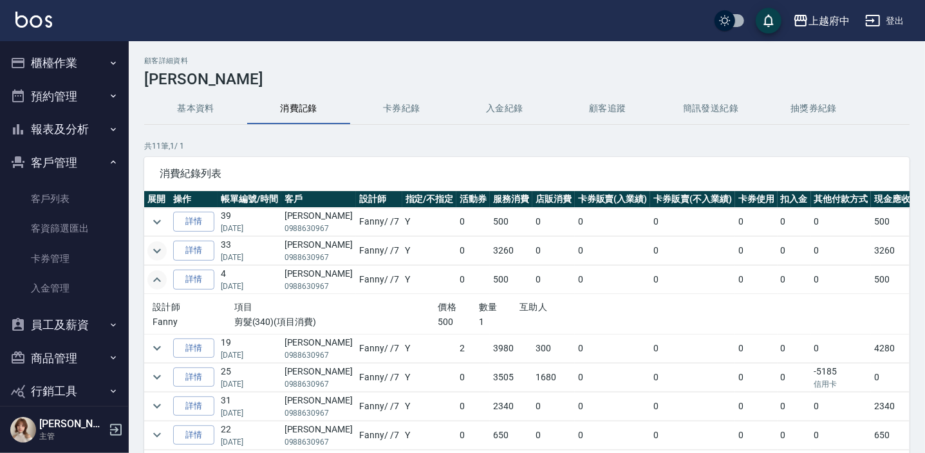
click at [155, 276] on icon "expand row" at bounding box center [156, 279] width 15 height 15
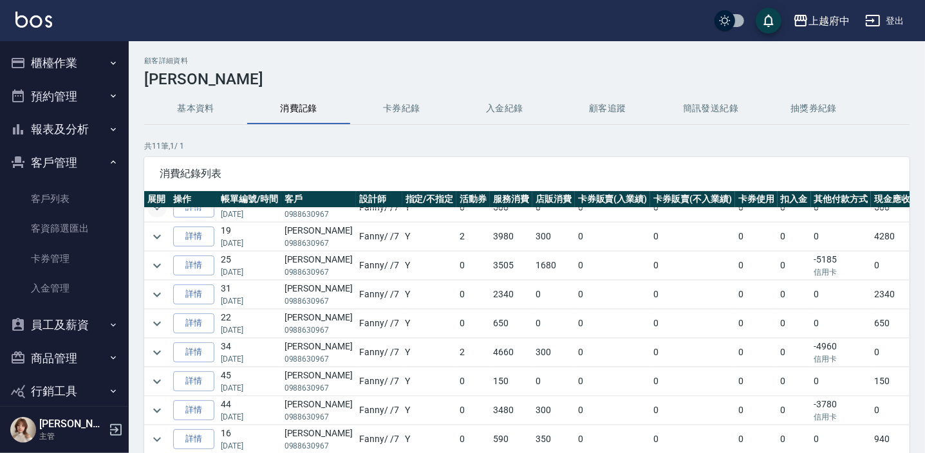
scroll to position [82, 0]
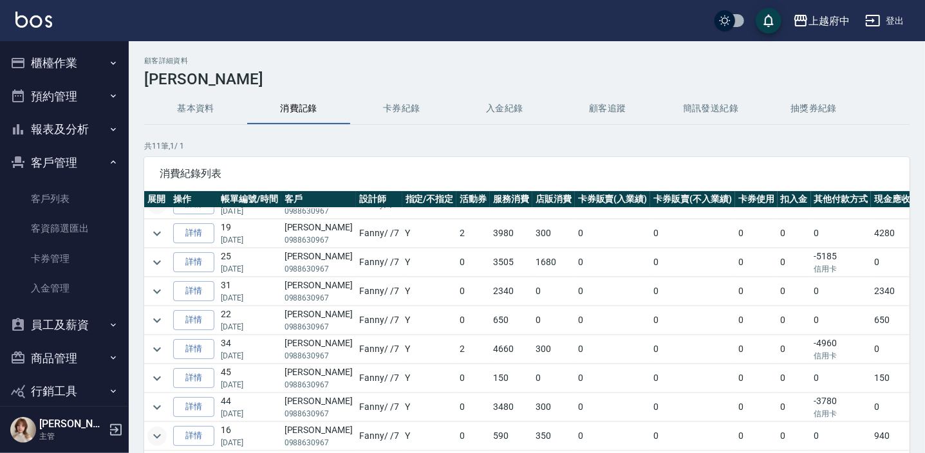
click at [151, 429] on icon "expand row" at bounding box center [156, 436] width 15 height 15
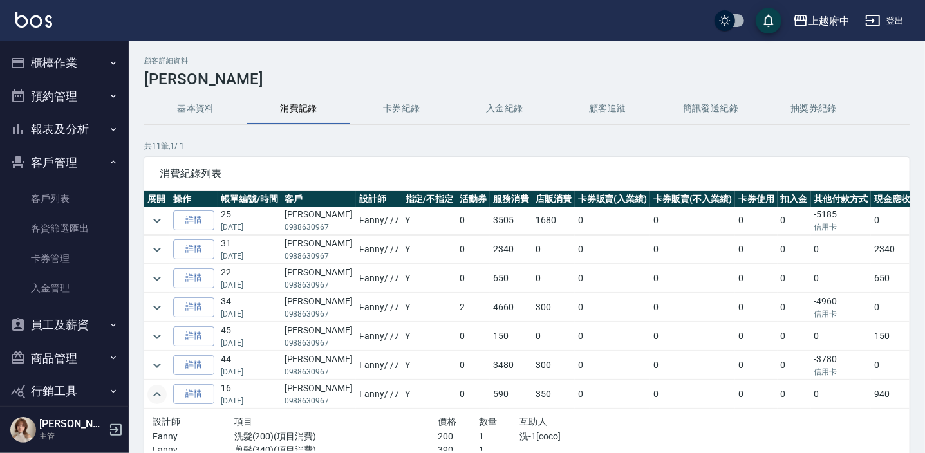
scroll to position [149, 0]
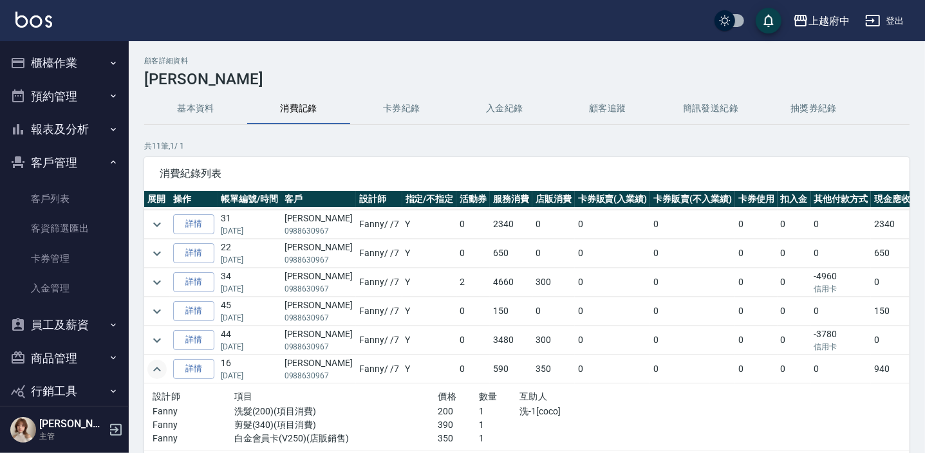
click at [158, 362] on icon "expand row" at bounding box center [156, 369] width 15 height 15
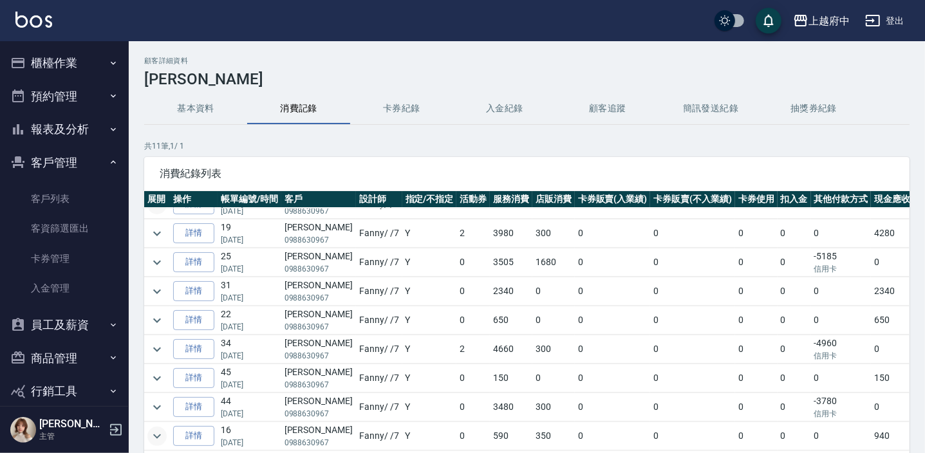
scroll to position [82, 0]
click at [150, 400] on icon "expand row" at bounding box center [156, 407] width 15 height 15
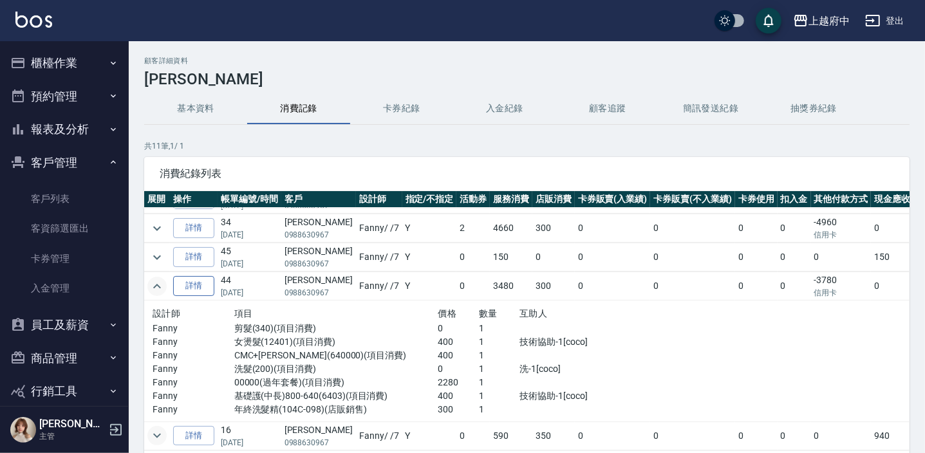
scroll to position [203, 0]
click at [163, 279] on icon "expand row" at bounding box center [156, 286] width 15 height 15
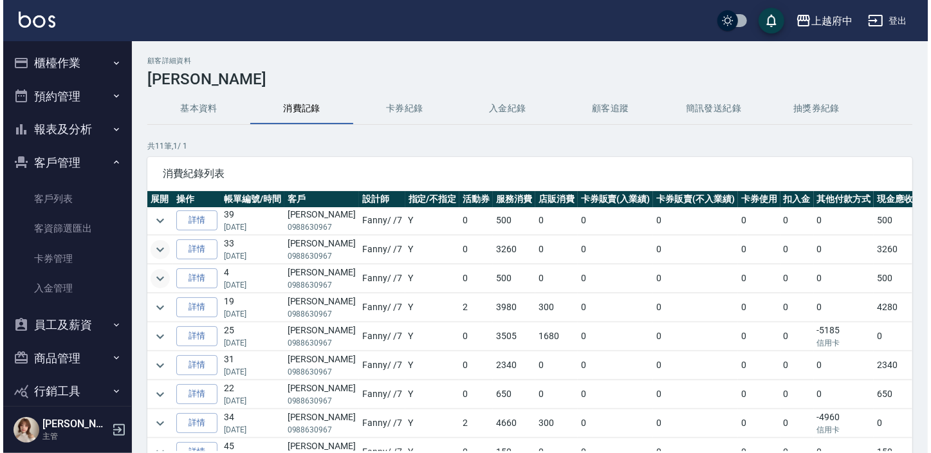
scroll to position [0, 0]
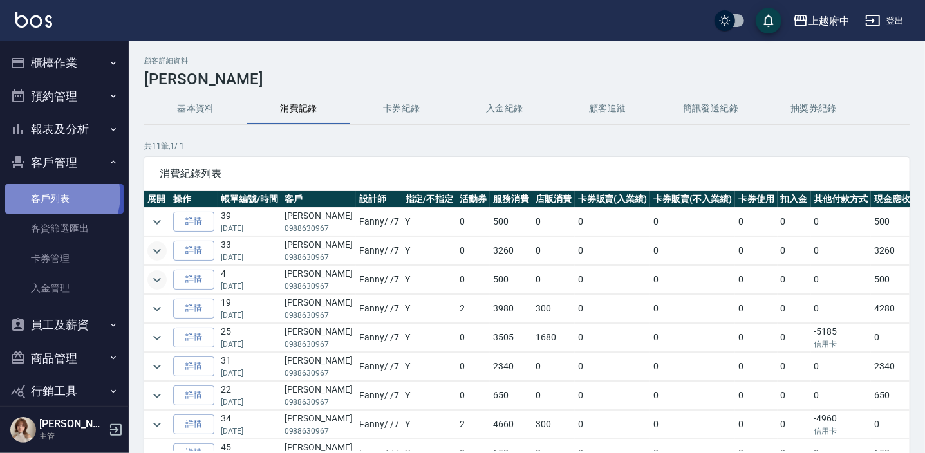
click at [57, 196] on link "客戶列表" at bounding box center [64, 199] width 118 height 30
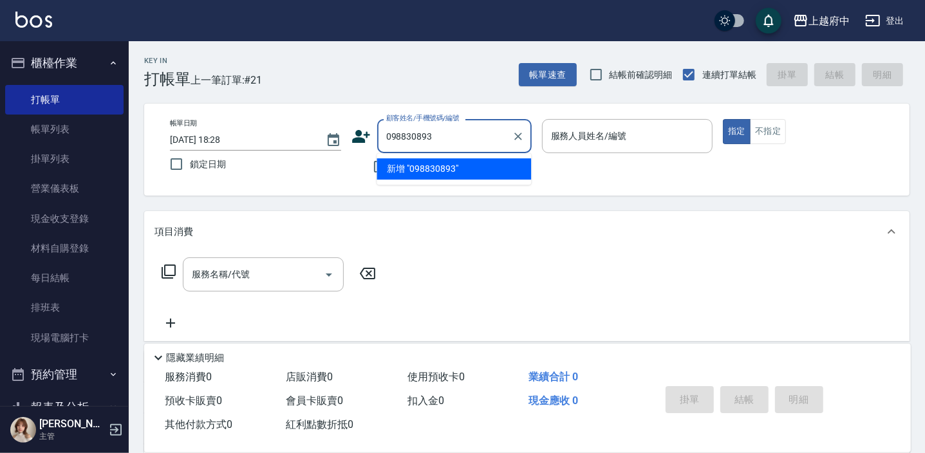
type input "0988308930"
click at [514, 136] on icon "Clear" at bounding box center [518, 136] width 13 height 13
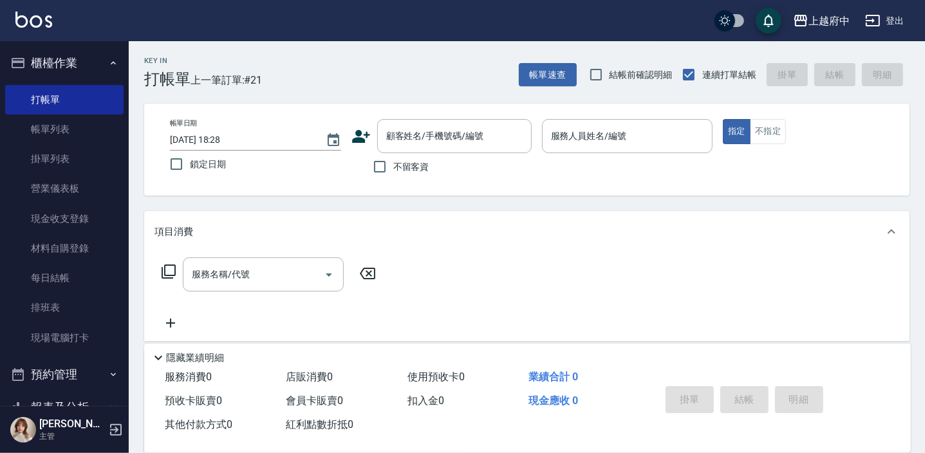
click at [360, 128] on icon at bounding box center [360, 136] width 19 height 19
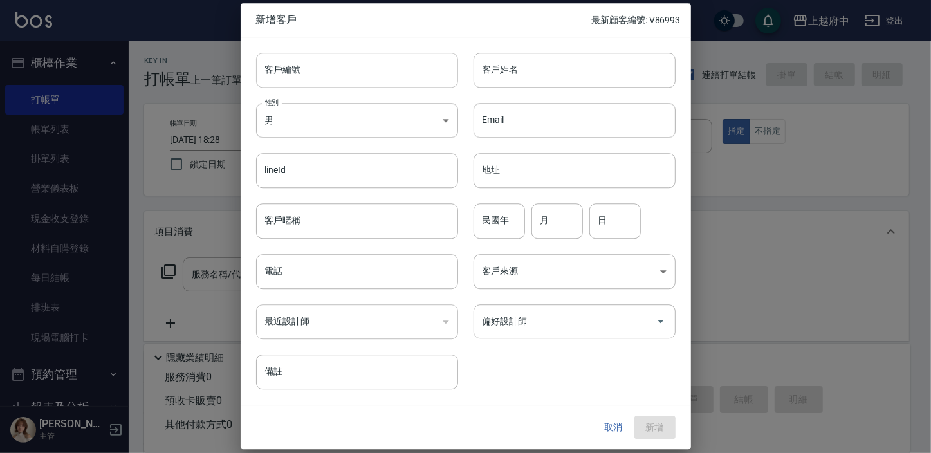
click at [327, 72] on input "客戶編號" at bounding box center [357, 70] width 202 height 35
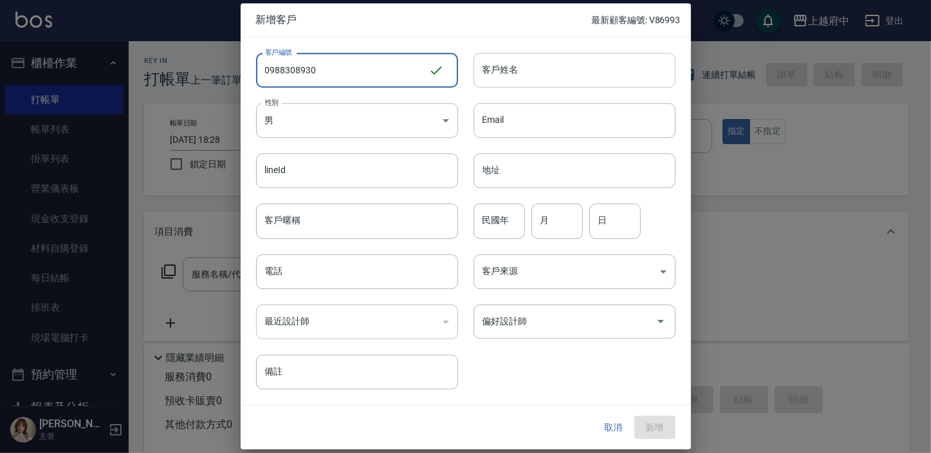
type input "0988308930"
click at [495, 68] on input "客戶姓名" at bounding box center [575, 70] width 202 height 35
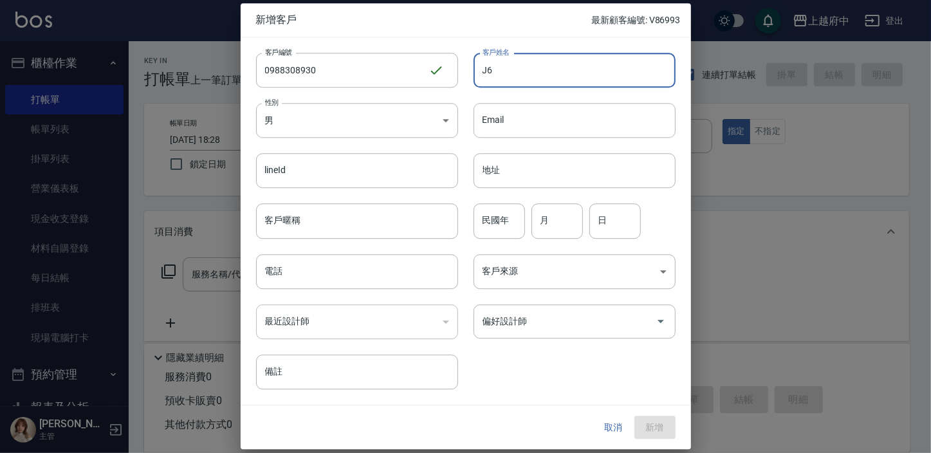
type input "J"
type input "吳旻達"
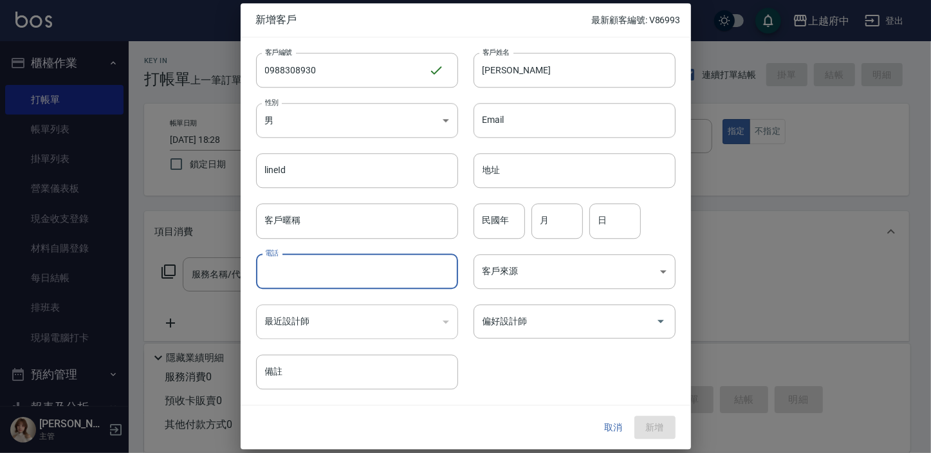
click at [314, 266] on input "電話" at bounding box center [357, 271] width 202 height 35
type input "0988308930"
click at [495, 230] on input "民國年" at bounding box center [499, 221] width 51 height 35
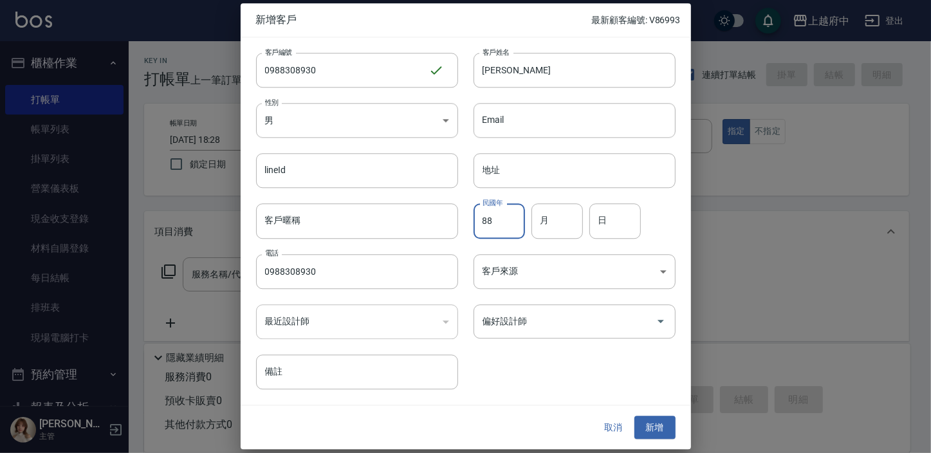
type input "88"
type input "7"
type input "17"
click at [656, 426] on button "新增" at bounding box center [654, 428] width 41 height 24
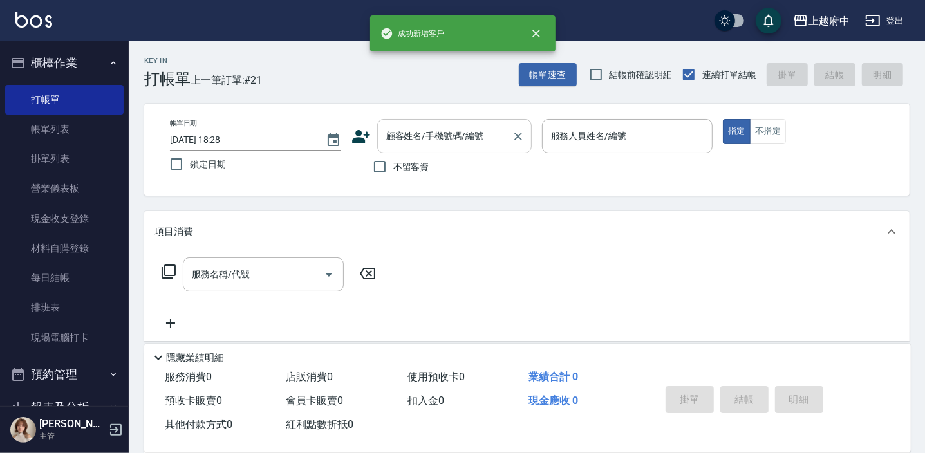
click at [419, 134] on input "顧客姓名/手機號碼/編號" at bounding box center [445, 136] width 124 height 23
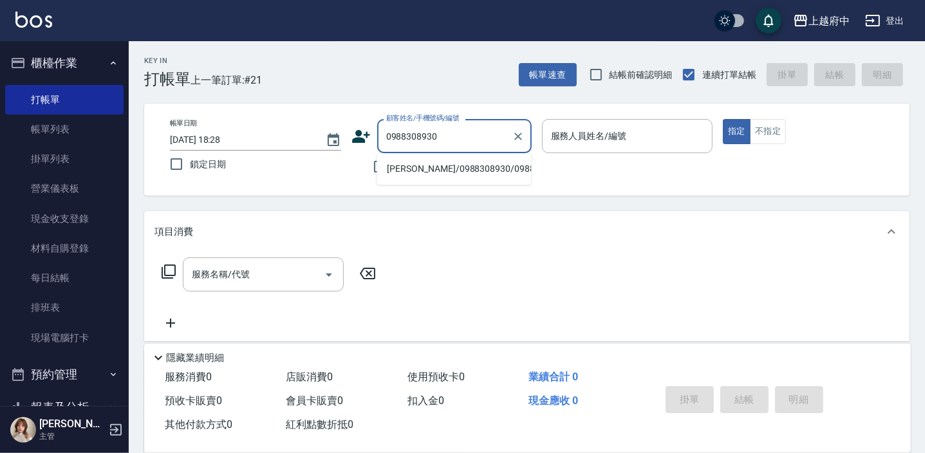
click at [420, 180] on li "吳旻達/0988308930/0988308930" at bounding box center [453, 168] width 154 height 21
type input "吳旻達/0988308930/0988308930"
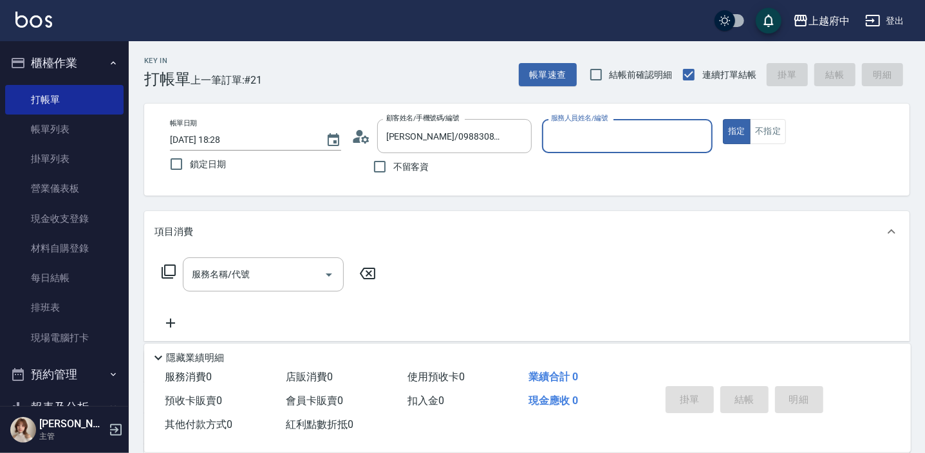
click at [585, 141] on input "服務人員姓名/編號" at bounding box center [628, 136] width 160 height 23
type input "Annie -1"
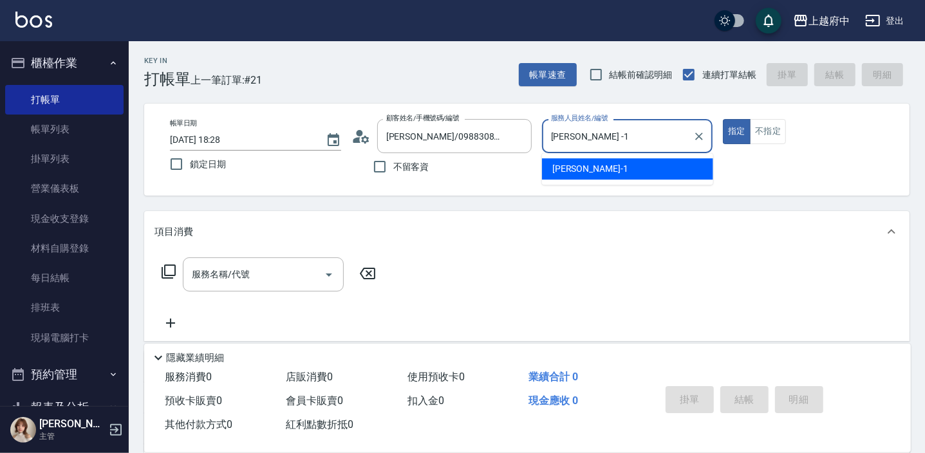
type button "true"
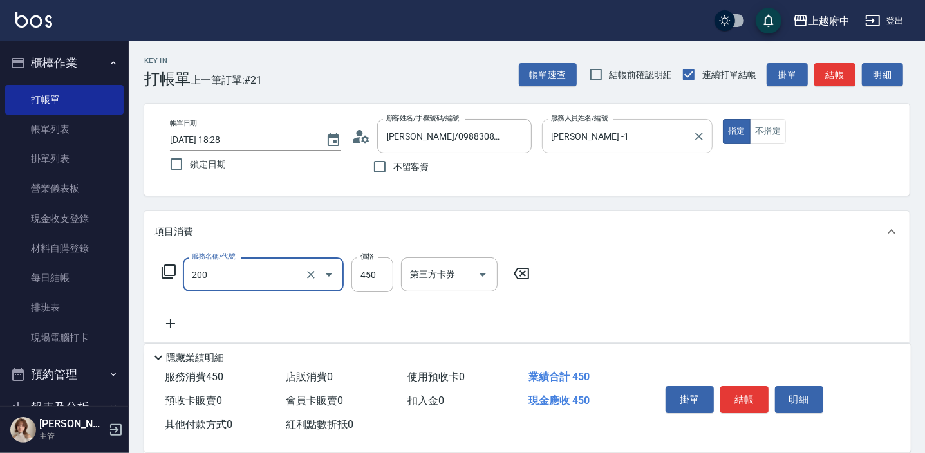
type input "有機洗髮(200)"
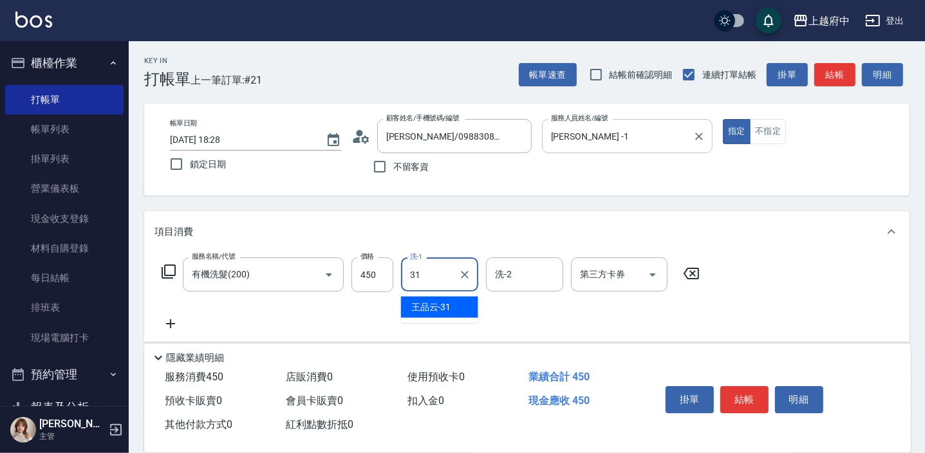
type input "王品云-31"
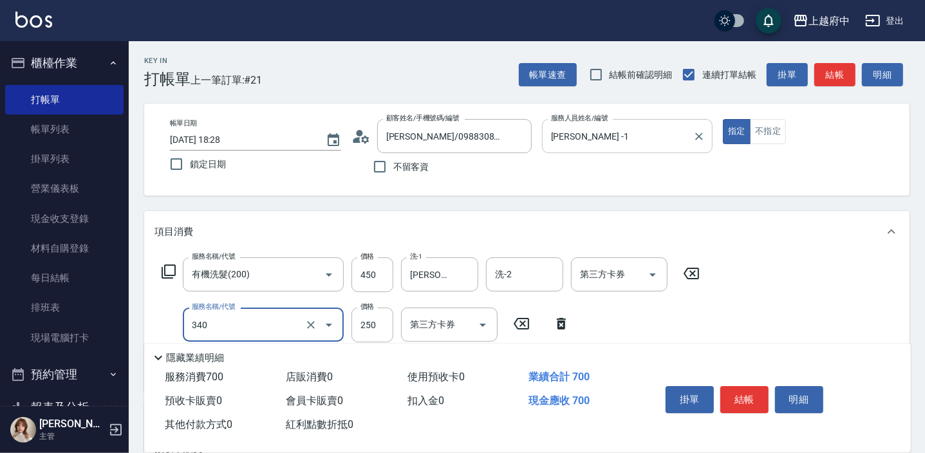
type input "剪髮(340)"
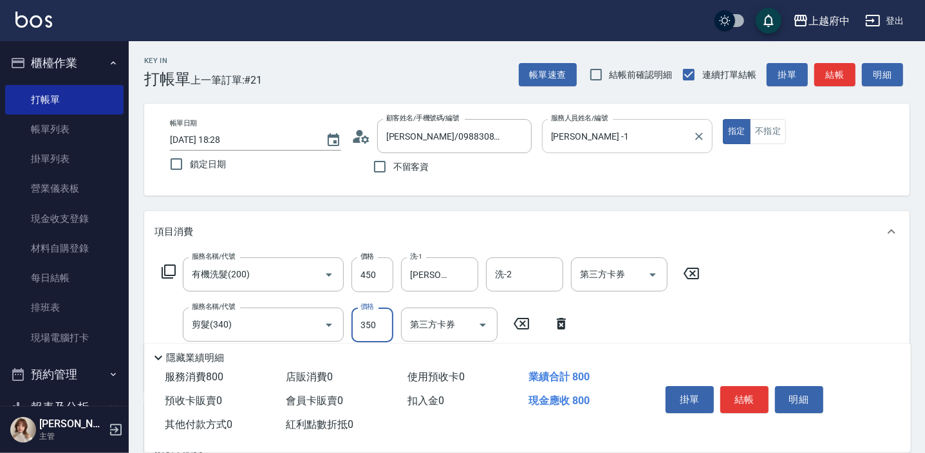
type input "350"
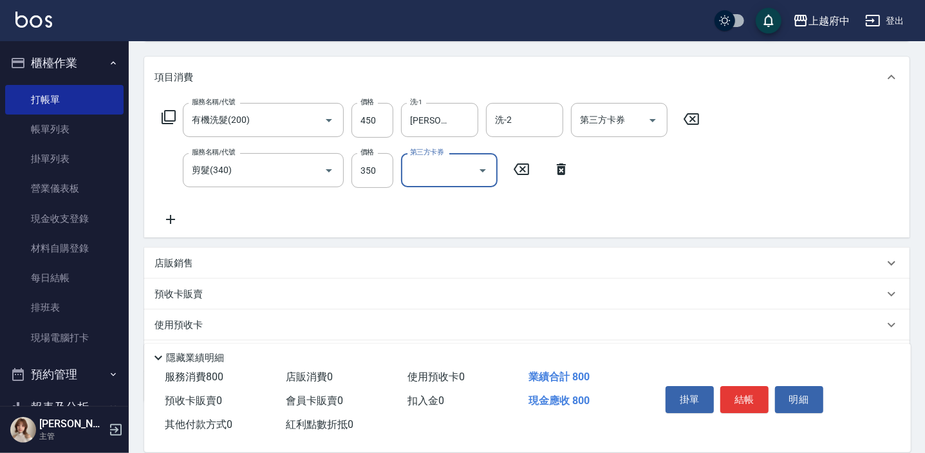
scroll to position [175, 0]
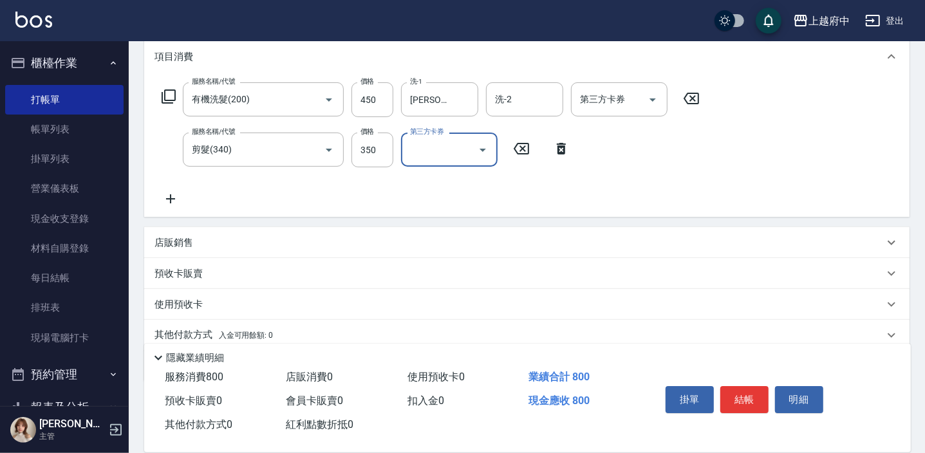
click at [431, 200] on div "服務名稱/代號 有機洗髮(200) 服務名稱/代號 價格 450 價格 洗-1 王品云-31 洗-1 洗-2 洗-2 第三方卡券 第三方卡券 服務名稱/代號 …" at bounding box center [430, 144] width 553 height 124
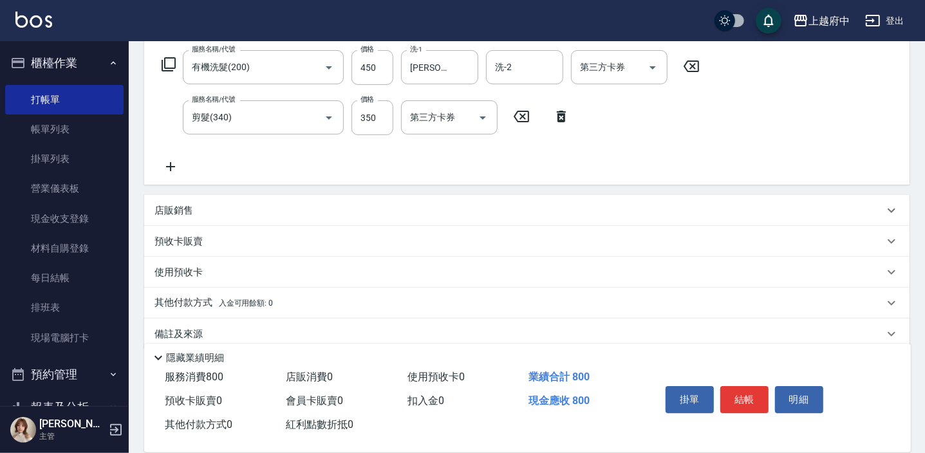
scroll to position [225, 0]
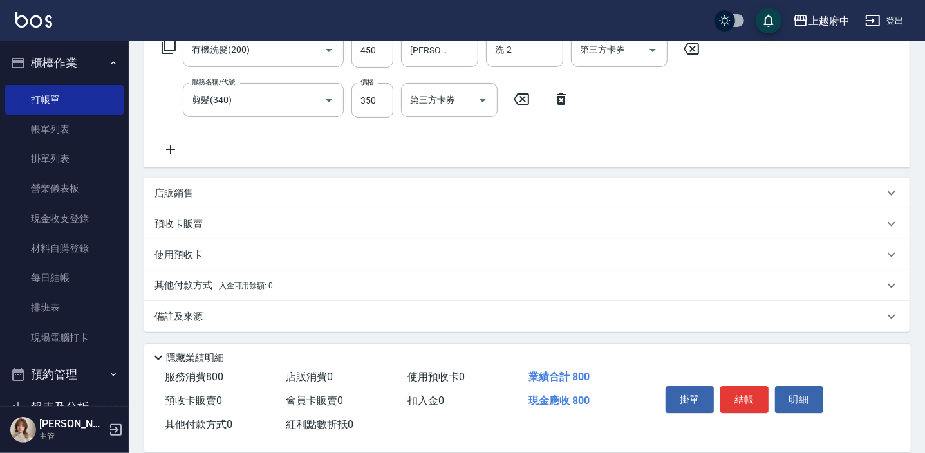
click at [178, 193] on p "店販銷售" at bounding box center [173, 194] width 39 height 14
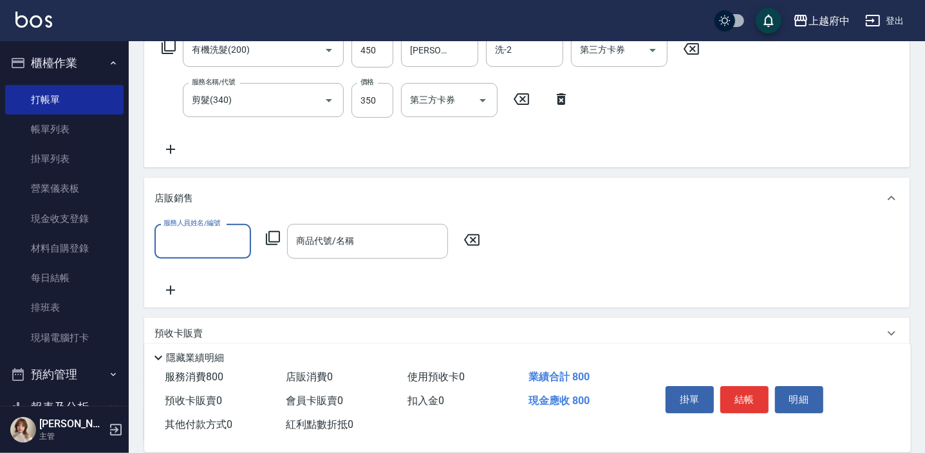
scroll to position [0, 0]
type input "Annie -1"
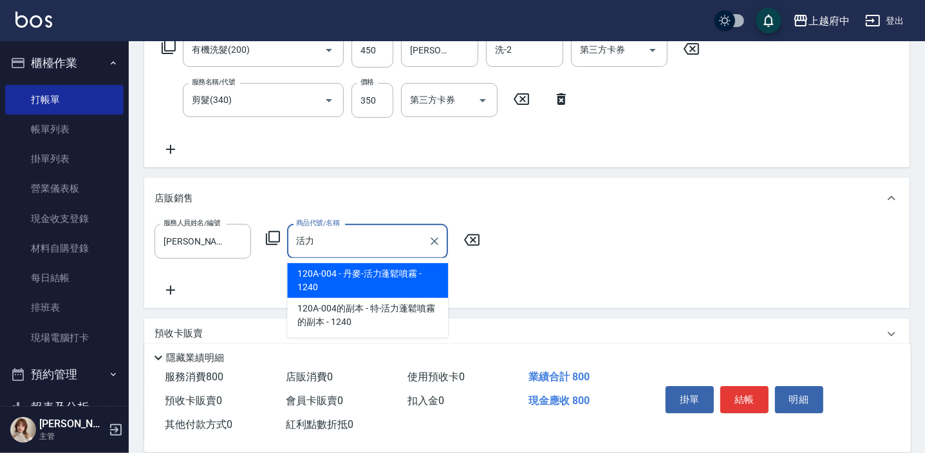
click at [367, 269] on span "120A-004 - 丹麥-活力蓬鬆噴霧 - 1240" at bounding box center [367, 280] width 161 height 35
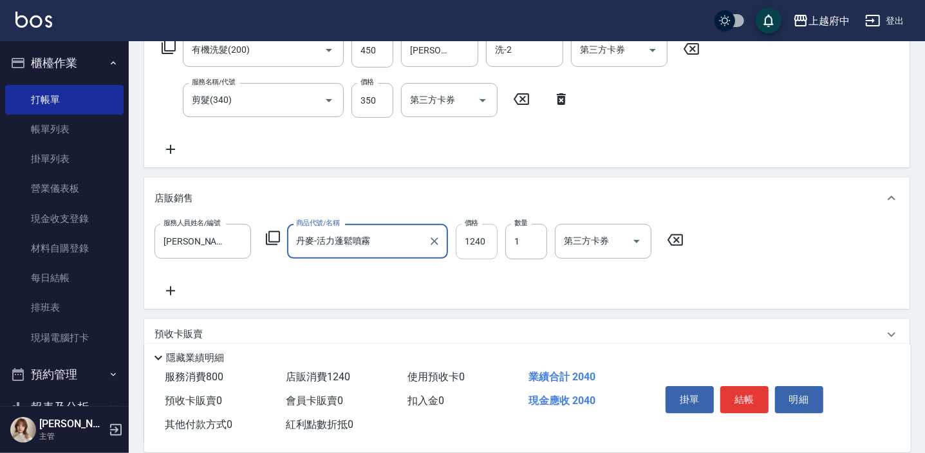
type input "丹麥-活力蓬鬆噴霧"
click at [478, 241] on input "1240" at bounding box center [477, 241] width 42 height 35
type input "1320"
click at [483, 283] on div "服務人員姓名/編號 Annie -1 服務人員姓名/編號 商品代號/名稱 丹麥-活力蓬鬆噴霧 商品代號/名稱 價格 1320 價格 數量 1 數量 第三方卡券…" at bounding box center [526, 261] width 744 height 74
click at [750, 399] on button "結帳" at bounding box center [744, 399] width 48 height 27
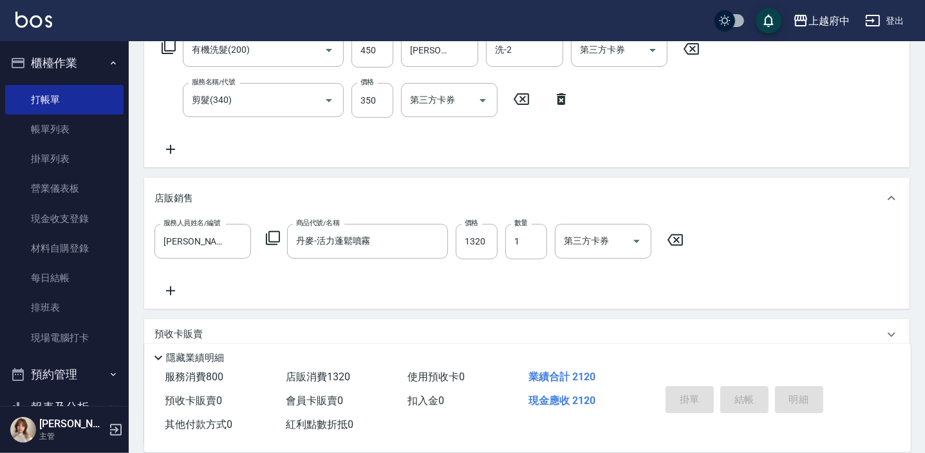
type input "2025/09/14 19:19"
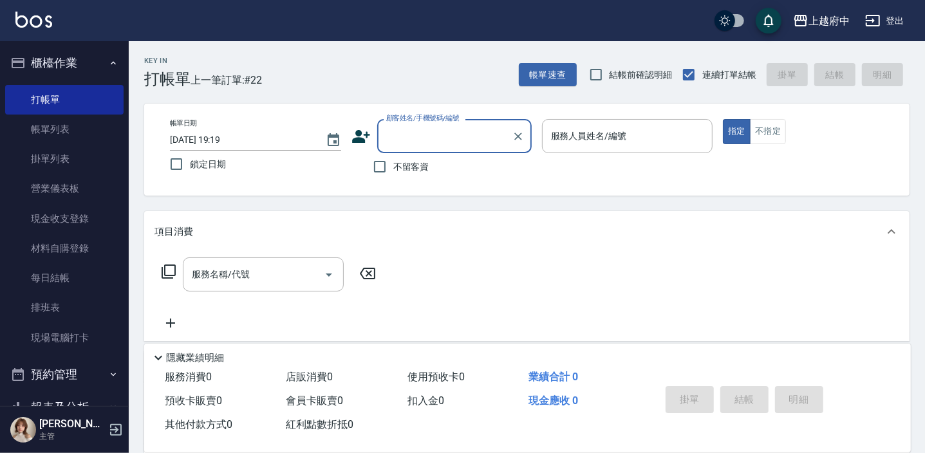
type input "ㄒ"
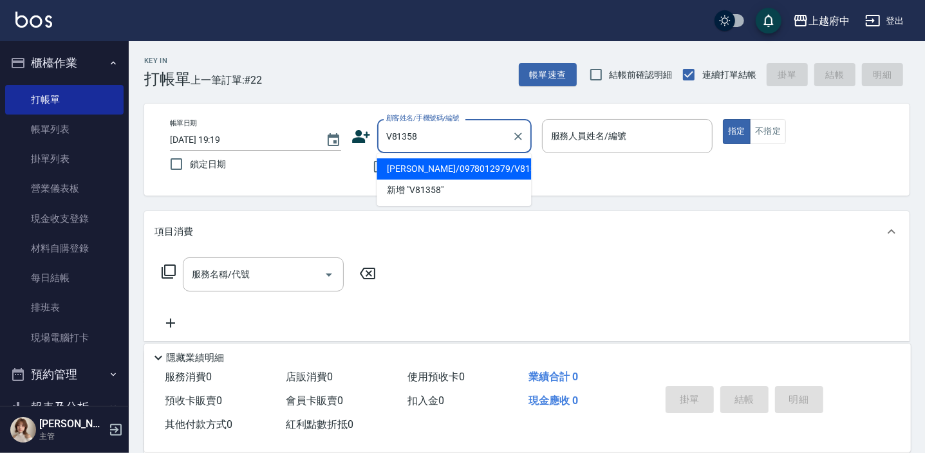
click at [422, 167] on li "陳永甫/0978012979/V81358" at bounding box center [453, 168] width 154 height 21
type input "陳永甫/0978012979/V81358"
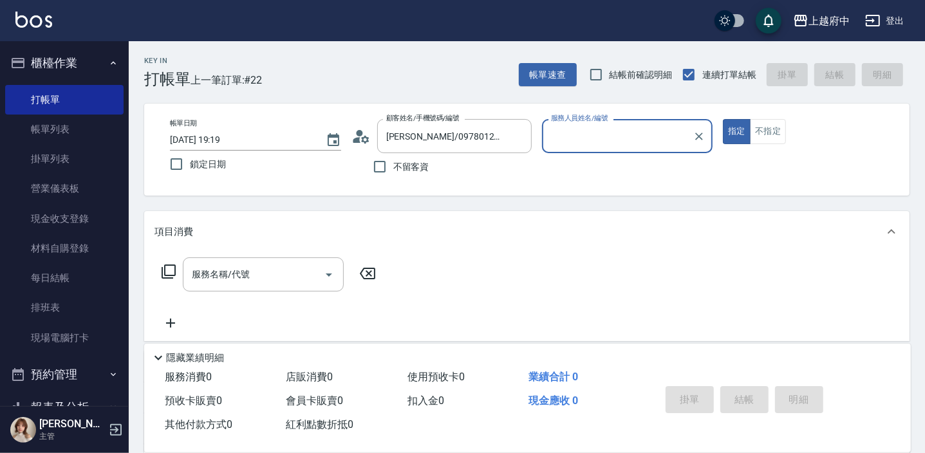
type input "Annie -1"
click at [723, 119] on button "指定" at bounding box center [737, 131] width 28 height 25
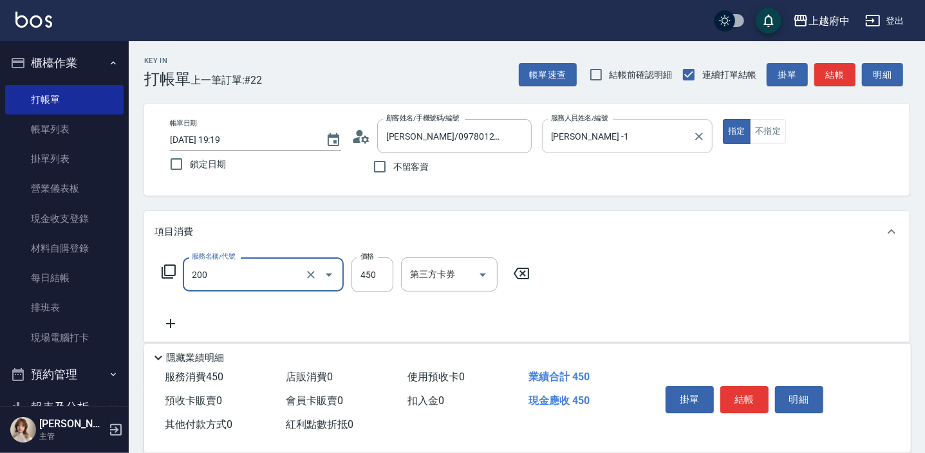
type input "有機洗髮(200)"
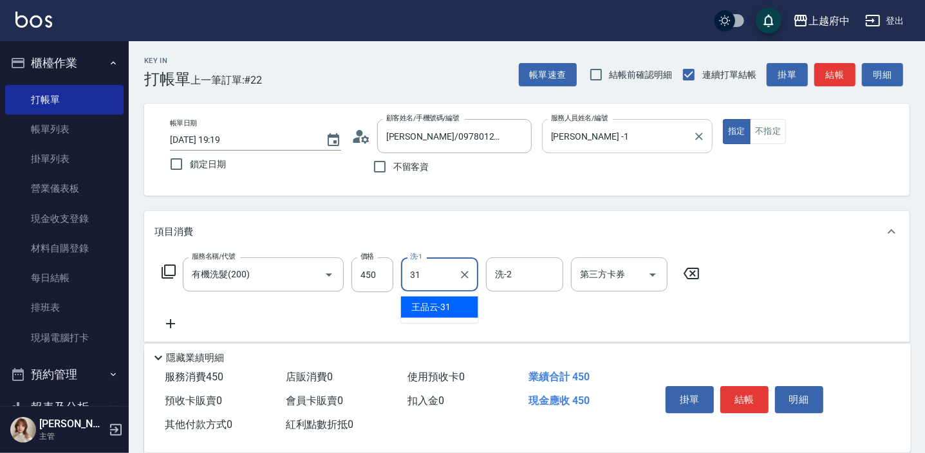
type input "王品云-31"
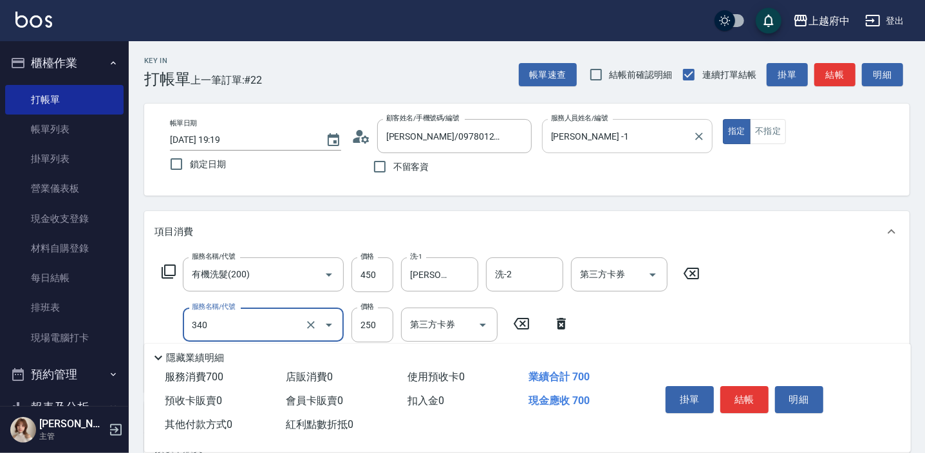
type input "剪髮(340)"
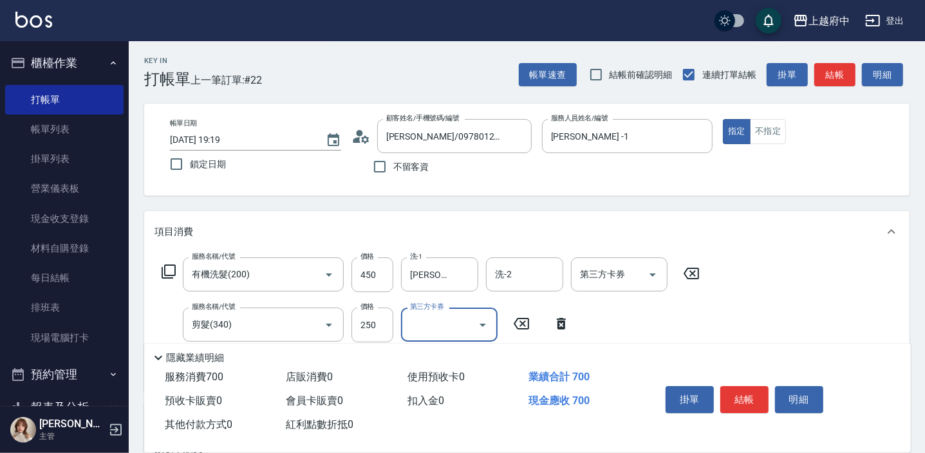
scroll to position [58, 0]
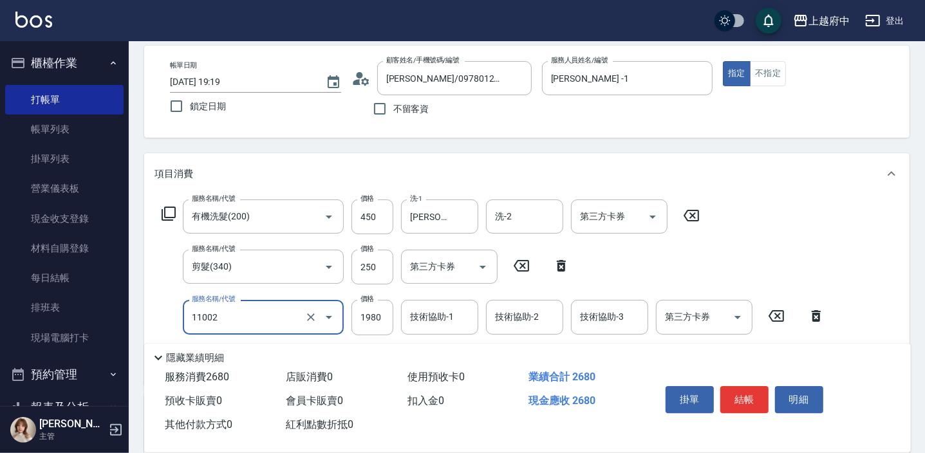
type input "染髮S(11002)"
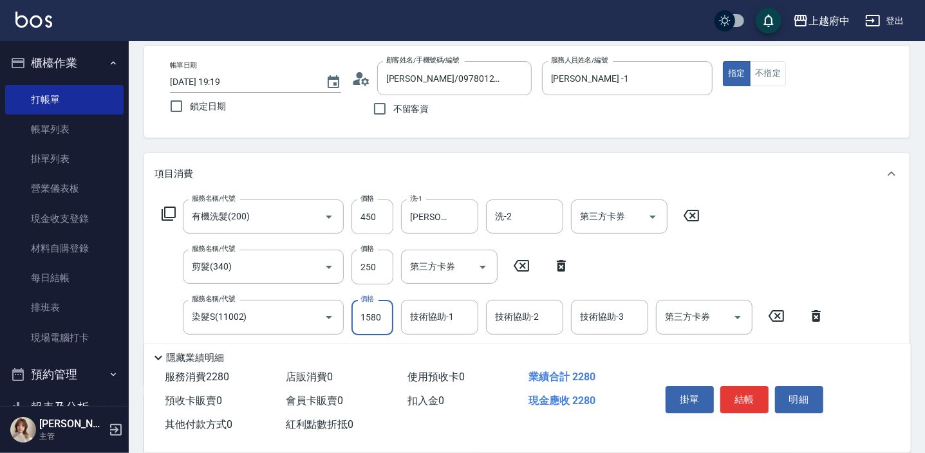
type input "1580"
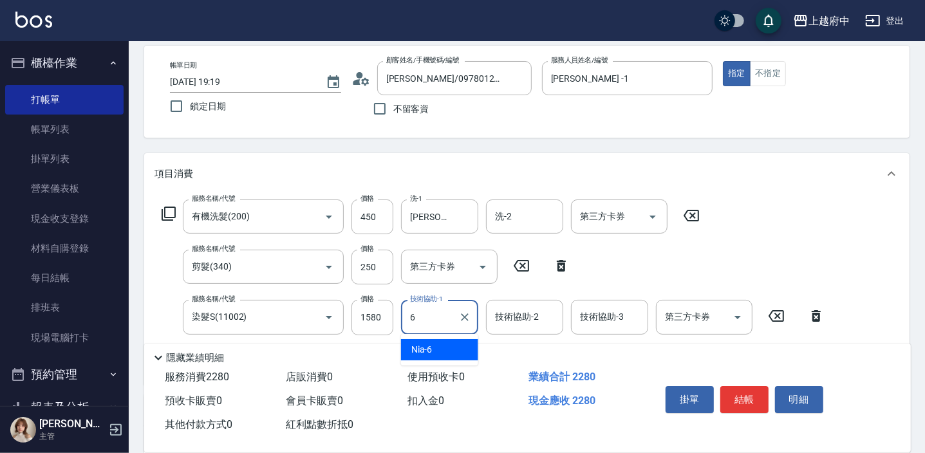
type input "Nia-6"
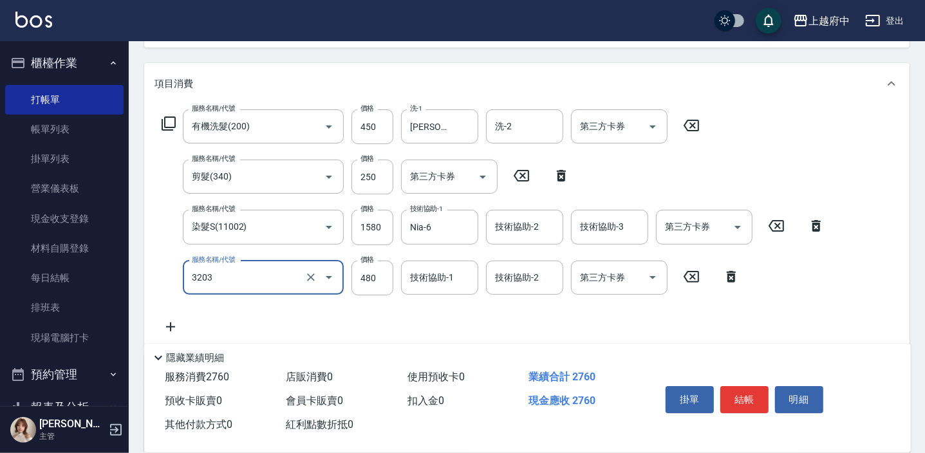
scroll to position [175, 0]
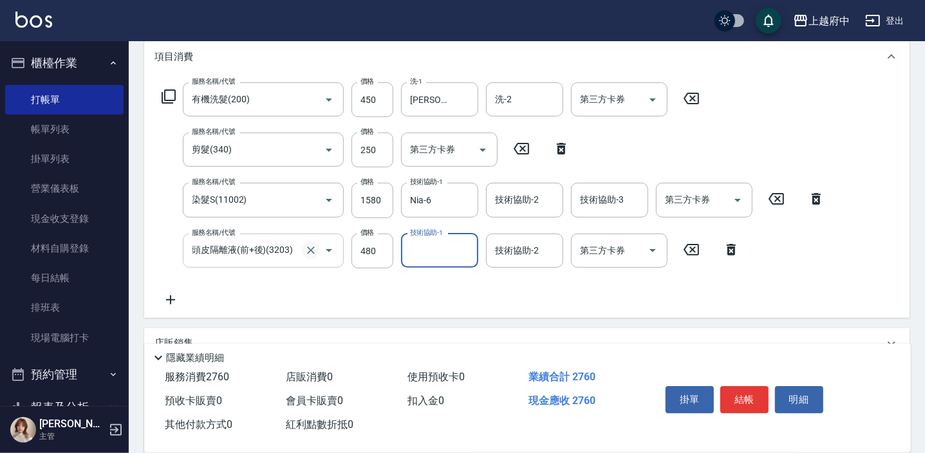
click at [312, 252] on icon "Clear" at bounding box center [310, 250] width 13 height 13
type input "頭皮隔離液(前+後)(3203)"
click at [692, 249] on icon at bounding box center [690, 250] width 15 height 12
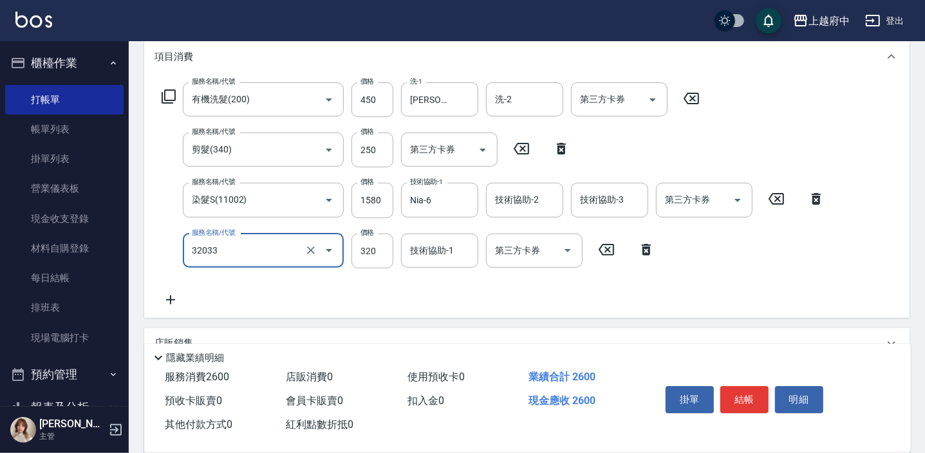
type input "頭皮隔離液(32033)"
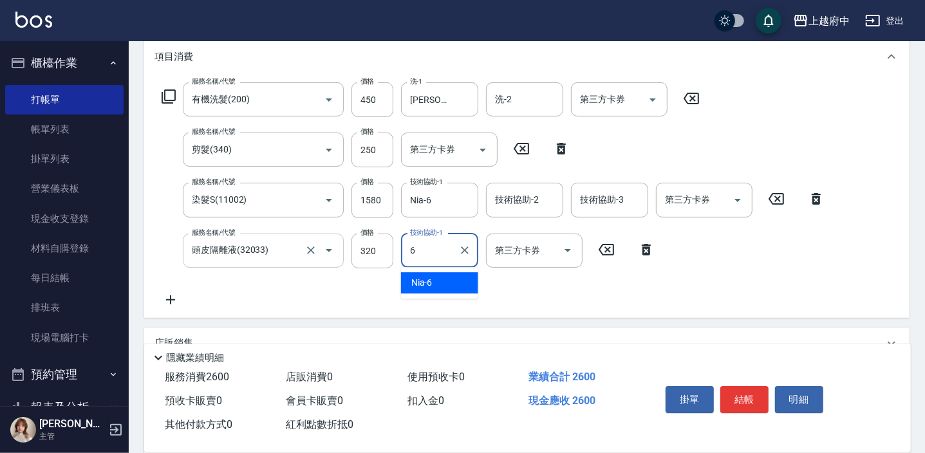
type input "Nia-6"
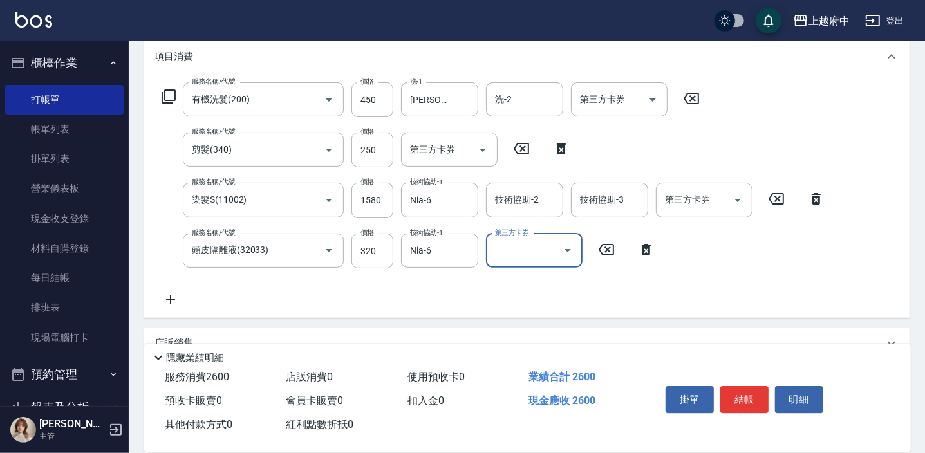
click at [621, 277] on div "服務名稱/代號 有機洗髮(200) 服務名稱/代號 價格 450 價格 洗-1 王品云-31 洗-1 洗-2 洗-2 第三方卡券 第三方卡券 服務名稱/代號 …" at bounding box center [493, 194] width 678 height 225
click at [743, 403] on button "結帳" at bounding box center [744, 399] width 48 height 27
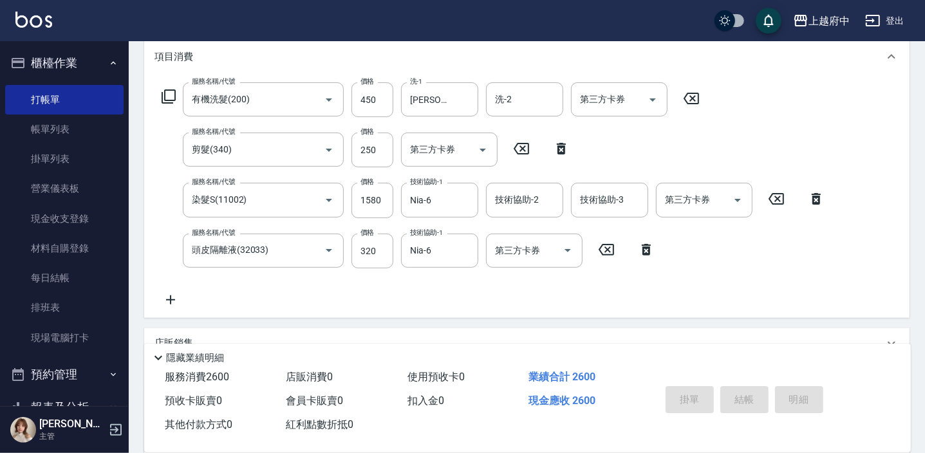
type input "2025/09/14 19:22"
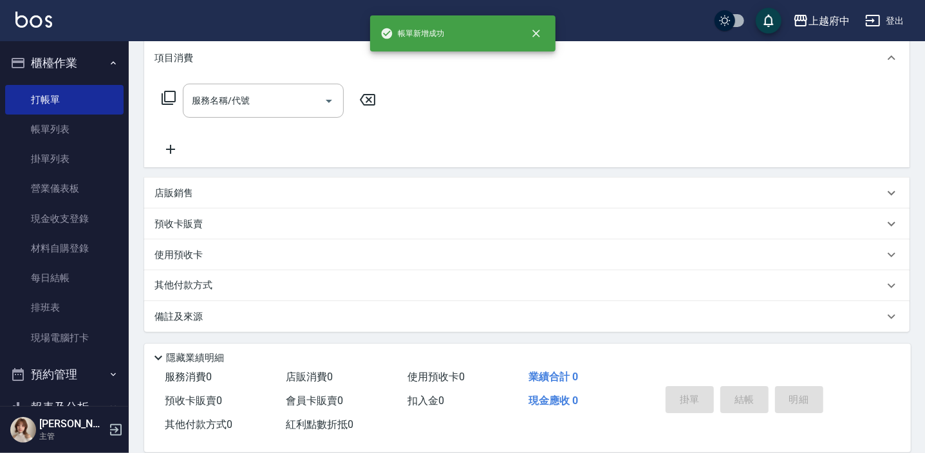
scroll to position [0, 0]
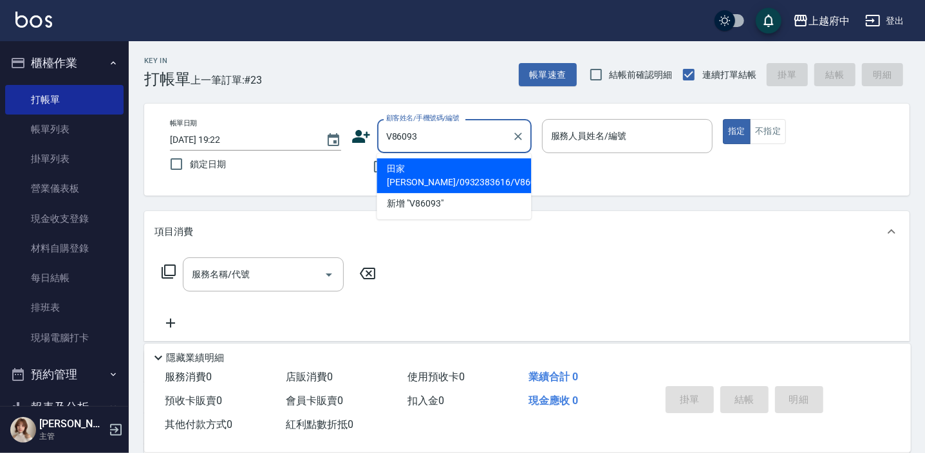
click at [410, 167] on li "田家齊/0932383616/V86093" at bounding box center [453, 175] width 154 height 35
type input "田家齊/0932383616/V86093"
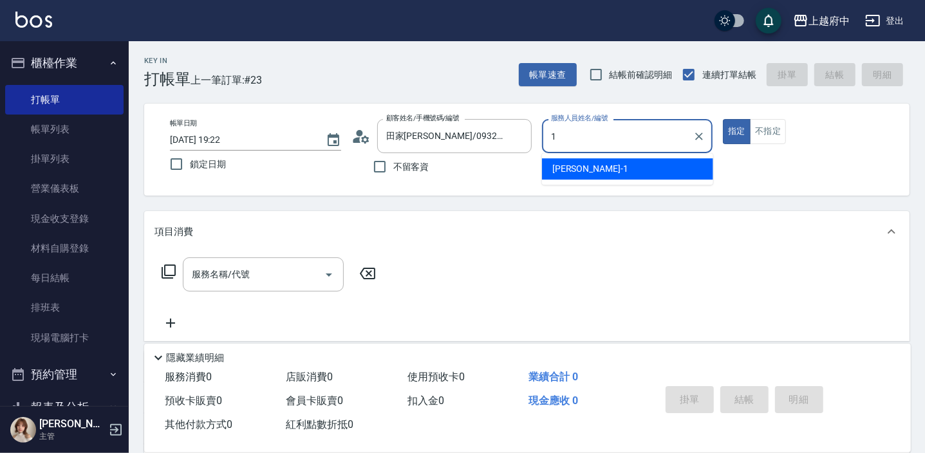
type input "Annie -1"
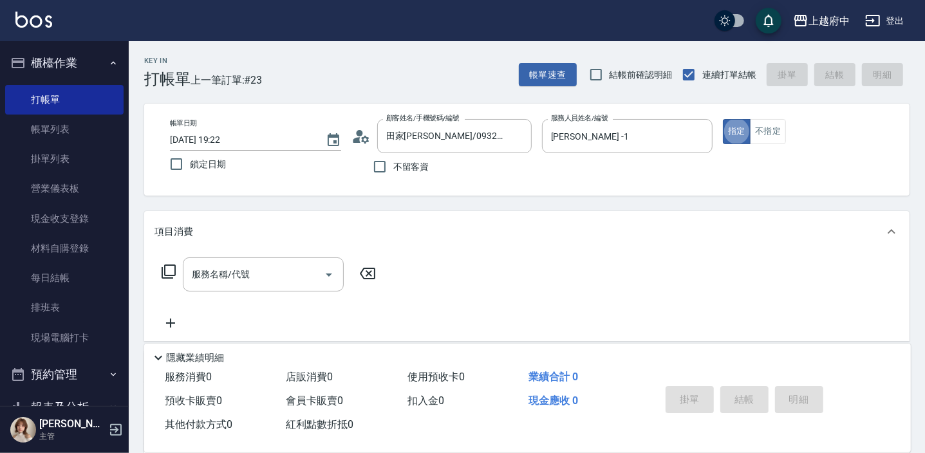
click at [226, 276] on div "服務名稱/代號 服務名稱/代號" at bounding box center [263, 274] width 161 height 34
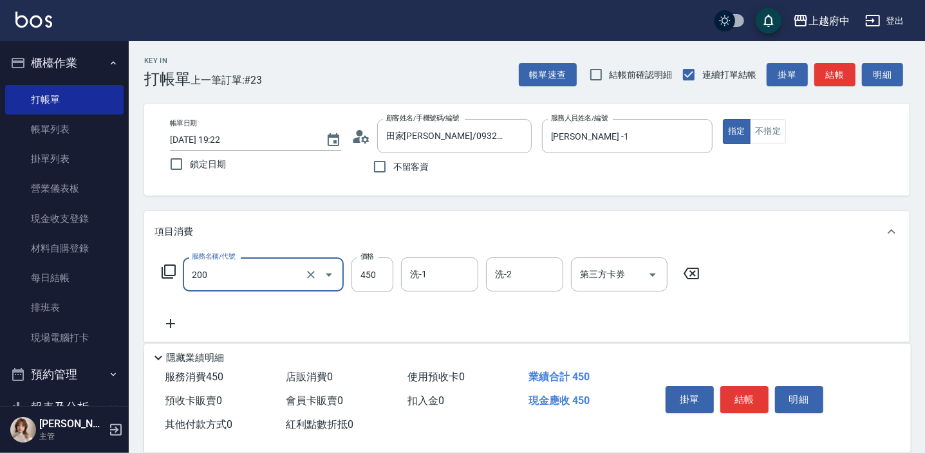
type input "有機洗髮(200)"
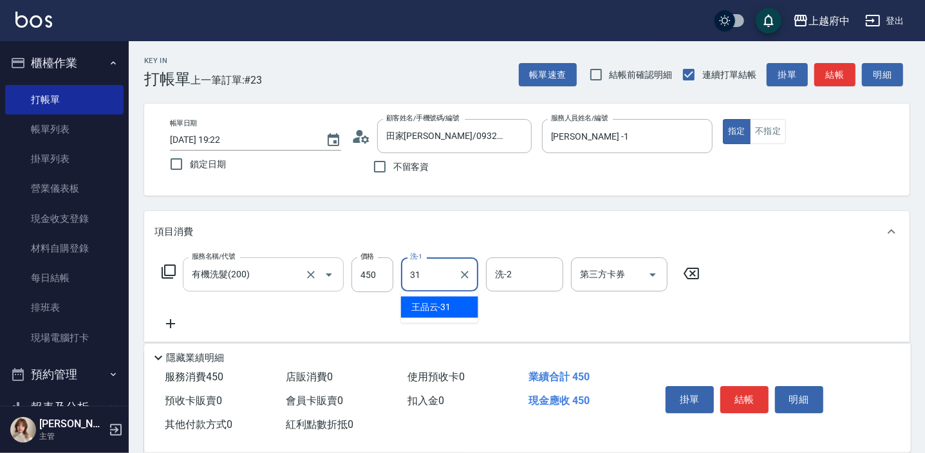
type input "王品云-31"
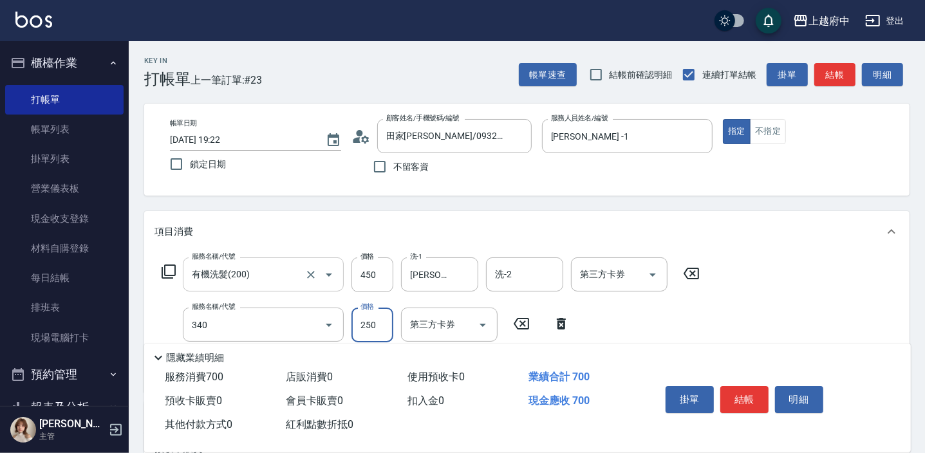
type input "剪髮(340)"
type input "300"
click at [795, 308] on div "服務名稱/代號 有機洗髮(200) 服務名稱/代號 價格 450 價格 洗-1 王品云-31 洗-1 洗-2 洗-2 第三方卡券 第三方卡券 服務名稱/代號 …" at bounding box center [526, 322] width 765 height 140
click at [743, 392] on button "結帳" at bounding box center [744, 399] width 48 height 27
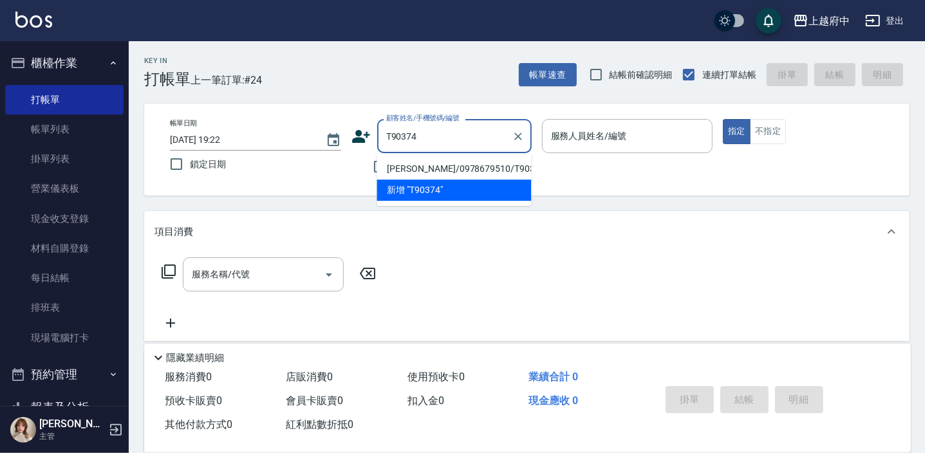
type input "孫以晨/0978679510/T90374"
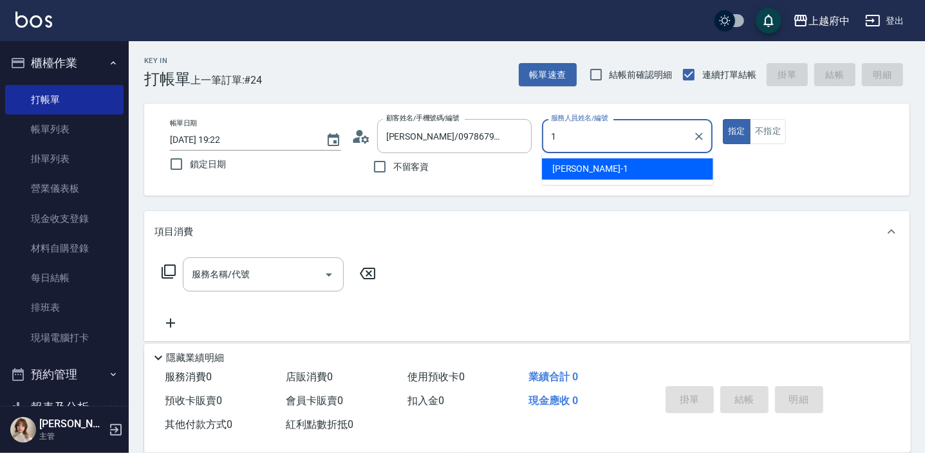
type input "Annie -1"
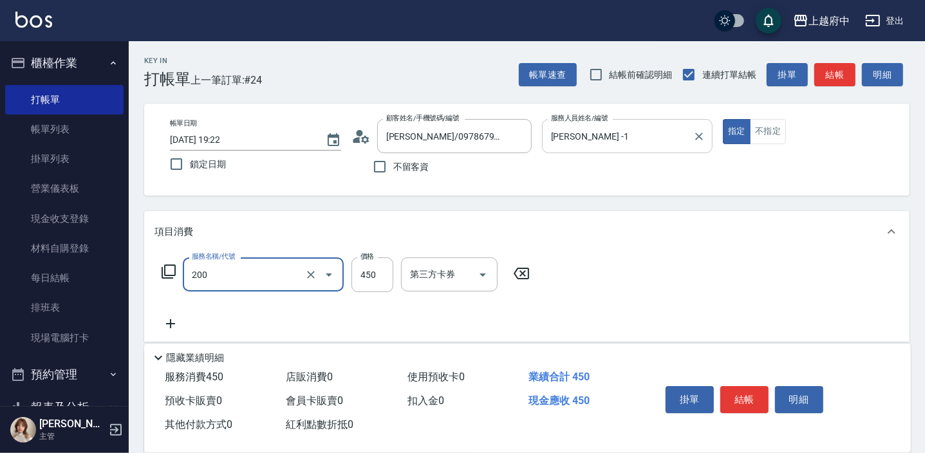
type input "有機洗髮(200)"
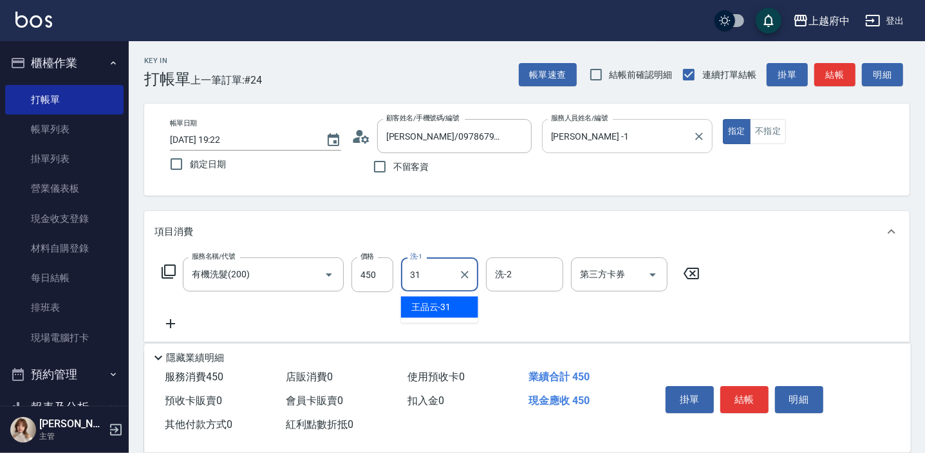
type input "王品云-31"
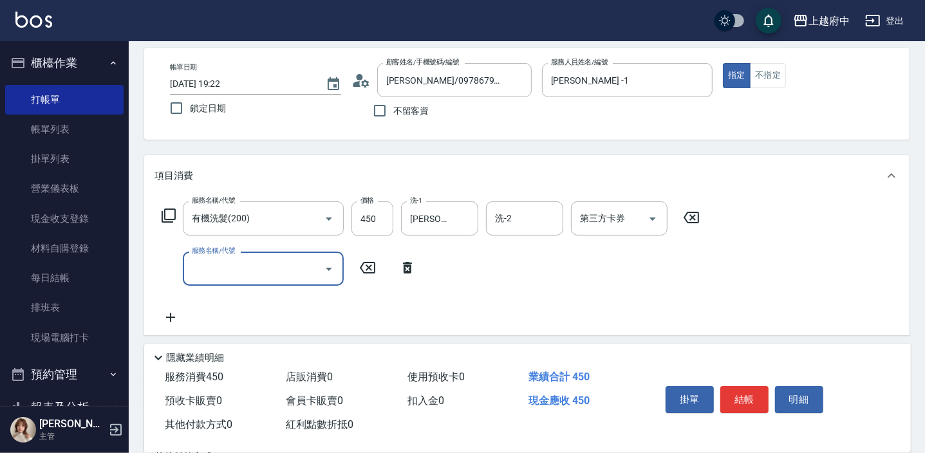
scroll to position [58, 0]
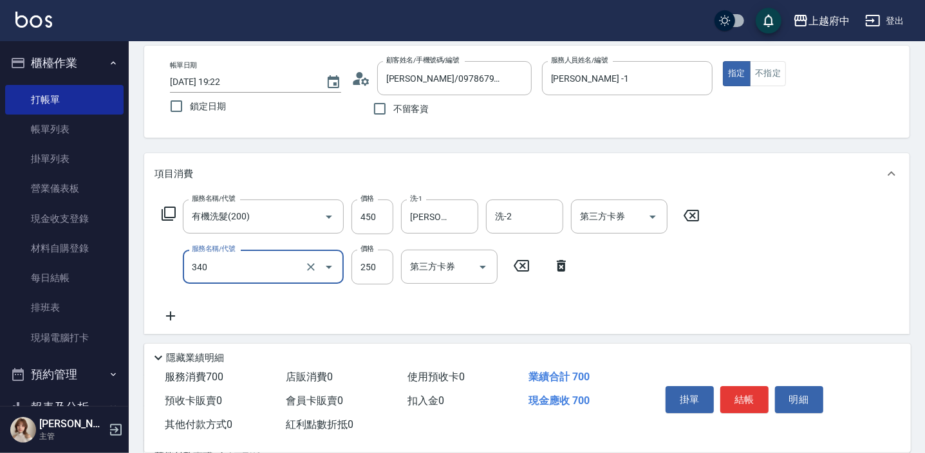
type input "剪髮(340)"
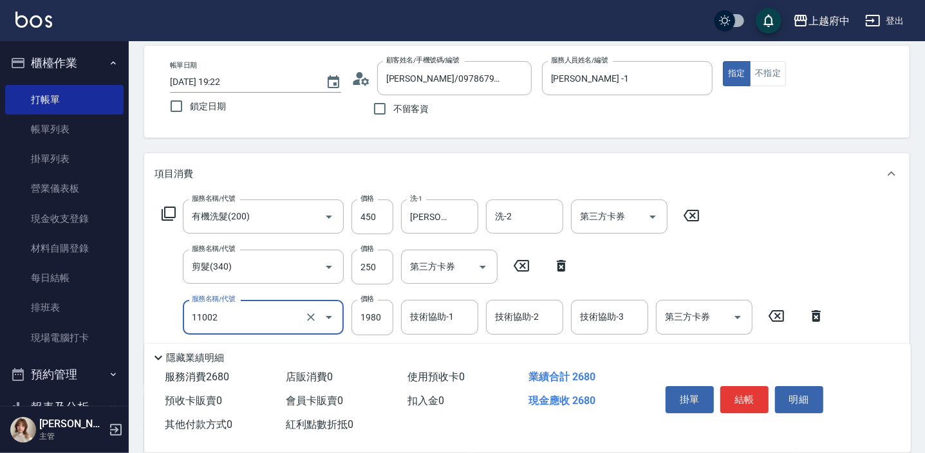
type input "染髮S(11002)"
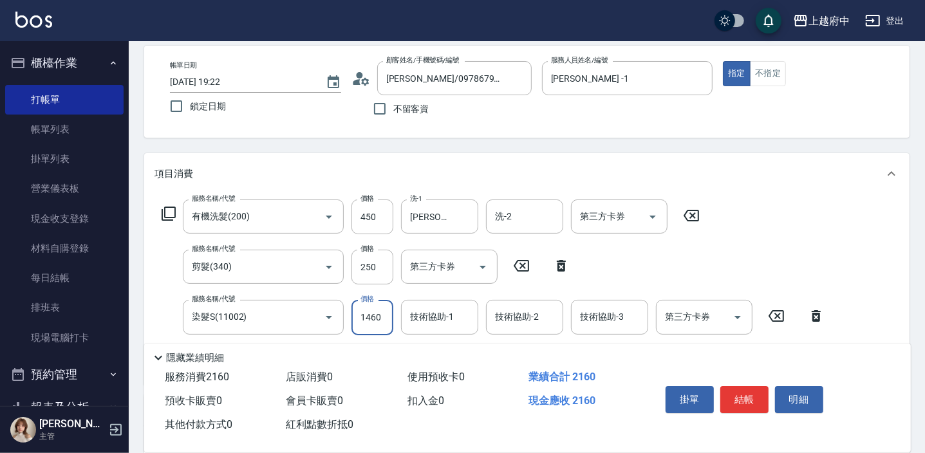
type input "1460"
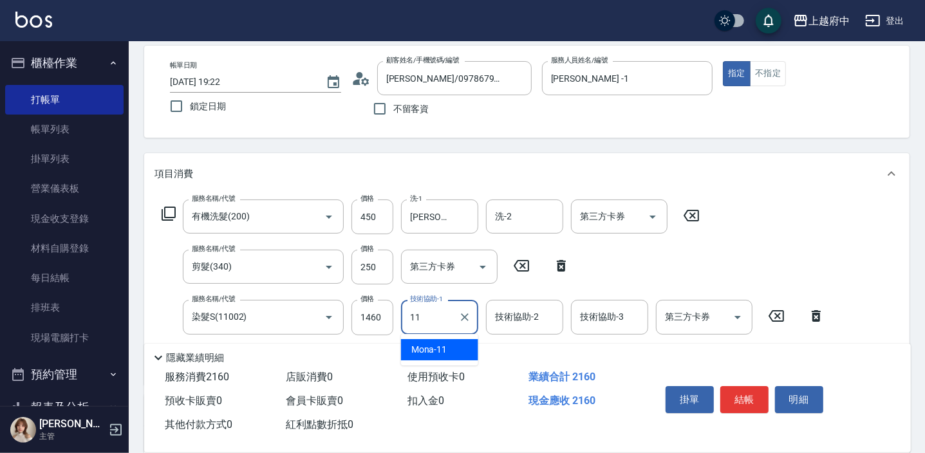
type input "Mona-11"
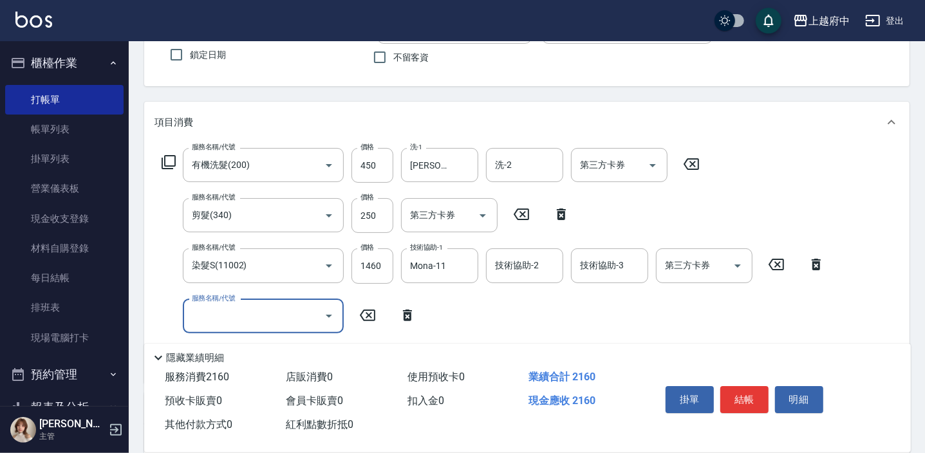
scroll to position [175, 0]
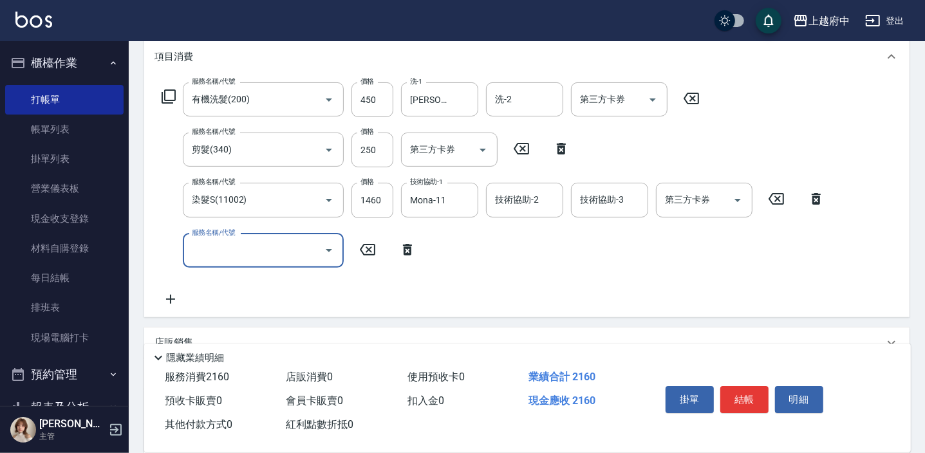
type input "8"
type input "潤澤修護(4803)"
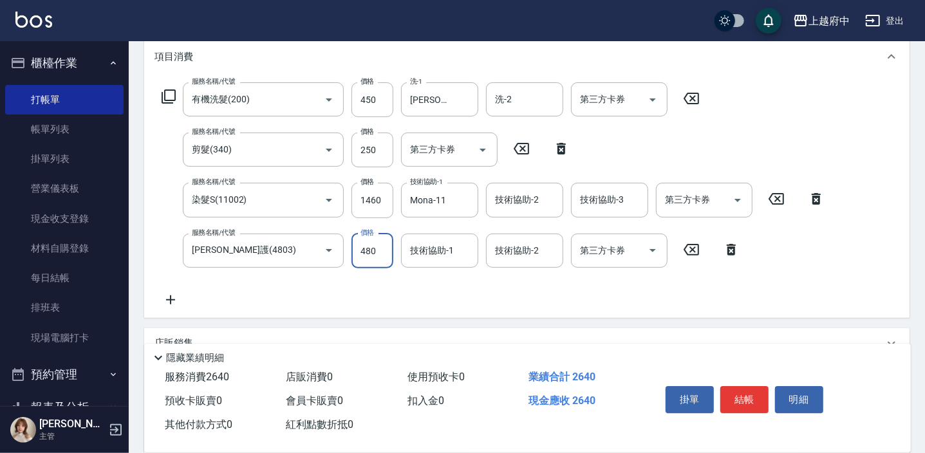
type input "480"
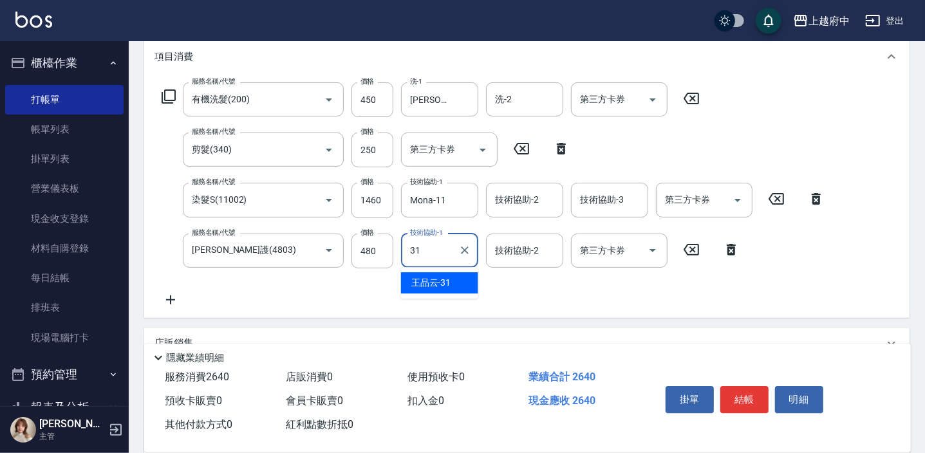
type input "王品云-31"
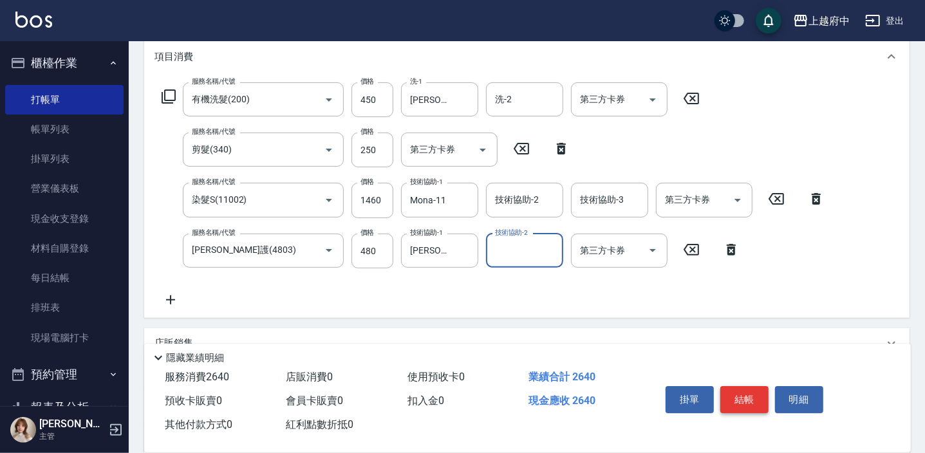
click at [739, 387] on button "結帳" at bounding box center [744, 399] width 48 height 27
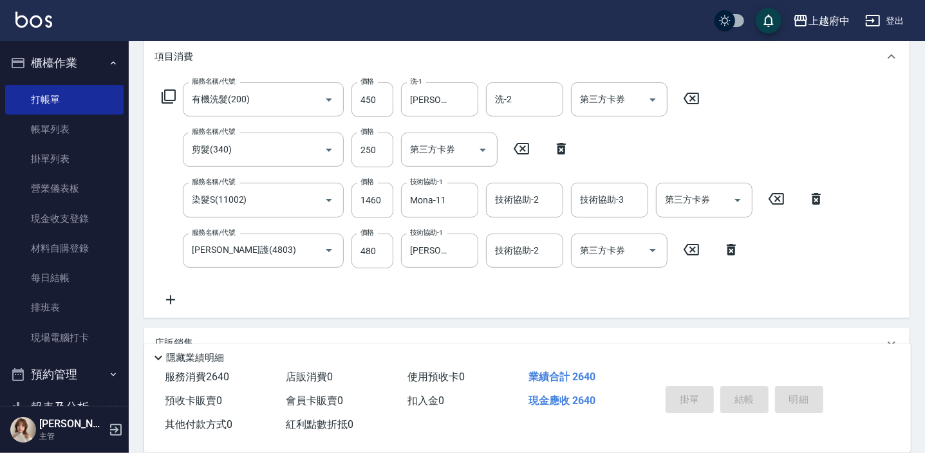
type input "2025/09/14 19:23"
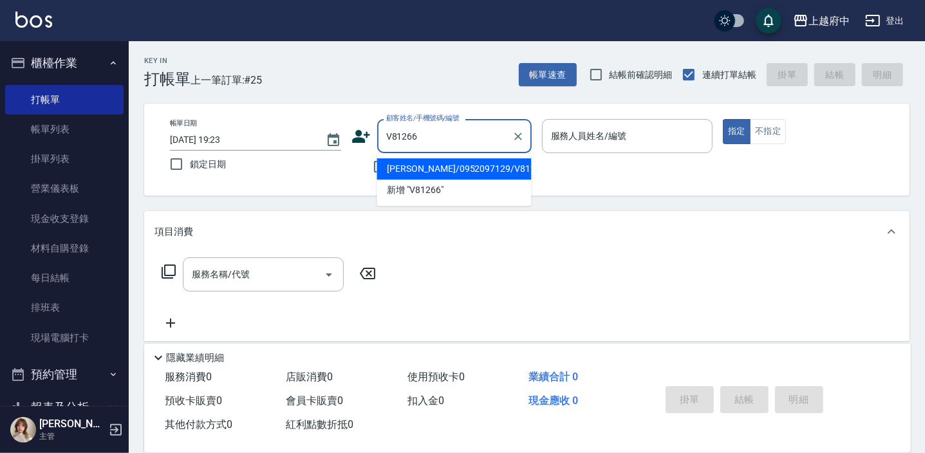
click at [429, 172] on li "謝姵瑄/0952097129/V81266" at bounding box center [453, 168] width 154 height 21
type input "謝姵瑄/0952097129/V81266"
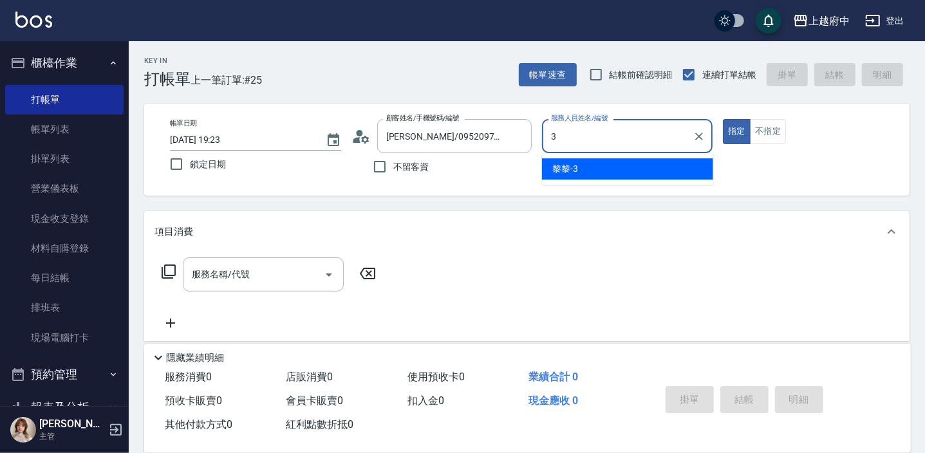
type input "黎黎-3"
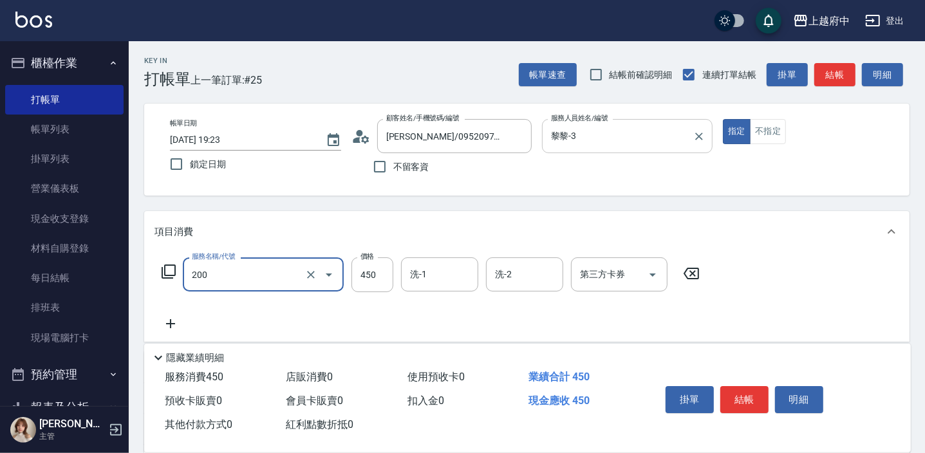
type input "有機洗髮(200)"
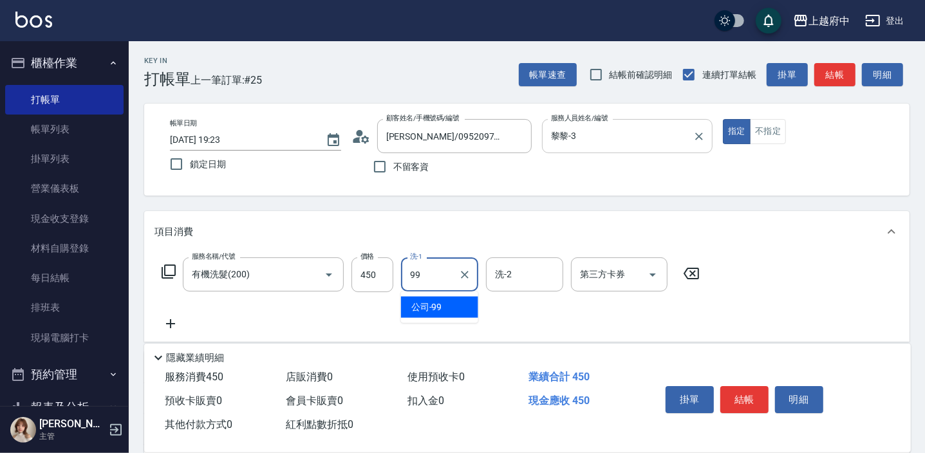
type input "公司-99"
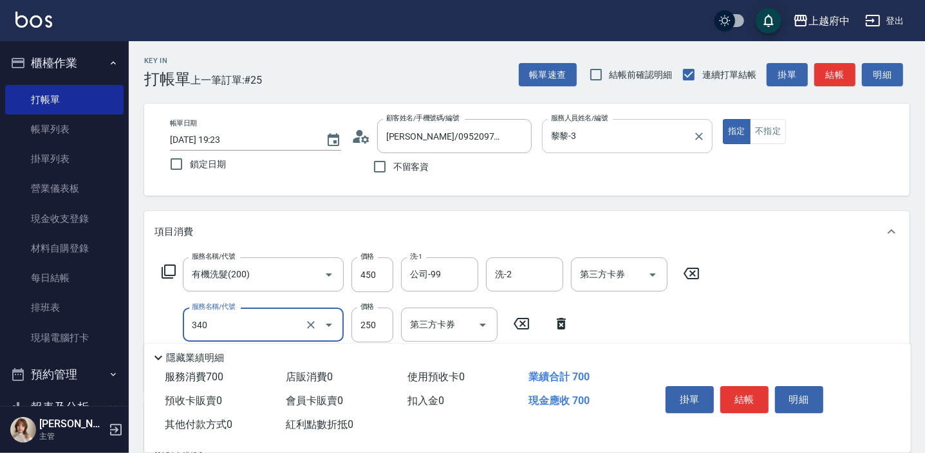
type input "剪髮(340)"
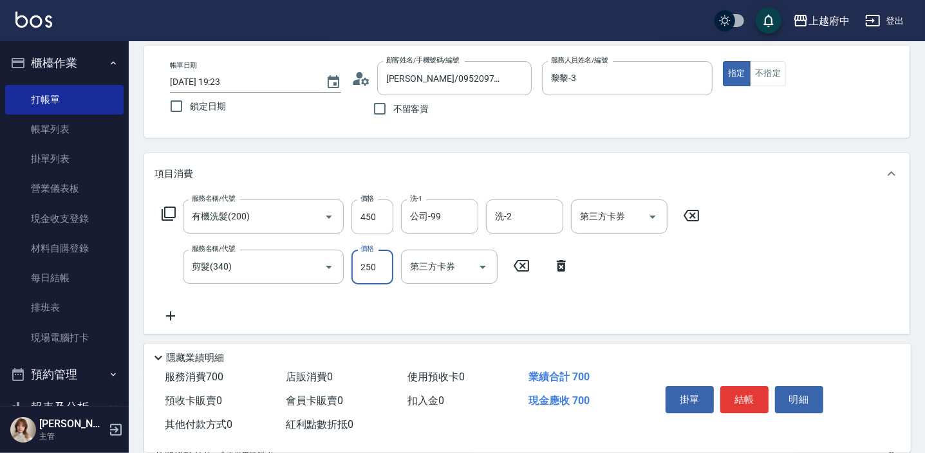
scroll to position [116, 0]
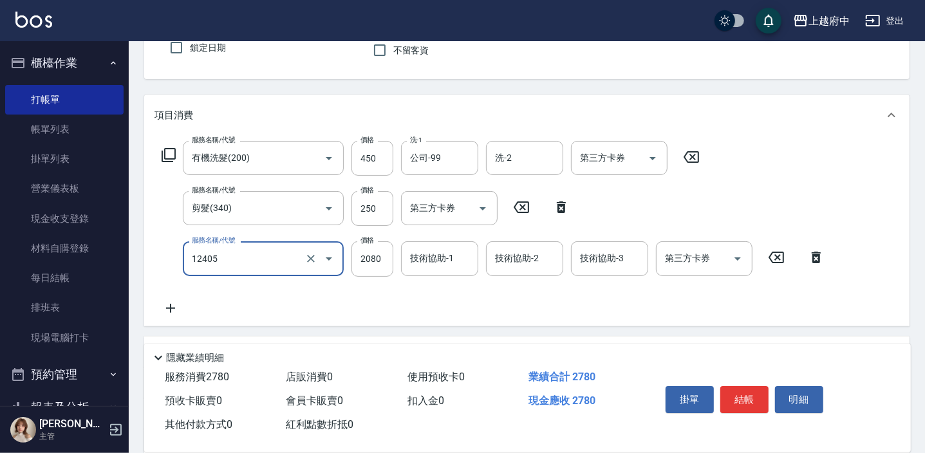
type input "染髮L(12405)"
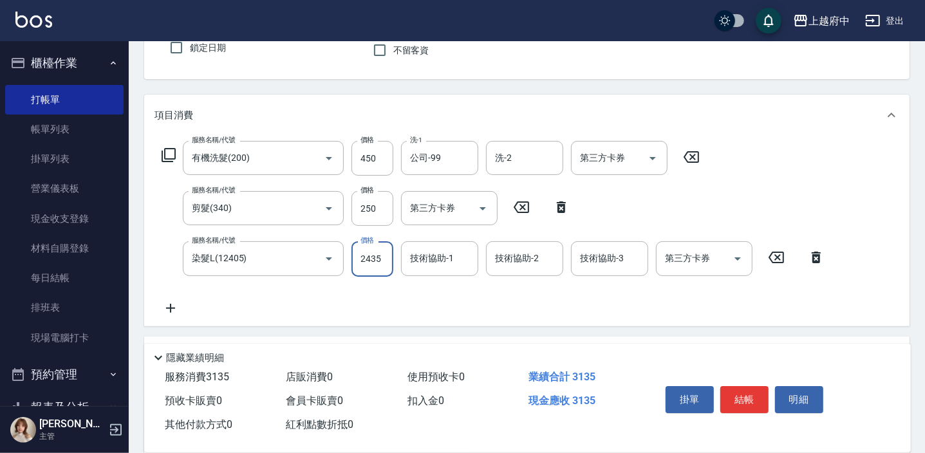
type input "2435"
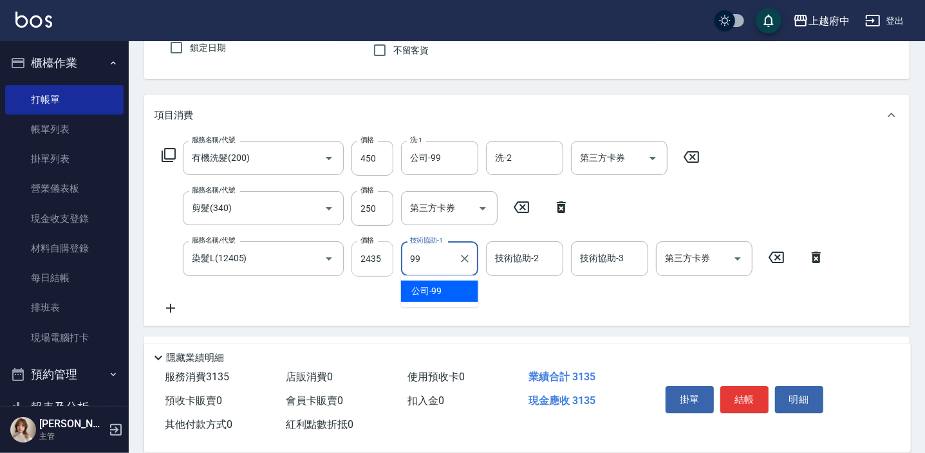
type input "公司-99"
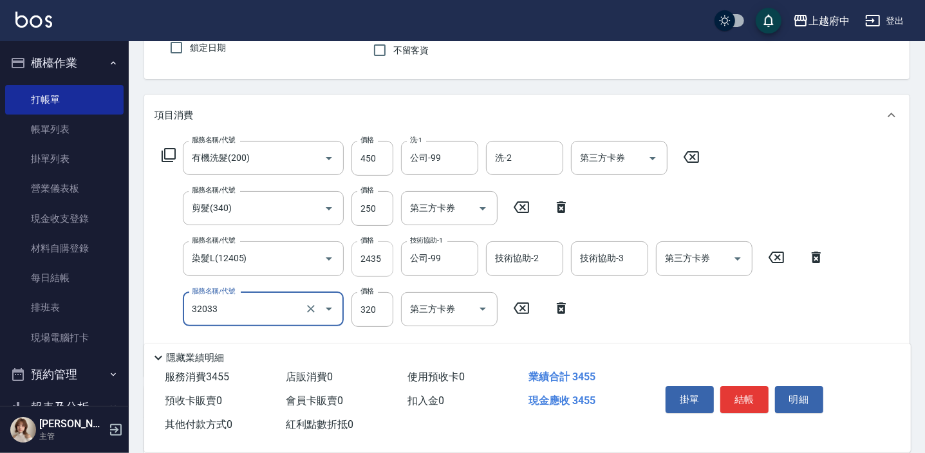
type input "頭皮隔離液(32033)"
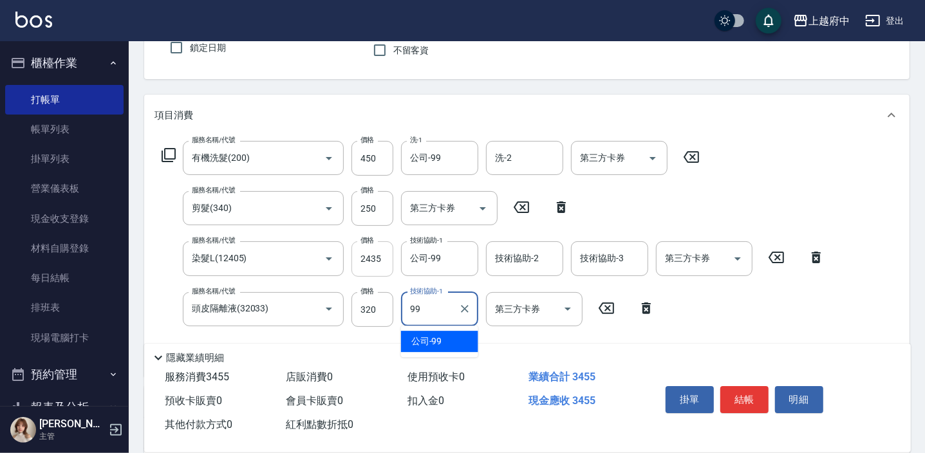
type input "公司-99"
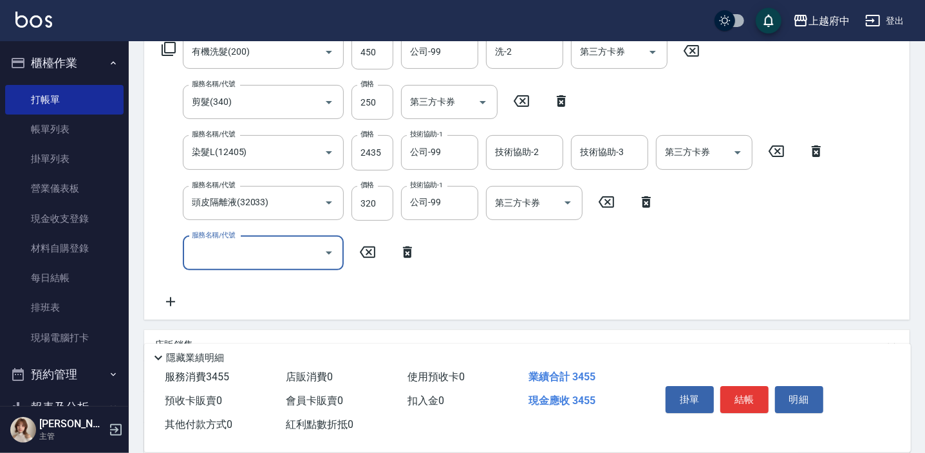
scroll to position [234, 0]
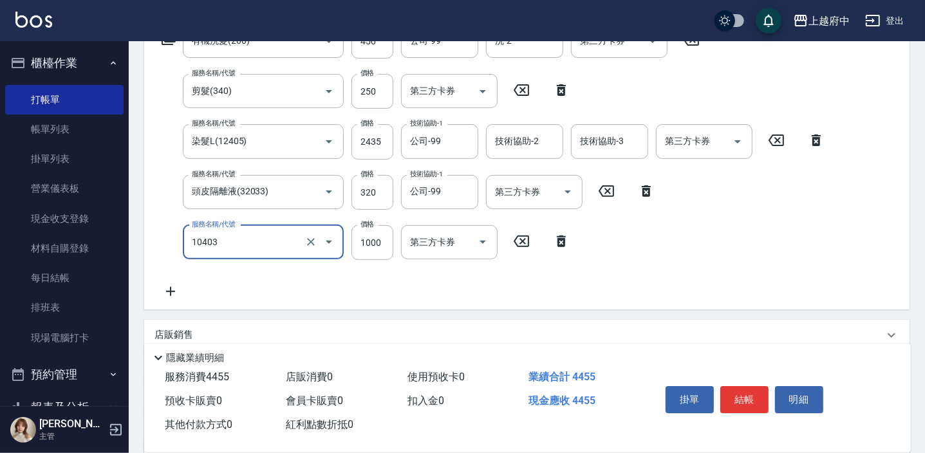
type input "晶漾深層護髮(10403)"
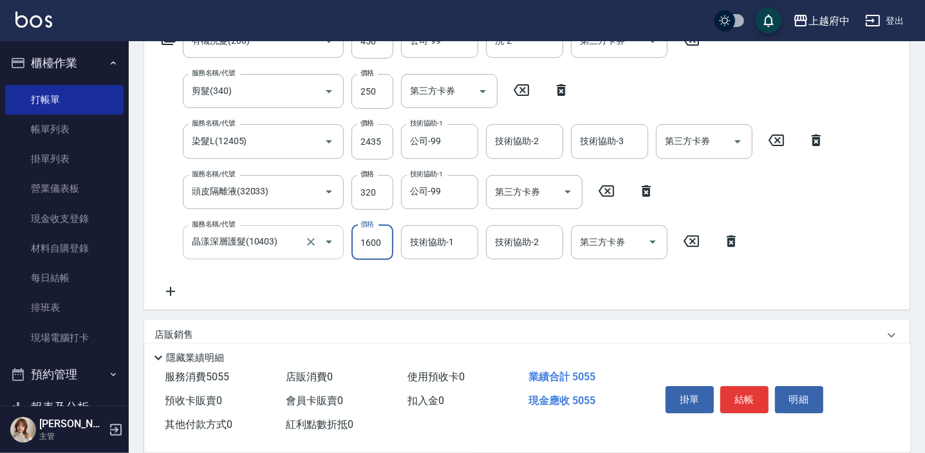
type input "1600"
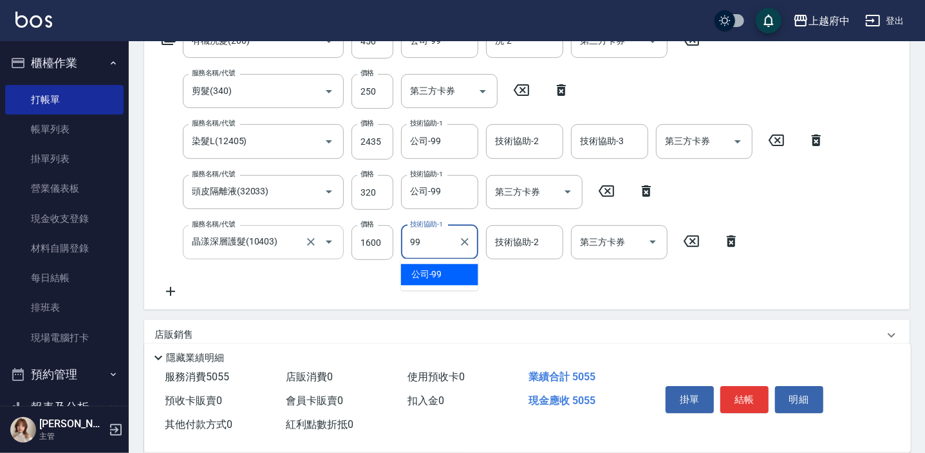
type input "公司-99"
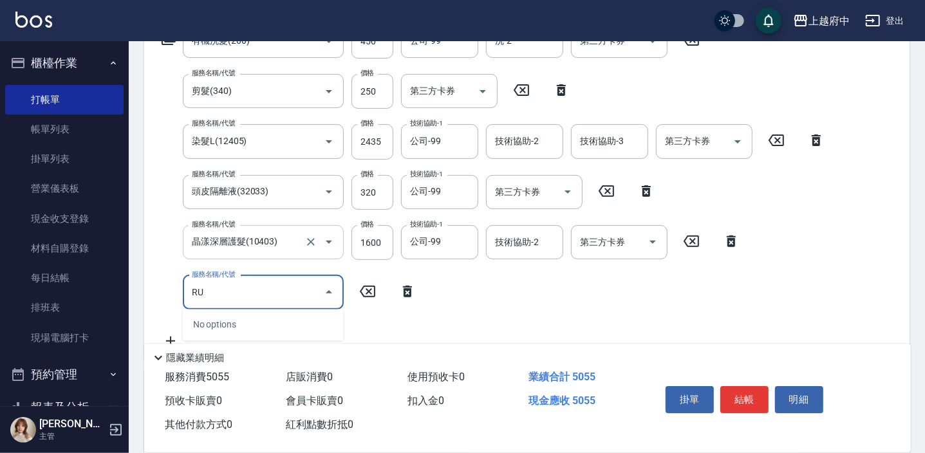
type input "R"
type input "舉"
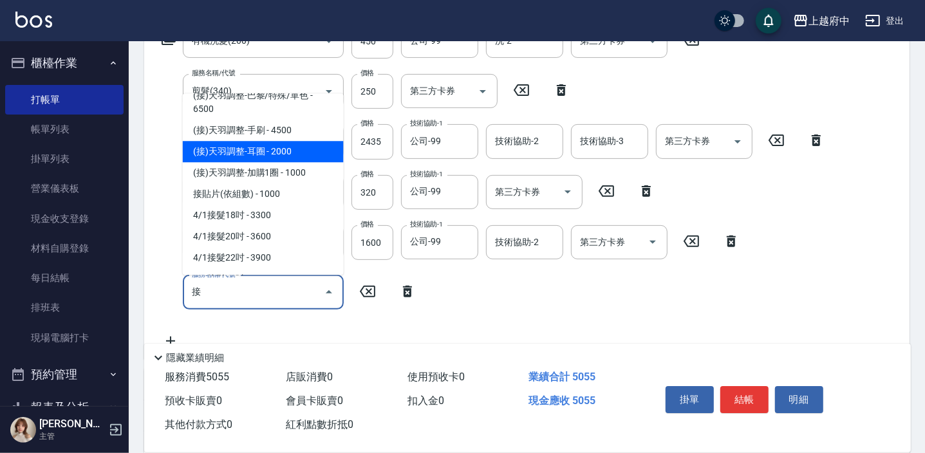
scroll to position [0, 0]
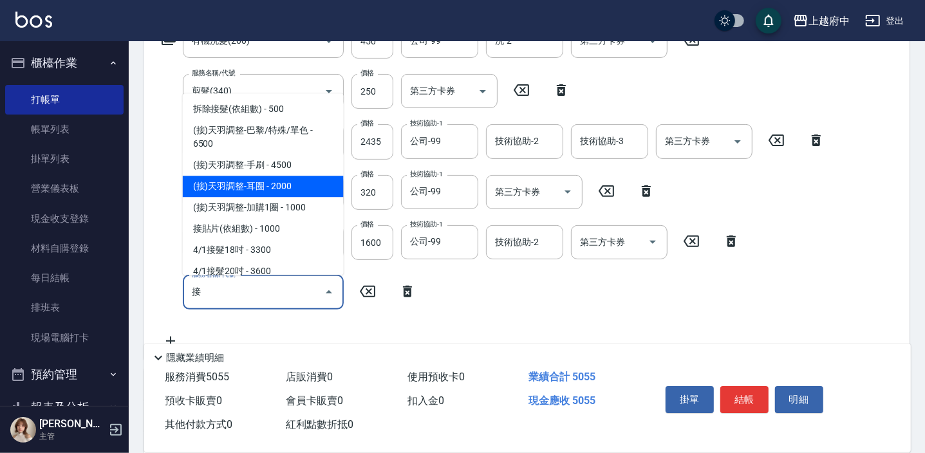
click at [292, 187] on span "(接)天羽調整-耳圈 - 2000" at bounding box center [263, 186] width 161 height 21
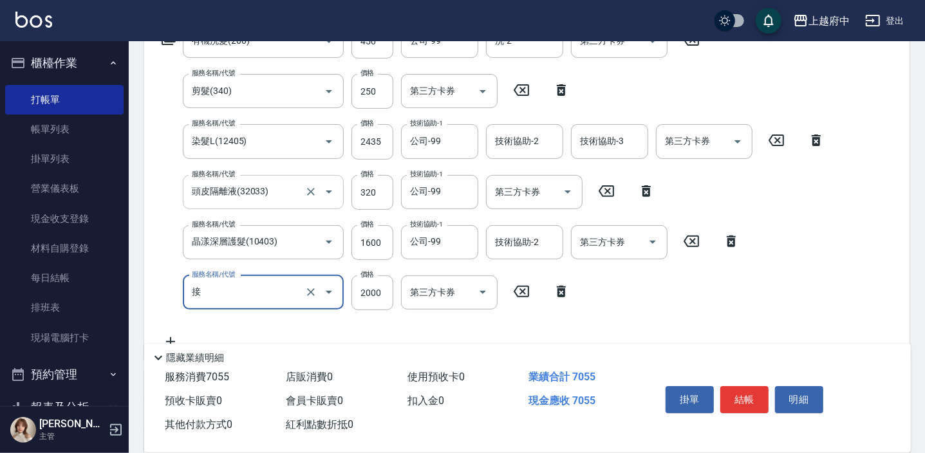
type input "(接)天羽調整-耳圈(20001)"
click at [313, 291] on icon "Clear" at bounding box center [310, 292] width 13 height 13
click at [253, 290] on input "服務名稱/代號" at bounding box center [245, 292] width 113 height 23
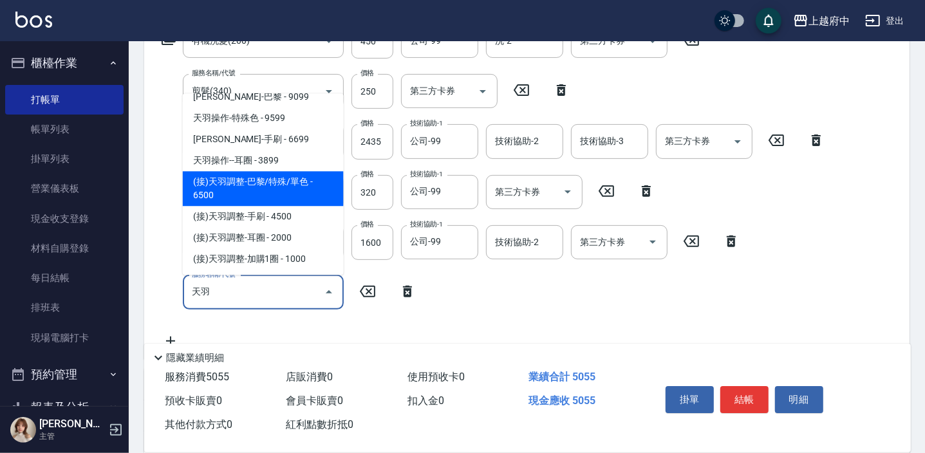
scroll to position [292, 0]
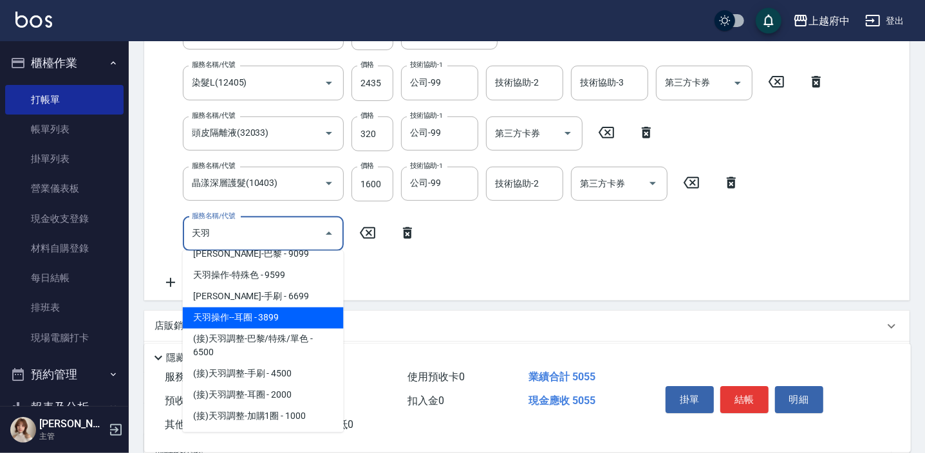
click at [269, 312] on span "天羽操作--耳圈 - 3899" at bounding box center [263, 318] width 161 height 21
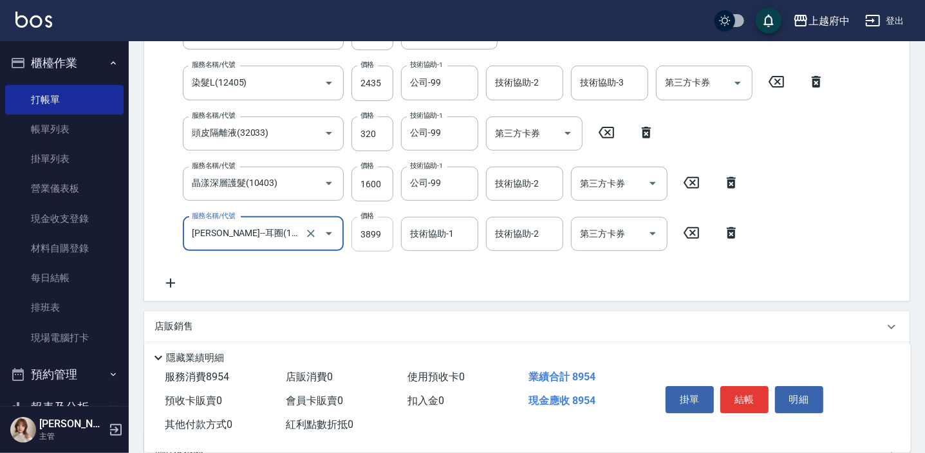
type input "天羽操作--耳圈(18999)"
drag, startPoint x: 361, startPoint y: 242, endPoint x: 376, endPoint y: 238, distance: 15.9
click at [360, 242] on input "3899" at bounding box center [372, 234] width 42 height 35
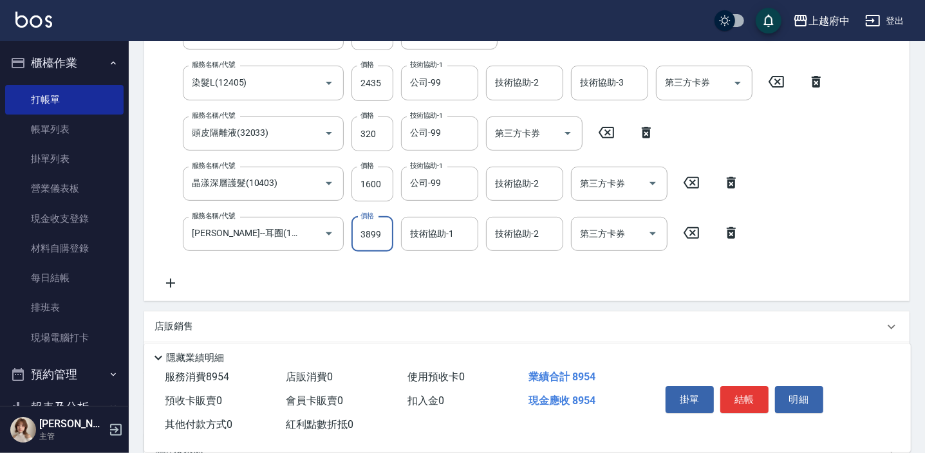
scroll to position [299, 0]
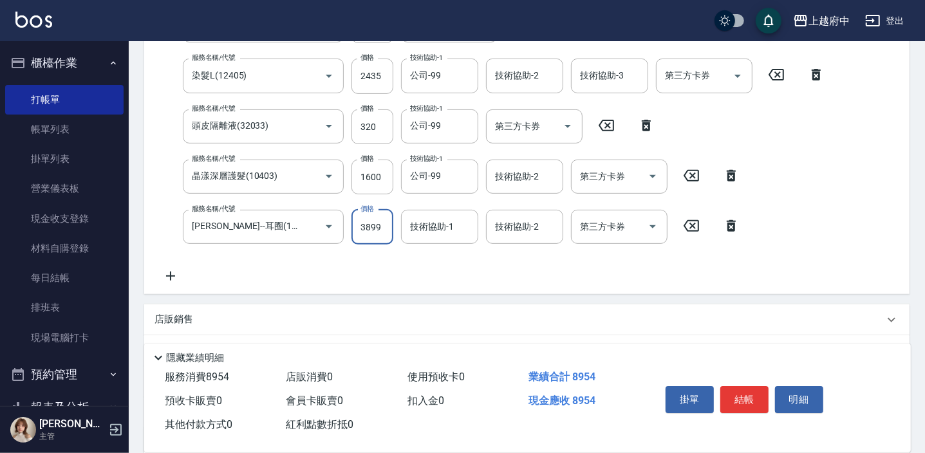
click at [376, 238] on input "3899" at bounding box center [372, 227] width 42 height 35
click at [380, 233] on input "3899" at bounding box center [372, 227] width 42 height 35
drag, startPoint x: 380, startPoint y: 232, endPoint x: 351, endPoint y: 230, distance: 29.7
click at [352, 230] on input "3899" at bounding box center [372, 227] width 42 height 35
type input "4999"
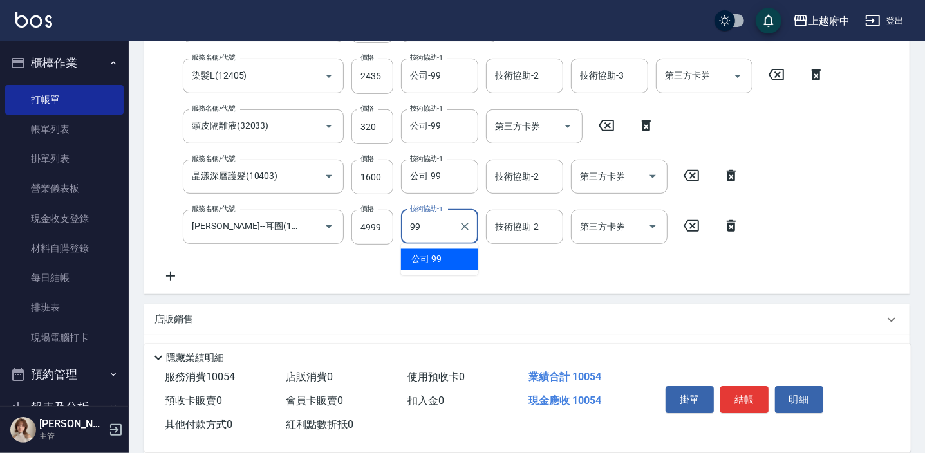
type input "公司-99"
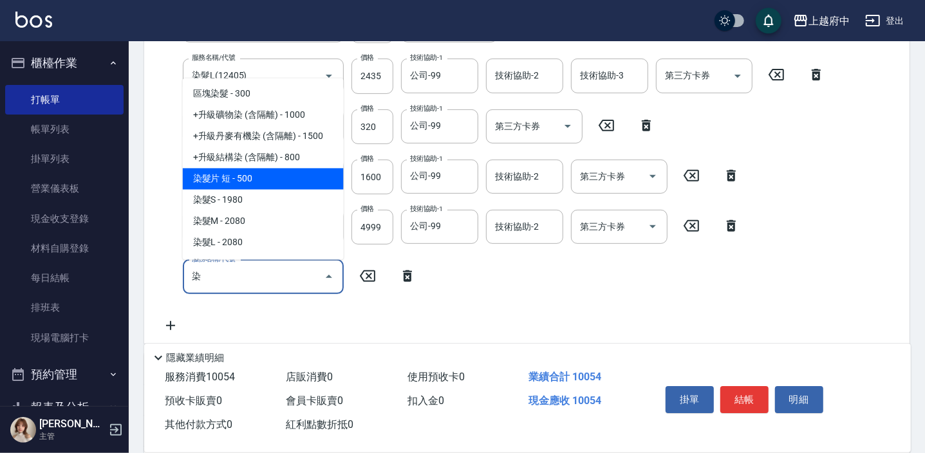
click at [230, 187] on span "染髮片 短 - 500" at bounding box center [263, 179] width 161 height 21
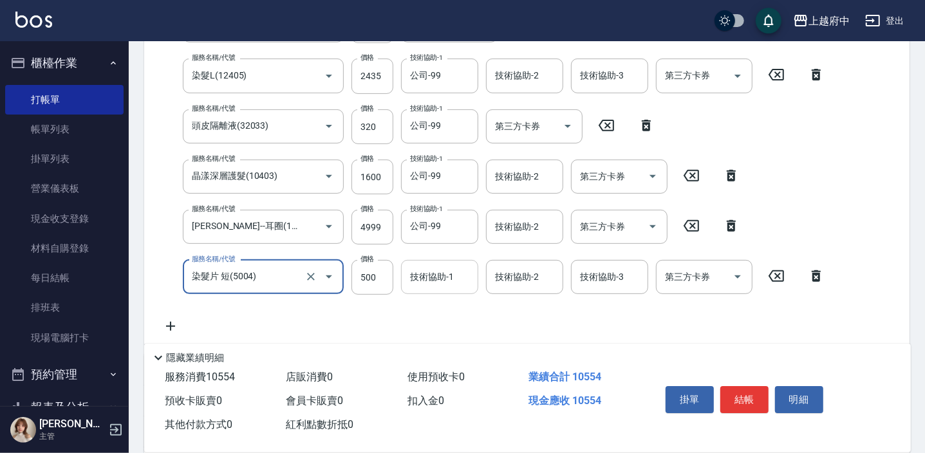
type input "染髮片 短(5004)"
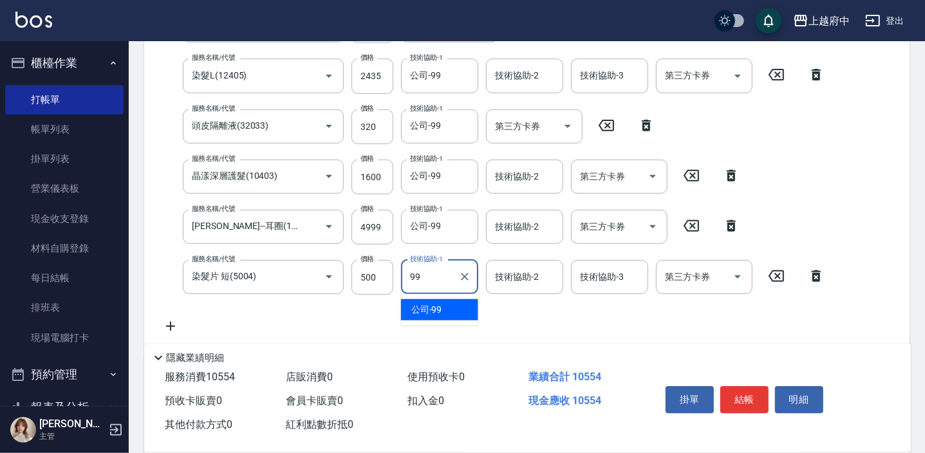
type input "公司-99"
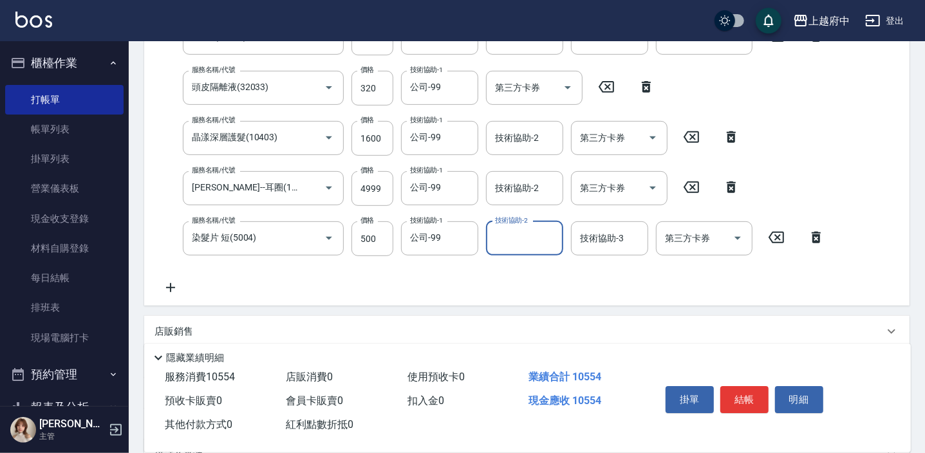
scroll to position [358, 0]
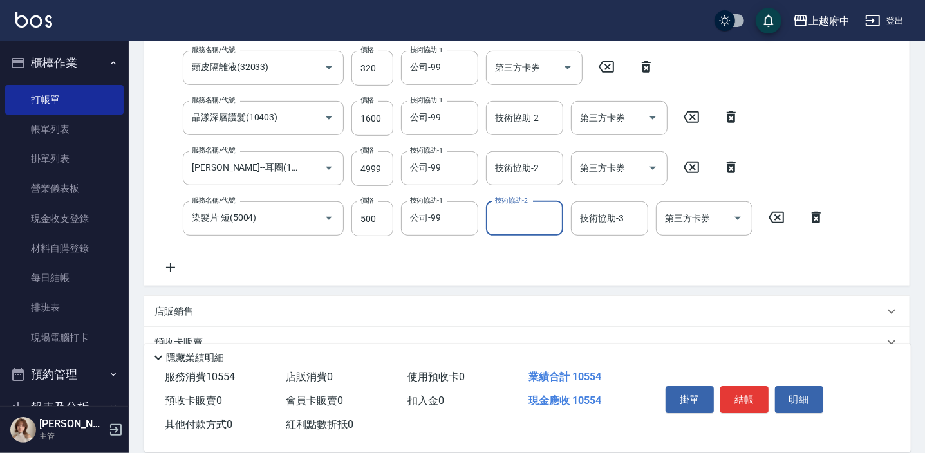
click at [398, 257] on div "服務名稱/代號 有機洗髮(200) 服務名稱/代號 價格 450 價格 洗-1 公司-99 洗-1 洗-2 洗-2 第三方卡券 第三方卡券 服務名稱/代號 剪…" at bounding box center [493, 88] width 678 height 376
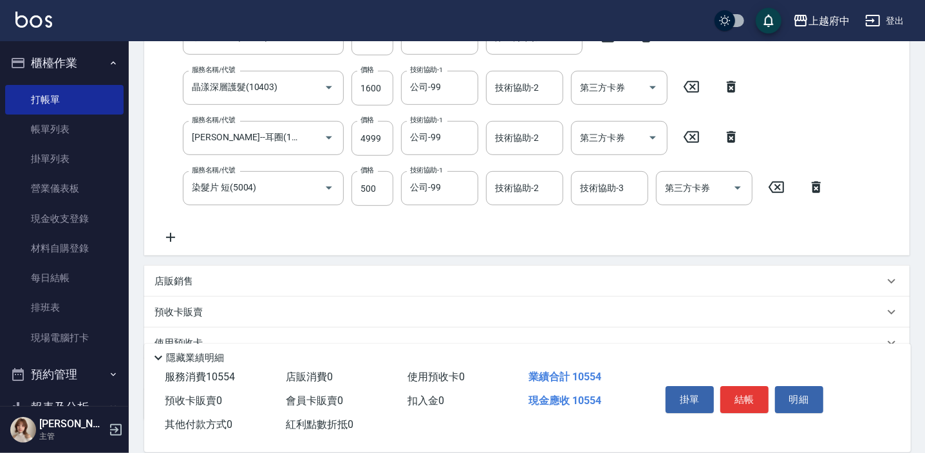
scroll to position [416, 0]
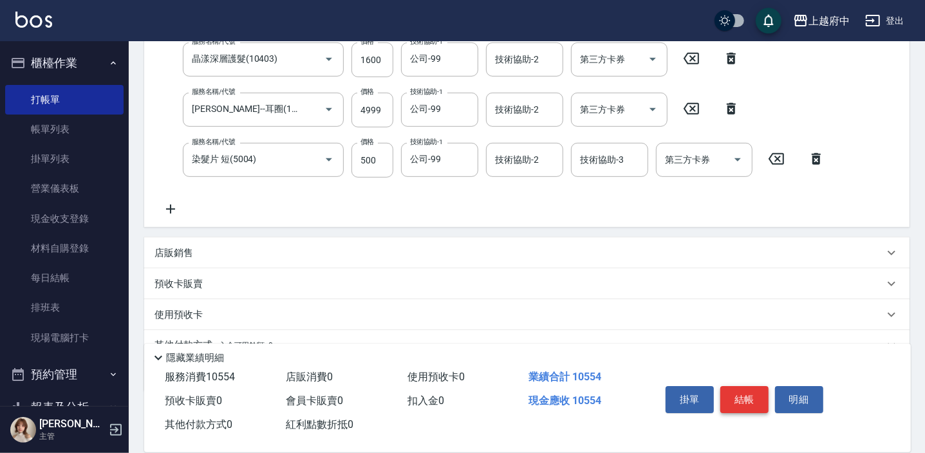
click at [751, 387] on button "結帳" at bounding box center [744, 399] width 48 height 27
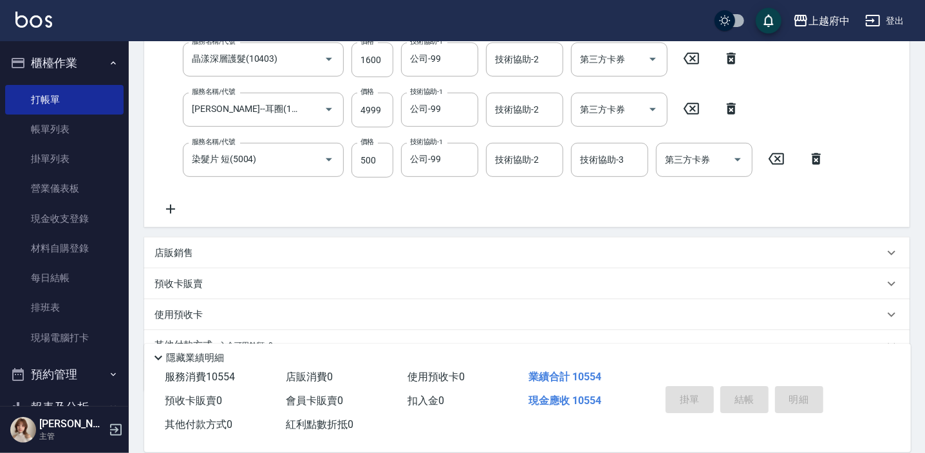
type input "2025/09/14 19:31"
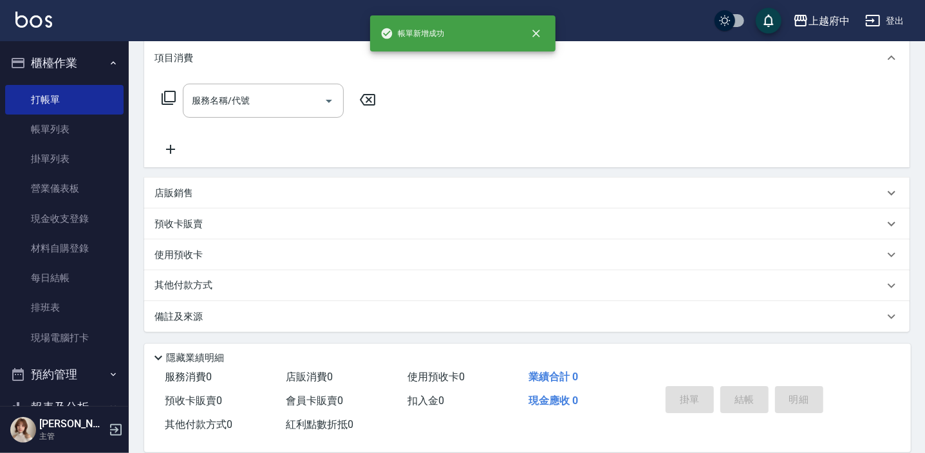
scroll to position [0, 0]
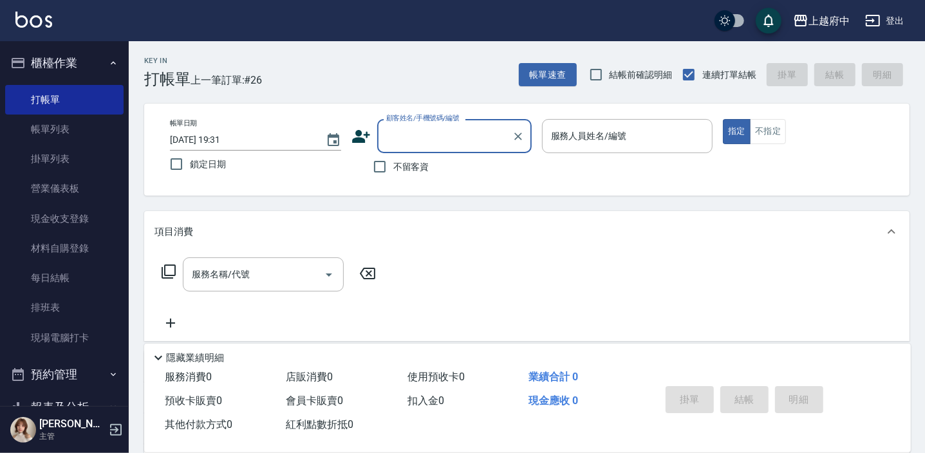
type input "ㄒ"
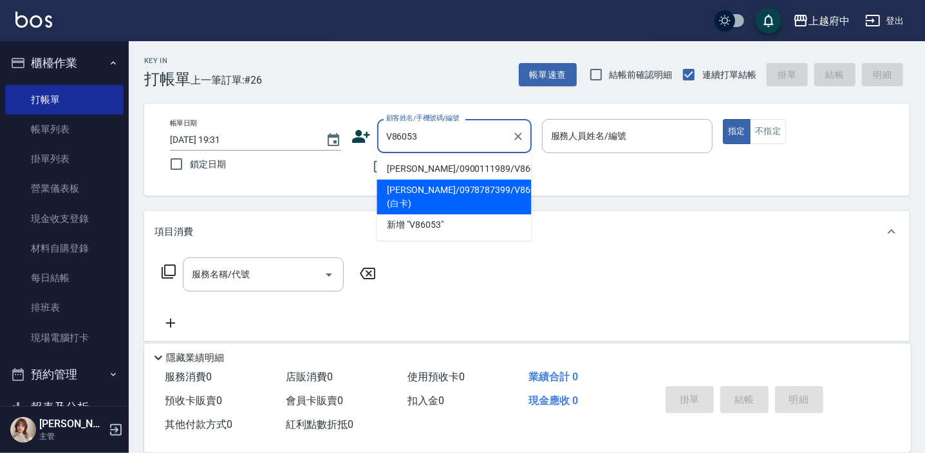
click at [445, 196] on li "蔡宛臻/0978787399/V86053 (白卡)" at bounding box center [453, 197] width 154 height 35
type input "蔡宛臻/0978787399/V86053 (白卡)"
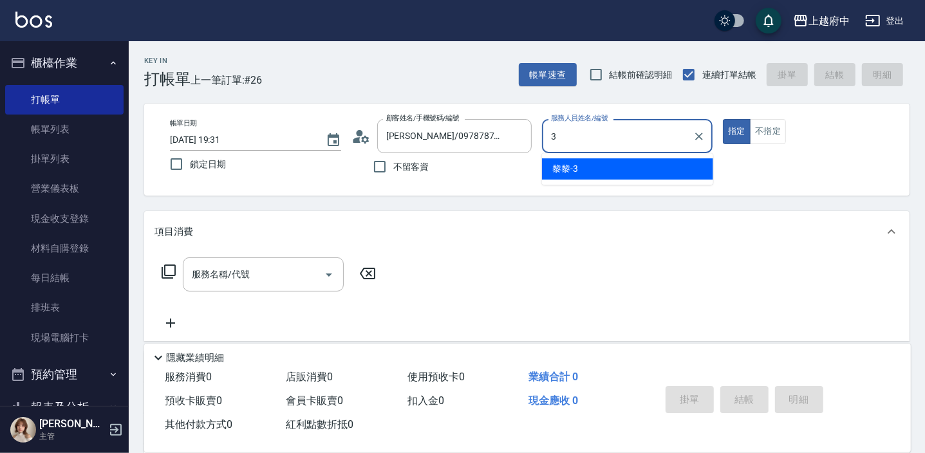
type input "黎黎-3"
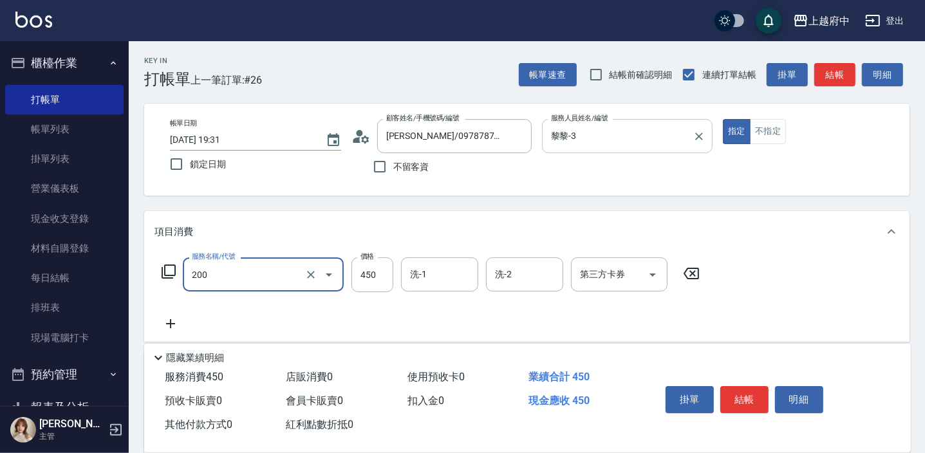
type input "有機洗髮(200)"
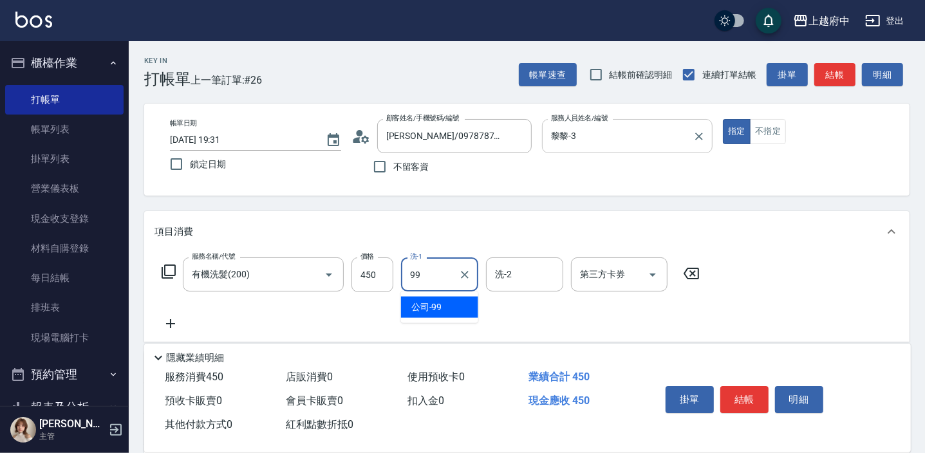
type input "公司-99"
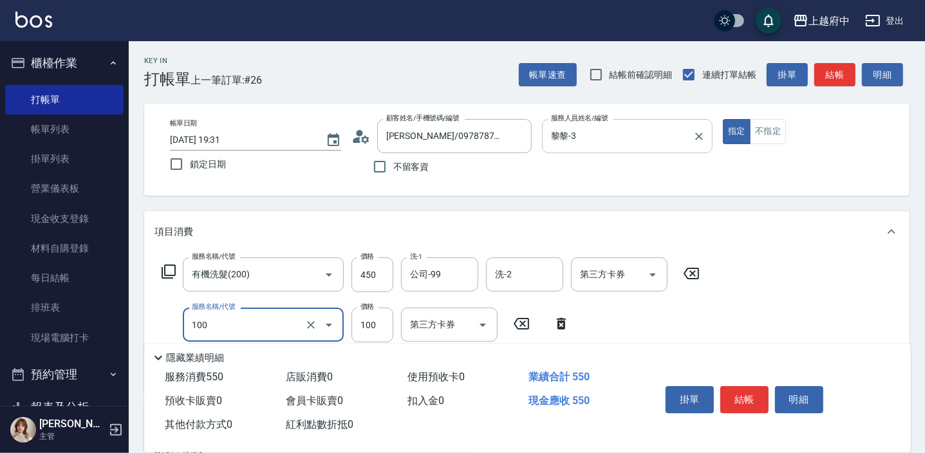
type input "造型/修劉海(100)"
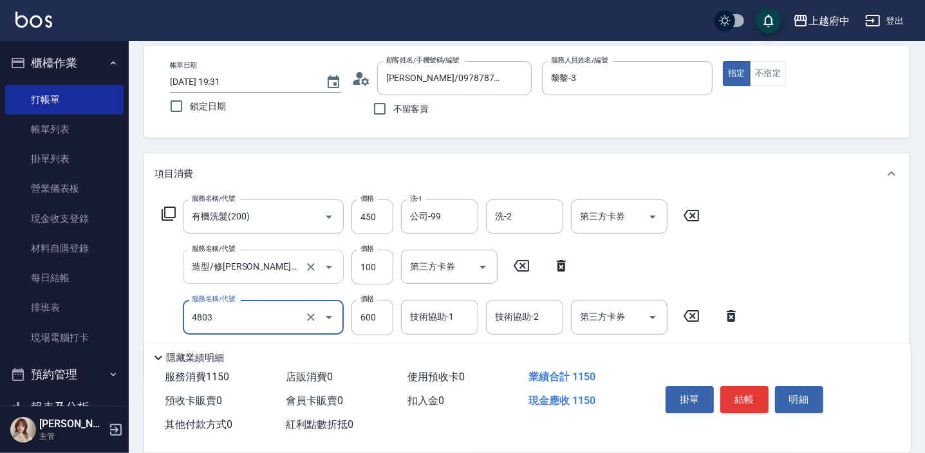
type input "潤澤修護(4803)"
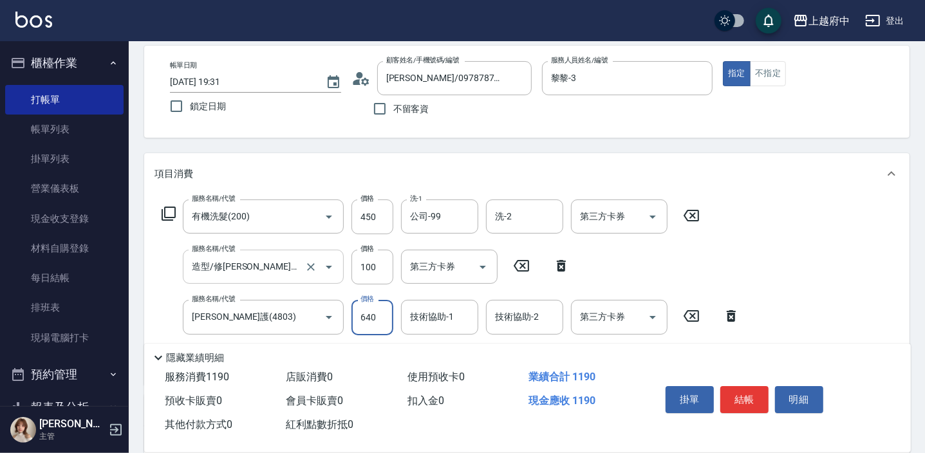
type input "640"
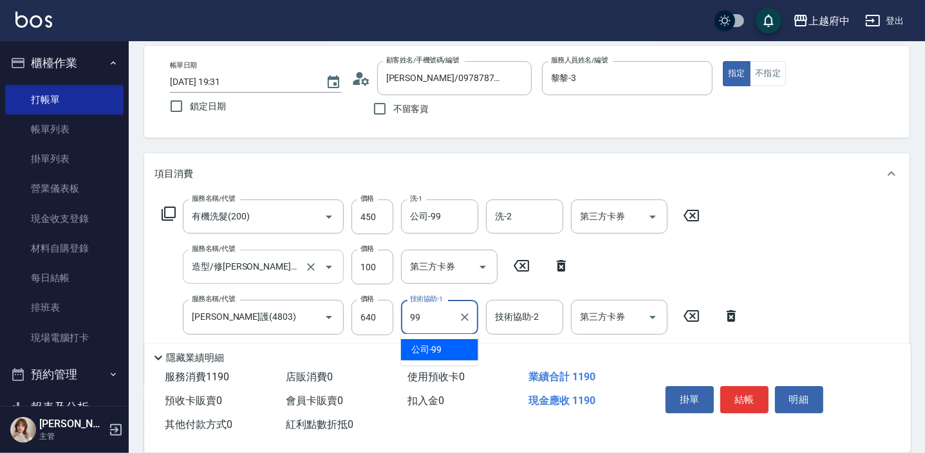
type input "公司-99"
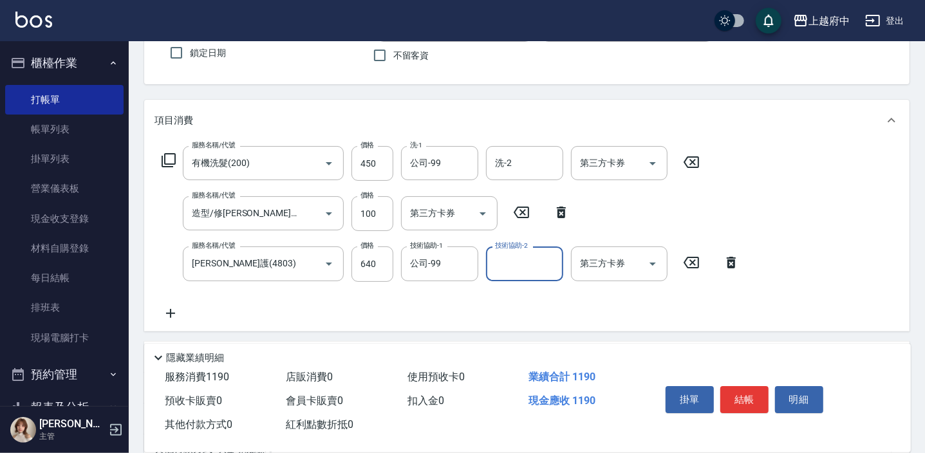
scroll to position [175, 0]
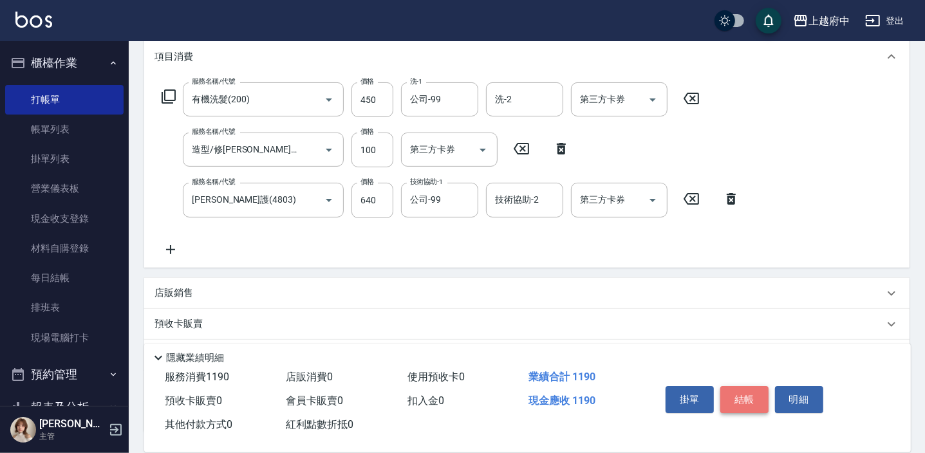
click at [746, 400] on button "結帳" at bounding box center [744, 399] width 48 height 27
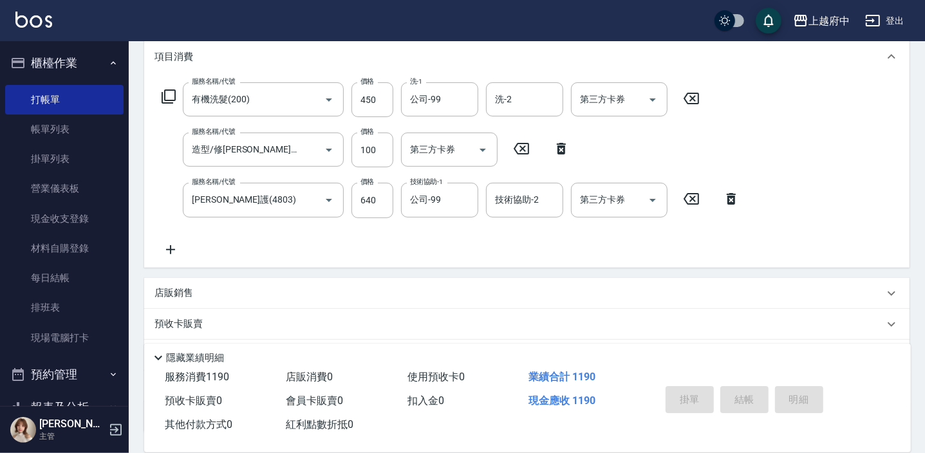
type input "2025/09/14 19:33"
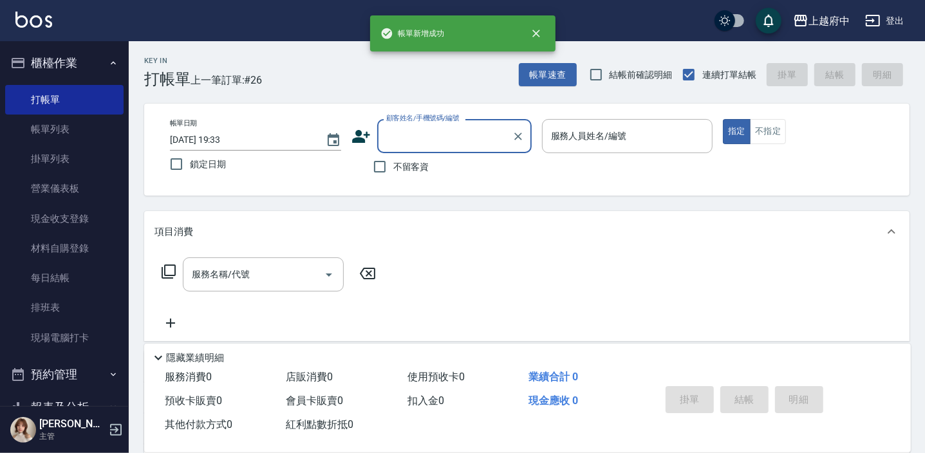
scroll to position [0, 0]
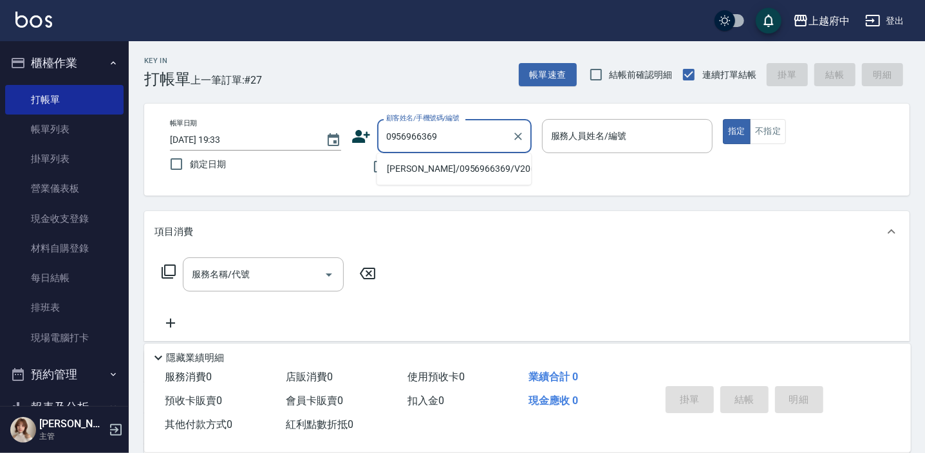
click at [456, 163] on li "周謐/0956966369/V20637" at bounding box center [453, 168] width 154 height 21
type input "周謐/0956966369/V20637"
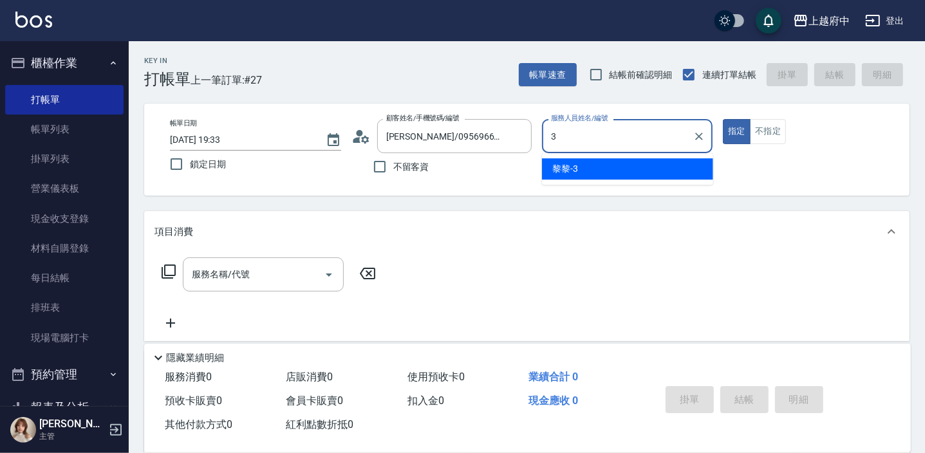
type input "黎黎-3"
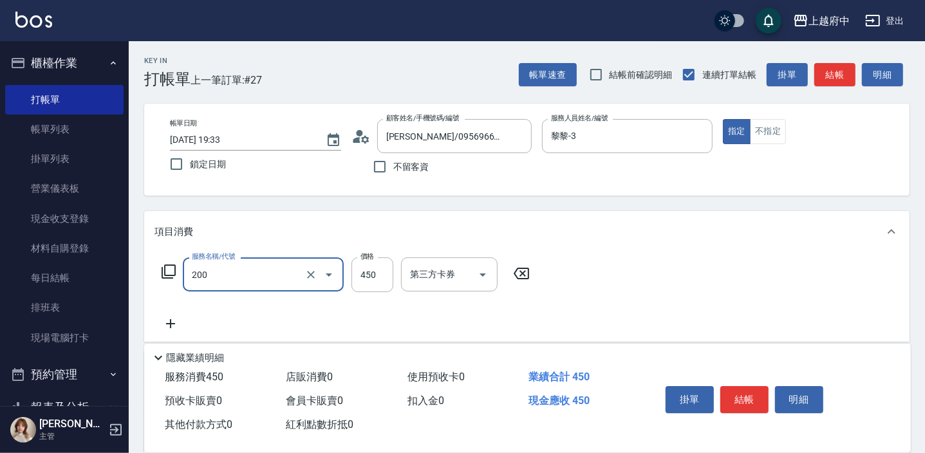
type input "有機洗髮(200)"
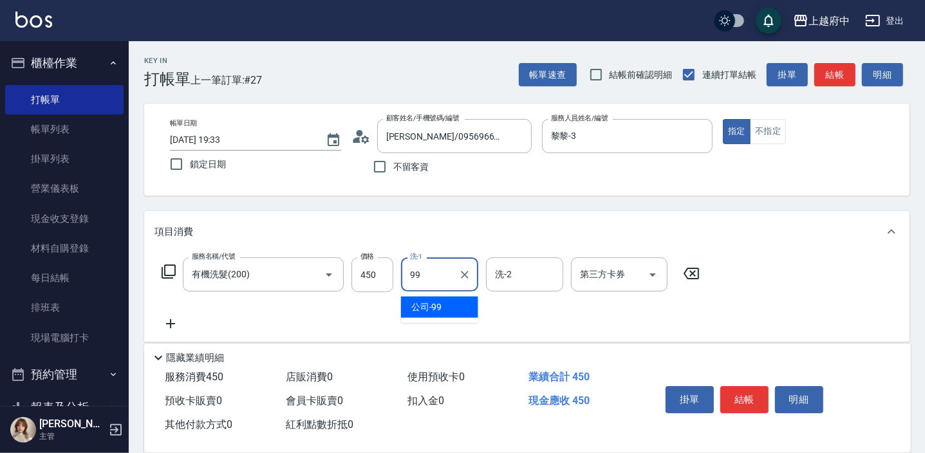
type input "公司-99"
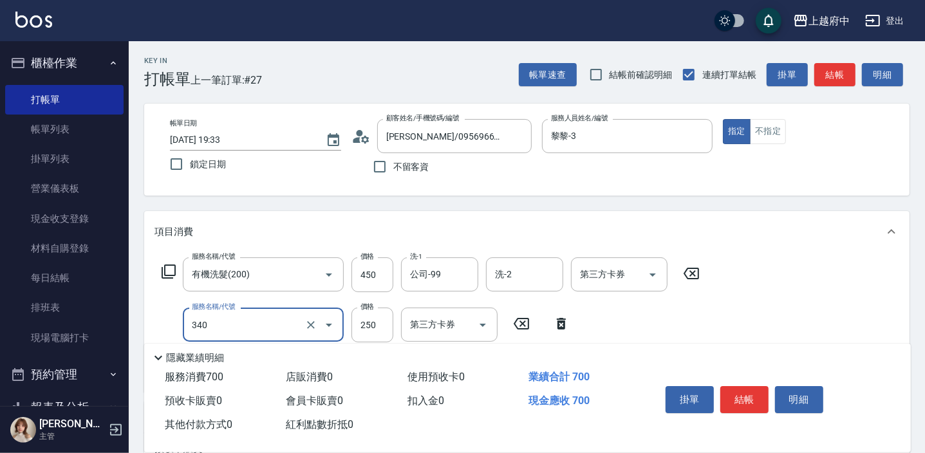
type input "剪髮(340)"
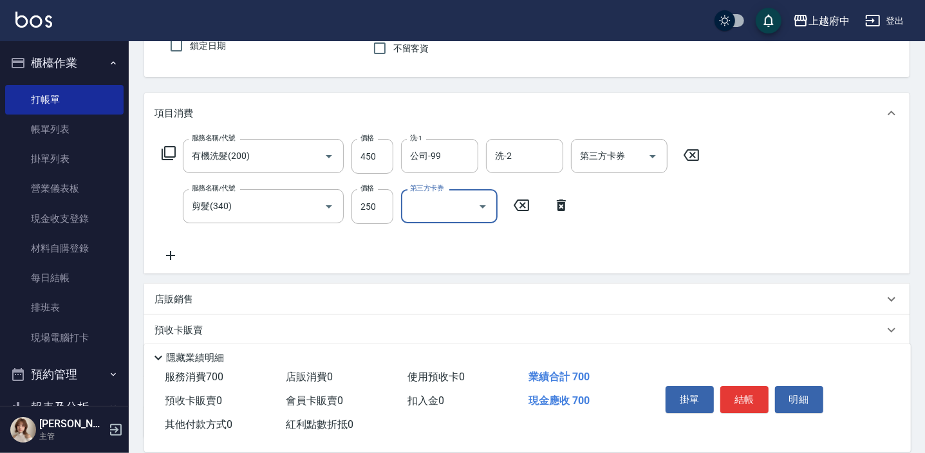
scroll to position [175, 0]
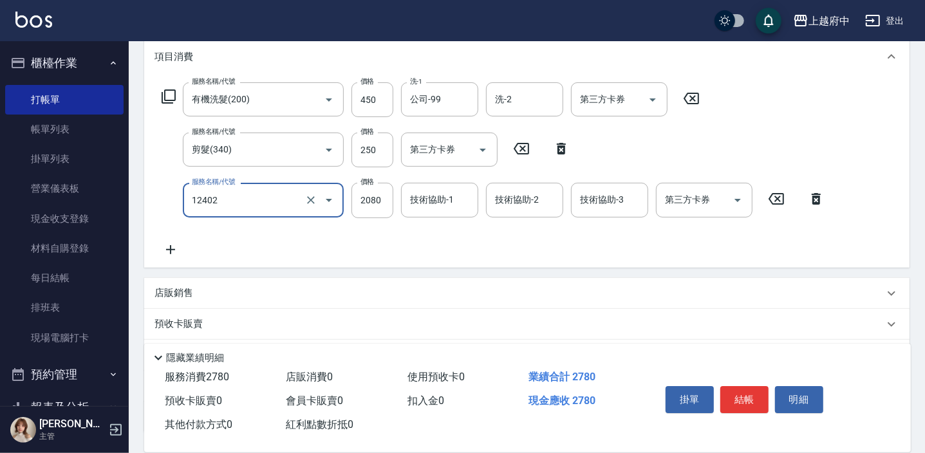
type input "染髮M(12402)"
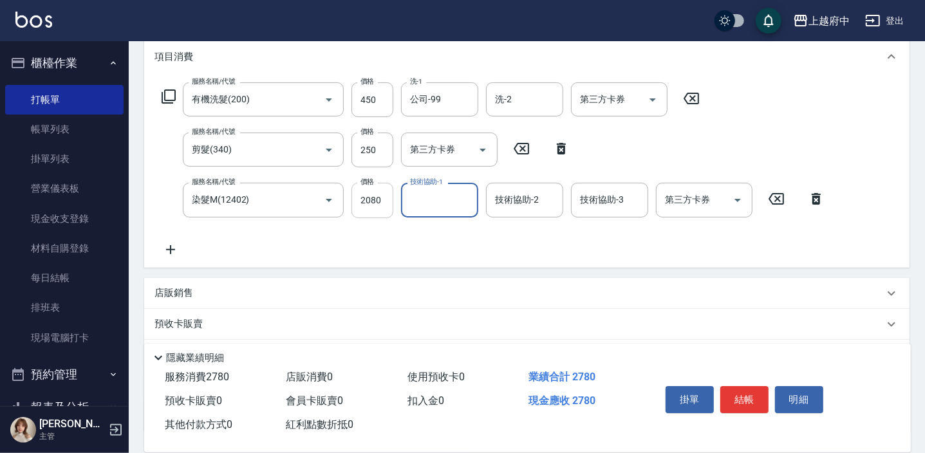
click at [371, 202] on input "2080" at bounding box center [372, 200] width 42 height 35
type input "1580"
type input "Mona-11"
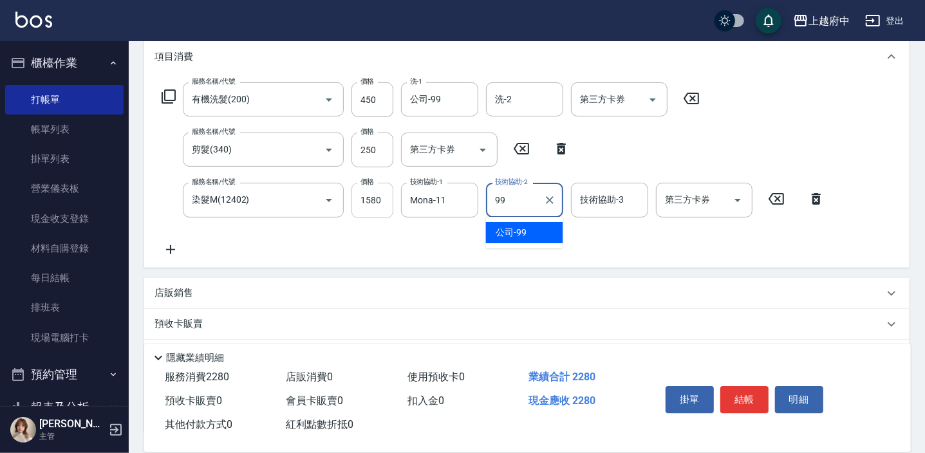
type input "公司-99"
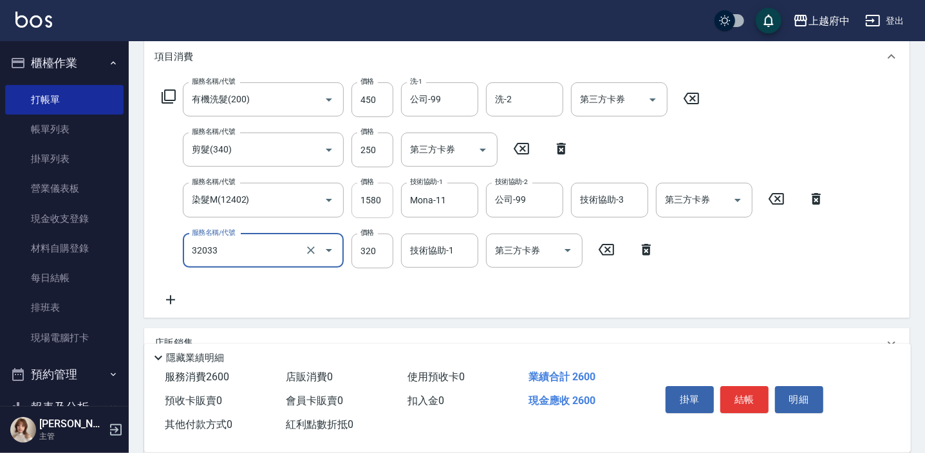
type input "頭皮隔離液(32033)"
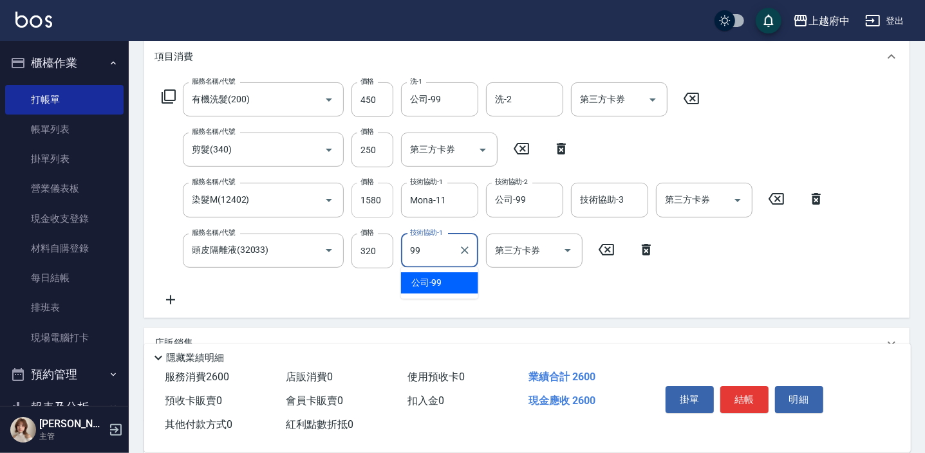
type input "公司-99"
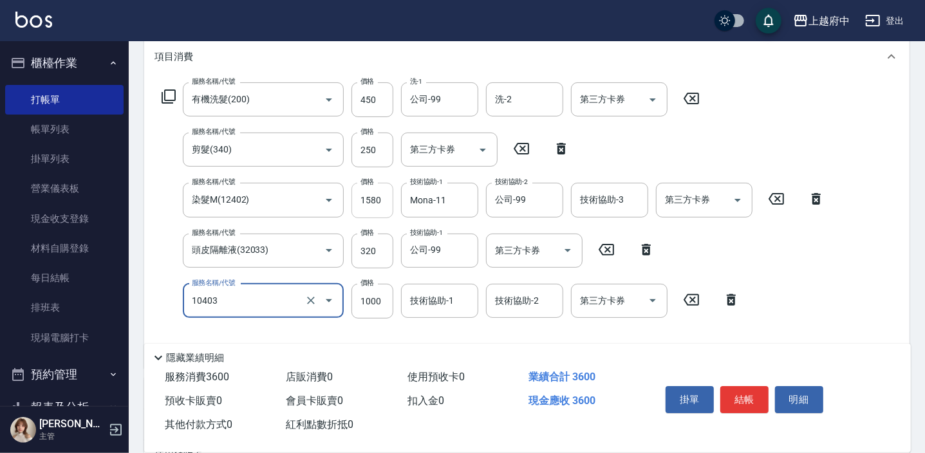
type input "晶漾深層護髮(10403)"
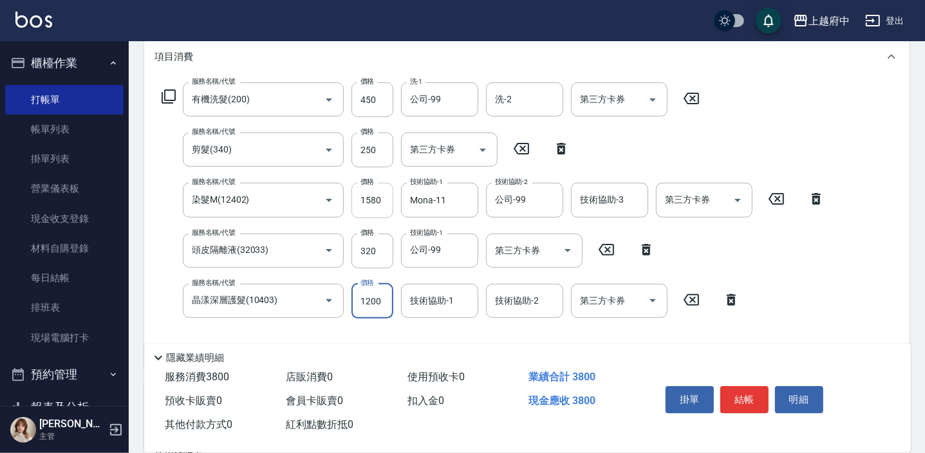
type input "1200"
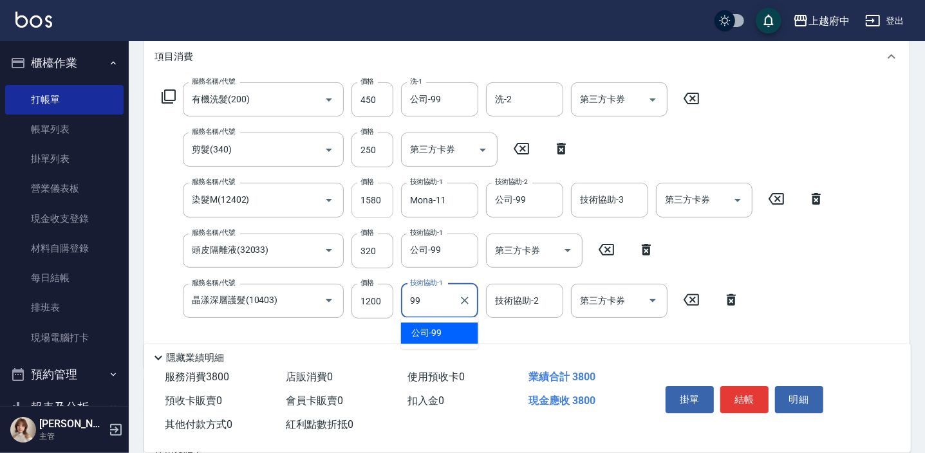
type input "公司-99"
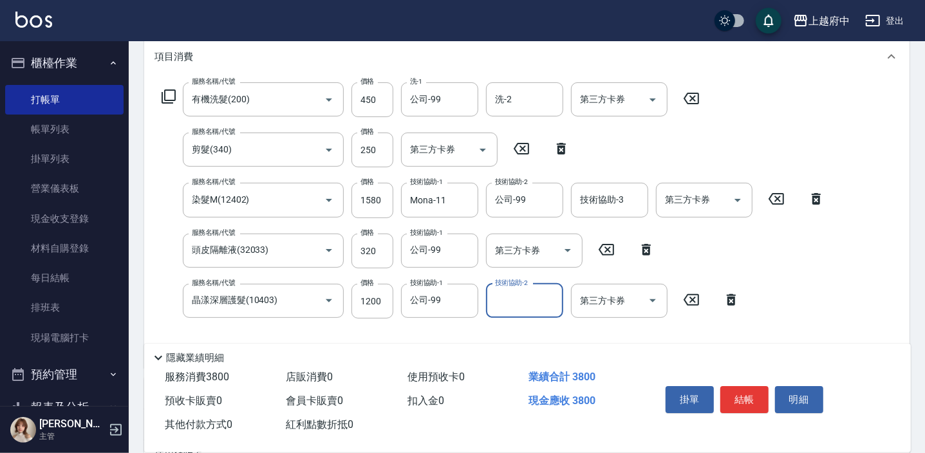
click at [827, 292] on div "服務名稱/代號 有機洗髮(200) 服務名稱/代號 價格 450 價格 洗-1 公司-99 洗-1 洗-2 洗-2 第三方卡券 第三方卡券 服務名稱/代號 剪…" at bounding box center [493, 219] width 678 height 275
click at [744, 396] on button "結帳" at bounding box center [744, 399] width 48 height 27
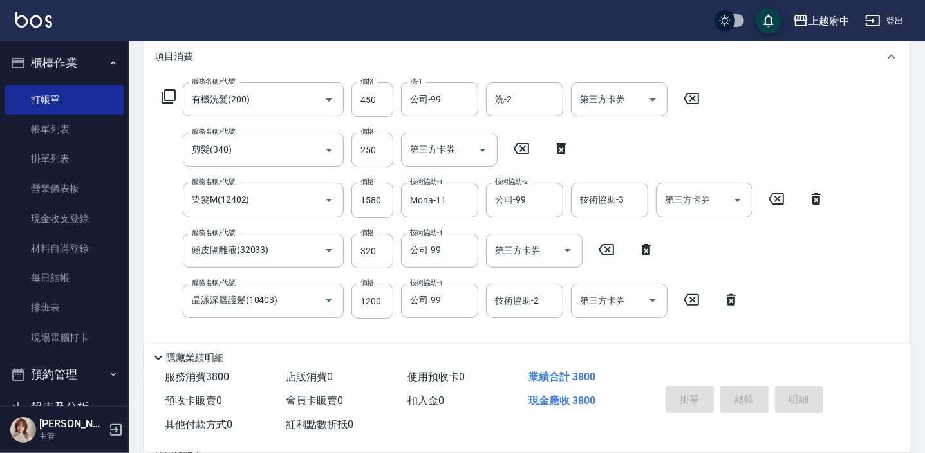
type input "2025/09/14 19:36"
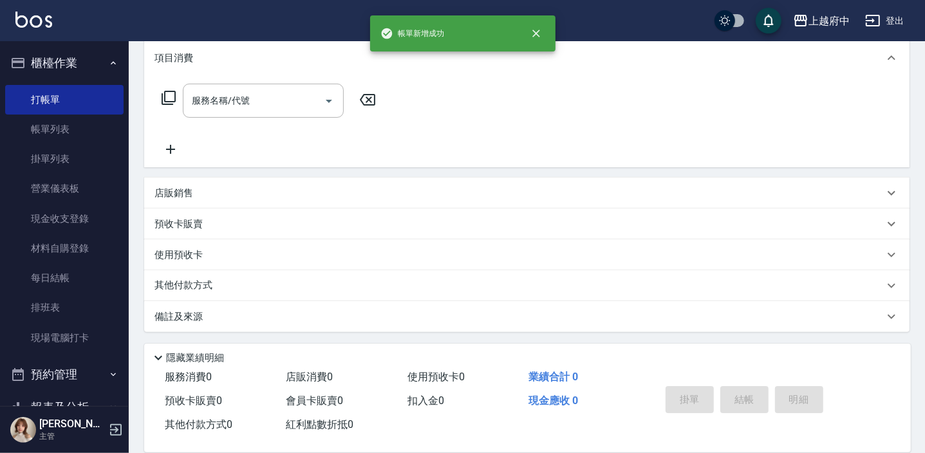
scroll to position [0, 0]
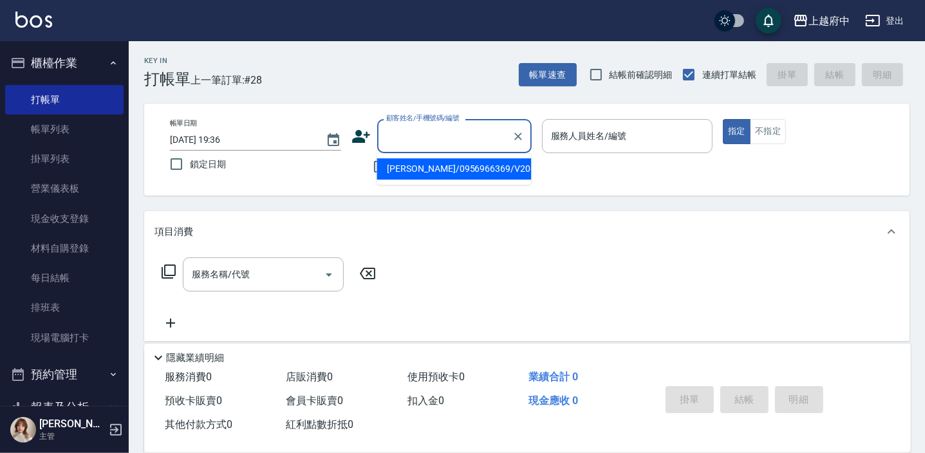
click at [425, 135] on input "顧客姓名/手機號碼/編號" at bounding box center [445, 136] width 124 height 23
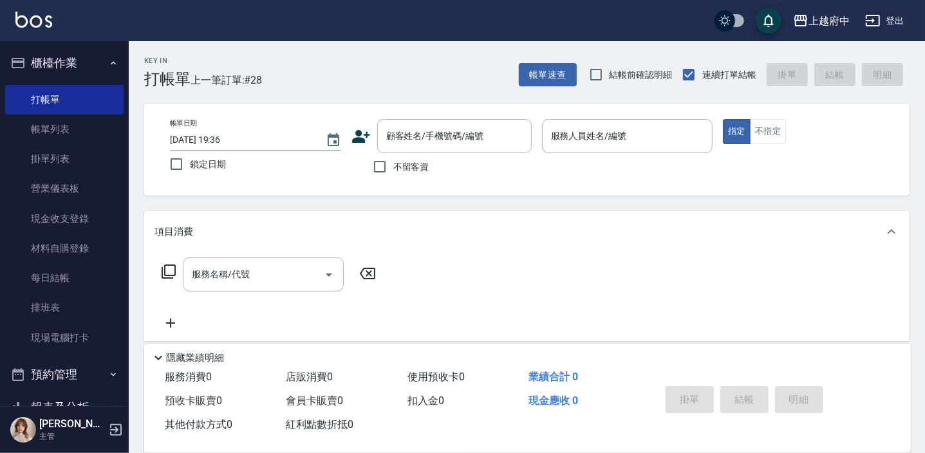
click at [362, 134] on icon at bounding box center [360, 136] width 19 height 19
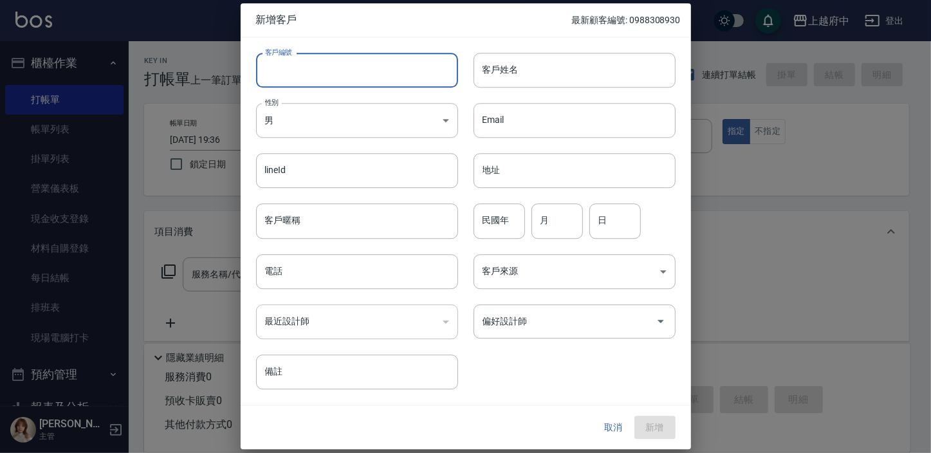
click at [322, 75] on input "客戶編號" at bounding box center [357, 70] width 202 height 35
type input "V86034"
click at [590, 70] on input "客戶姓名" at bounding box center [575, 70] width 202 height 35
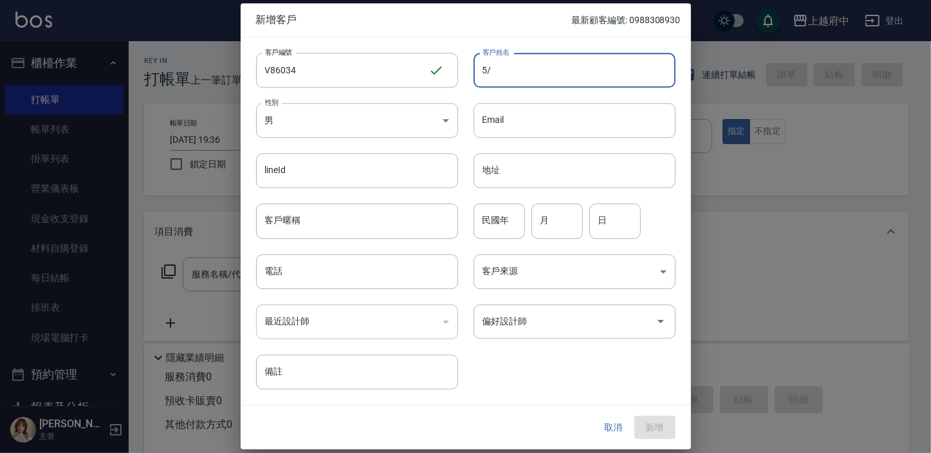
type input "5"
type input "鄭又瑋"
click at [315, 241] on div "電話 電話" at bounding box center [349, 264] width 217 height 50
click at [321, 223] on input "客戶暱稱" at bounding box center [357, 221] width 202 height 35
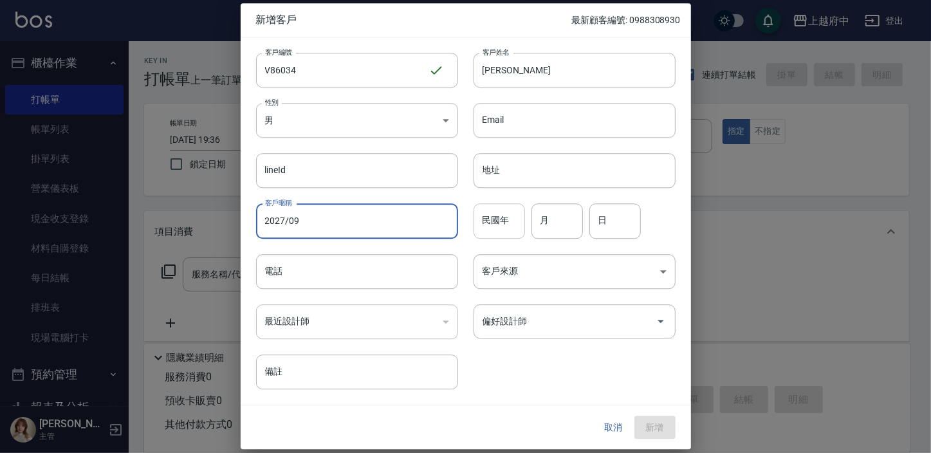
type input "2027/09"
click at [499, 221] on div "民國年 民國年" at bounding box center [499, 221] width 51 height 35
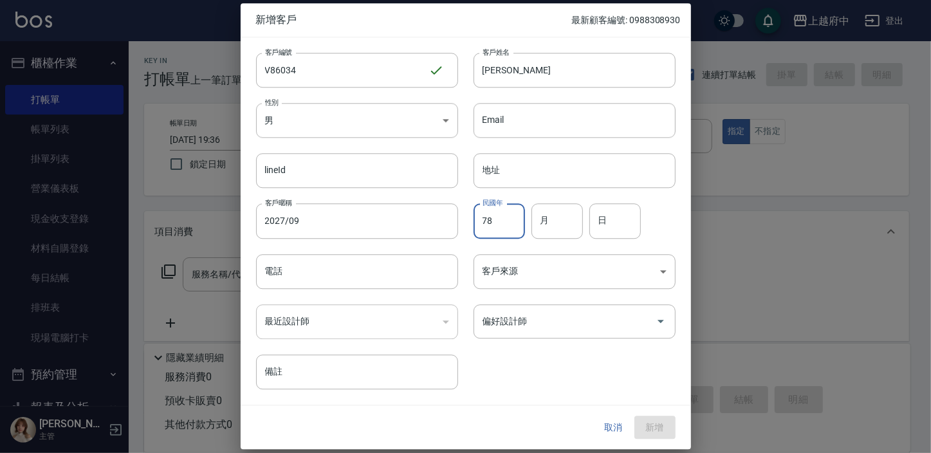
type input "78"
type input "6"
type input "16"
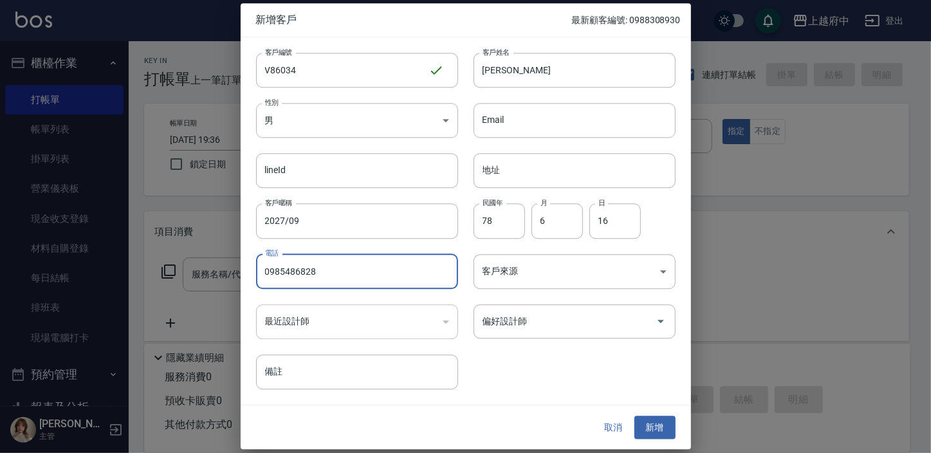
type input "0985486828"
click at [549, 356] on div "客戶編號 V86034 ​ 客戶編號 客戶姓名 鄭又瑋 客戶姓名 性別 男 MALE 性別 Email Email lineId lineId 地址 地址 客…" at bounding box center [458, 213] width 435 height 352
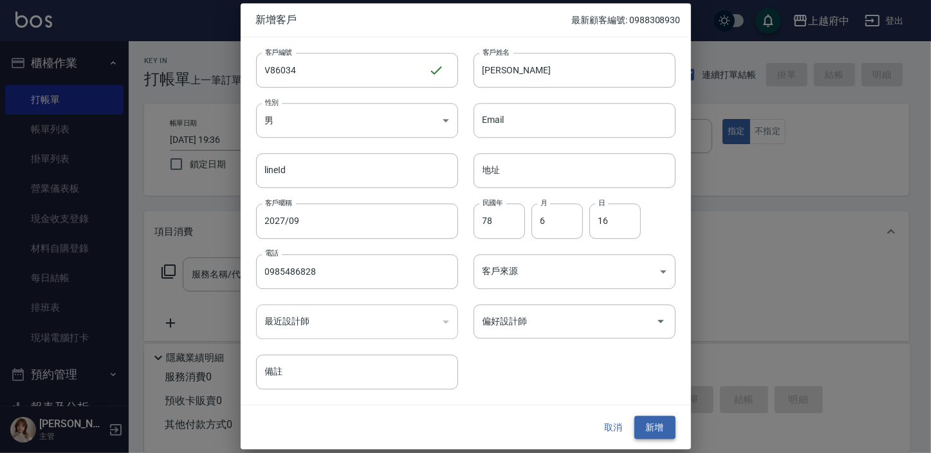
click at [662, 429] on button "新增" at bounding box center [654, 428] width 41 height 24
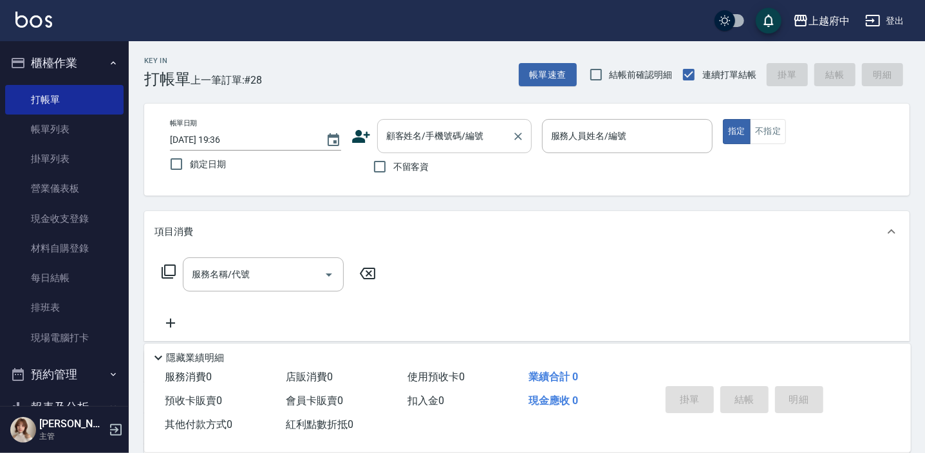
click at [413, 129] on div "顧客姓名/手機號碼/編號 顧客姓名/手機號碼/編號" at bounding box center [454, 136] width 154 height 34
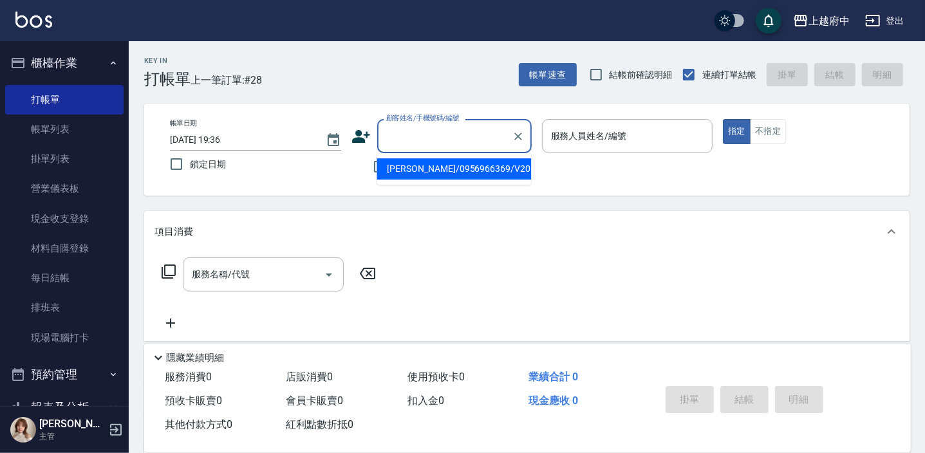
type input "ㄒ"
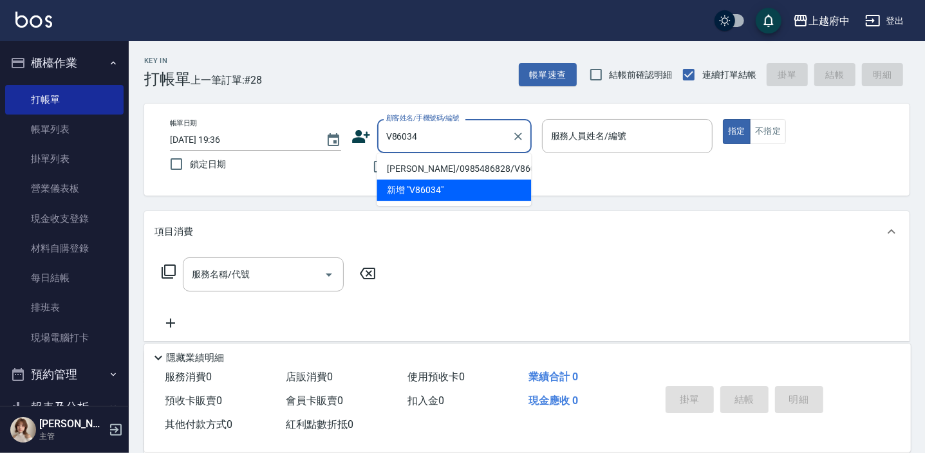
click at [448, 163] on li "鄭又瑋/0985486828/V86034" at bounding box center [453, 168] width 154 height 21
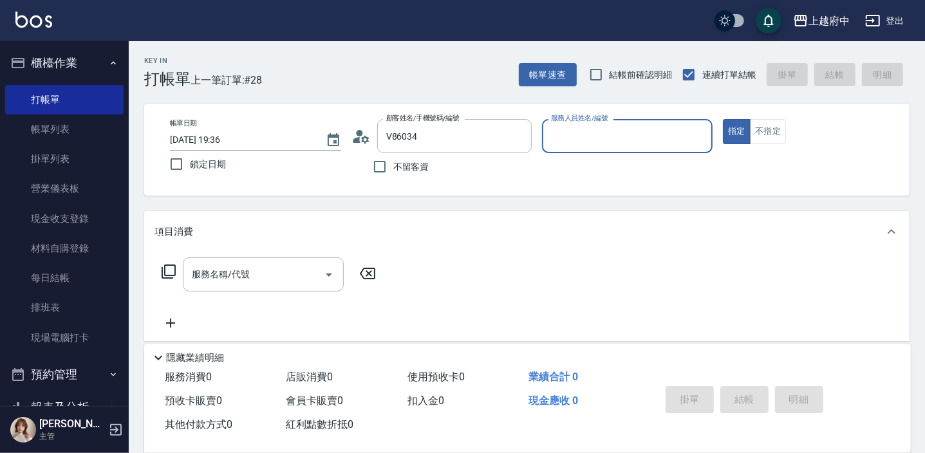
type input "鄭又瑋/0985486828/V86034"
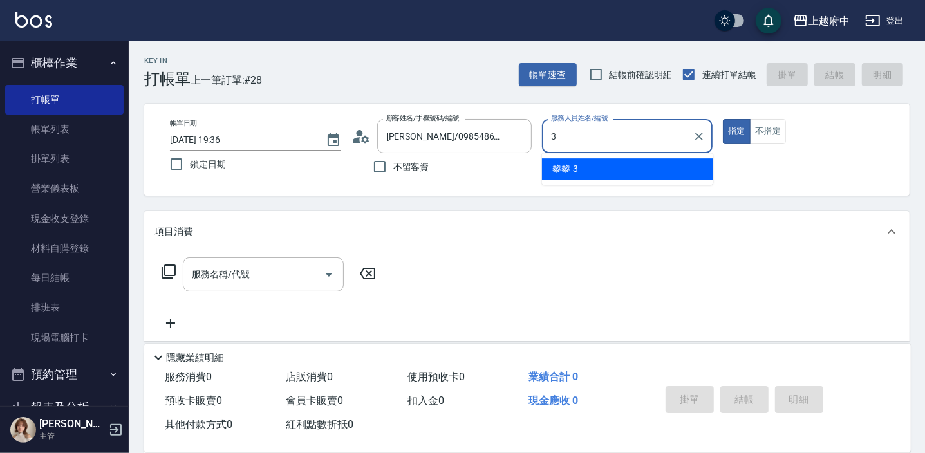
type input "黎黎-3"
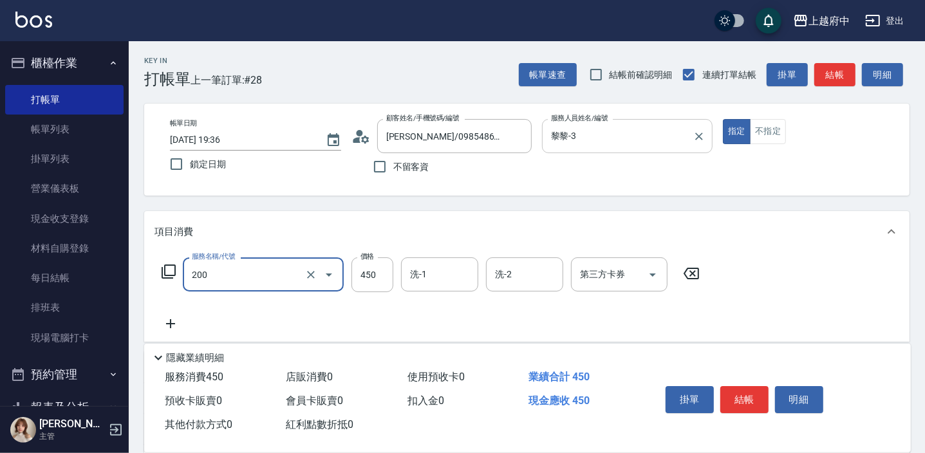
type input "有機洗髮(200)"
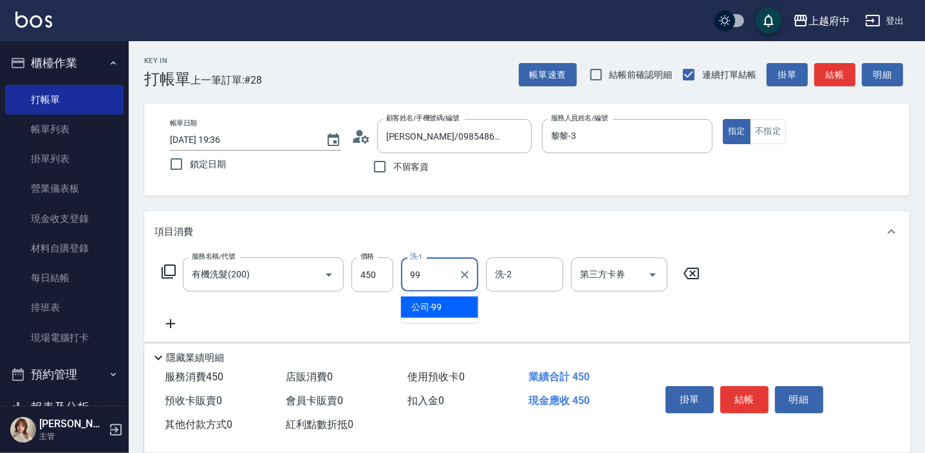
type input "公司-99"
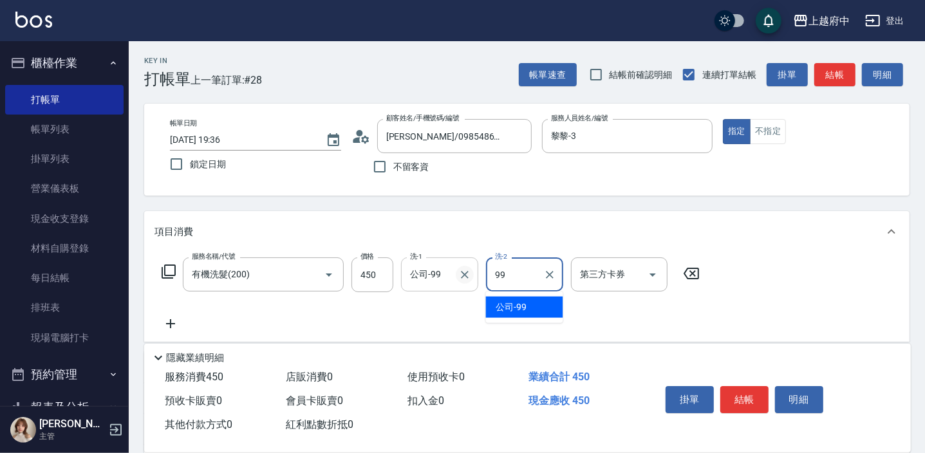
type input "公司-99"
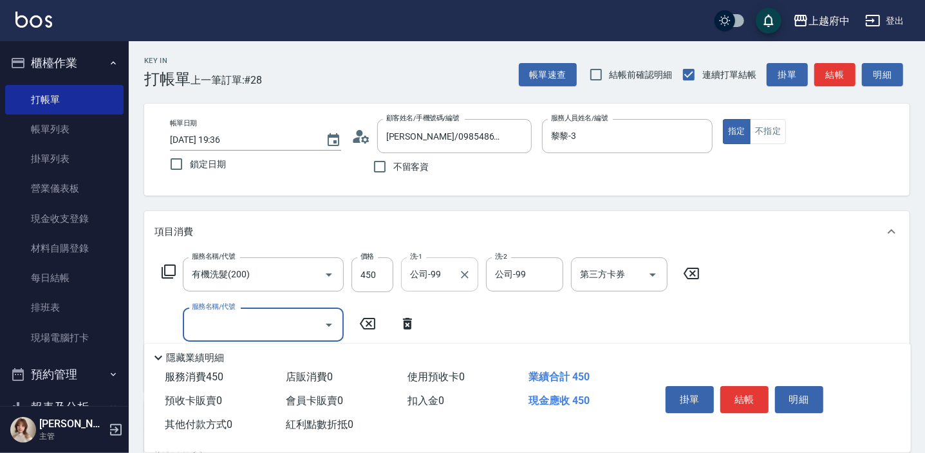
scroll to position [58, 0]
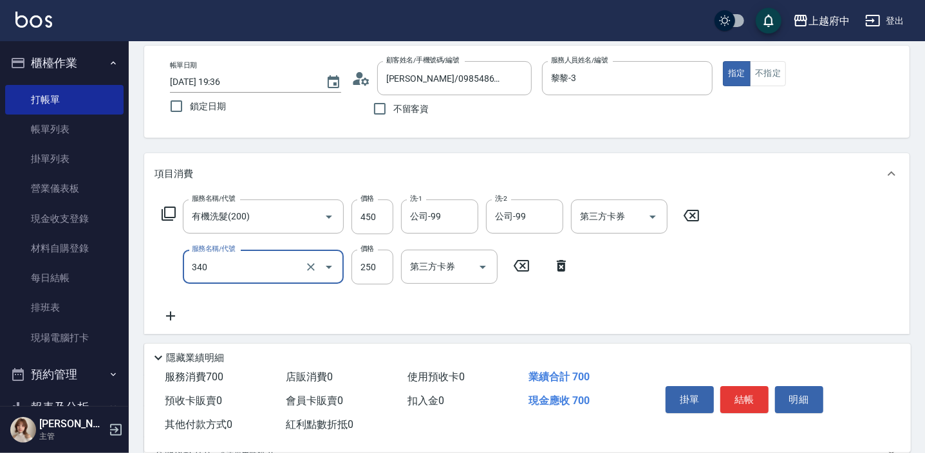
type input "剪髮(340)"
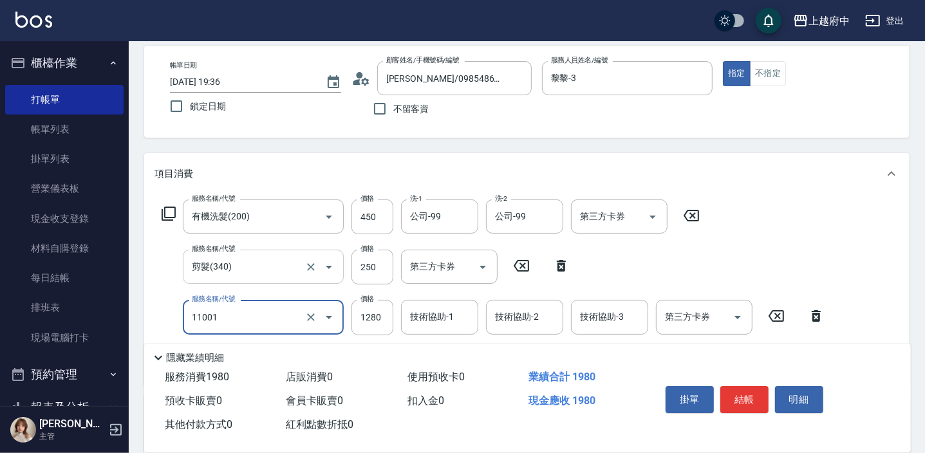
type input "燙髮S(11001)"
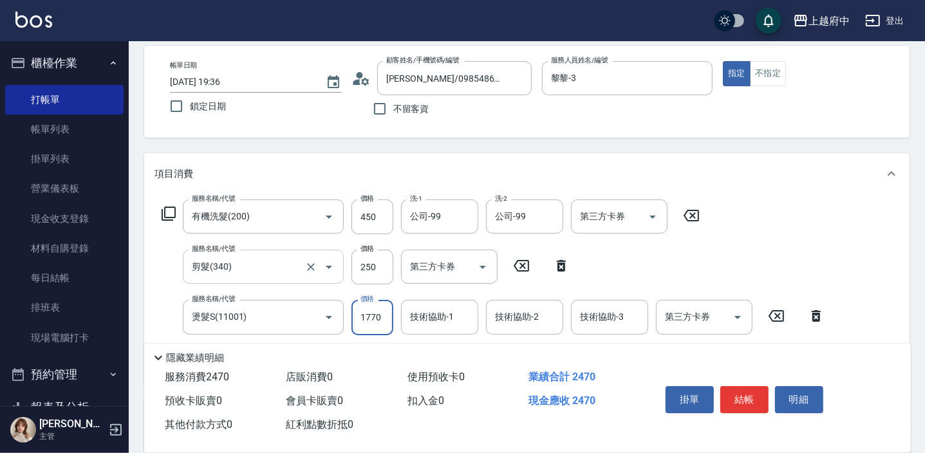
type input "1770"
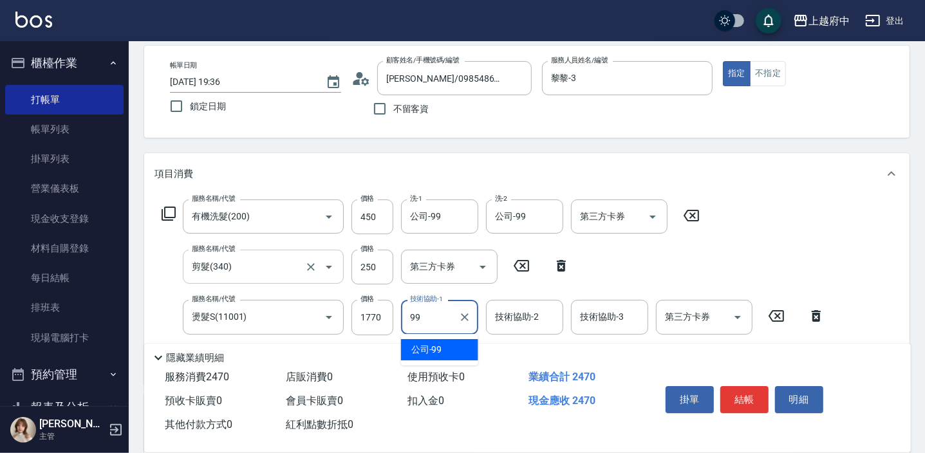
type input "公司-99"
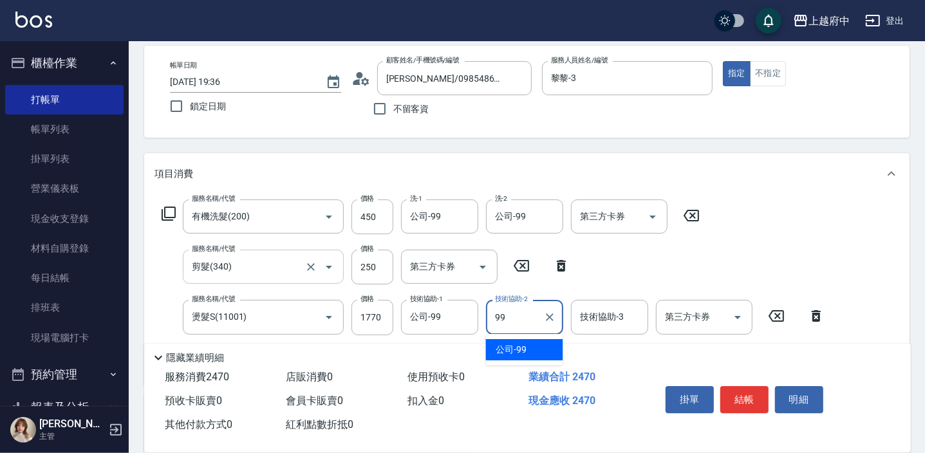
type input "公司-99"
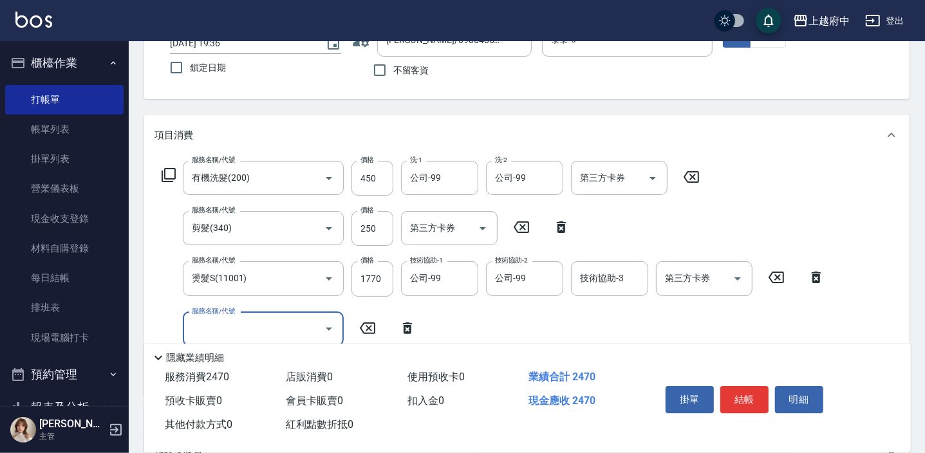
scroll to position [116, 0]
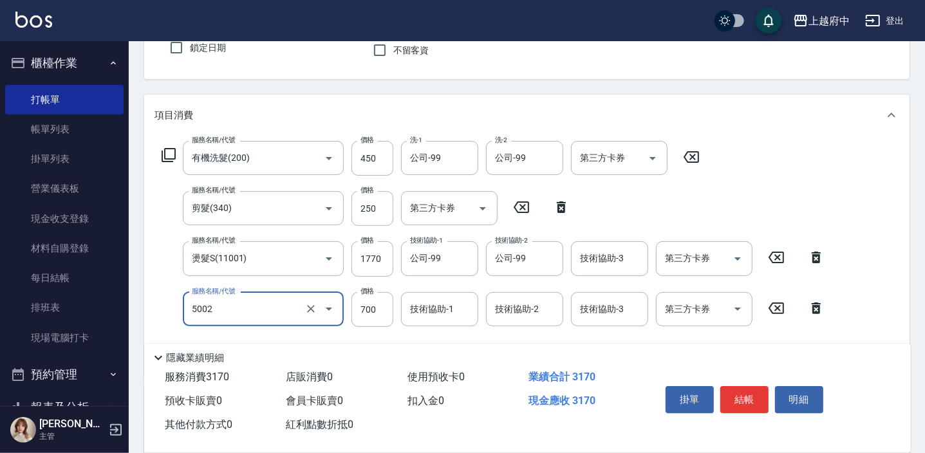
type input "漂髮 短(5002)"
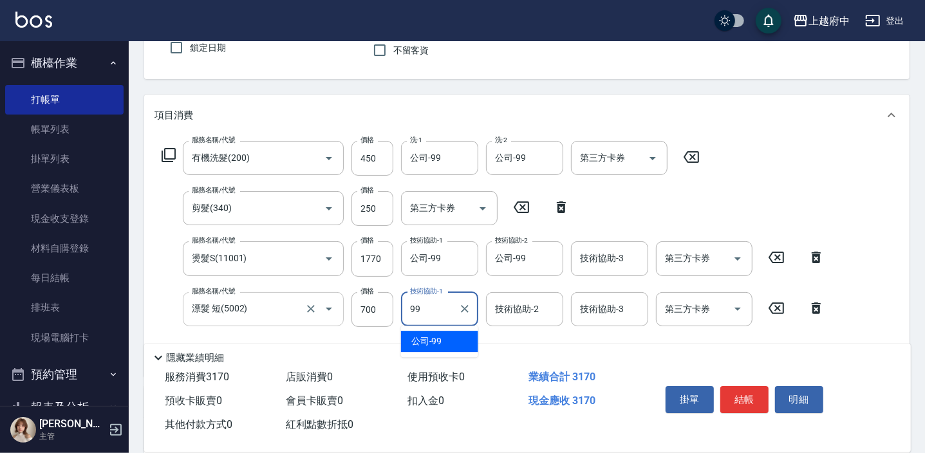
type input "公司-99"
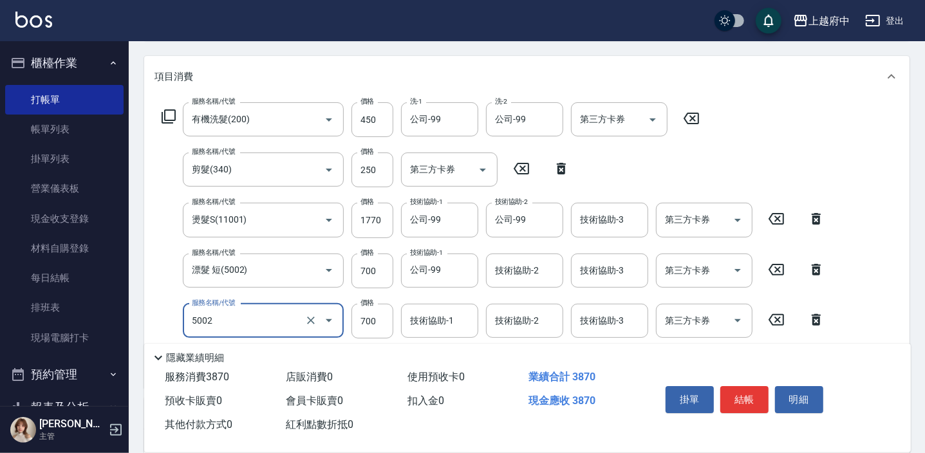
scroll to position [175, 0]
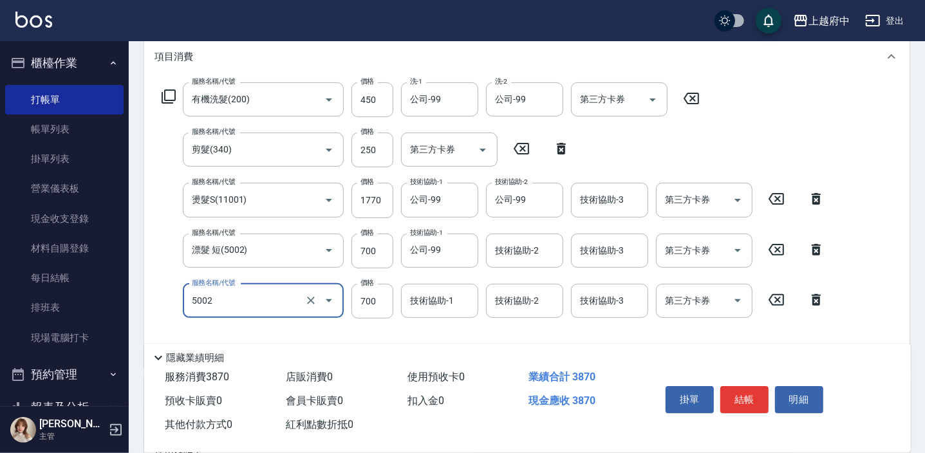
type input "漂髮 短(5002)"
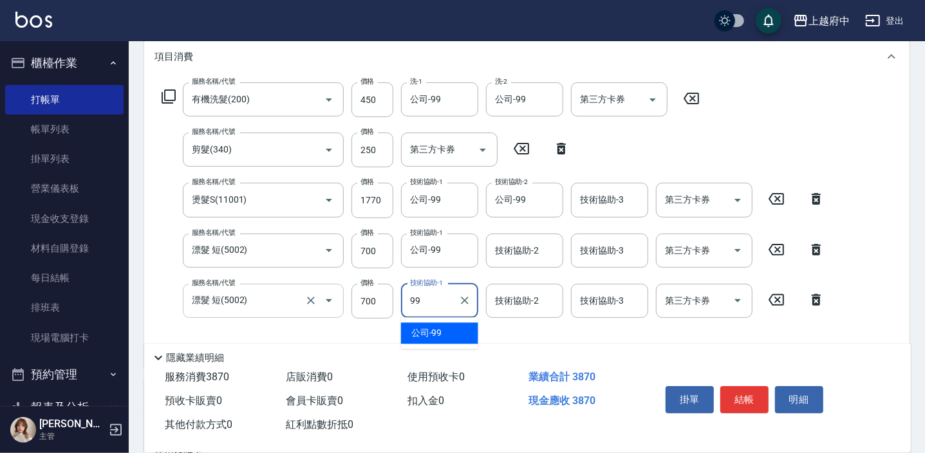
type input "公司-99"
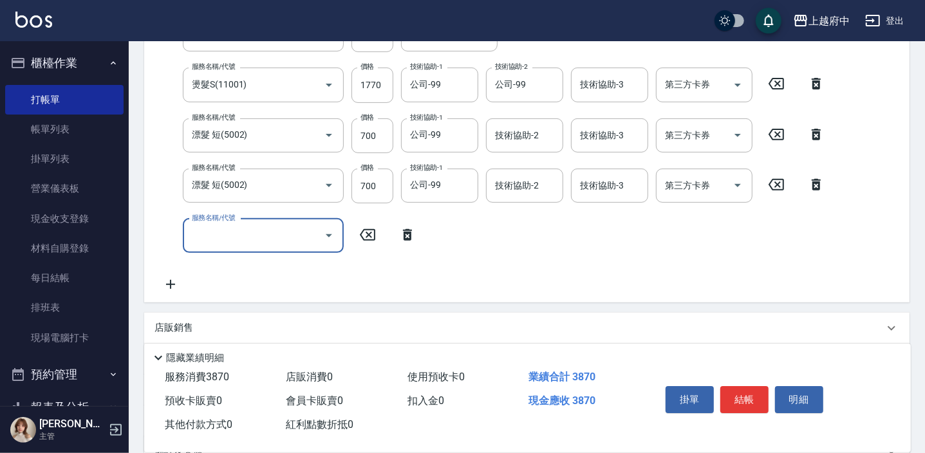
scroll to position [292, 0]
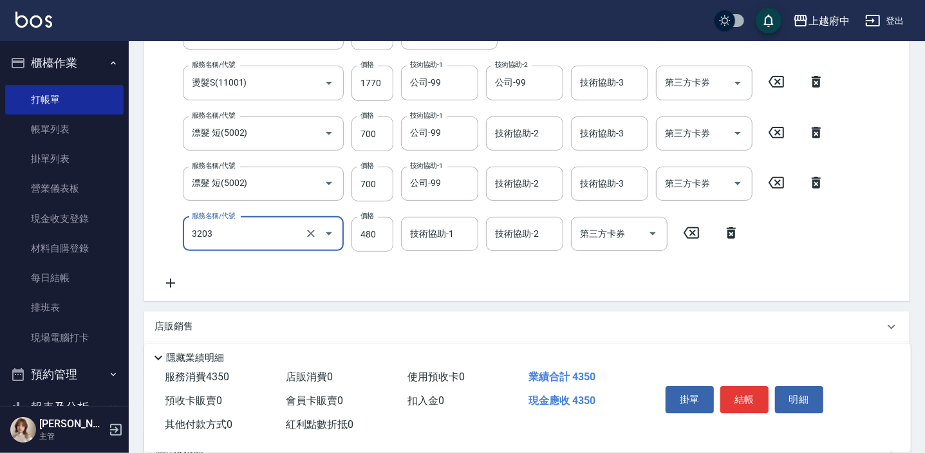
type input "頭皮隔離液(前+後)(3203)"
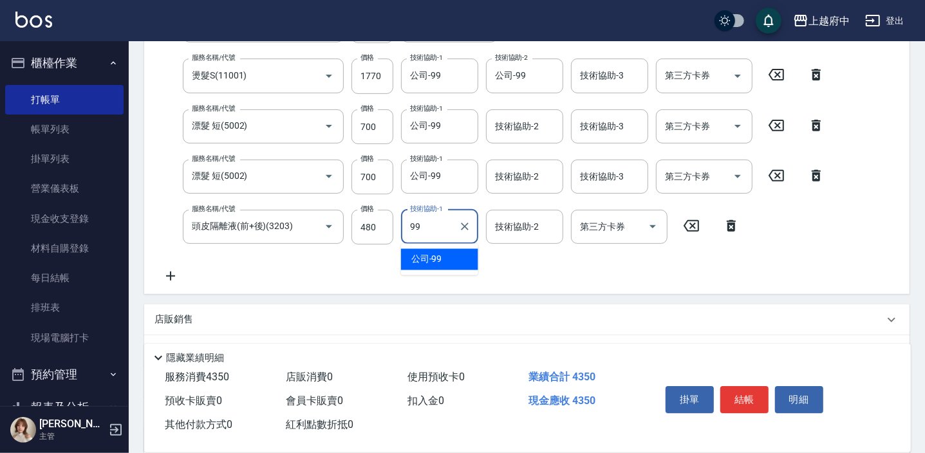
type input "公司-99"
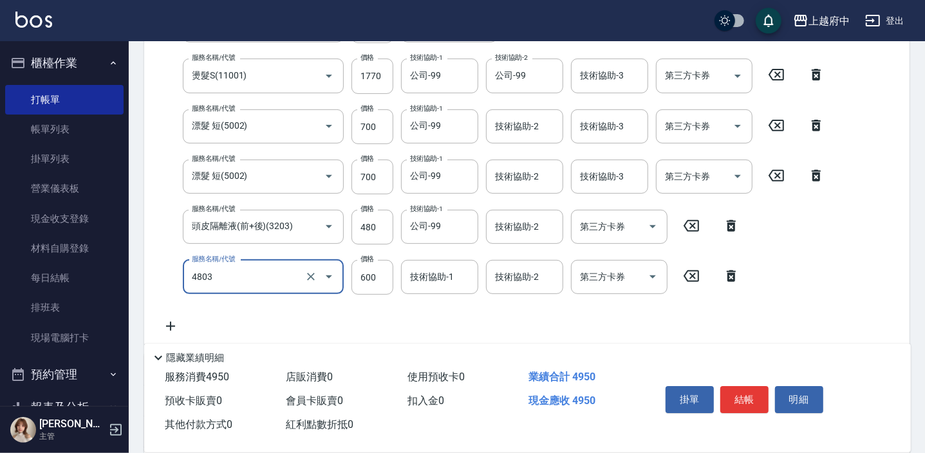
type input "潤澤修護(4803)"
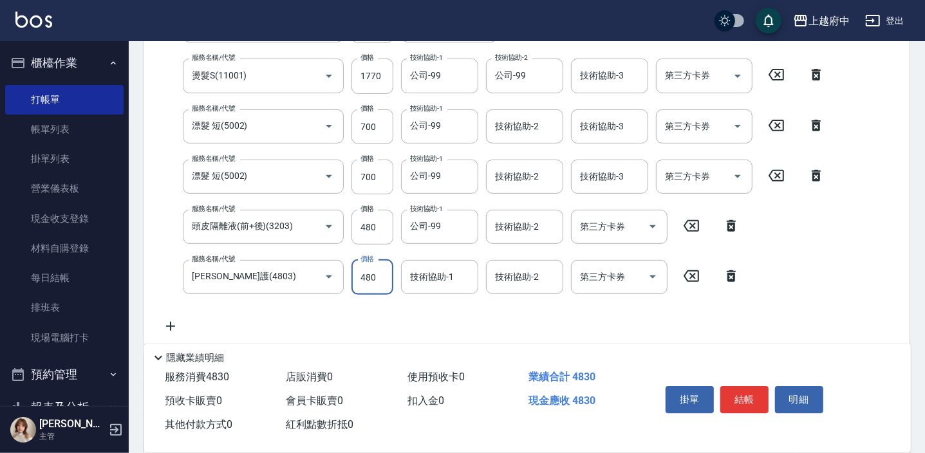
type input "480"
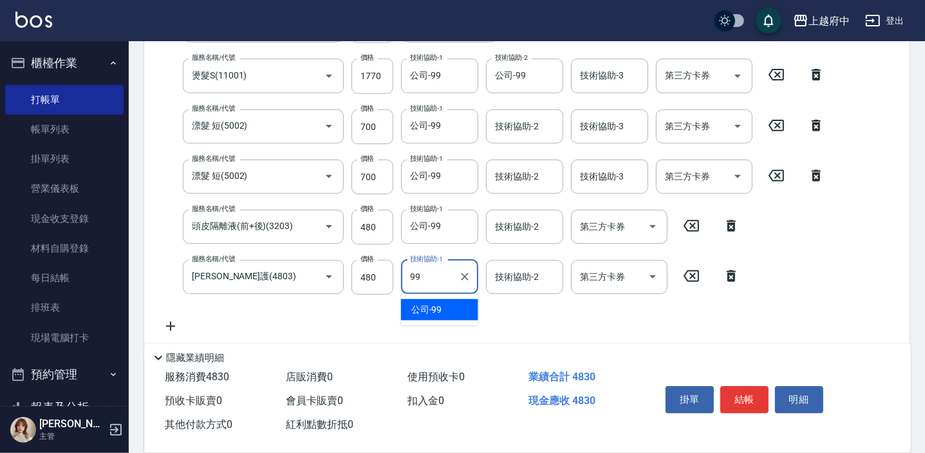
type input "公司-99"
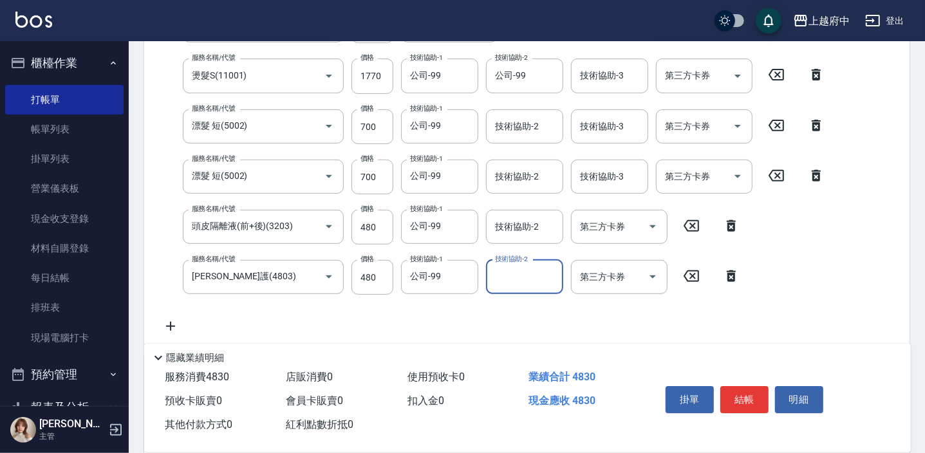
click at [517, 313] on div "服務名稱/代號 有機洗髮(200) 服務名稱/代號 價格 450 價格 洗-1 公司-99 洗-1 洗-2 公司-99 洗-2 第三方卡券 第三方卡券 服務名…" at bounding box center [493, 146] width 678 height 376
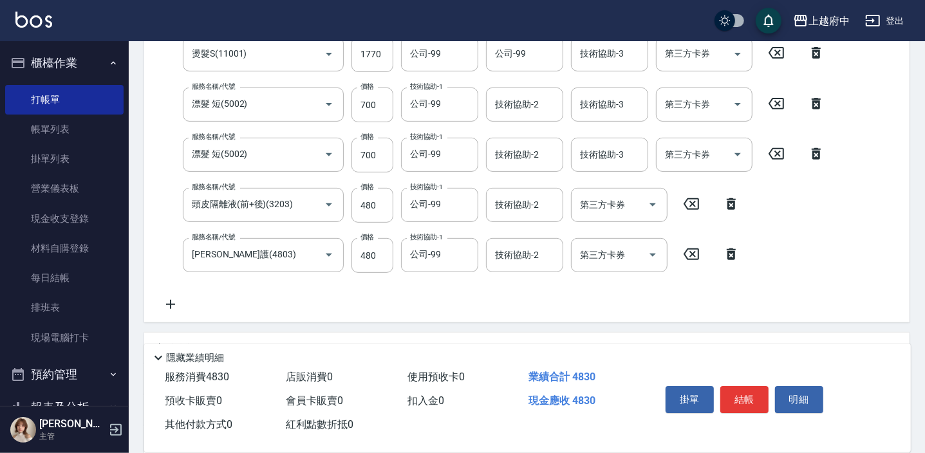
scroll to position [358, 0]
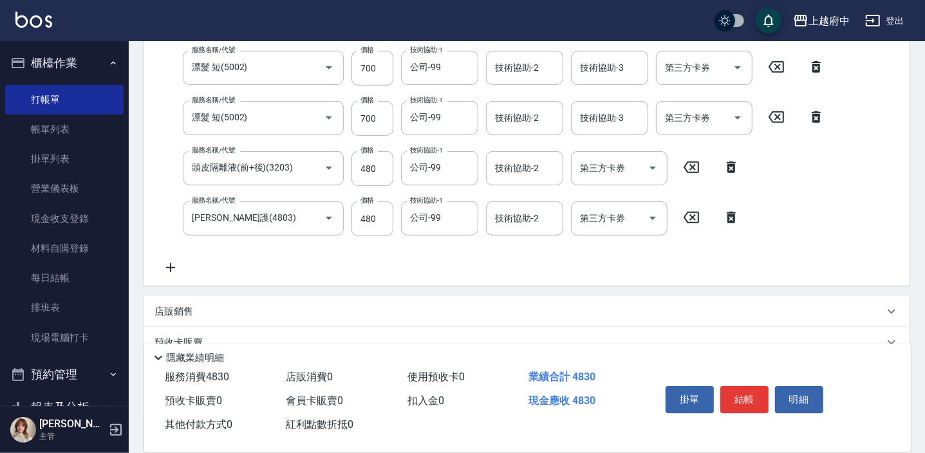
click at [185, 307] on p "店販銷售" at bounding box center [173, 312] width 39 height 14
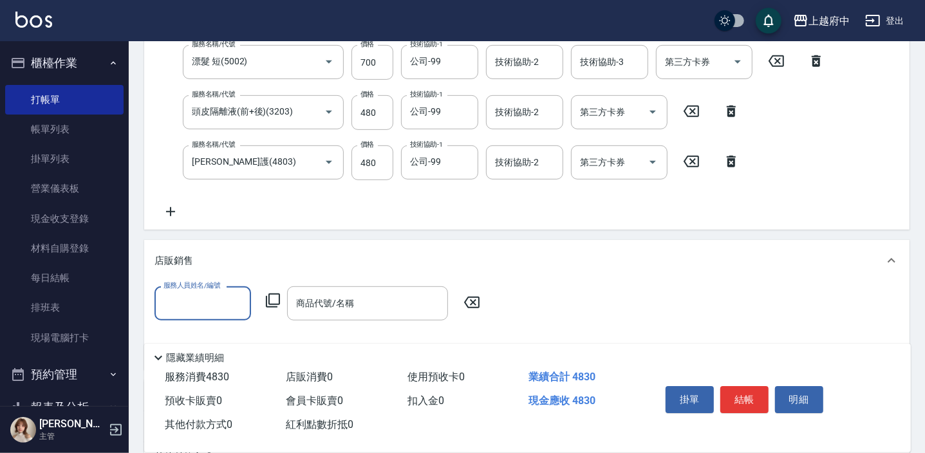
scroll to position [416, 0]
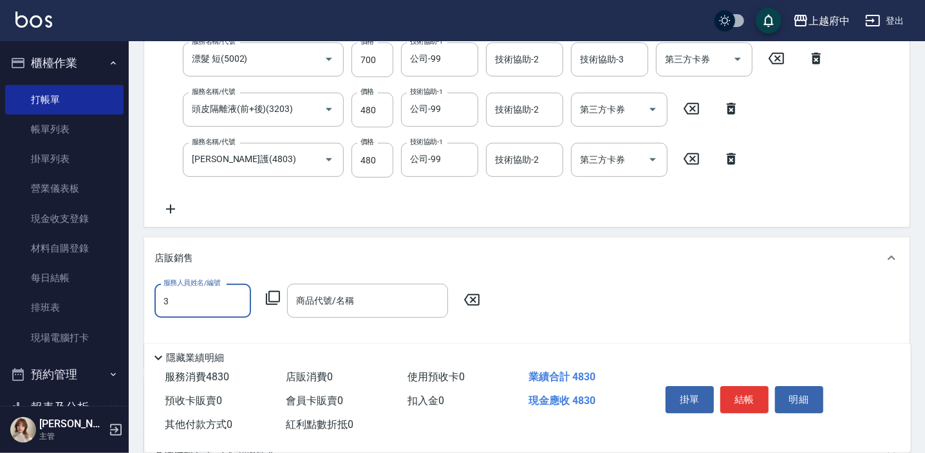
type input "黎黎-3"
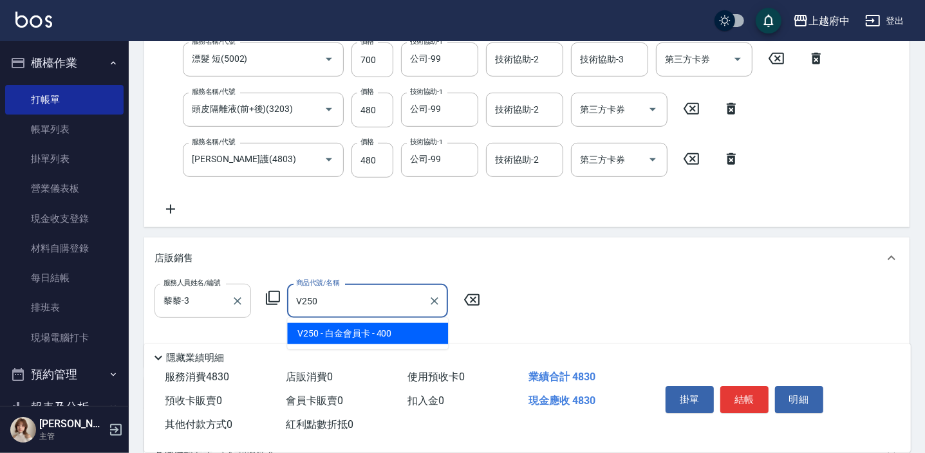
type input "白金會員卡"
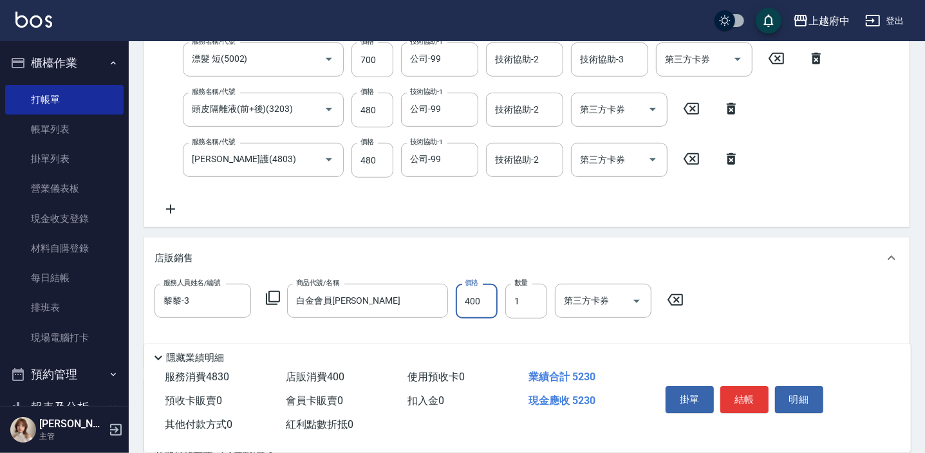
click at [802, 302] on div "服務人員姓名/編號 黎黎-3 服務人員姓名/編號 商品代號/名稱 白金會員卡 商品代號/名稱 價格 400 價格 數量 1 數量 第三方卡券 第三方卡券" at bounding box center [526, 321] width 744 height 74
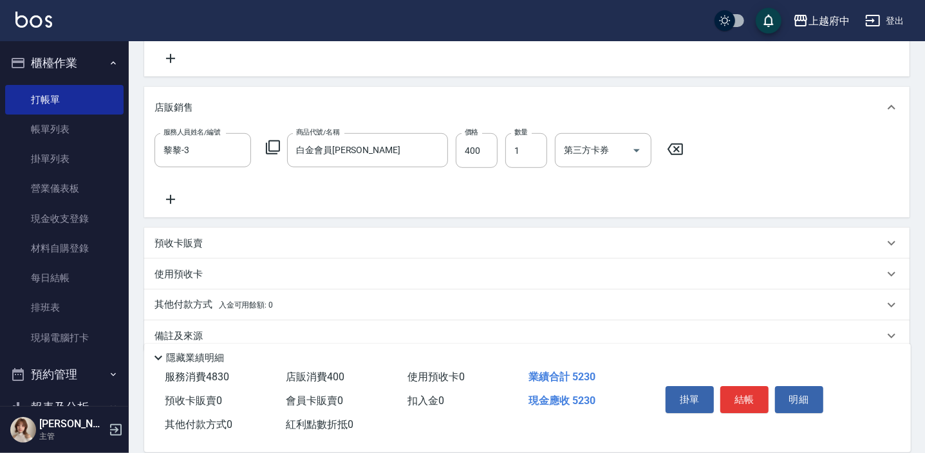
scroll to position [586, 0]
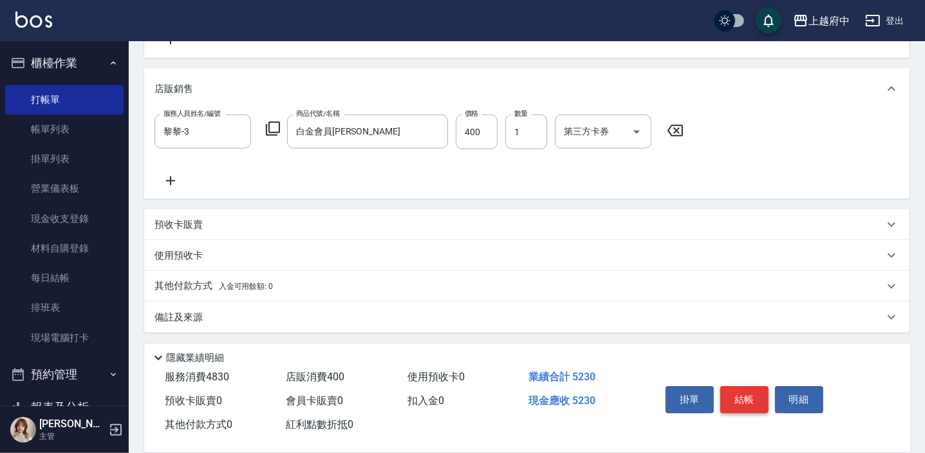
click at [746, 389] on button "結帳" at bounding box center [744, 399] width 48 height 27
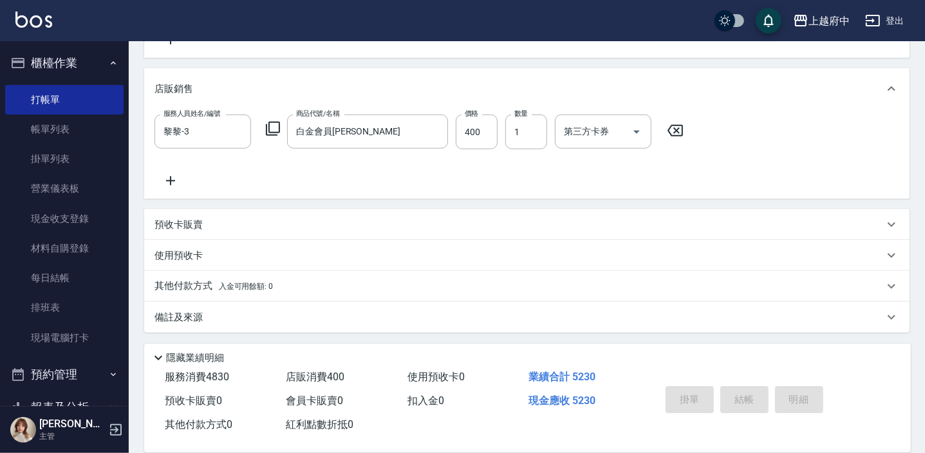
type input "2025/09/14 19:42"
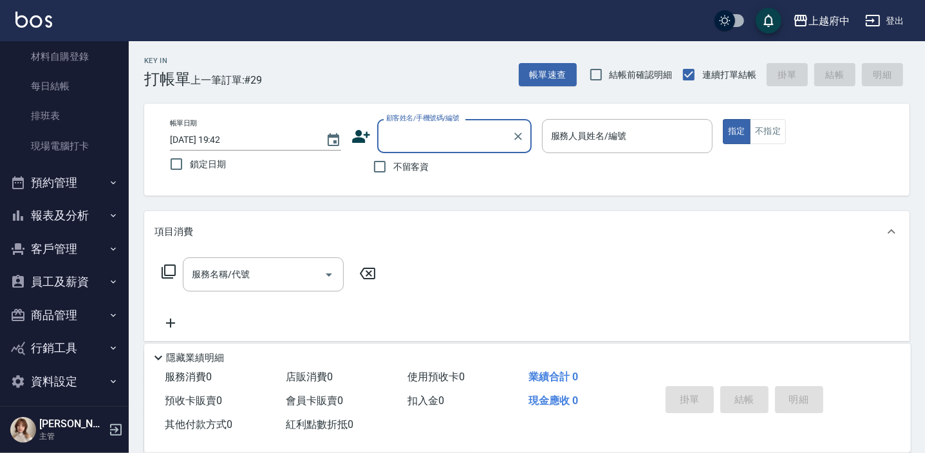
scroll to position [199, 0]
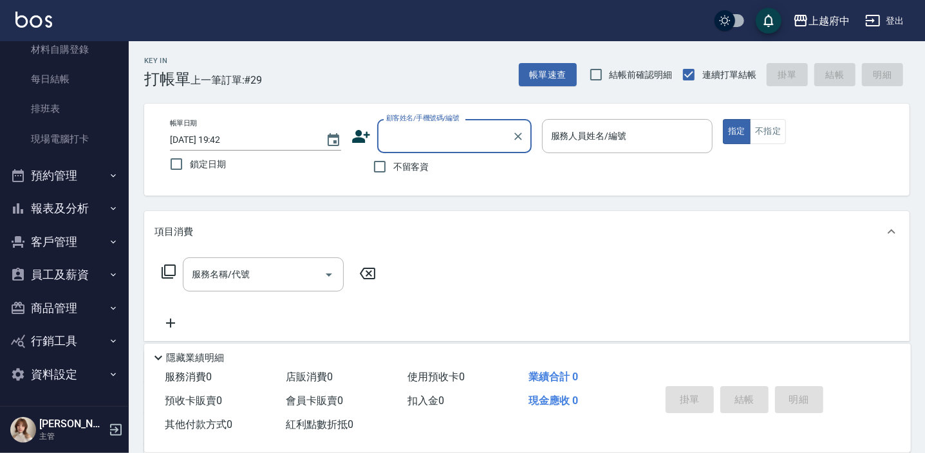
click at [57, 205] on button "報表及分析" at bounding box center [64, 208] width 118 height 33
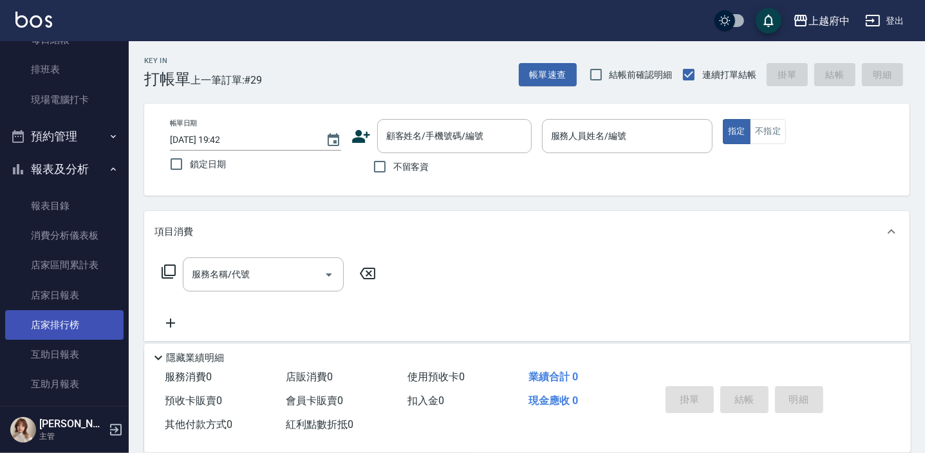
scroll to position [257, 0]
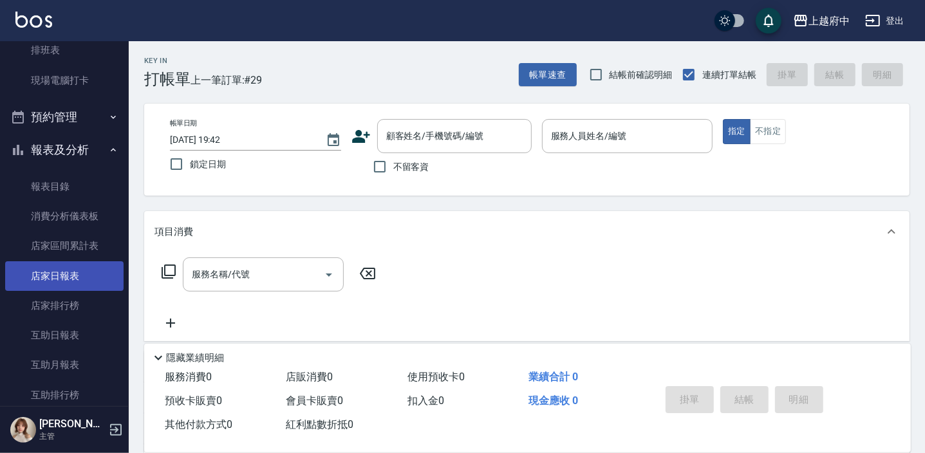
click at [60, 278] on link "店家日報表" at bounding box center [64, 276] width 118 height 30
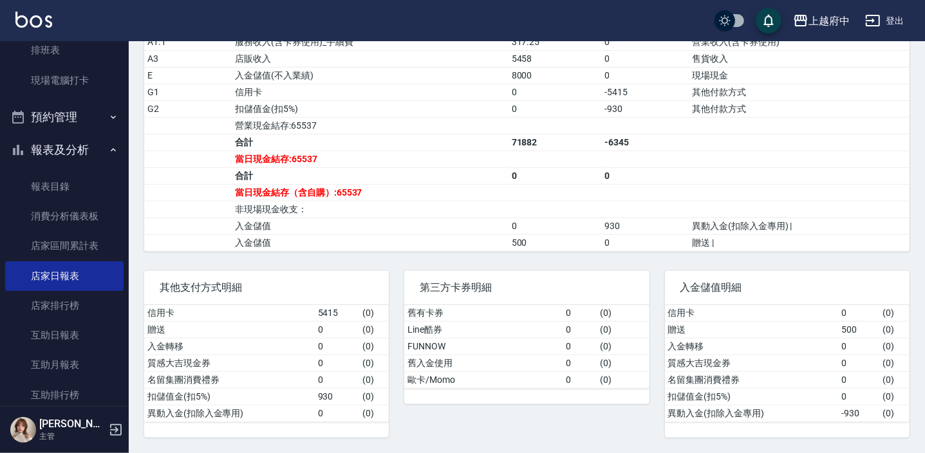
scroll to position [445, 0]
